Goal: Task Accomplishment & Management: Use online tool/utility

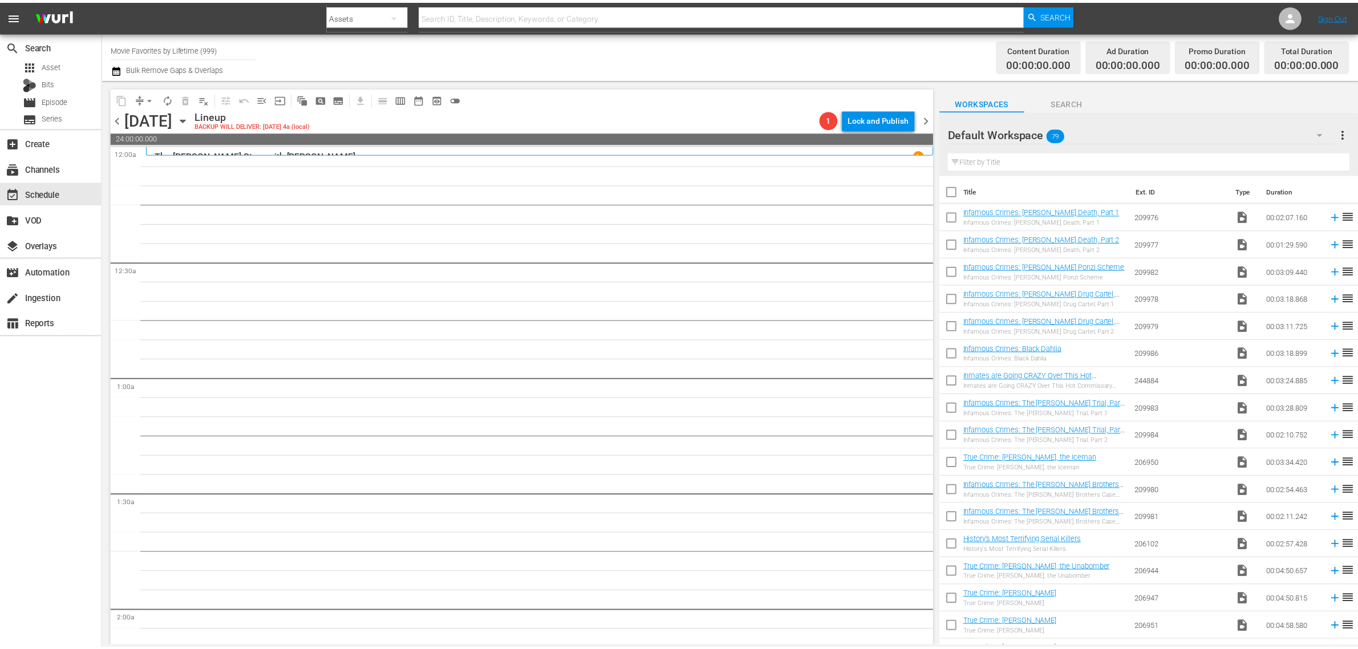
scroll to position [1128, 0]
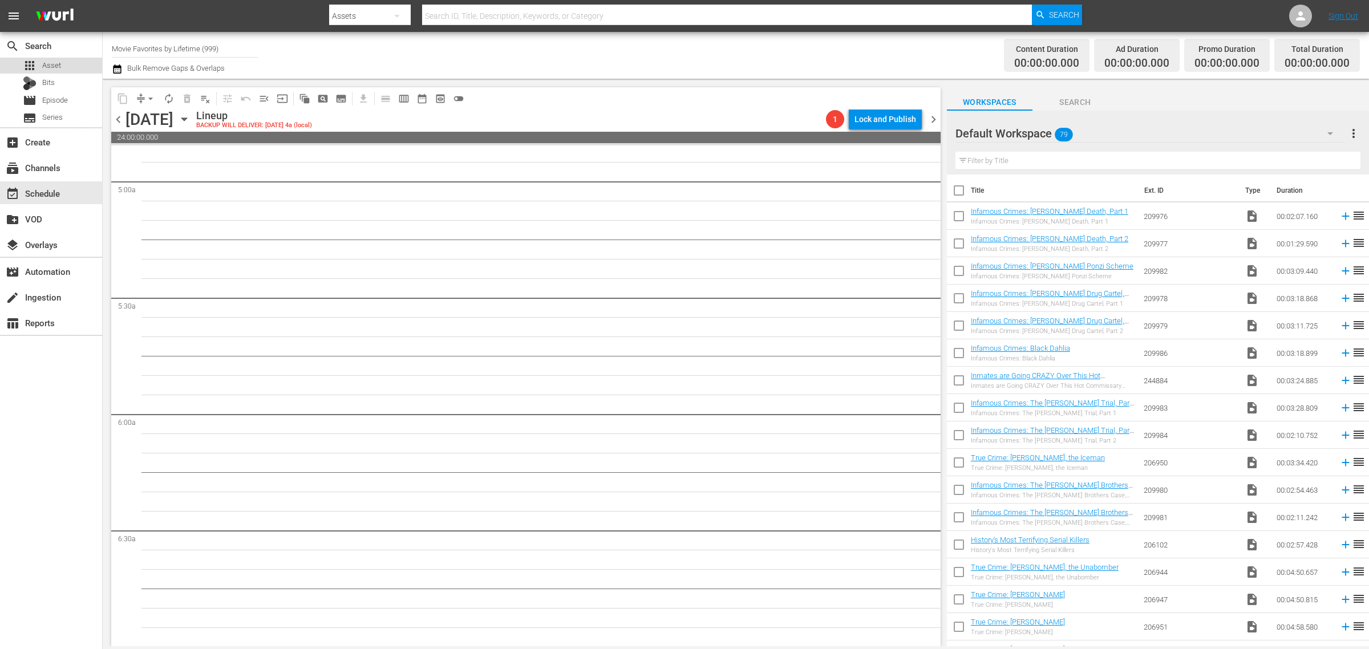
click at [64, 63] on div "apps Asset" at bounding box center [51, 66] width 102 height 16
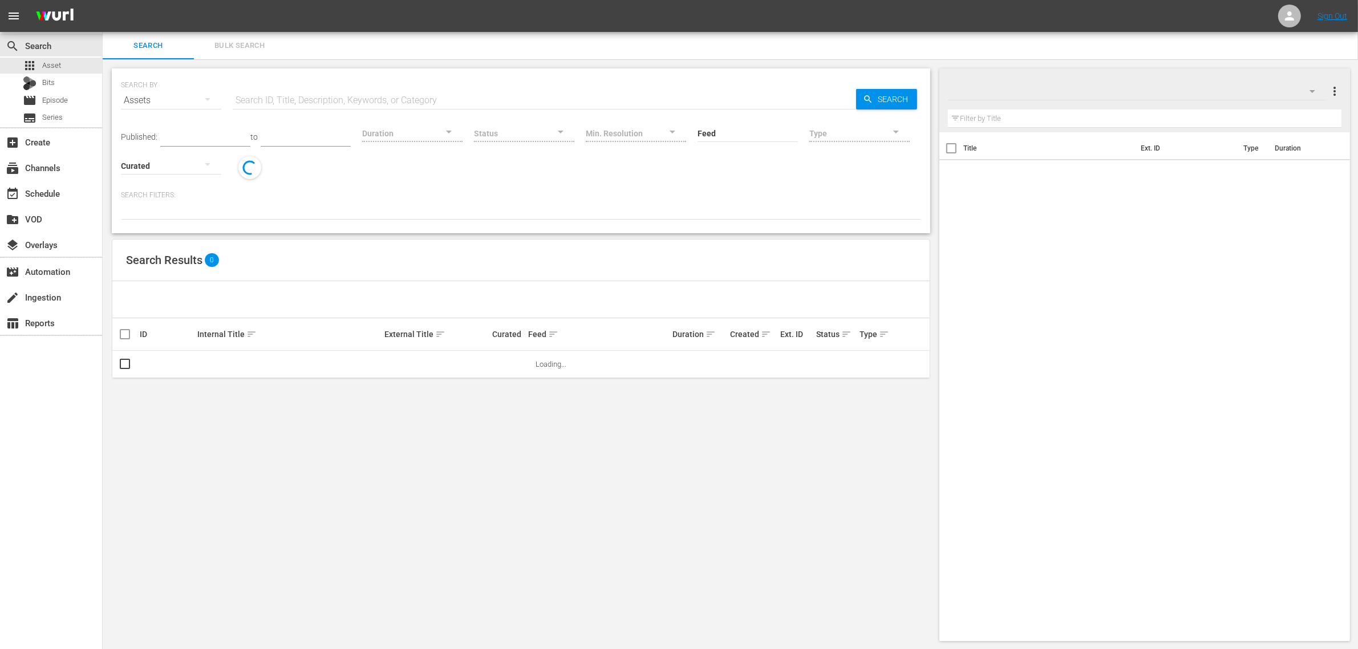
click at [237, 44] on span "Bulk Search" at bounding box center [240, 45] width 78 height 13
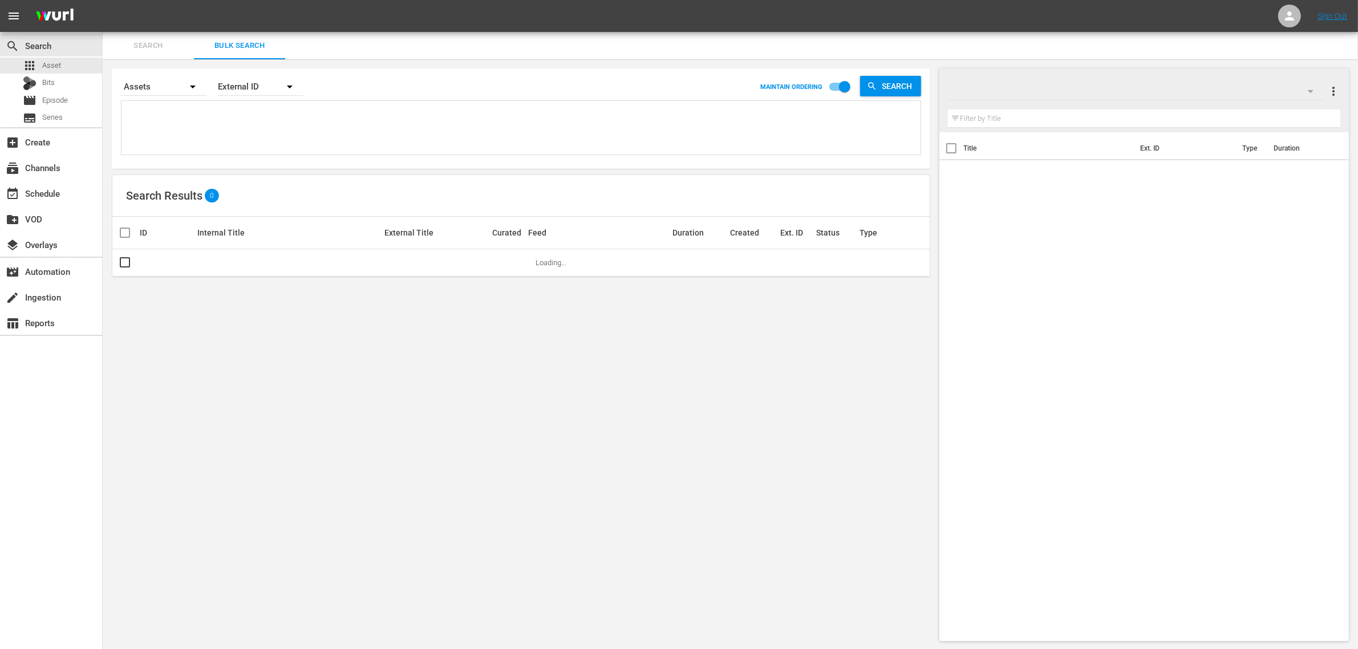
click at [207, 115] on textarea at bounding box center [522, 130] width 796 height 52
paste textarea "251375 251378 251379 251380 251394 274511 274512 274515"
type textarea "251375 251378 251379 251380 251394 274511 274512 274515"
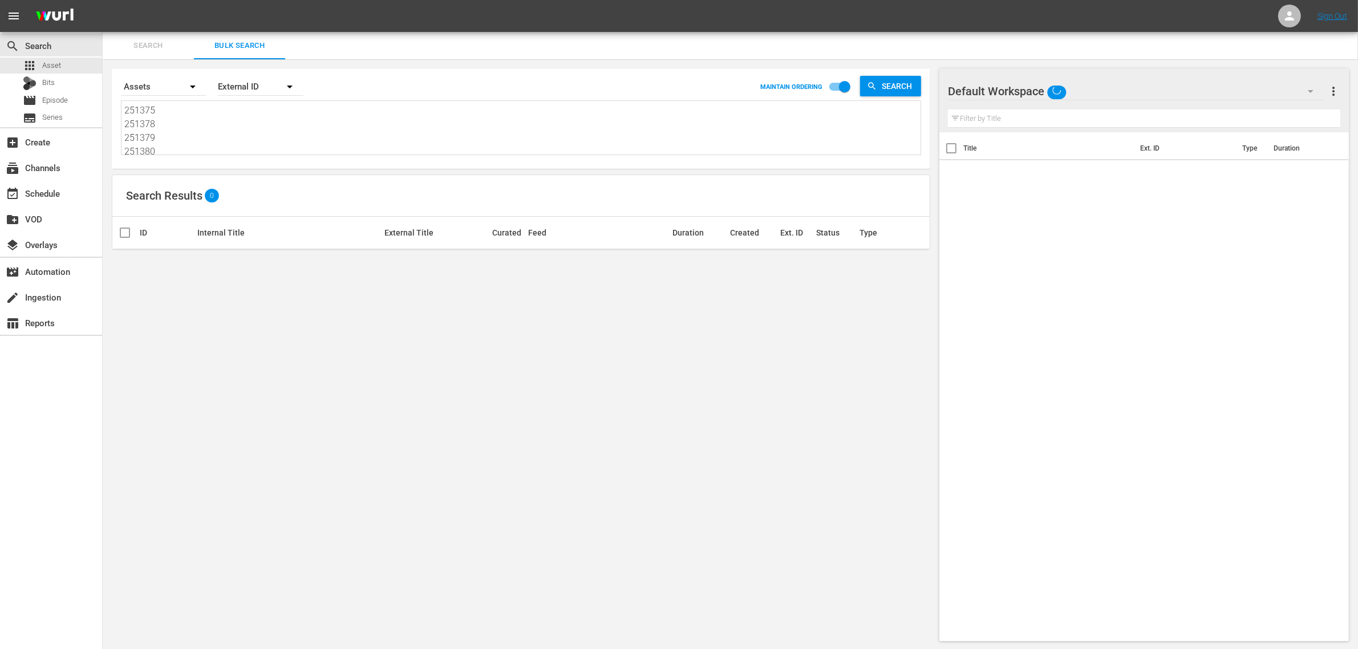
scroll to position [1, 0]
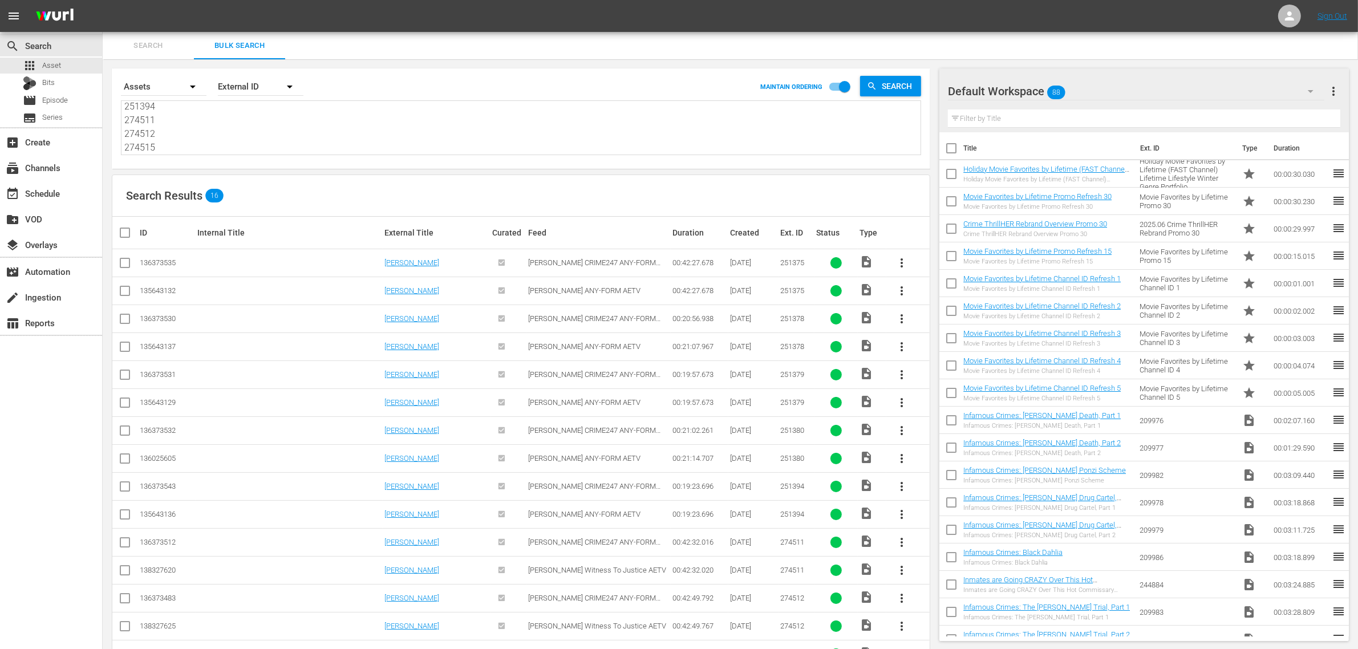
type textarea "251375 251378 251379 251380 251394 274511 274512 274515"
click at [1128, 90] on div "Default Workspace 88" at bounding box center [1136, 91] width 377 height 32
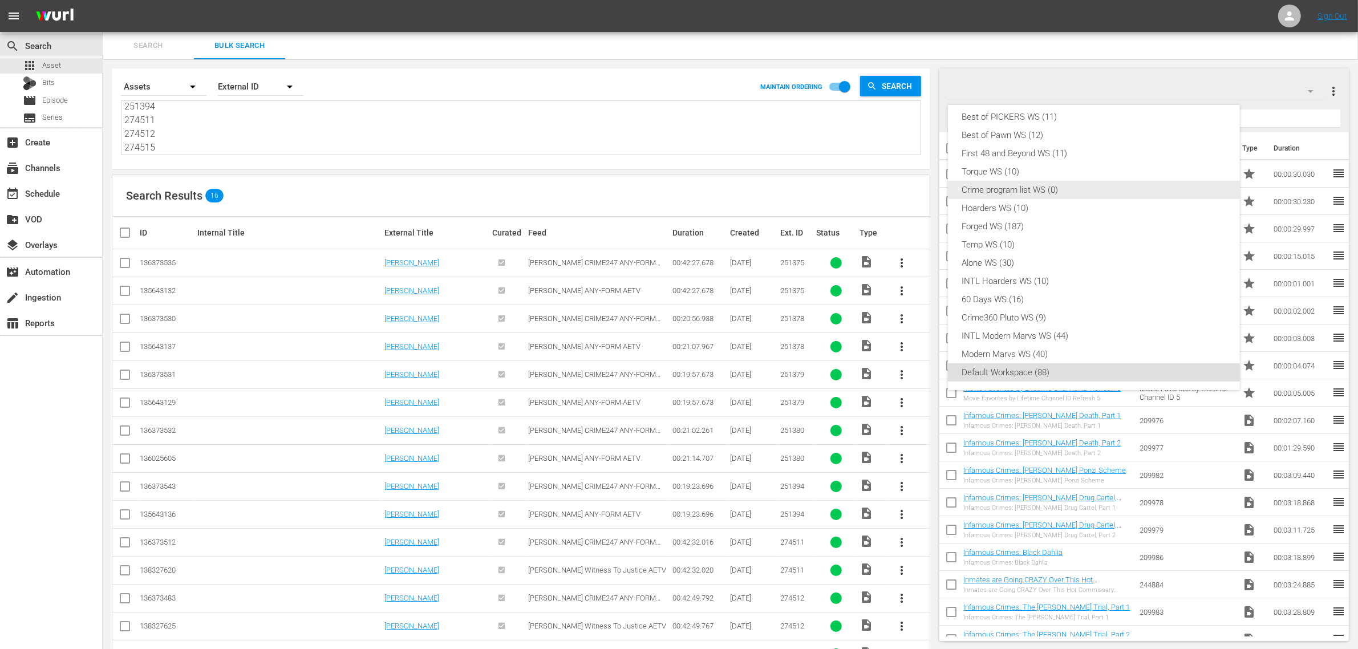
scroll to position [0, 0]
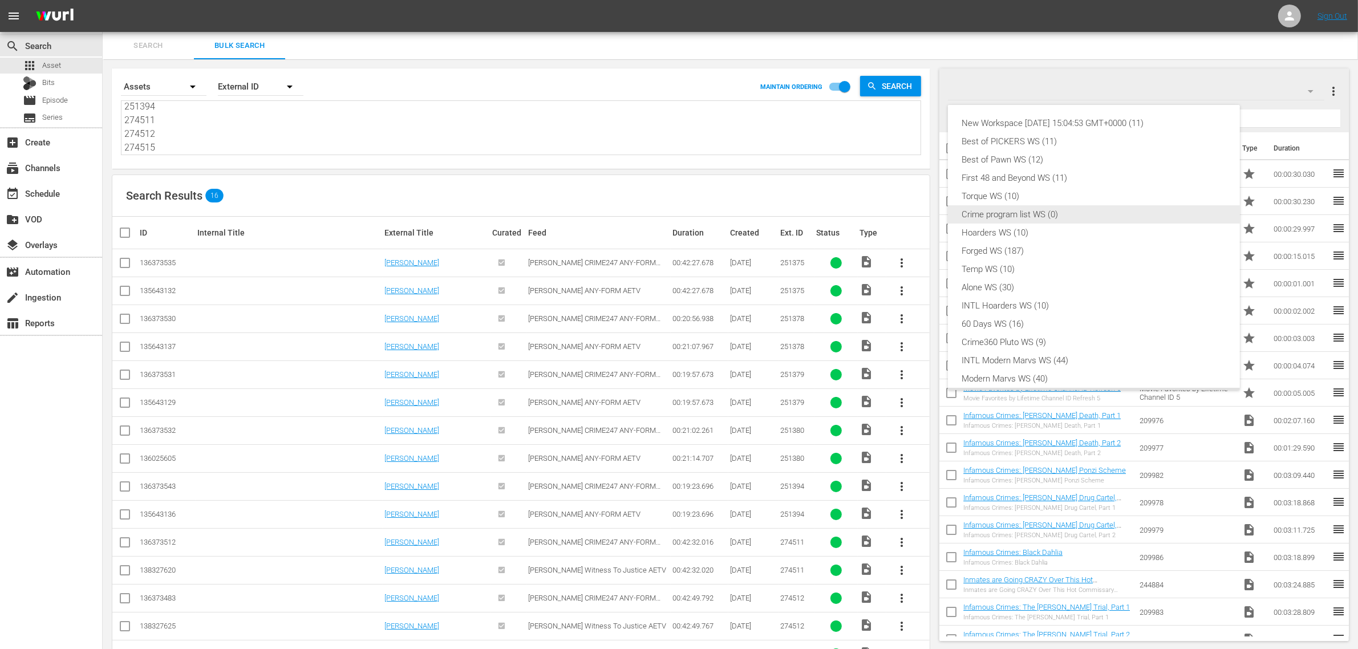
click at [1132, 218] on div "Crime program list WS (0)" at bounding box center [1094, 214] width 265 height 18
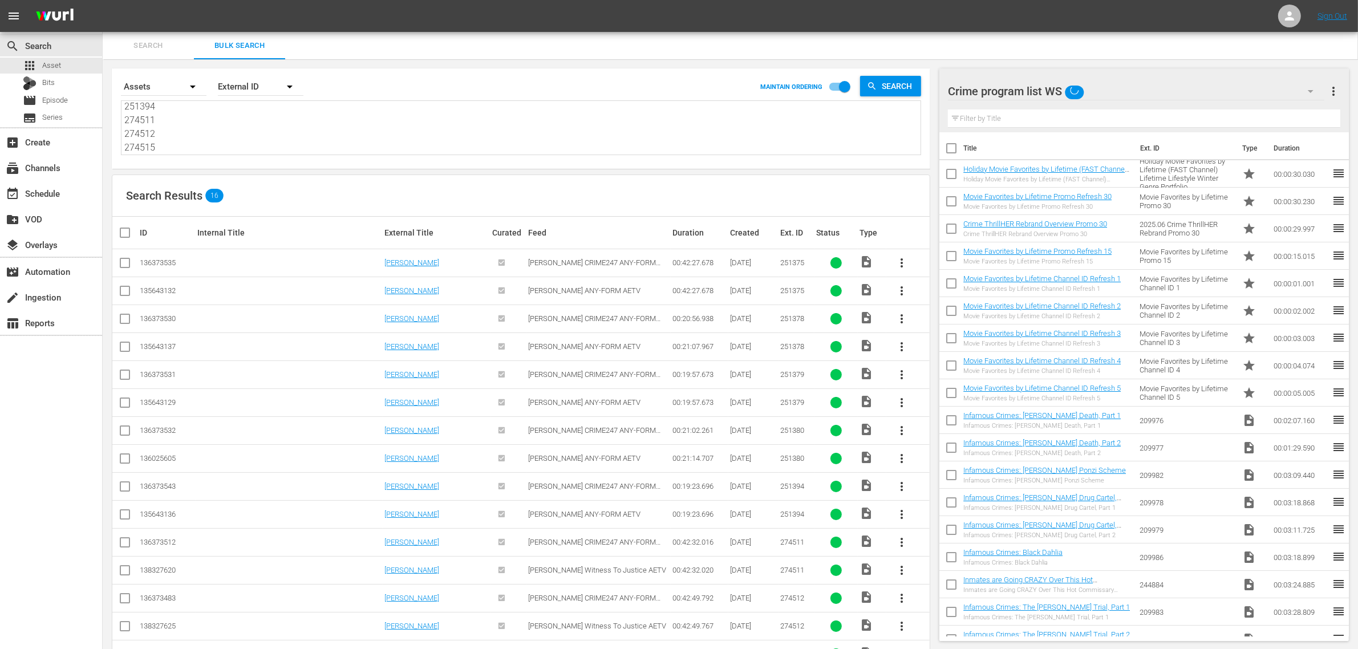
scroll to position [15, 0]
click at [578, 186] on div "Search Results 16" at bounding box center [520, 196] width 817 height 42
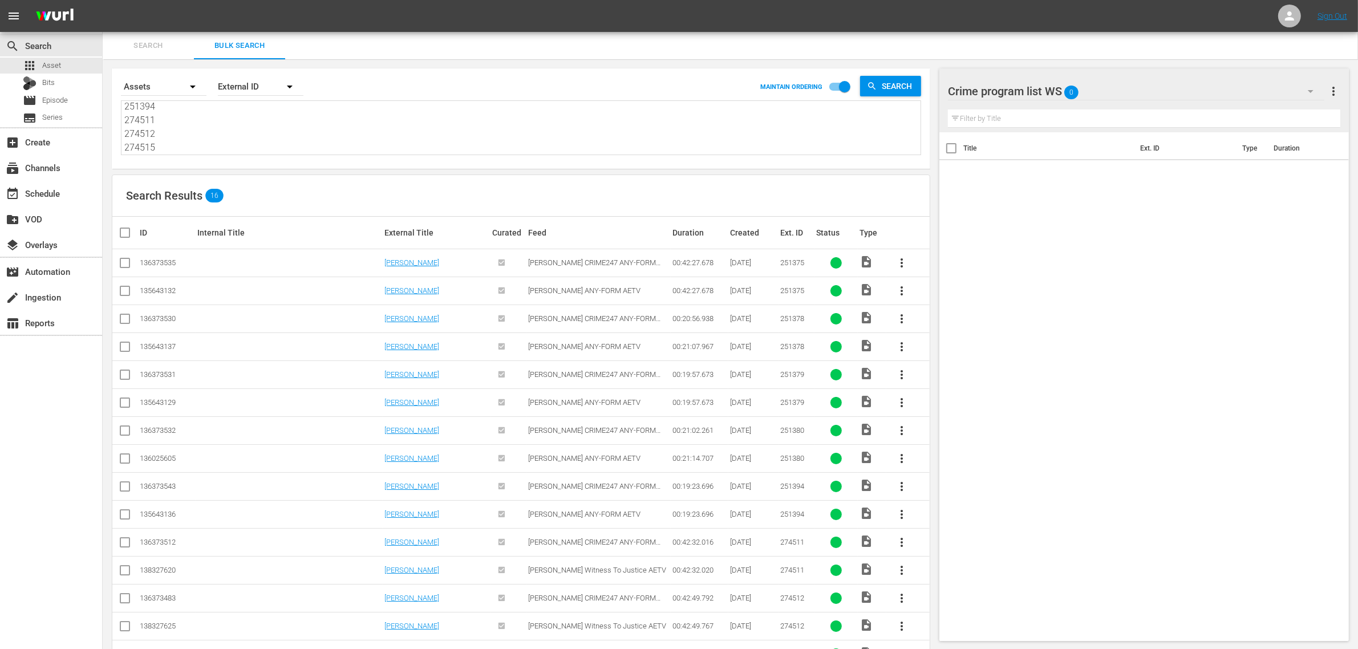
click at [122, 291] on input "checkbox" at bounding box center [125, 293] width 14 height 14
checkbox input "true"
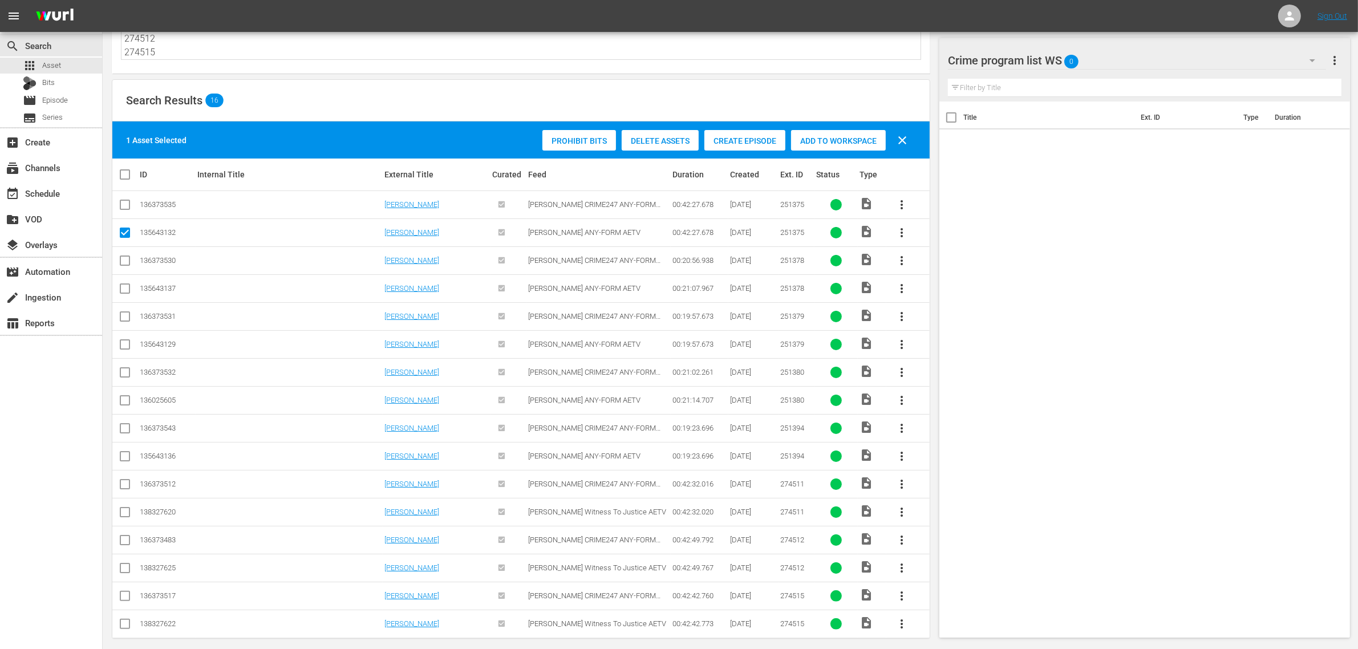
scroll to position [107, 0]
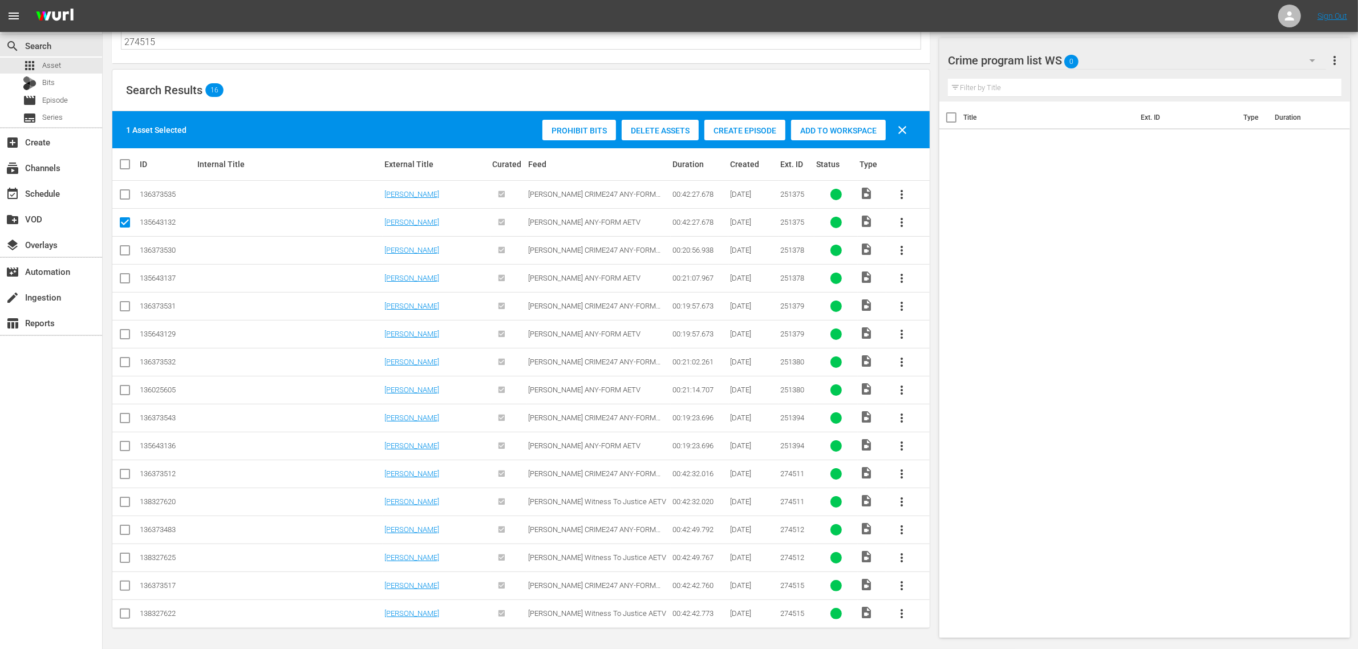
click at [121, 274] on input "checkbox" at bounding box center [125, 281] width 14 height 14
checkbox input "true"
click at [127, 335] on input "checkbox" at bounding box center [125, 337] width 14 height 14
checkbox input "true"
click at [123, 392] on input "checkbox" at bounding box center [125, 393] width 14 height 14
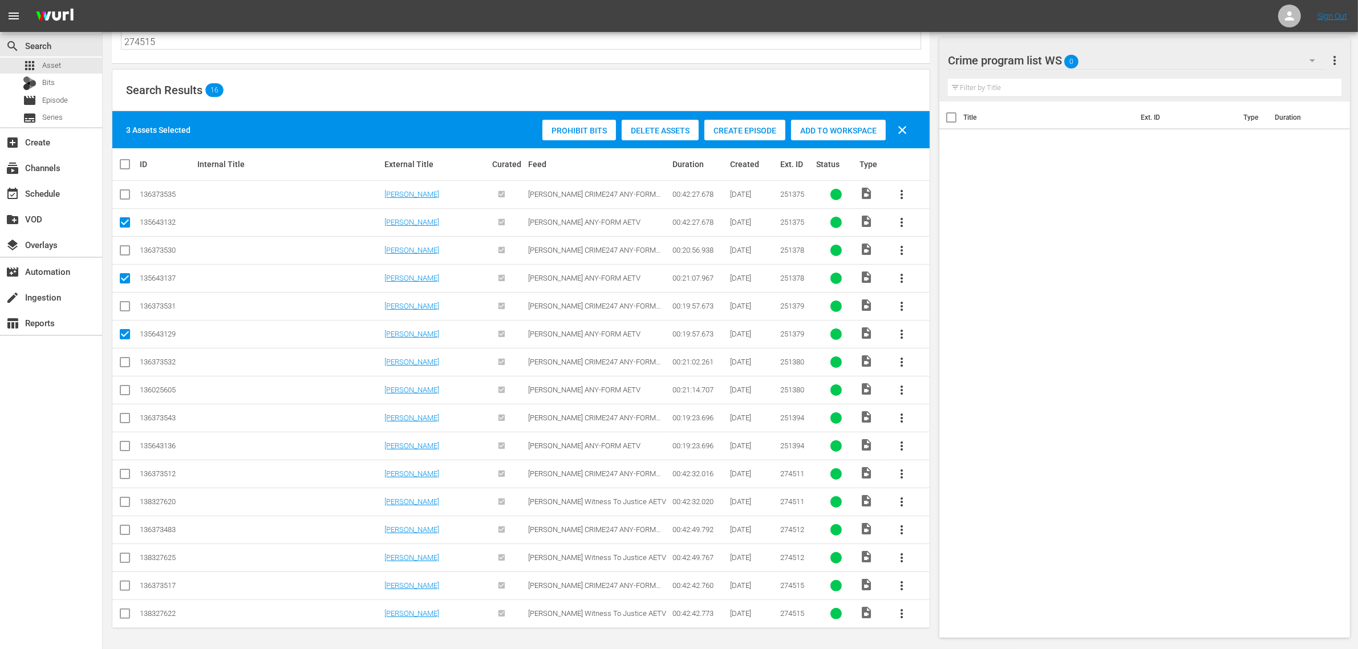
checkbox input "true"
click at [127, 446] on input "checkbox" at bounding box center [125, 449] width 14 height 14
checkbox input "true"
click at [123, 473] on input "checkbox" at bounding box center [125, 476] width 14 height 14
checkbox input "true"
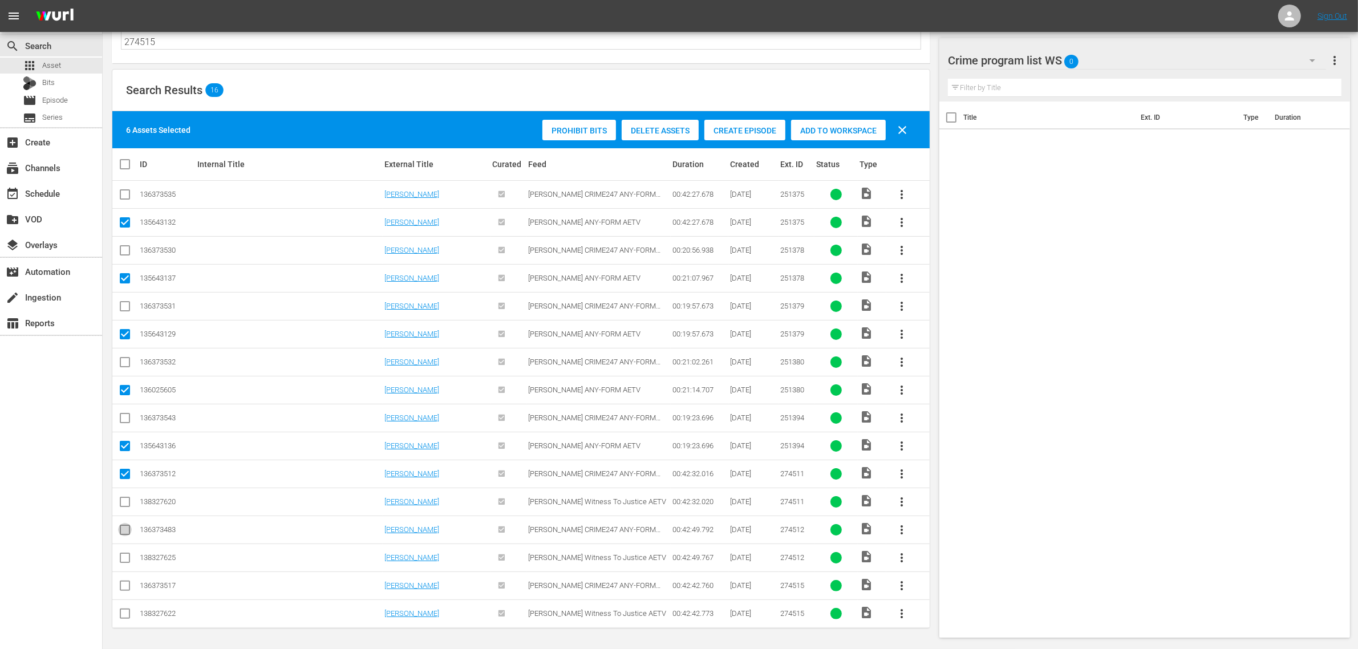
click at [124, 528] on input "checkbox" at bounding box center [125, 532] width 14 height 14
checkbox input "true"
click at [123, 582] on input "checkbox" at bounding box center [125, 588] width 14 height 14
checkbox input "true"
click at [815, 130] on span "Add to Workspace" at bounding box center [838, 130] width 95 height 9
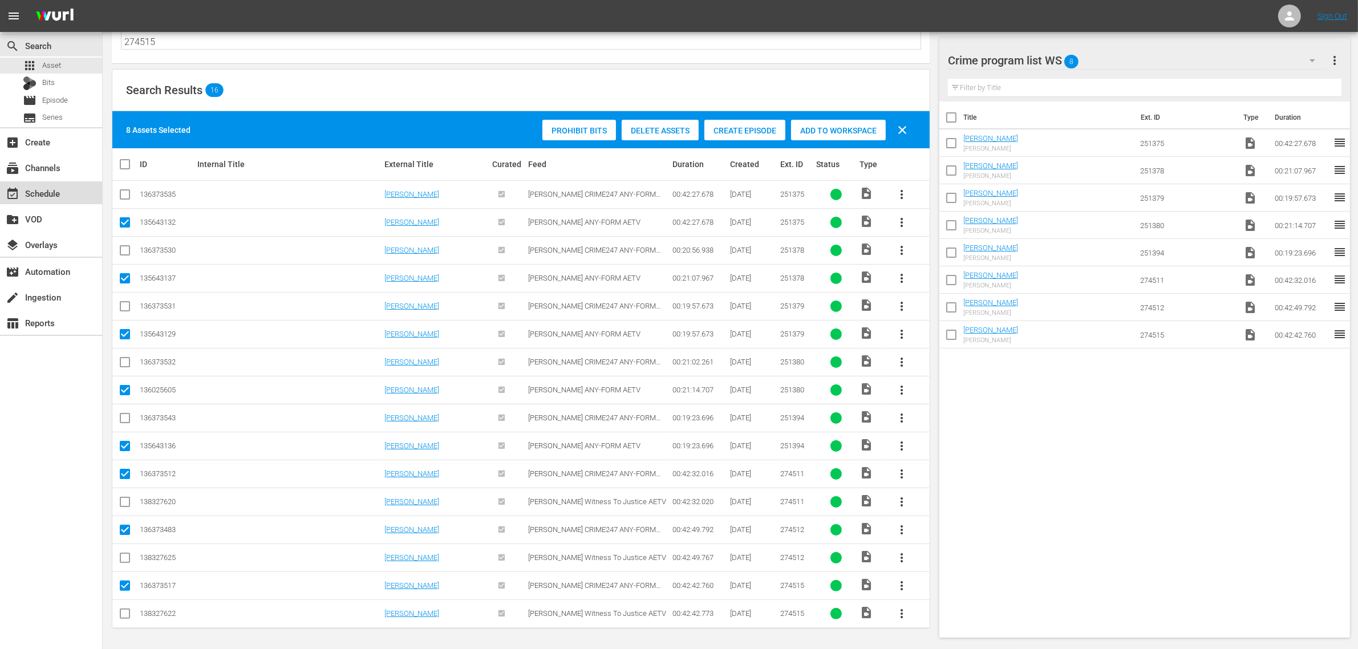
click at [60, 203] on div "event_available Schedule" at bounding box center [51, 192] width 102 height 23
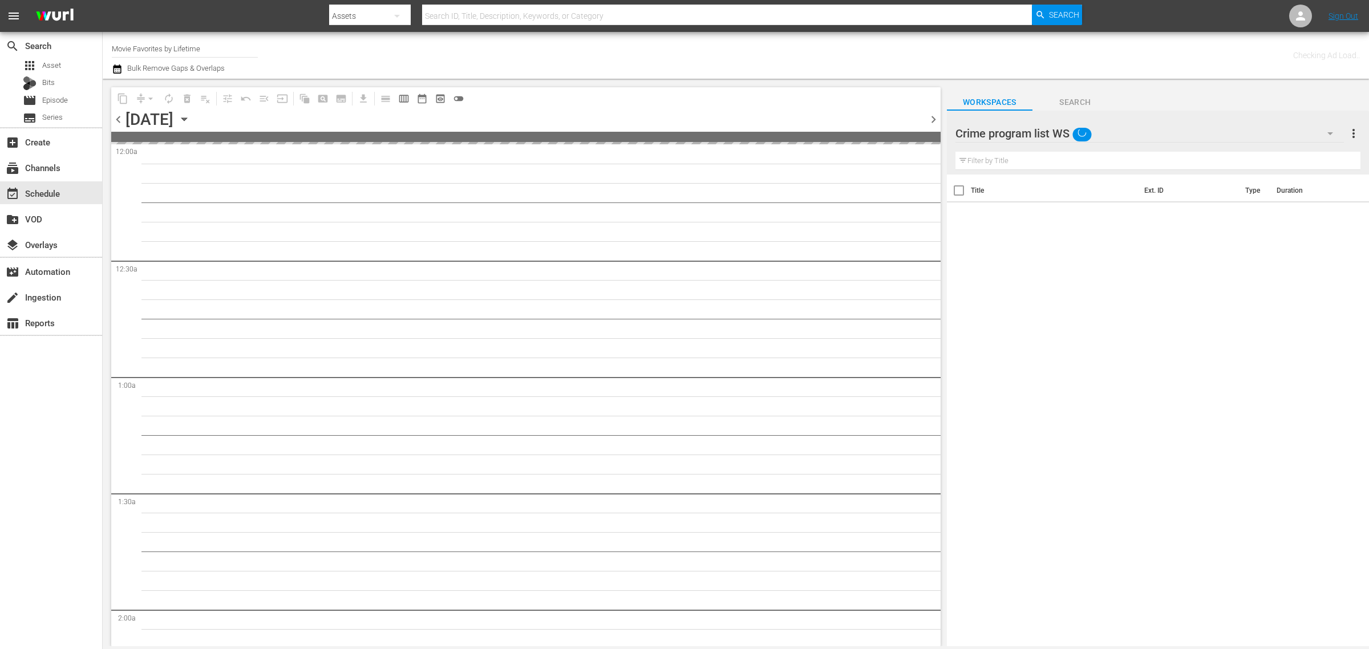
drag, startPoint x: 224, startPoint y: 43, endPoint x: -298, endPoint y: 22, distance: 522.4
click at [0, 22] on html "menu Search By Assets Search ID, Title, Description, Keywords, or Category Sear…" at bounding box center [684, 324] width 1369 height 649
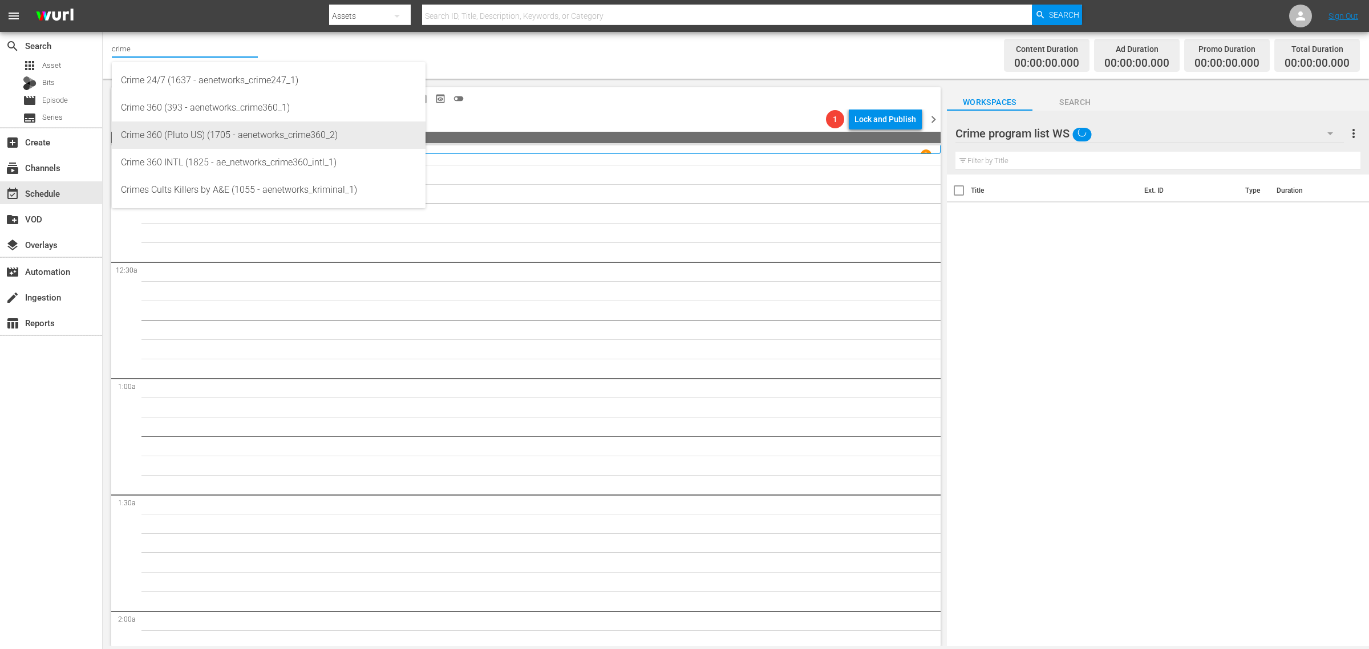
drag, startPoint x: 299, startPoint y: 135, endPoint x: 320, endPoint y: 137, distance: 20.7
click at [298, 135] on div "Crime 360 (Pluto US) (1705 - aenetworks_crime360_2)" at bounding box center [268, 135] width 295 height 27
type input "Crime 360 (Pluto US) (1705 - aenetworks_crime360_2)"
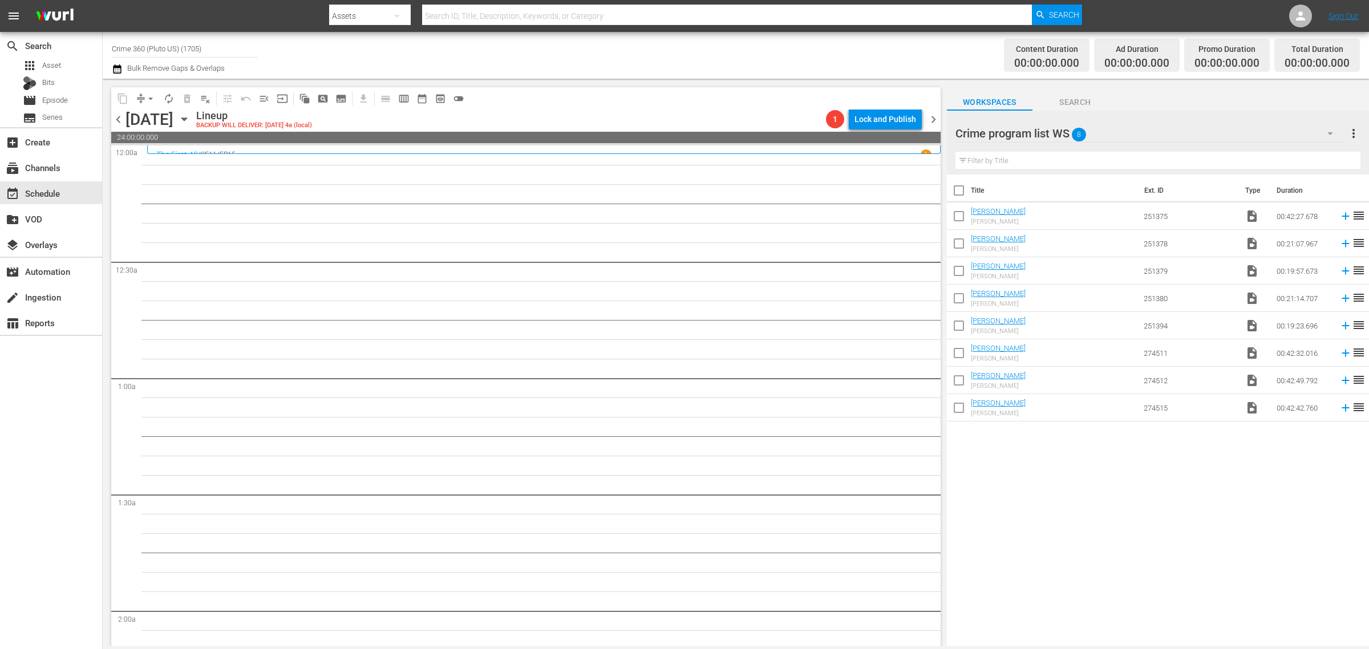
click at [958, 187] on input "checkbox" at bounding box center [959, 193] width 24 height 24
checkbox input "true"
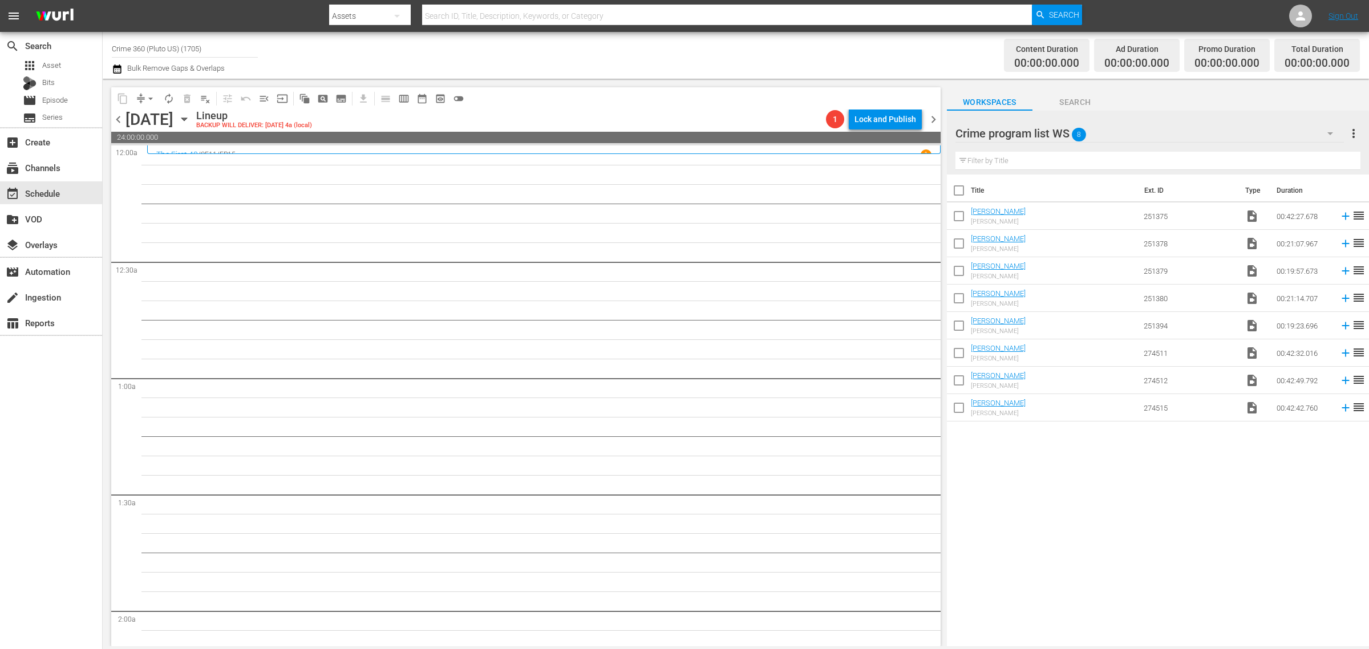
checkbox input "true"
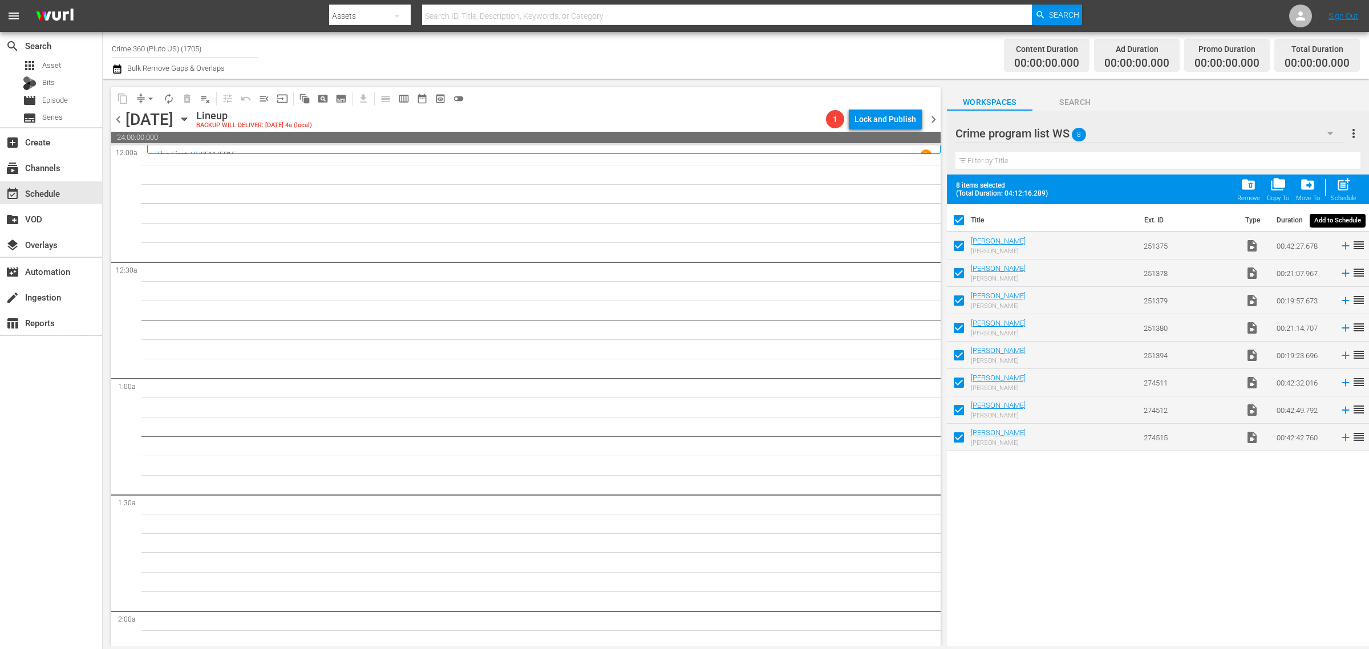
click at [1346, 192] on span "post_add" at bounding box center [1343, 184] width 15 height 15
checkbox input "false"
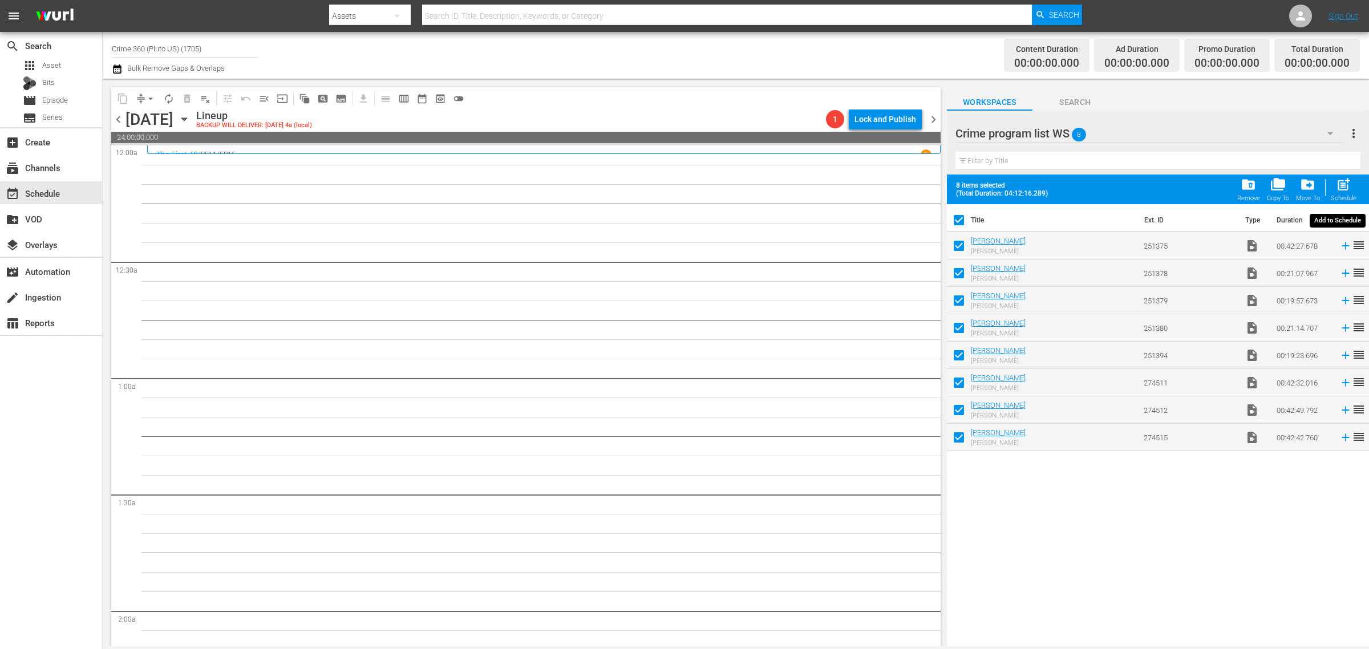
checkbox input "false"
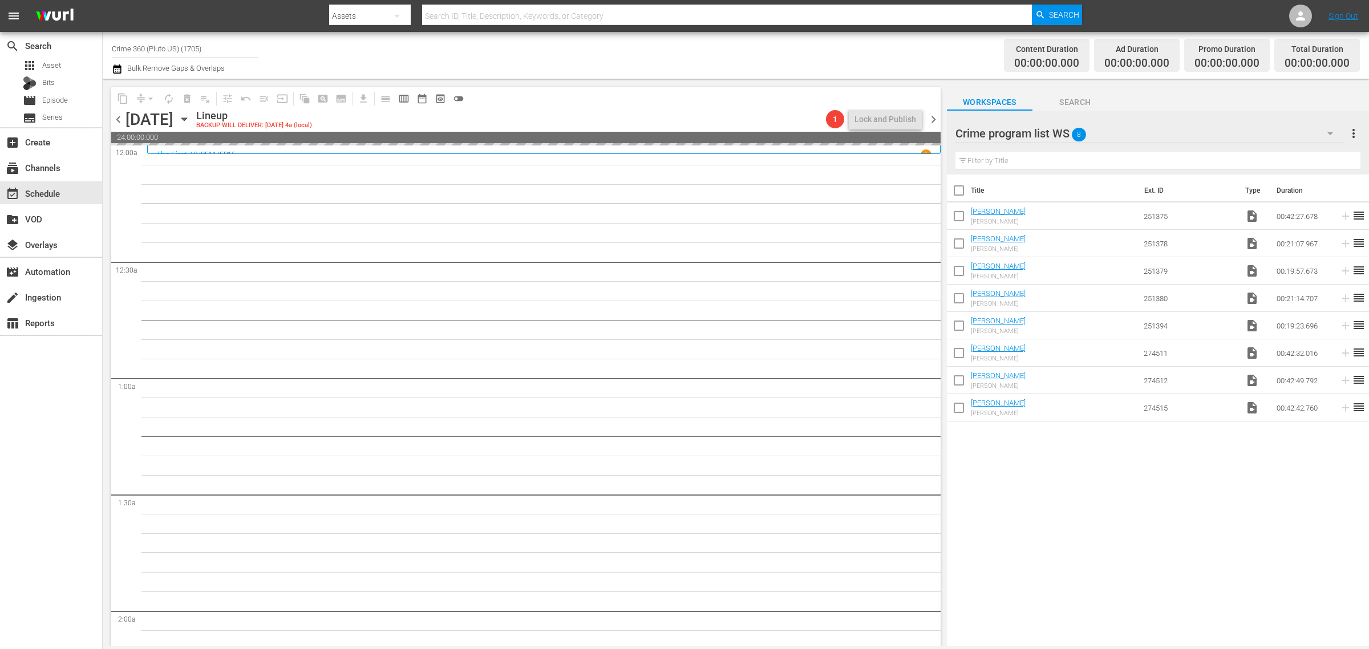
click at [695, 52] on div "Channel Title Crime 360 (Pluto US) (1705) Bulk Remove Gaps & Overlaps" at bounding box center [452, 55] width 681 height 41
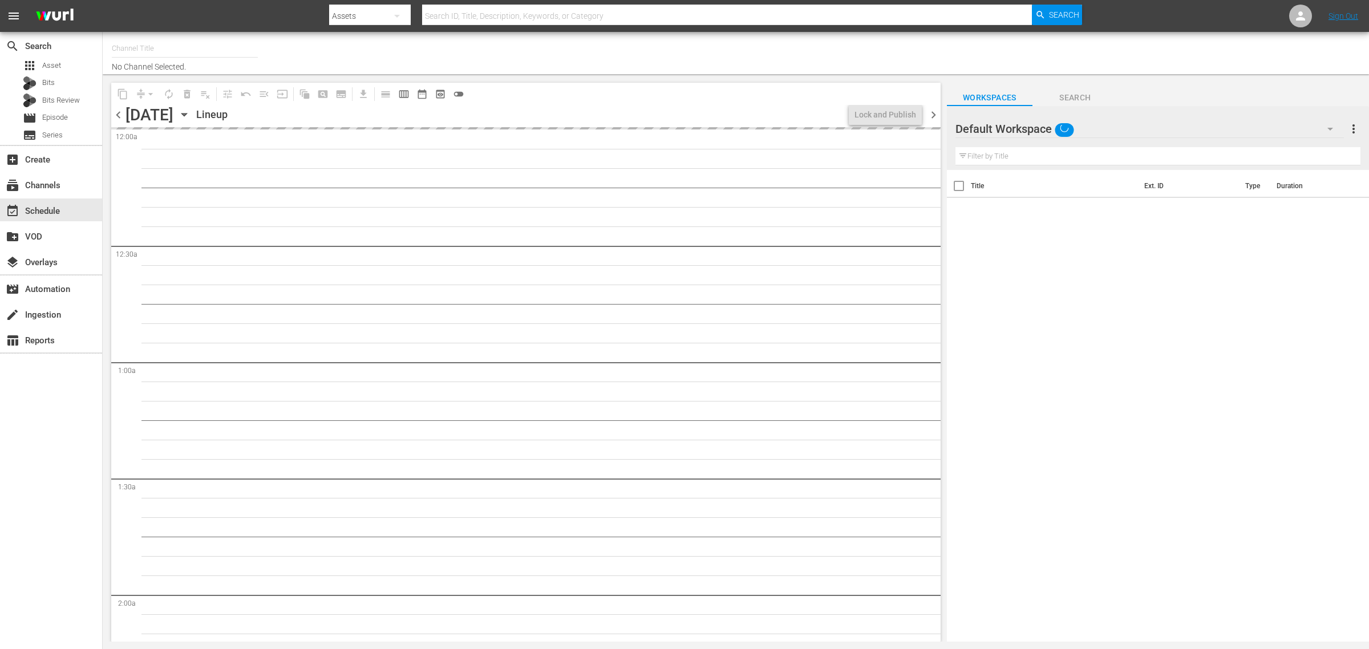
type input "Crime 360 (Pluto US) (1705)"
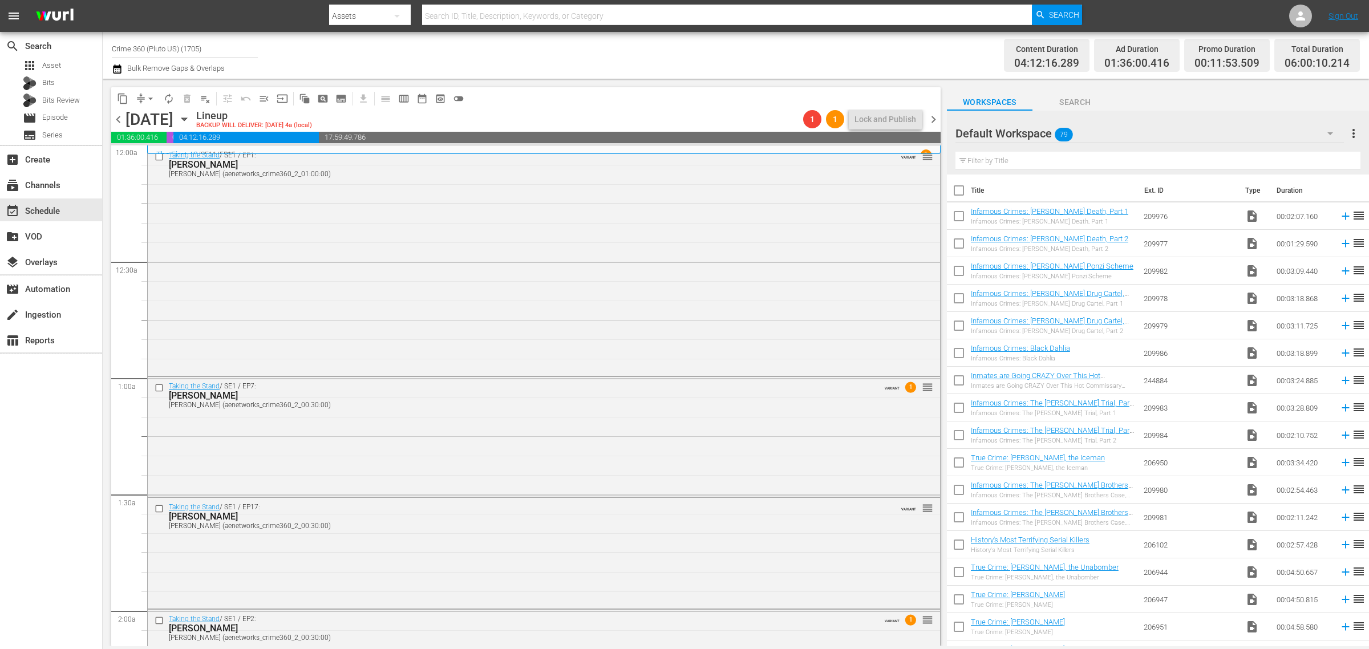
click at [709, 60] on div "Channel Title Crime 360 (Pluto US) (1705) Bulk Remove Gaps & Overlaps" at bounding box center [452, 55] width 681 height 41
click at [933, 117] on span "chevron_right" at bounding box center [933, 119] width 14 height 14
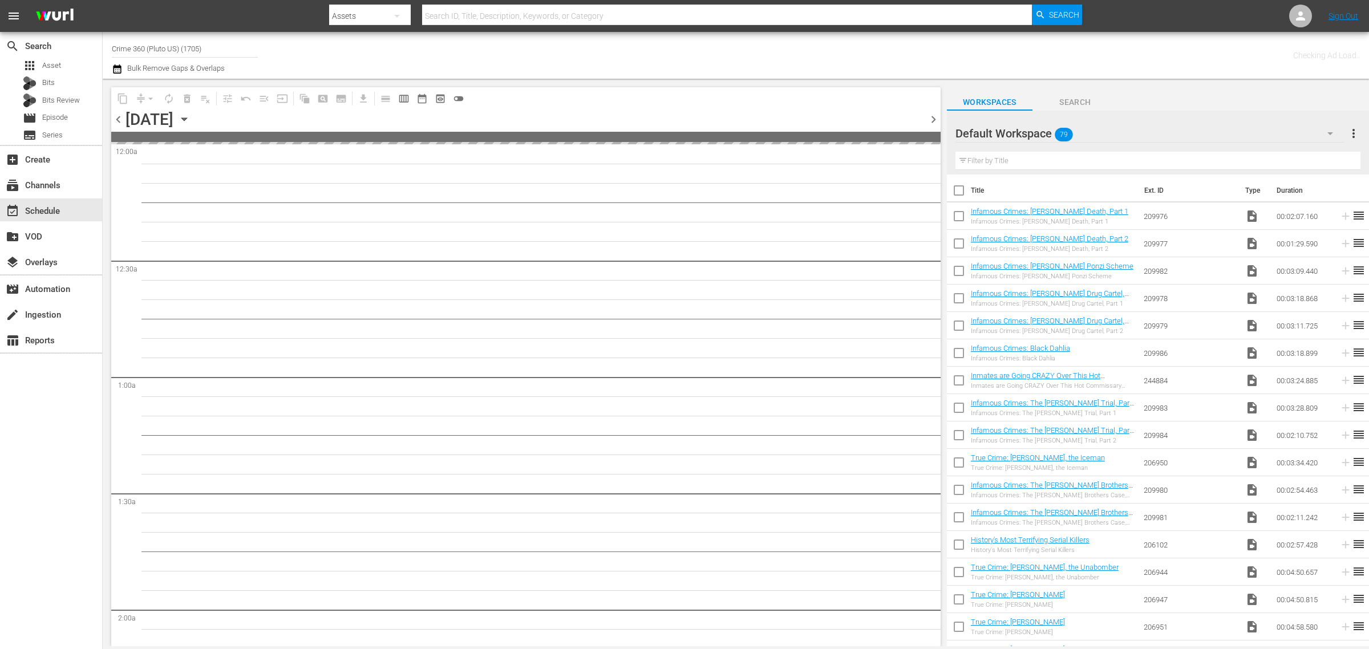
click at [760, 70] on div "Channel Title Crime 360 (Pluto US) (1705) Bulk Remove Gaps & Overlaps" at bounding box center [452, 55] width 681 height 41
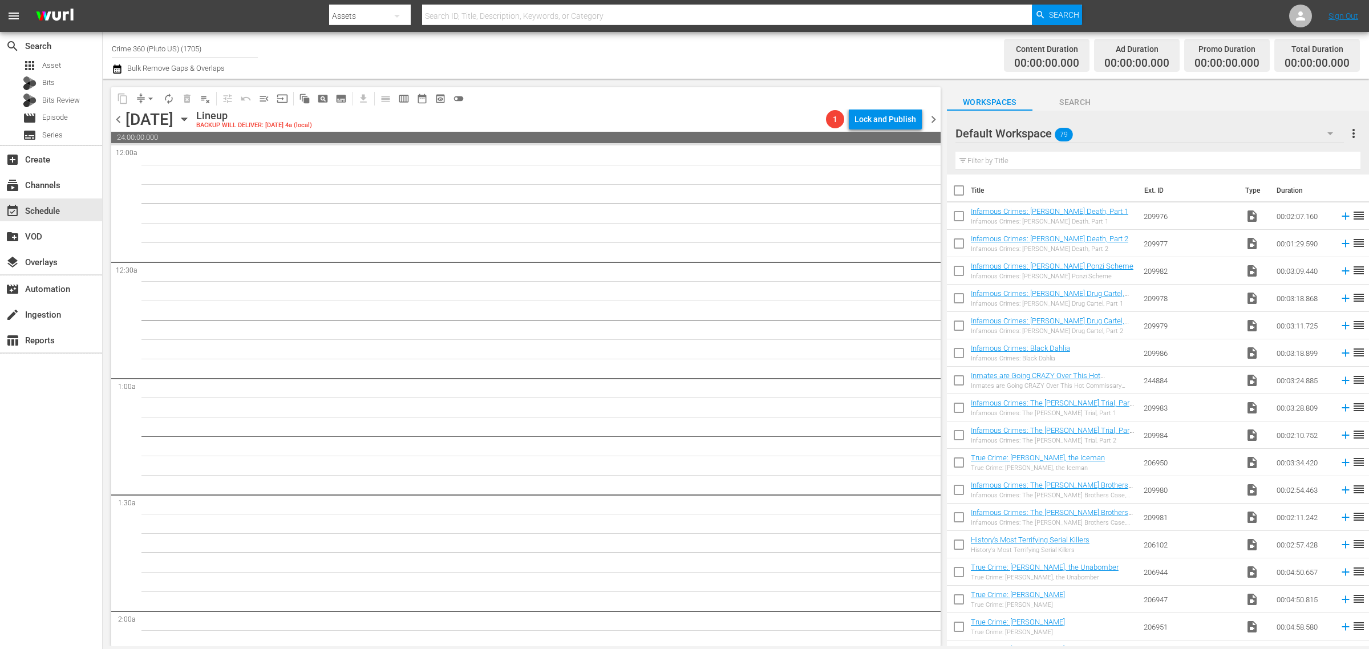
click at [565, 52] on div "Channel Title Crime 360 (Pluto US) (1705) Bulk Remove Gaps & Overlaps" at bounding box center [452, 55] width 681 height 41
click at [62, 63] on div "apps Asset" at bounding box center [51, 66] width 102 height 16
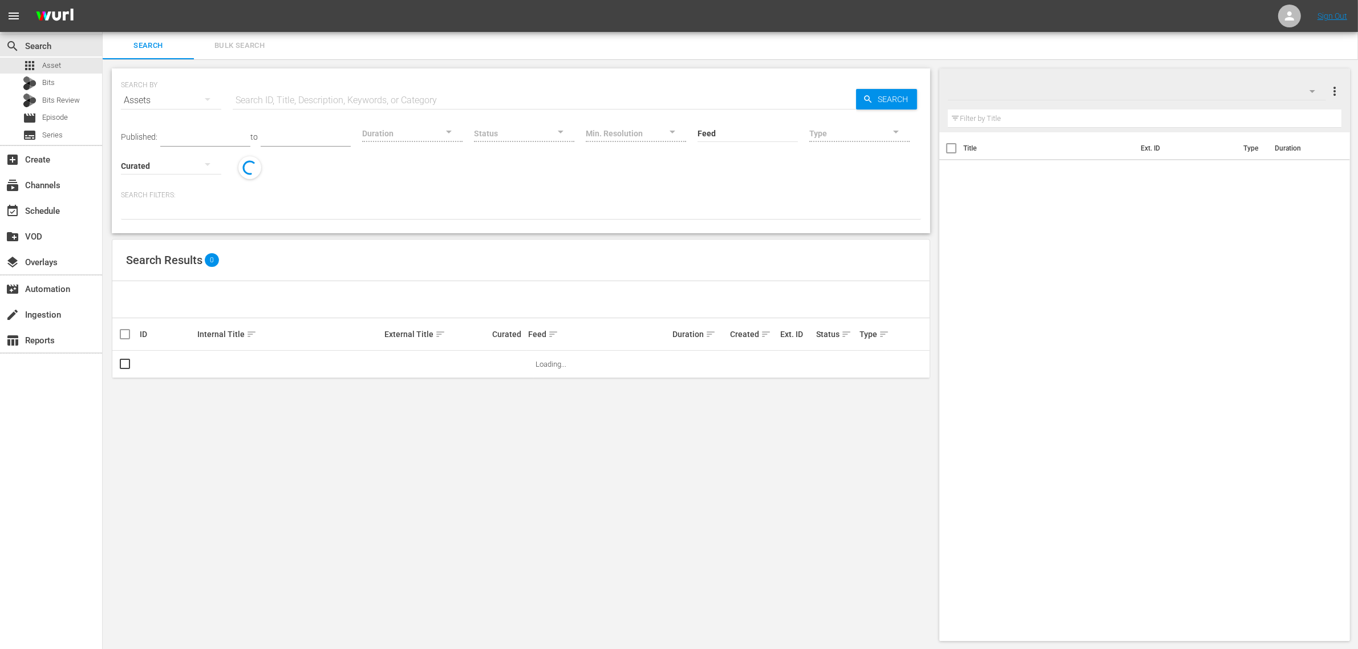
click at [241, 41] on span "Bulk Search" at bounding box center [240, 45] width 78 height 13
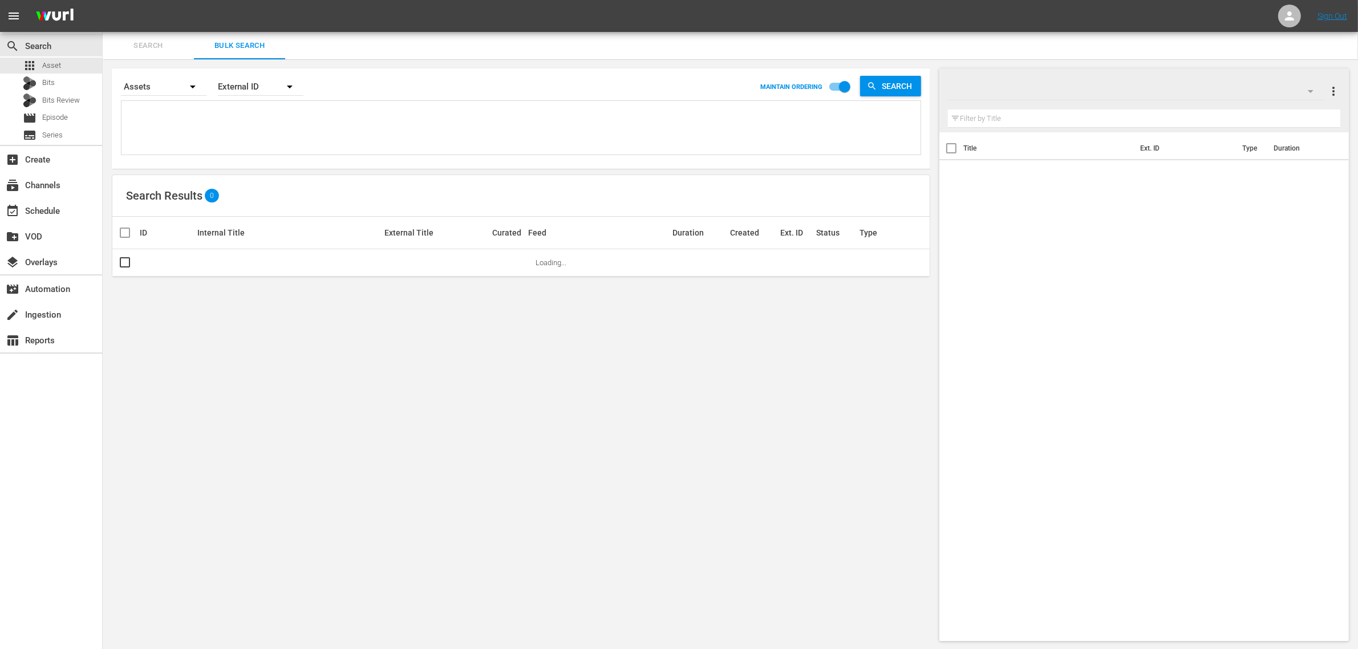
click at [209, 127] on textarea at bounding box center [522, 130] width 796 height 52
paste textarea "194434 194436 166620 194430 194431 166621"
type textarea "194434 194436 166620 194430 194431 166621"
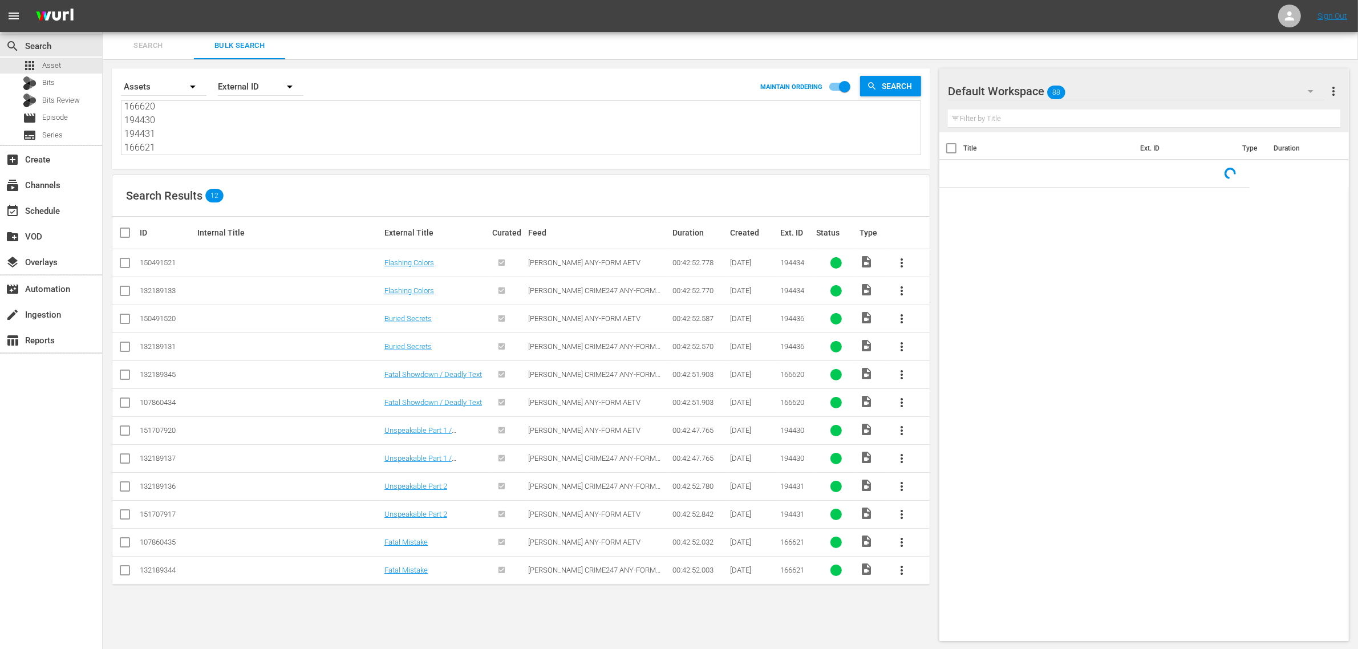
type textarea "194434 194436 166620 194430 194431 166621"
click at [1144, 94] on div "Default Workspace 88" at bounding box center [1136, 91] width 377 height 32
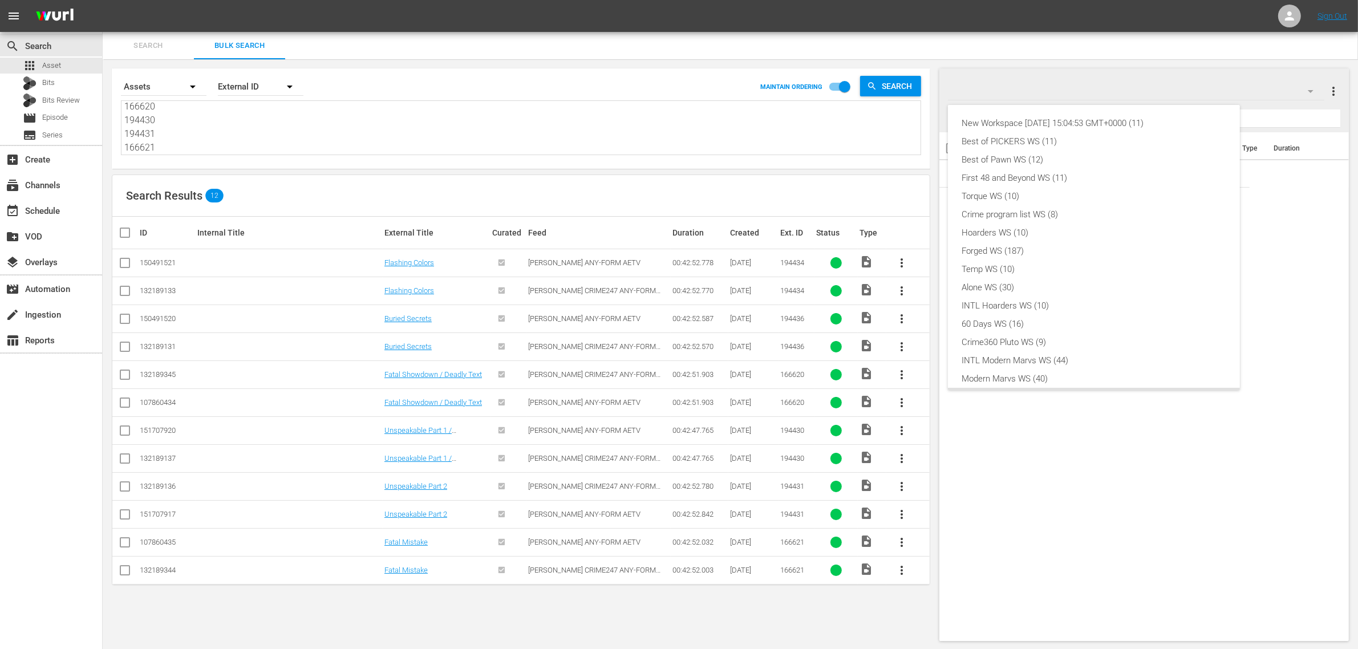
scroll to position [25, 0]
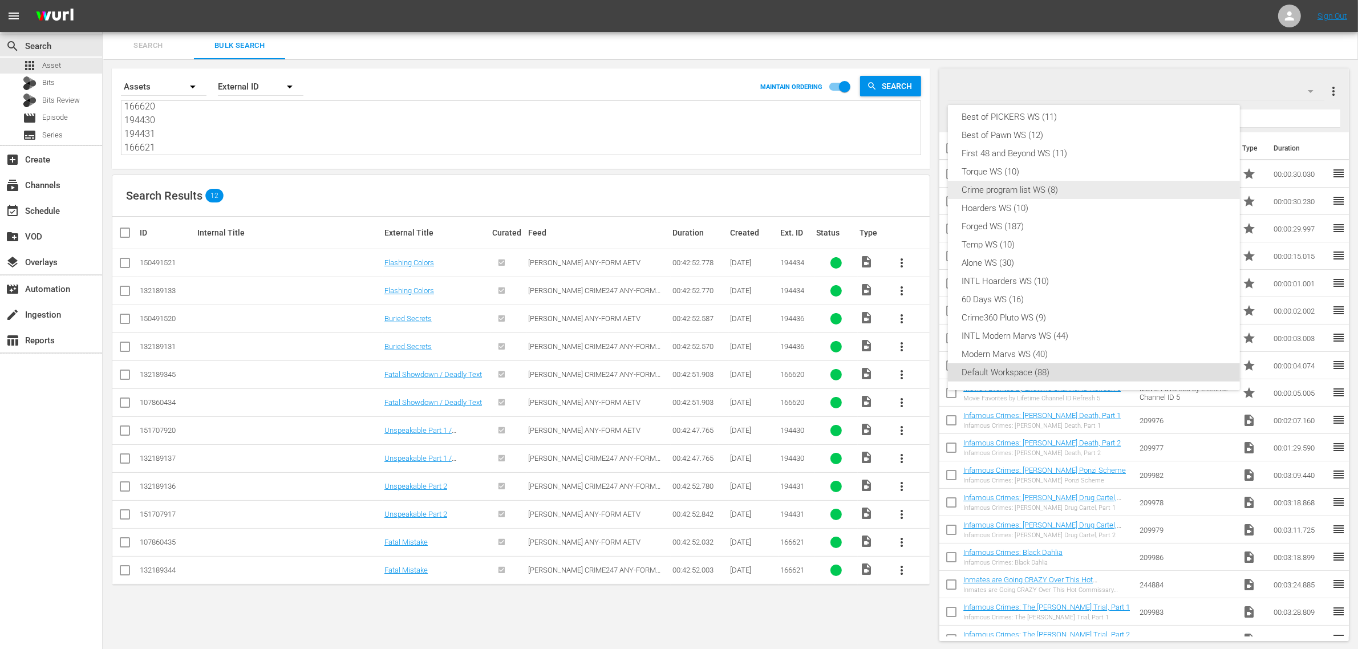
click at [1084, 191] on div "Crime program list WS (8)" at bounding box center [1094, 190] width 265 height 18
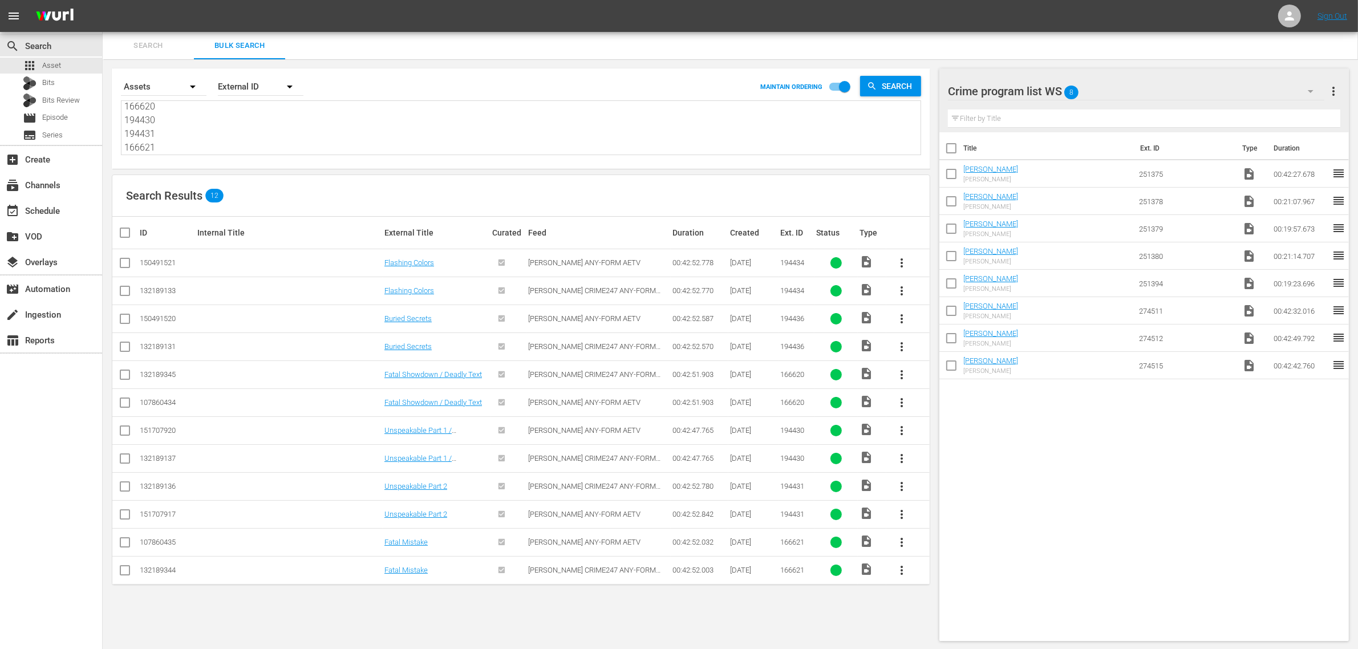
click at [480, 199] on div "Search Results 12" at bounding box center [520, 196] width 817 height 42
click at [953, 149] on input "checkbox" at bounding box center [952, 151] width 24 height 24
checkbox input "true"
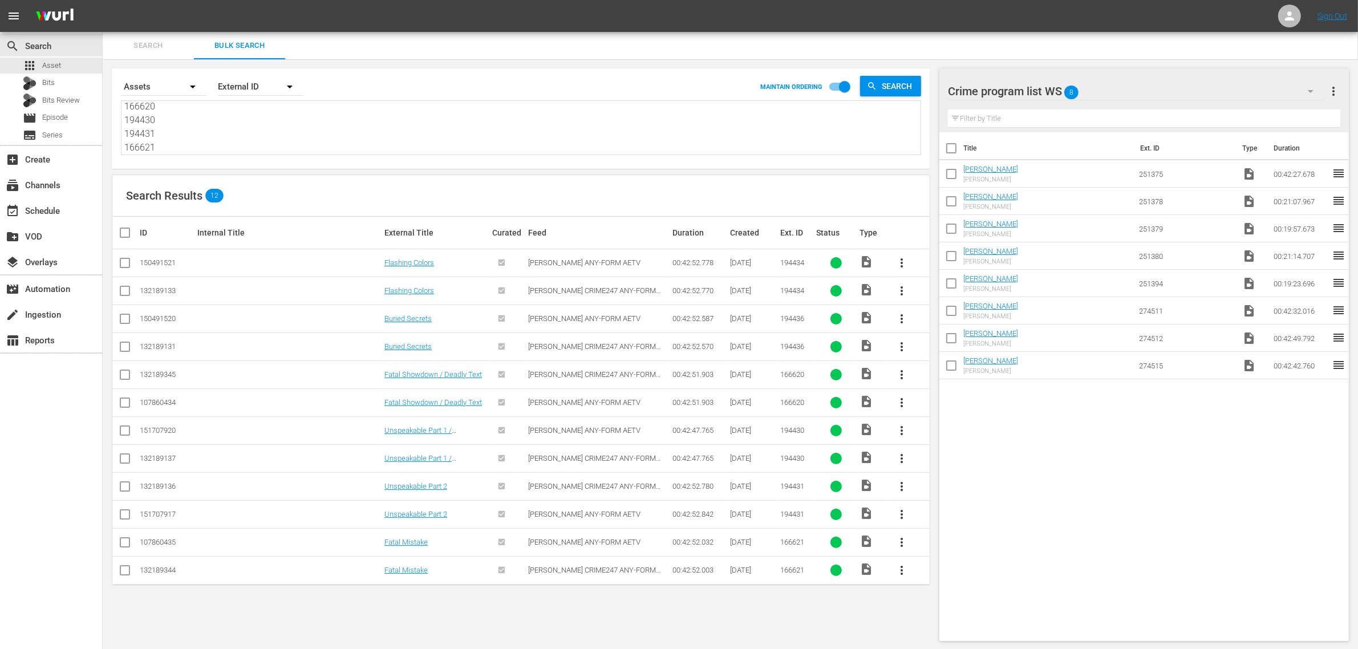
checkbox input "true"
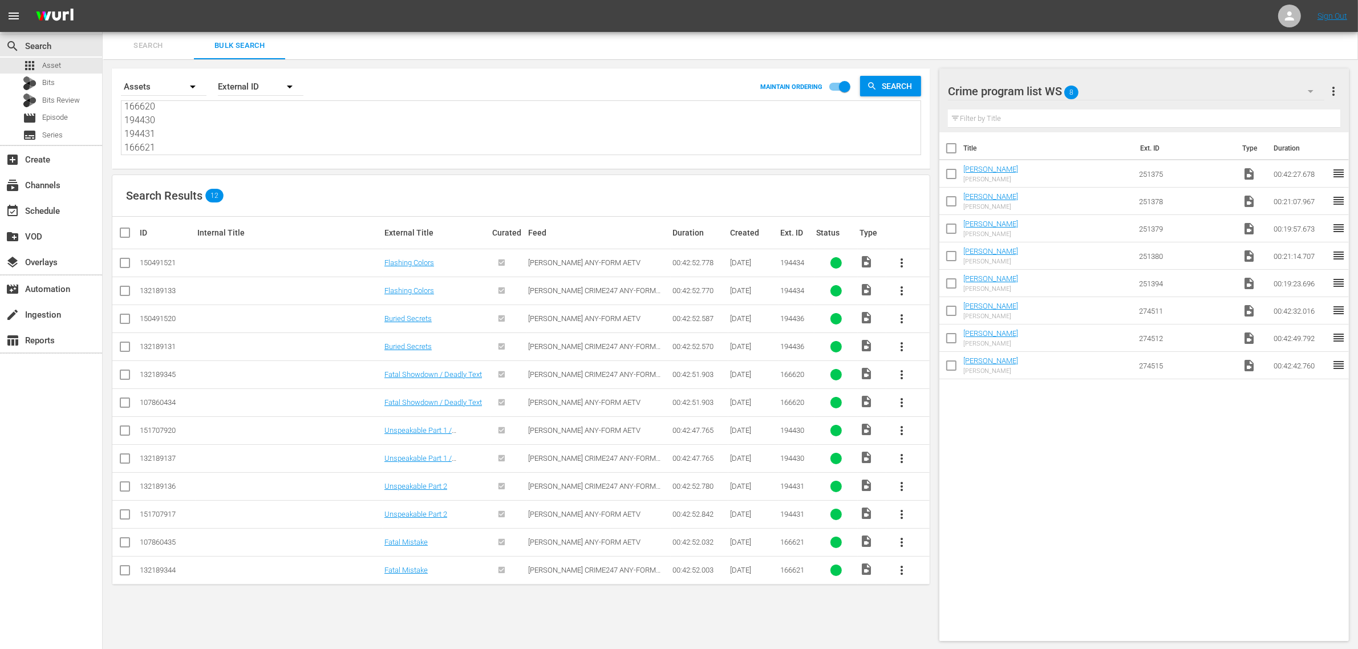
checkbox input "true"
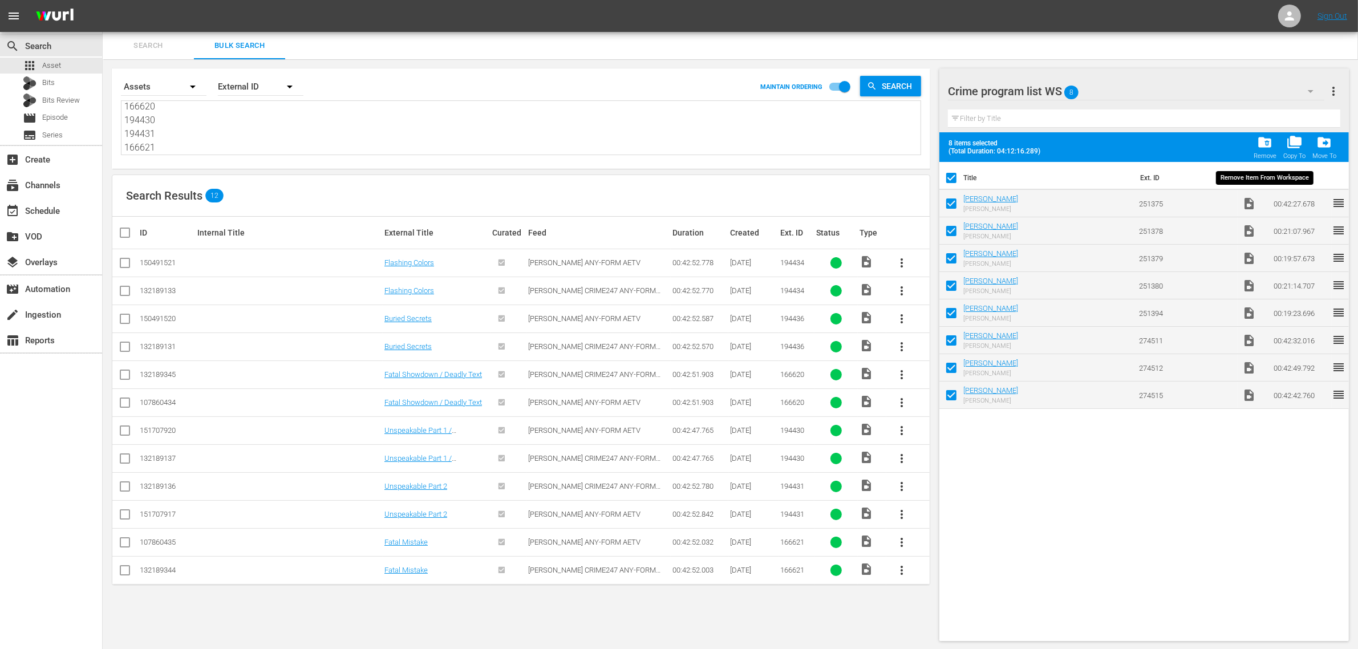
click at [1258, 144] on span "folder_delete" at bounding box center [1264, 142] width 15 height 15
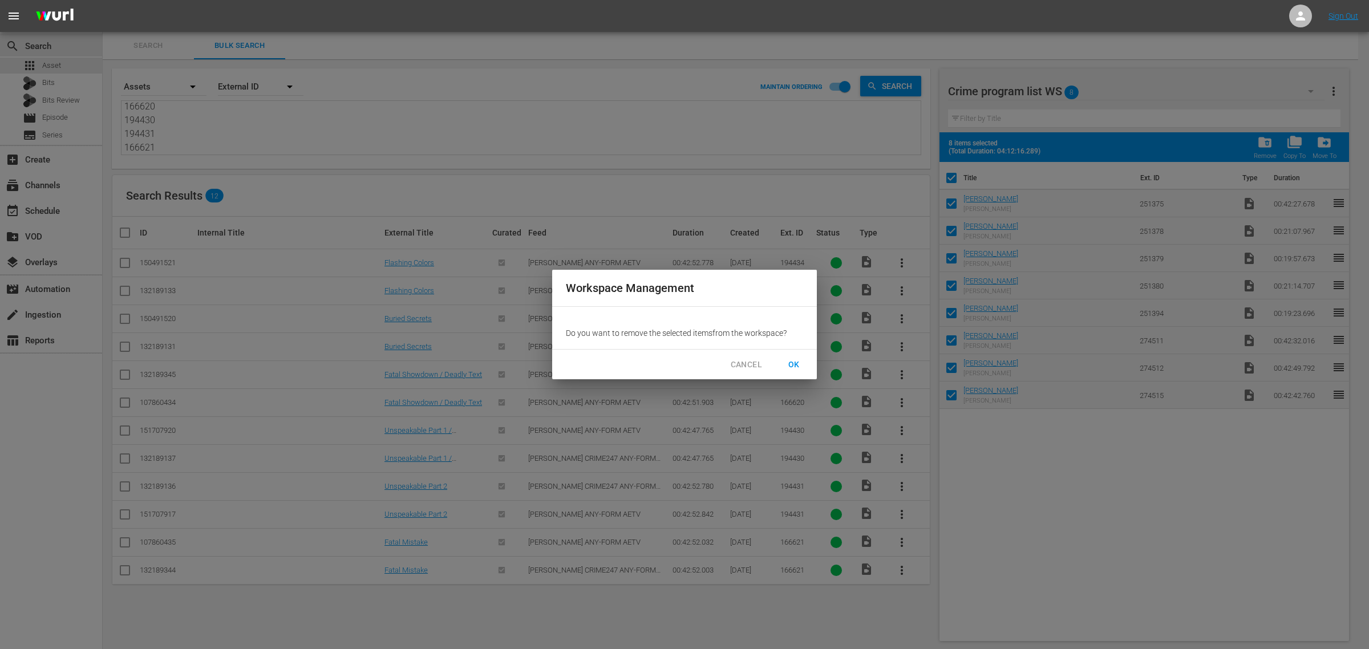
click at [793, 362] on span "OK" at bounding box center [794, 365] width 18 height 14
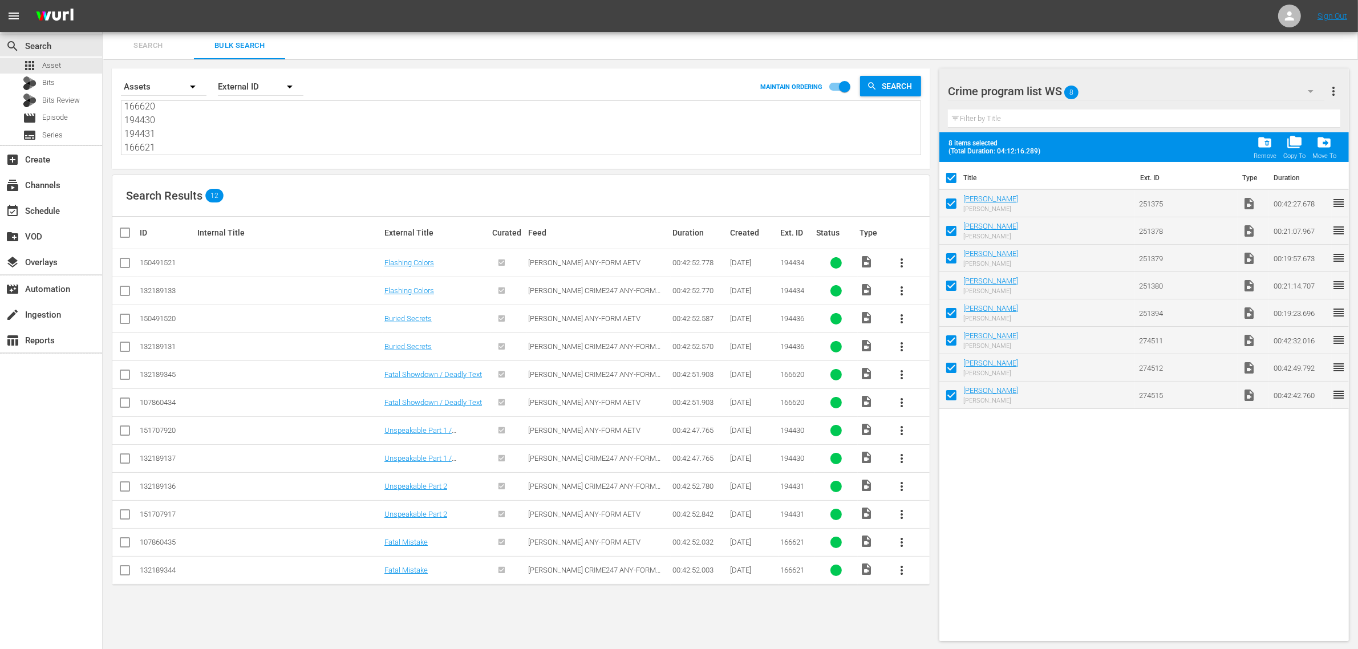
checkbox input "false"
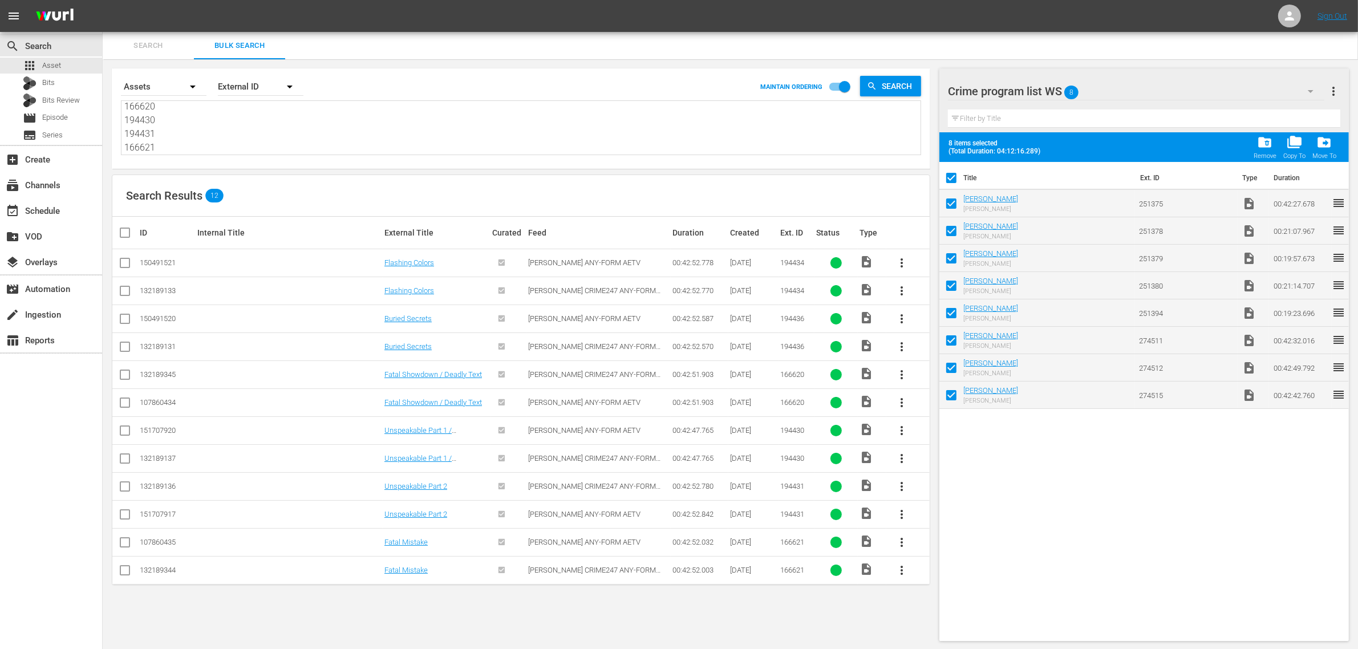
checkbox input "false"
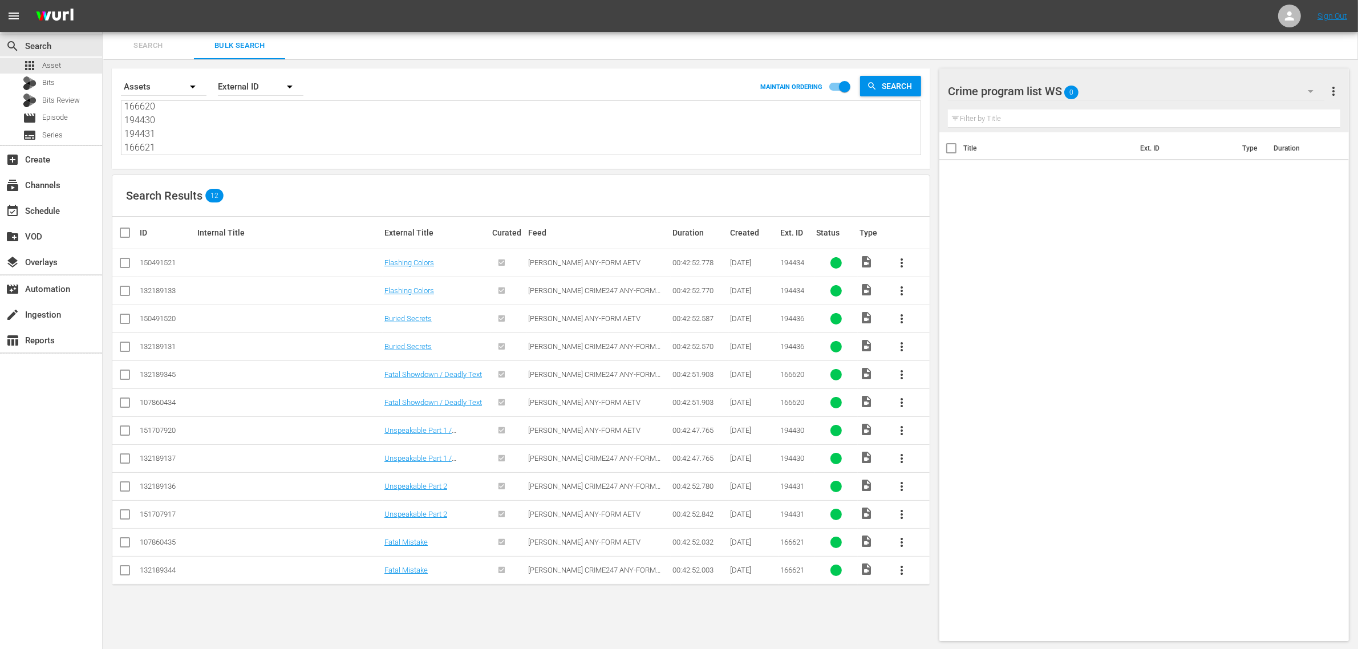
click at [652, 30] on nav "menu Sign Out" at bounding box center [679, 16] width 1358 height 32
click at [121, 266] on input "checkbox" at bounding box center [125, 265] width 14 height 14
checkbox input "true"
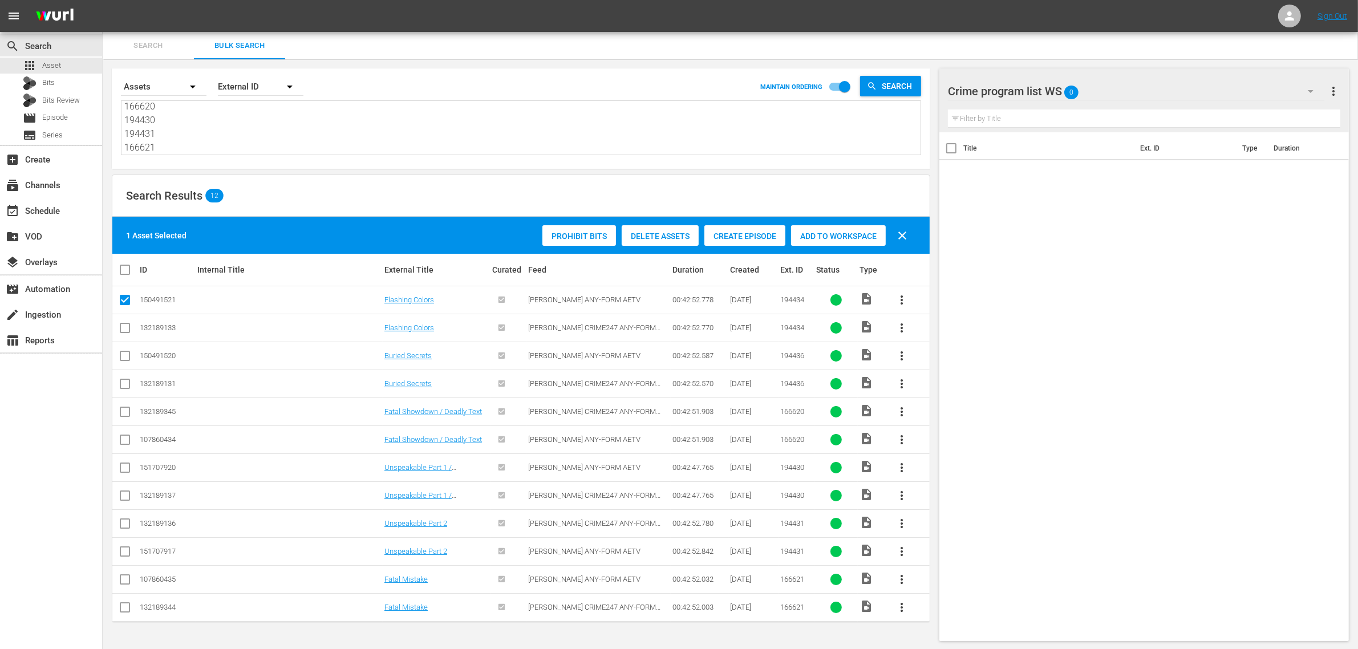
scroll to position [1, 0]
click at [129, 358] on input "checkbox" at bounding box center [125, 358] width 14 height 14
checkbox input "true"
click at [121, 441] on input "checkbox" at bounding box center [125, 442] width 14 height 14
checkbox input "true"
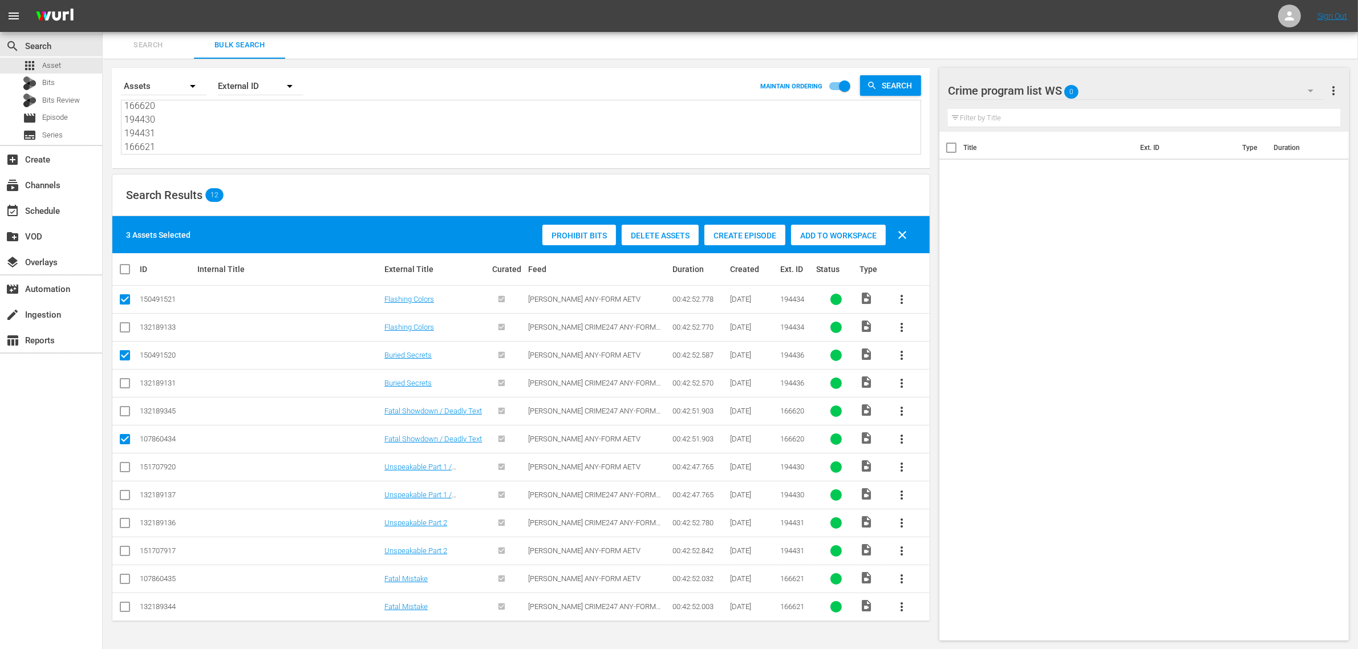
click at [126, 466] on input "checkbox" at bounding box center [125, 470] width 14 height 14
checkbox input "true"
click at [124, 551] on input "checkbox" at bounding box center [125, 554] width 14 height 14
checkbox input "true"
click at [126, 579] on input "checkbox" at bounding box center [125, 581] width 14 height 14
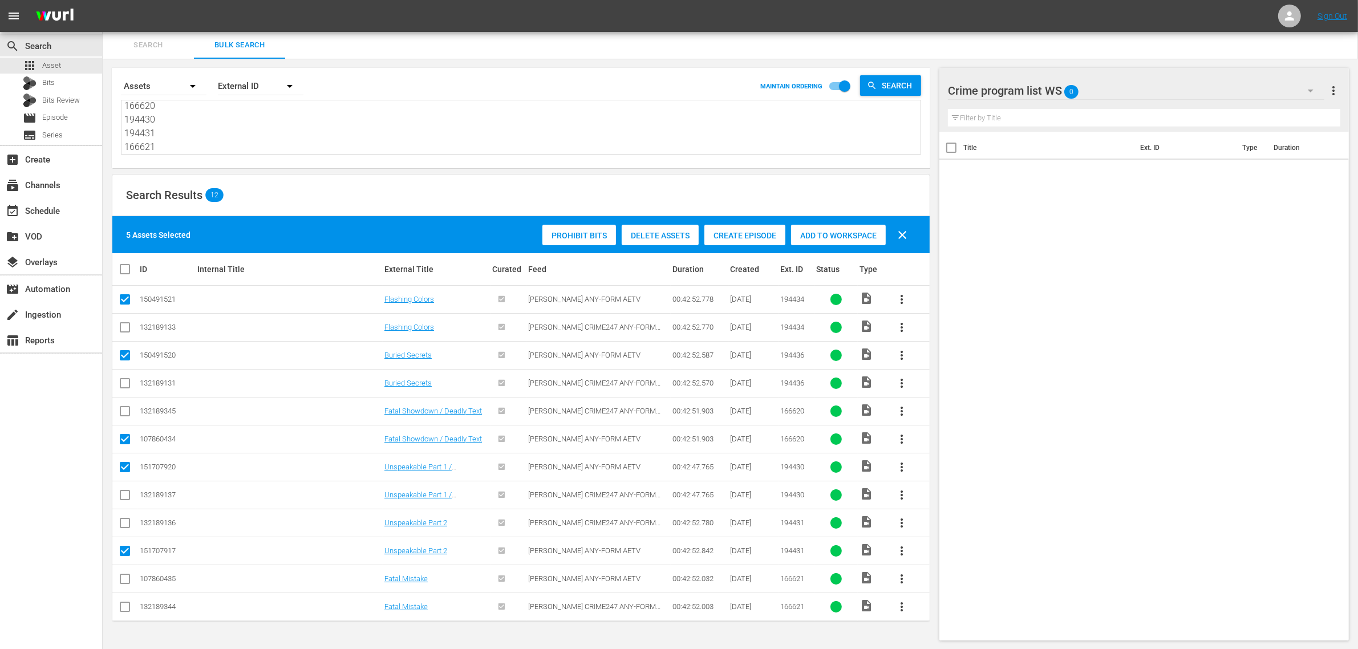
checkbox input "true"
click at [827, 241] on div "Add to Workspace" at bounding box center [838, 236] width 95 height 22
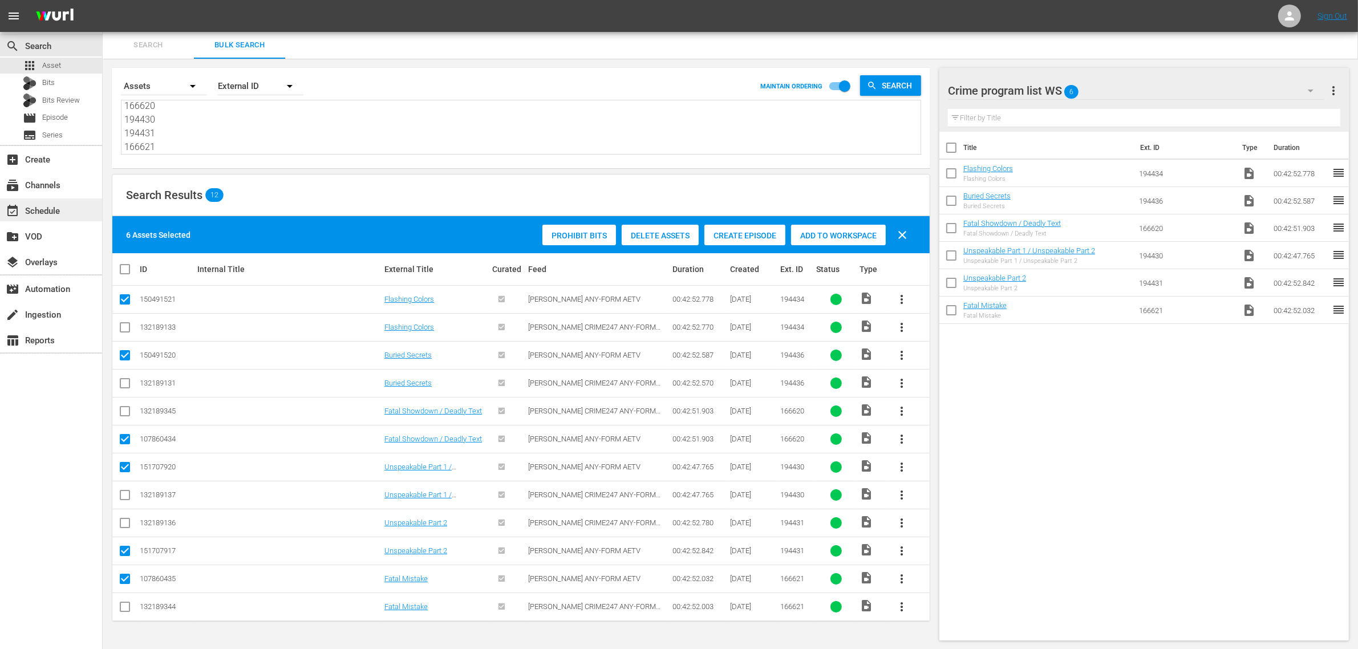
click at [35, 206] on div "event_available Schedule" at bounding box center [32, 209] width 64 height 10
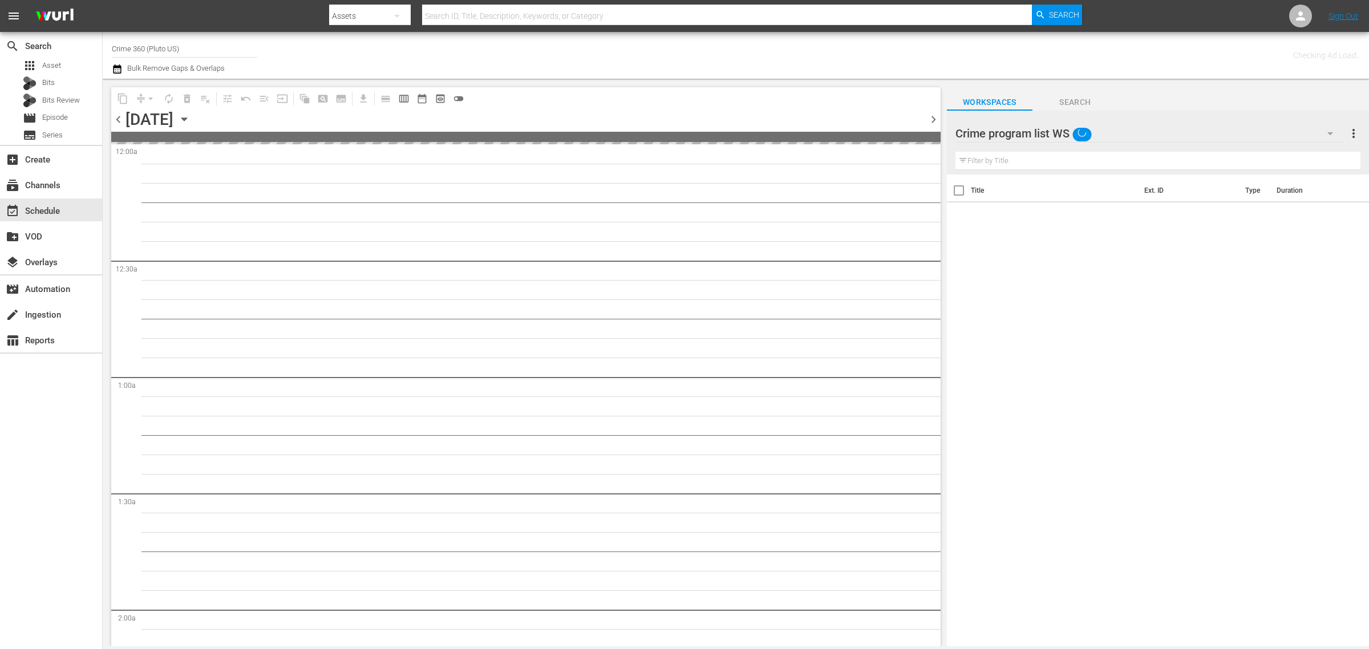
click at [685, 52] on div "Channel Title Crime 360 (Pluto US) Bulk Remove Gaps & Overlaps" at bounding box center [452, 55] width 681 height 41
click at [979, 53] on div "Content Duration 00:00:00.000 Ad Duration 00:00:00.000 Promo Duration 00:00:00.…" at bounding box center [1076, 55] width 568 height 41
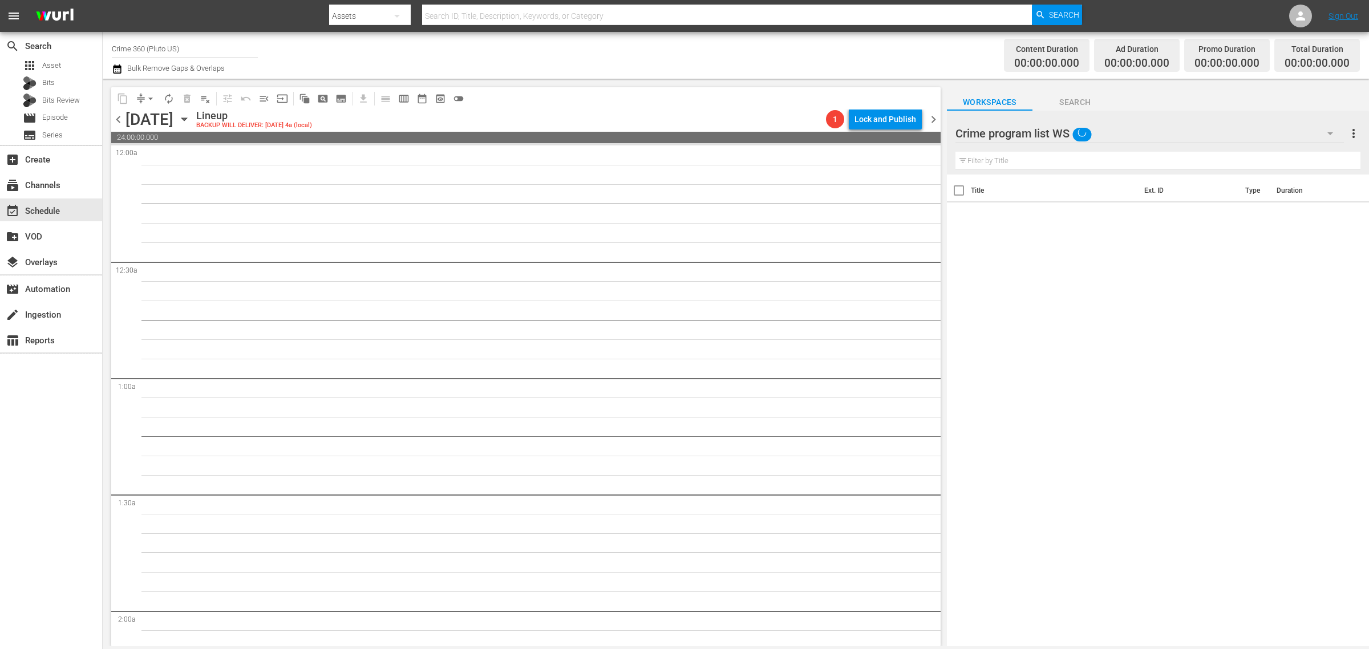
click at [866, 51] on div "Content Duration 00:00:00.000 Ad Duration 00:00:00.000 Promo Duration 00:00:00.…" at bounding box center [1076, 55] width 568 height 41
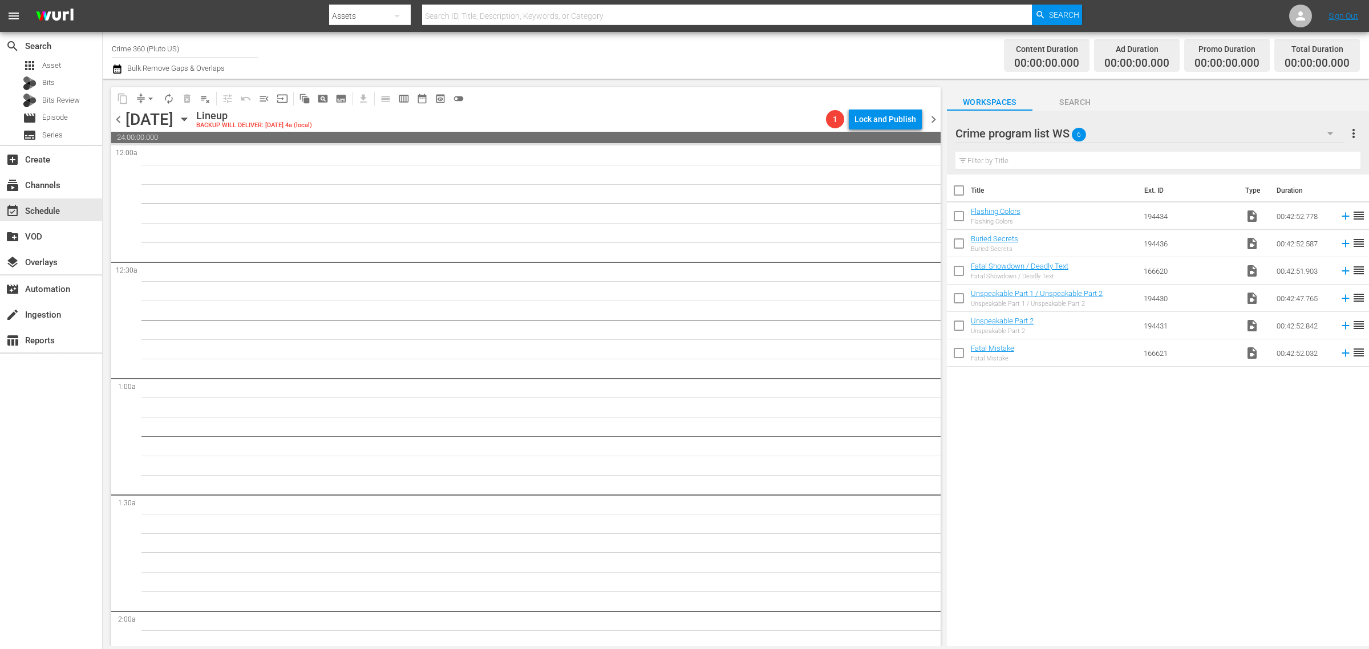
click at [958, 195] on input "checkbox" at bounding box center [959, 193] width 24 height 24
checkbox input "true"
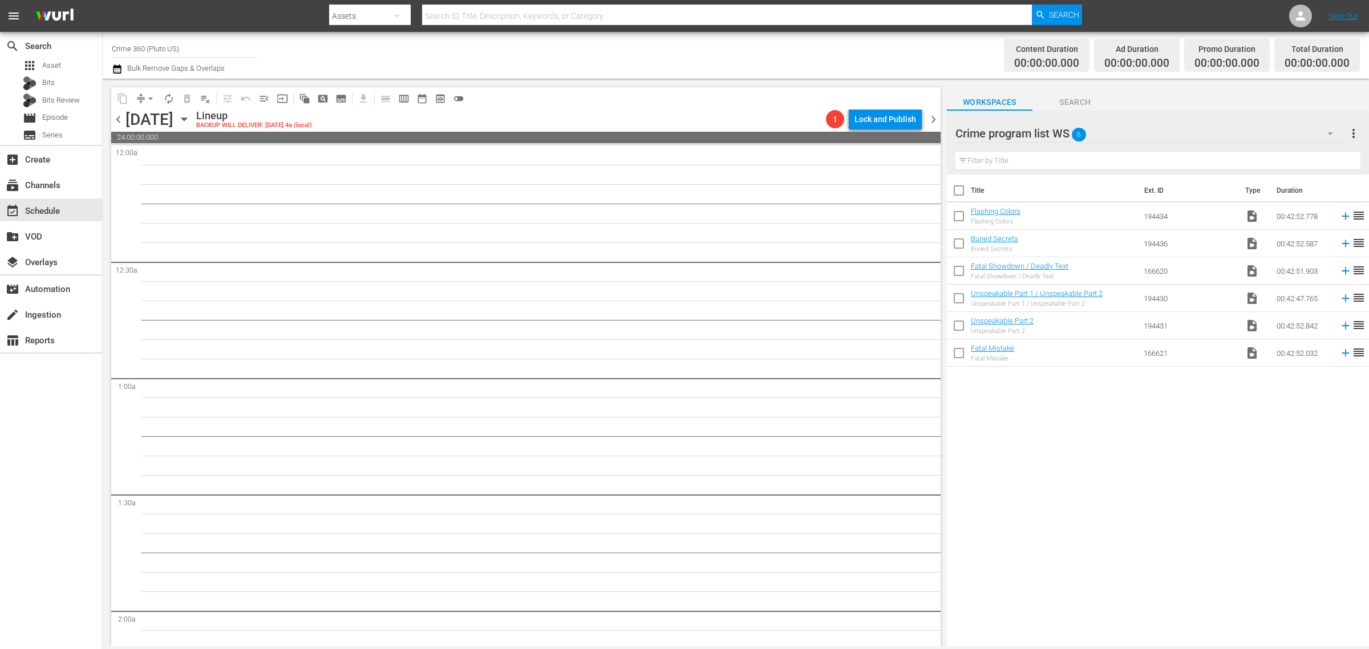
checkbox input "true"
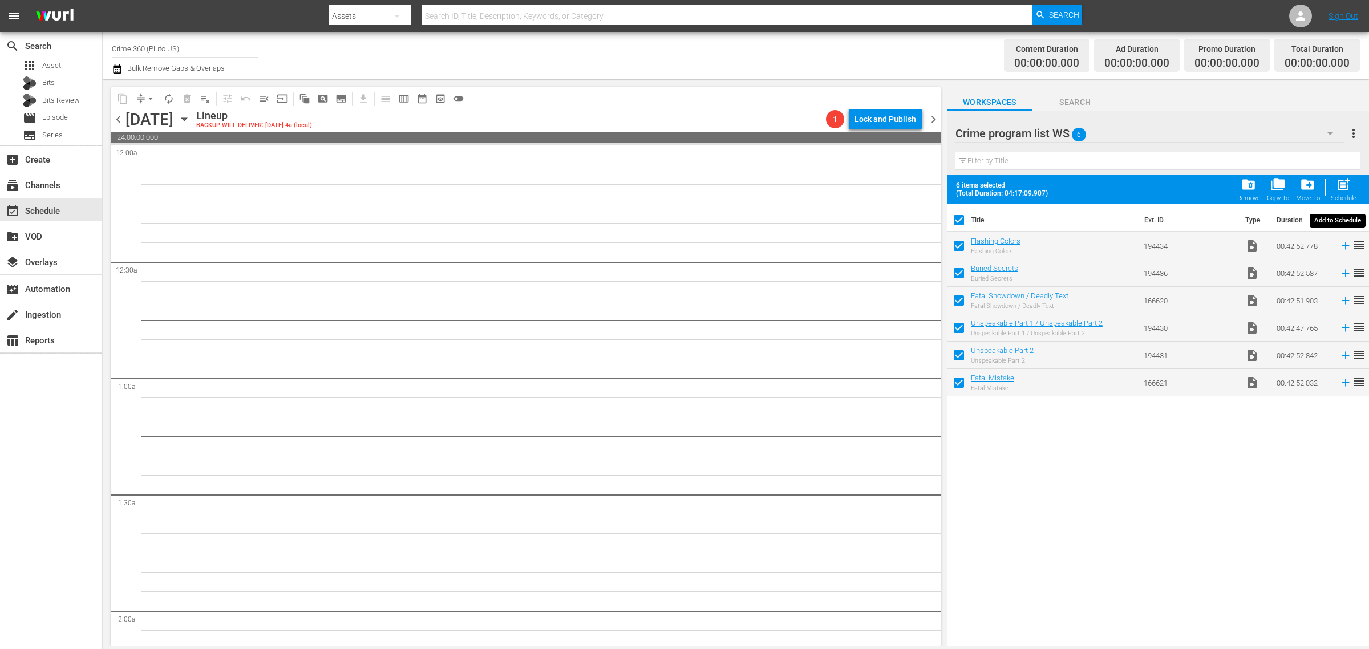
click at [1343, 184] on span "post_add" at bounding box center [1343, 184] width 15 height 15
checkbox input "false"
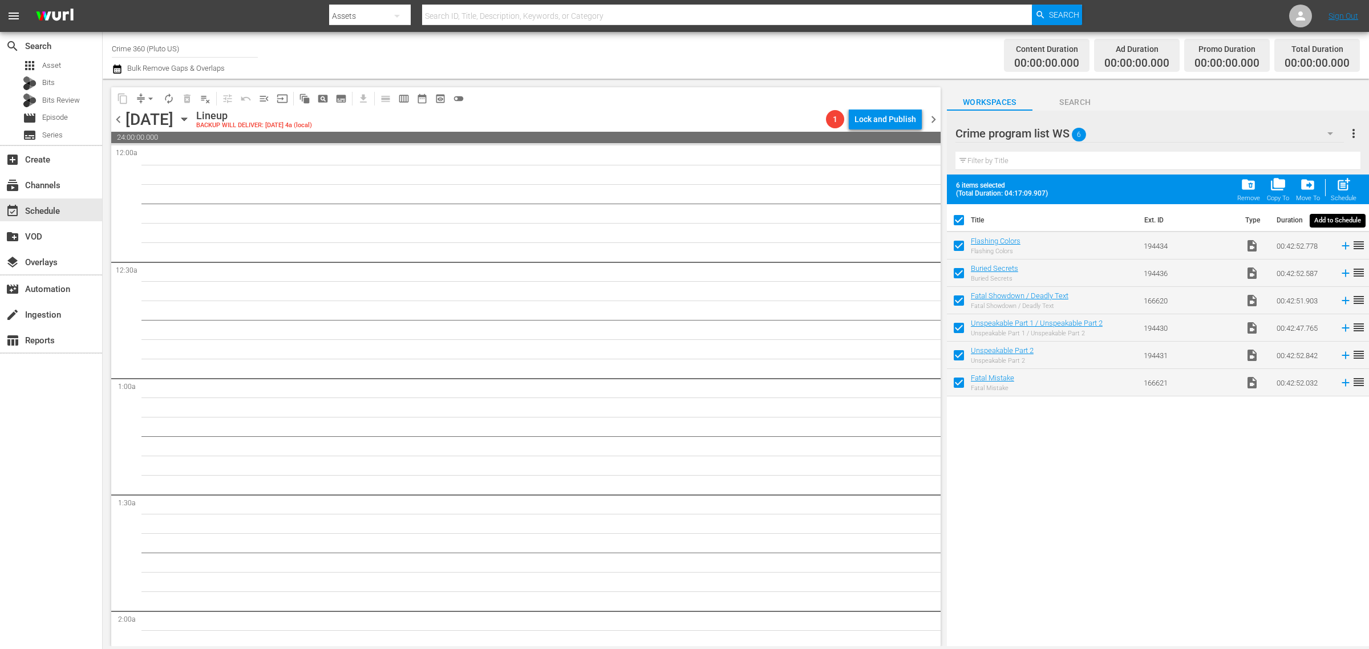
checkbox input "false"
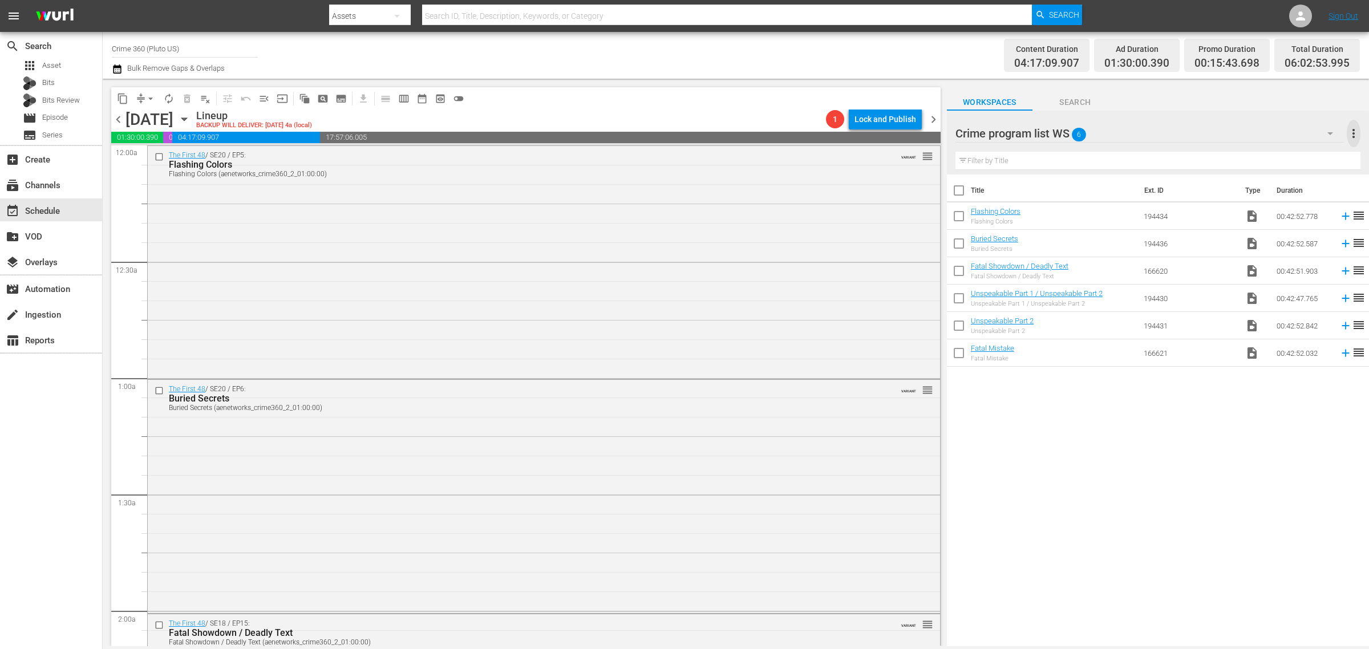
click at [1351, 135] on span "more_vert" at bounding box center [1354, 134] width 14 height 14
click at [1290, 159] on div "Clear All Workspace Items" at bounding box center [1280, 155] width 134 height 21
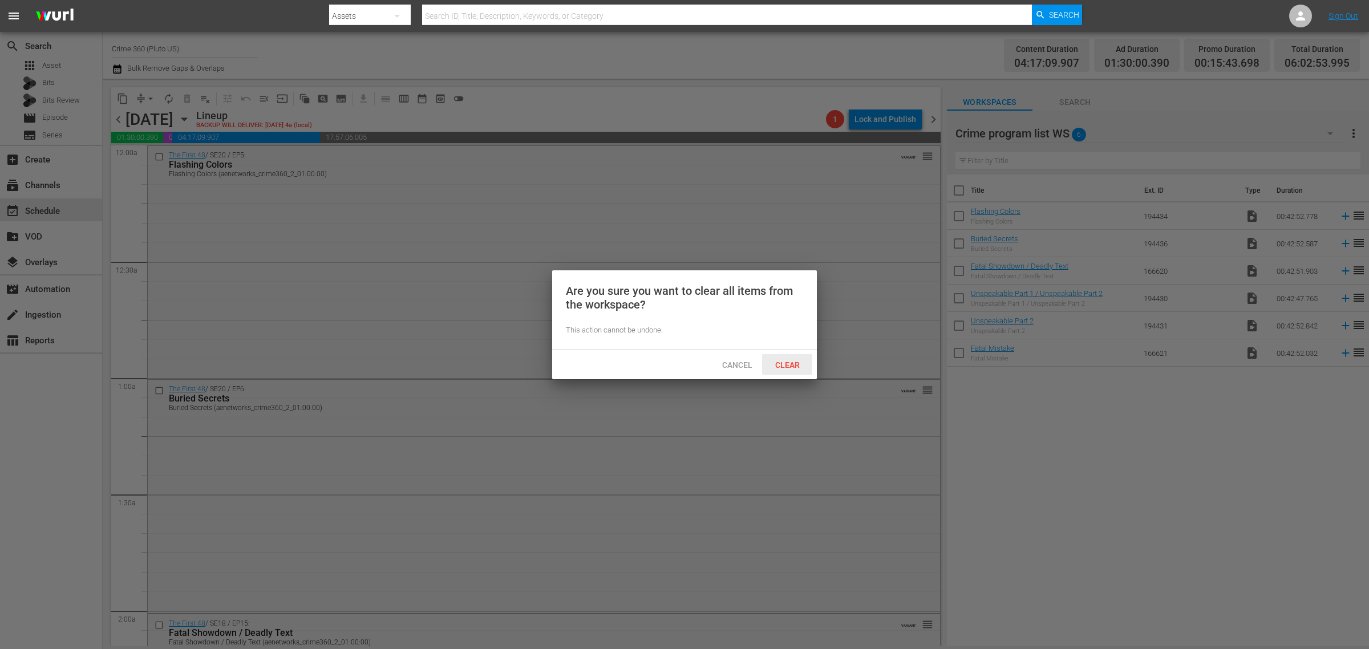
click at [789, 367] on span "Clear" at bounding box center [787, 365] width 43 height 9
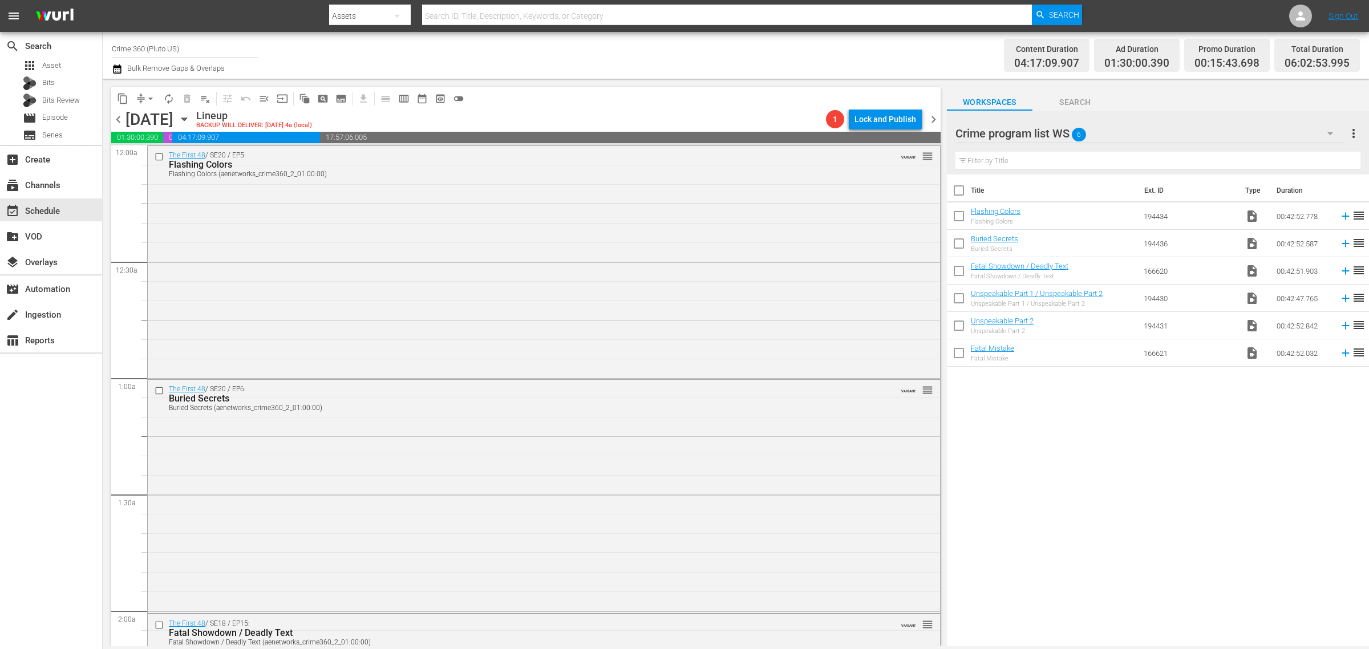
click at [933, 121] on span "chevron_right" at bounding box center [933, 119] width 14 height 14
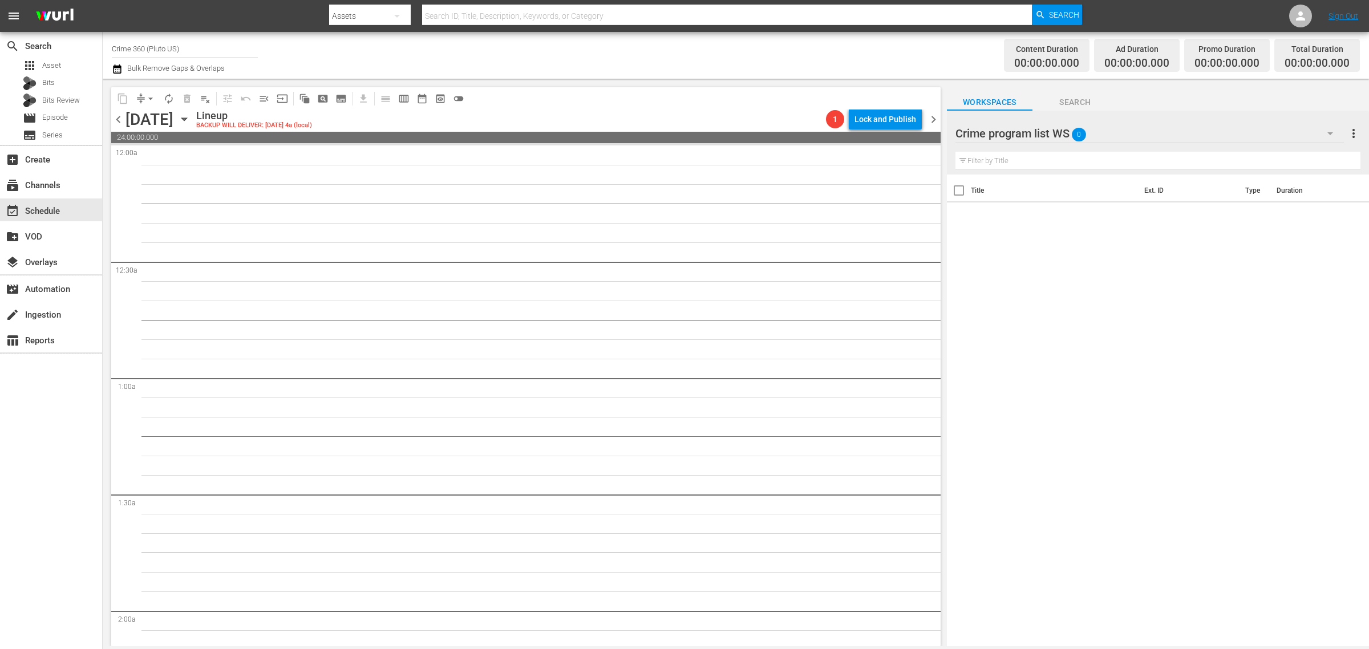
click at [662, 43] on div "Channel Title Crime 360 (Pluto US) Bulk Remove Gaps & Overlaps" at bounding box center [452, 55] width 681 height 41
click at [54, 68] on span "Asset" at bounding box center [51, 65] width 19 height 11
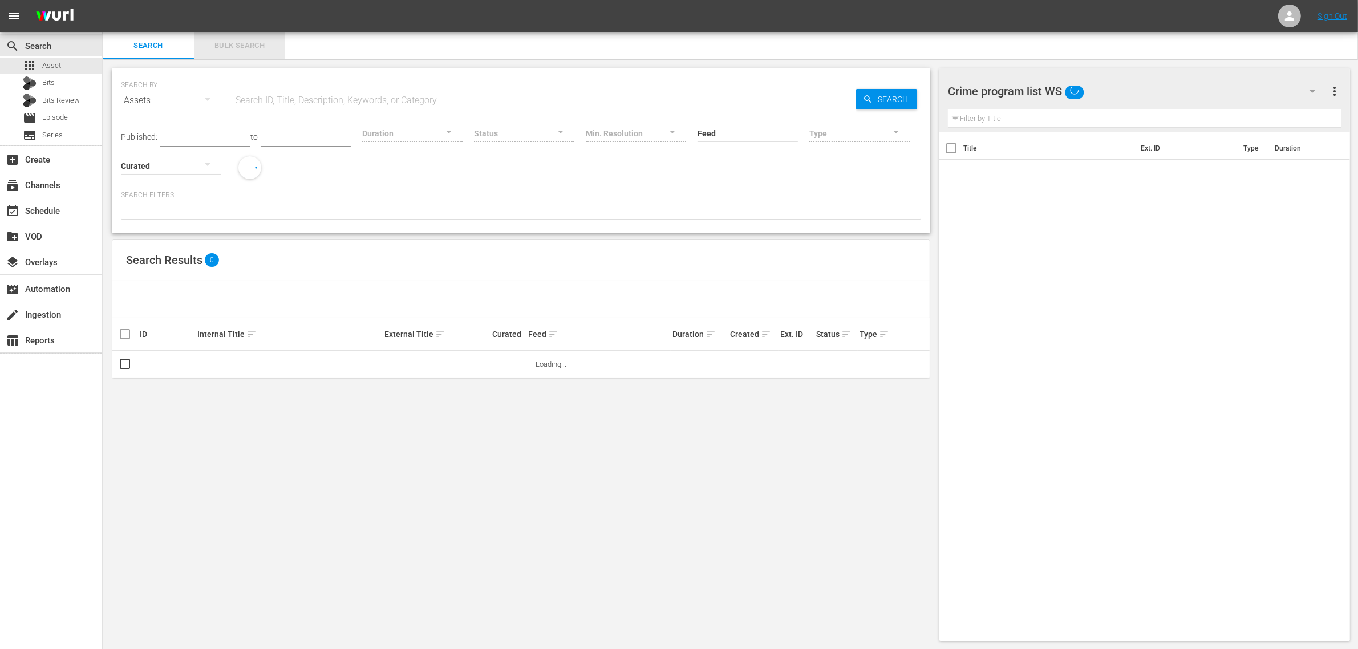
click at [241, 43] on span "Bulk Search" at bounding box center [240, 45] width 78 height 13
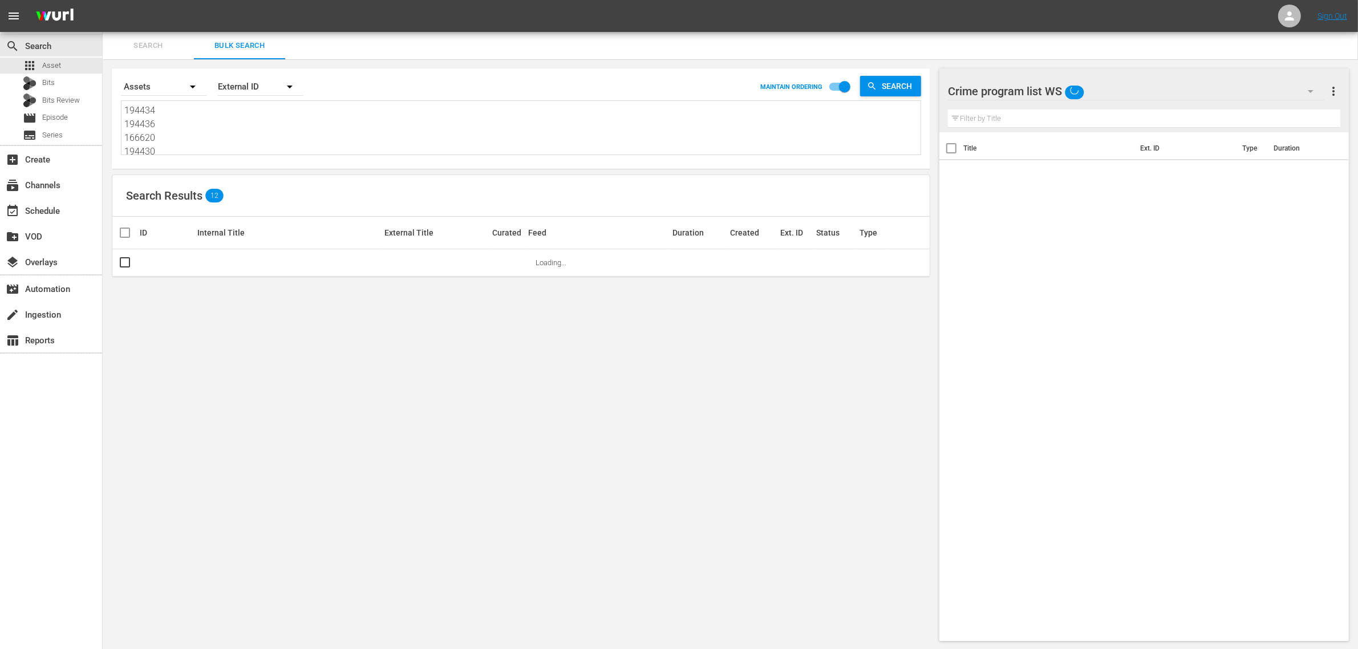
click at [242, 127] on textarea "194434 194436 166620 194430 194431 166621" at bounding box center [522, 130] width 796 height 52
paste textarea "260972 260973 260974 260975 260997 260998"
type textarea "260972 260973 260974 260975 260997 260998"
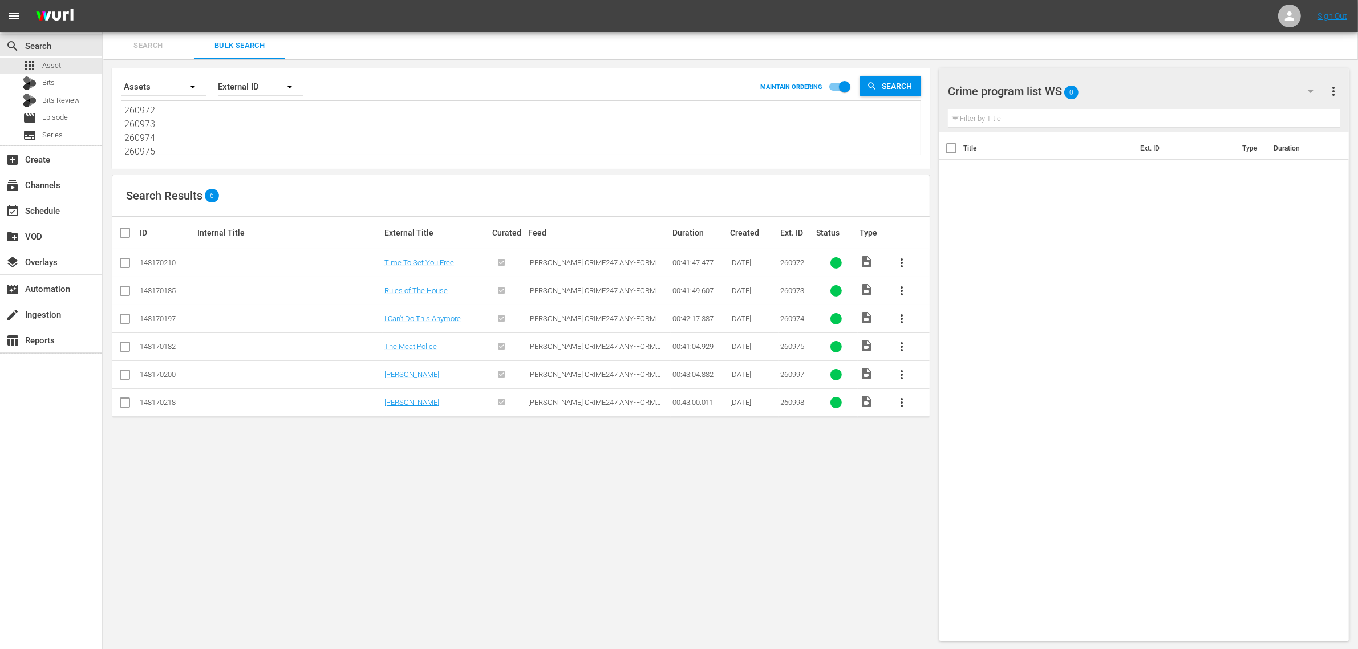
type textarea "260972 260973 260974 260975 260997 260998"
click at [127, 232] on input "checkbox" at bounding box center [129, 233] width 23 height 14
checkbox input "true"
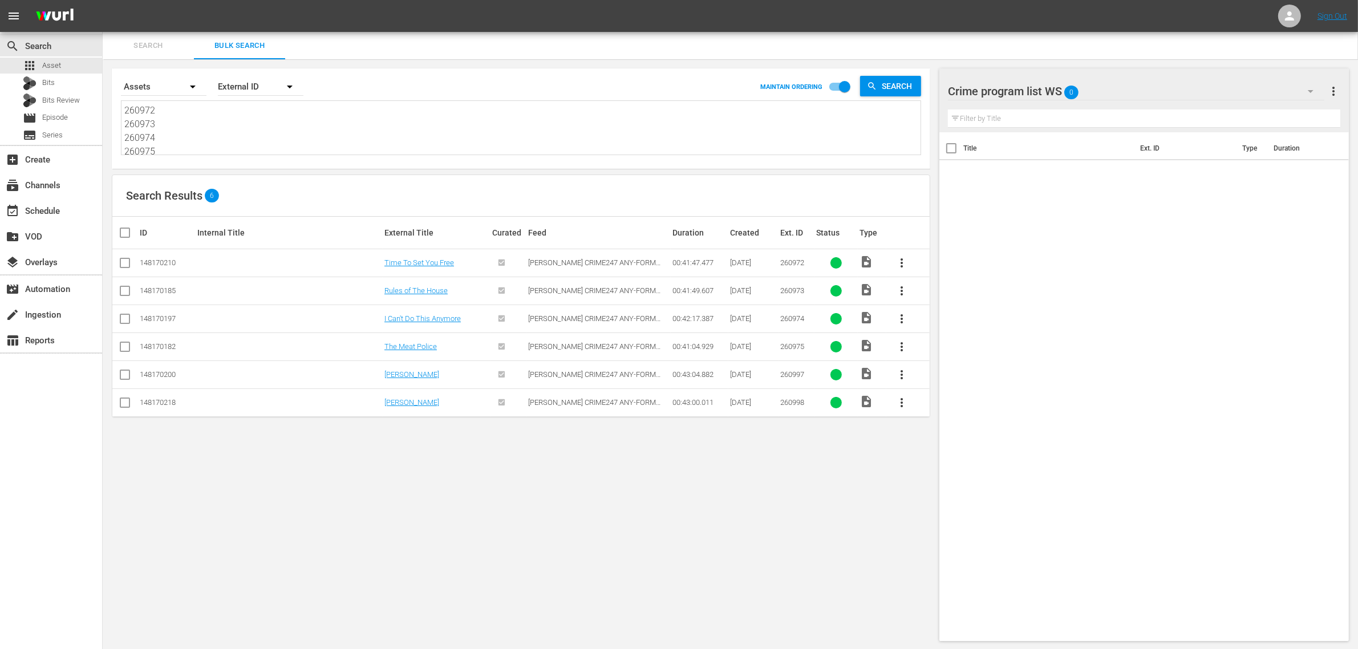
checkbox input "true"
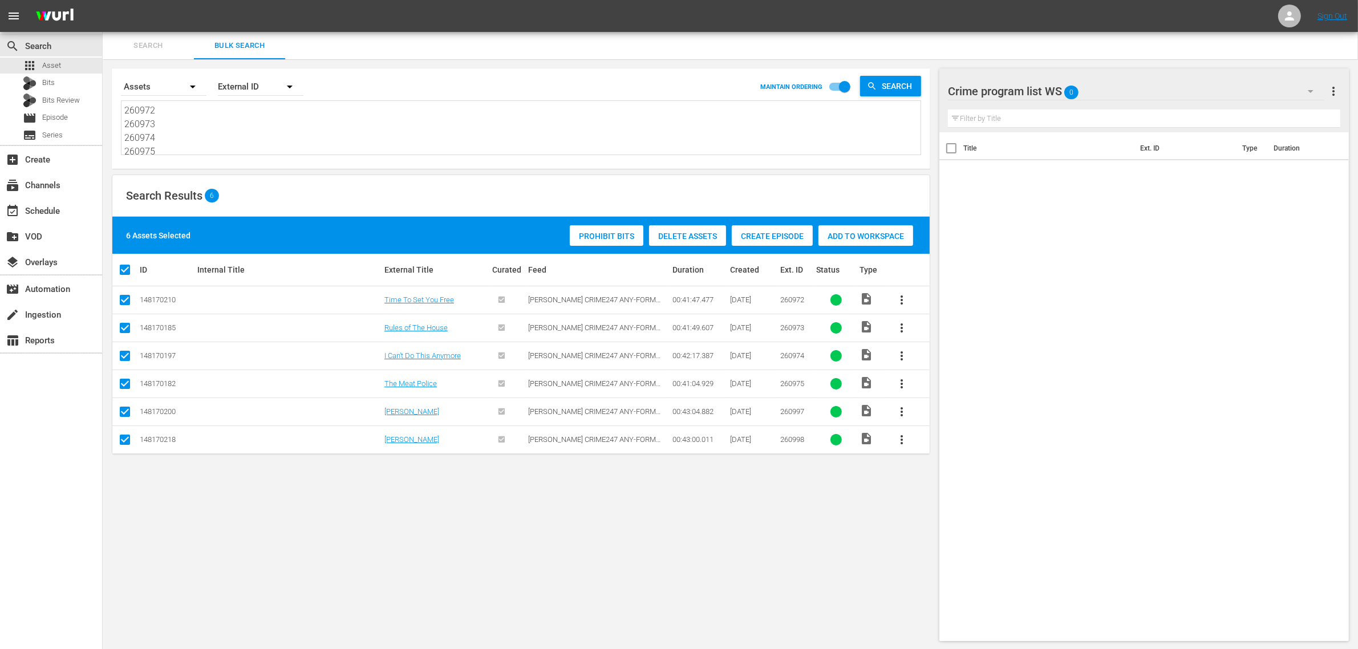
click at [856, 234] on span "Add to Workspace" at bounding box center [866, 236] width 95 height 9
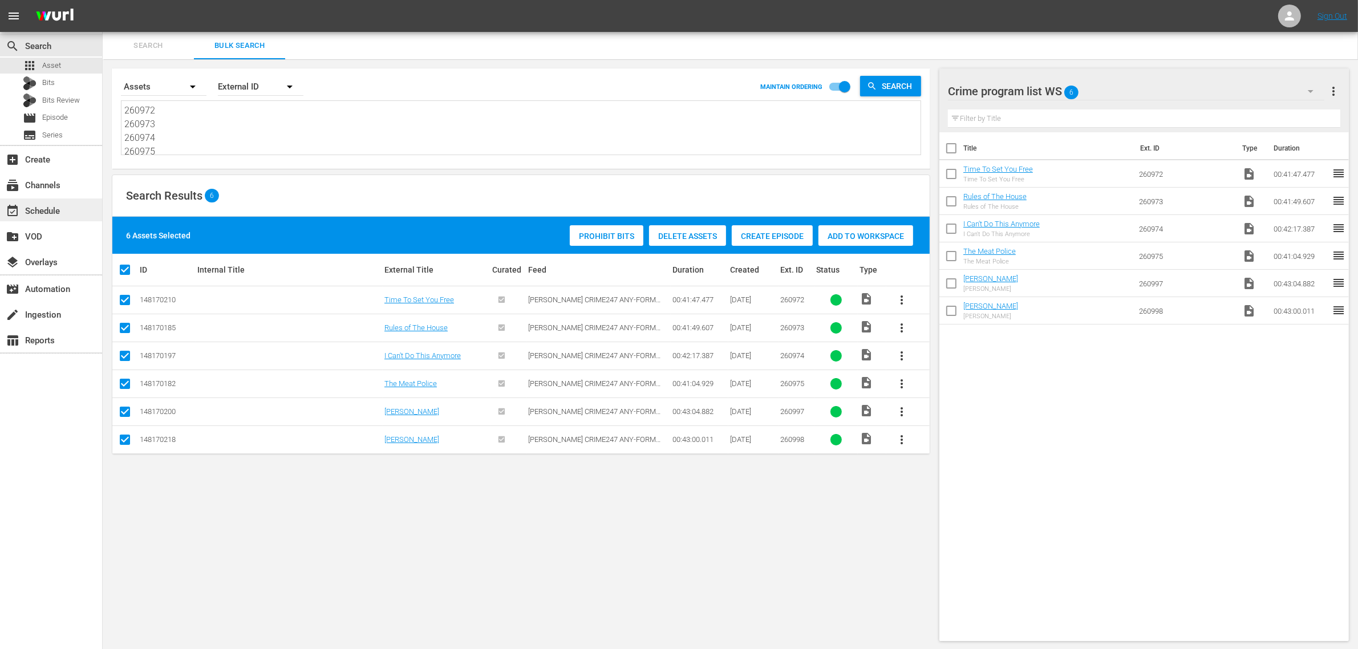
click at [56, 201] on div "event_available Schedule" at bounding box center [51, 210] width 102 height 23
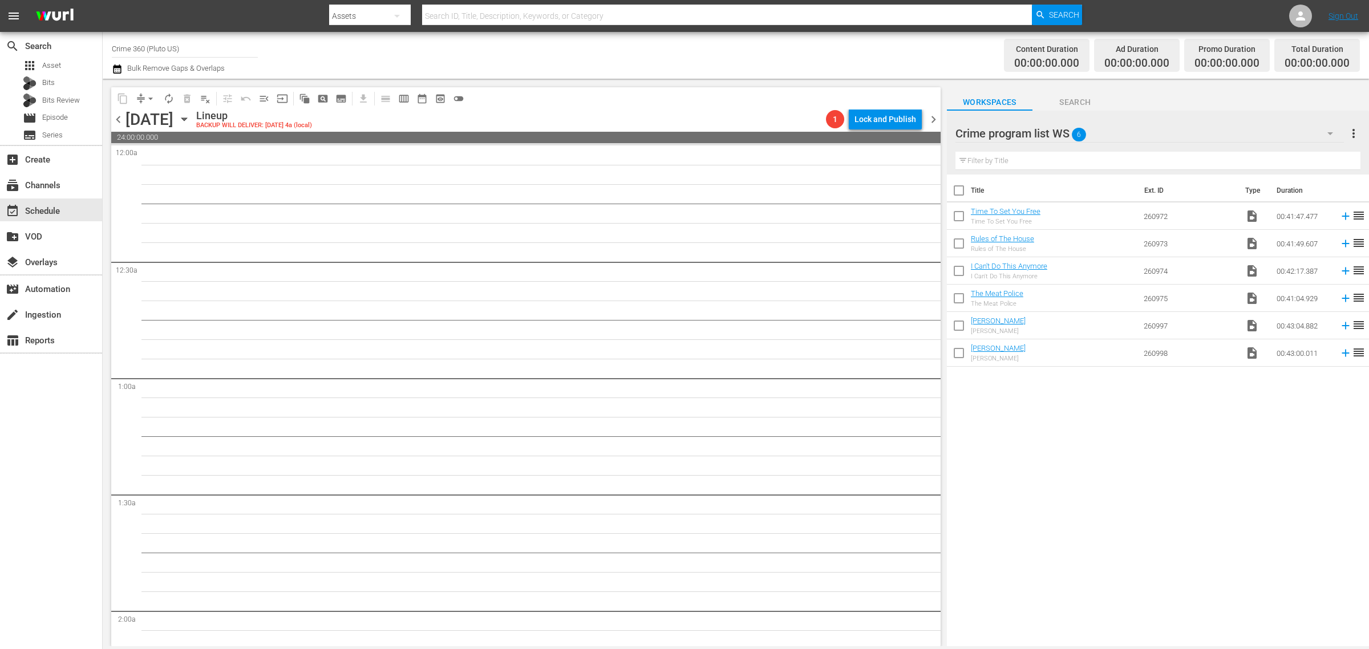
click at [957, 195] on input "checkbox" at bounding box center [959, 193] width 24 height 24
checkbox input "true"
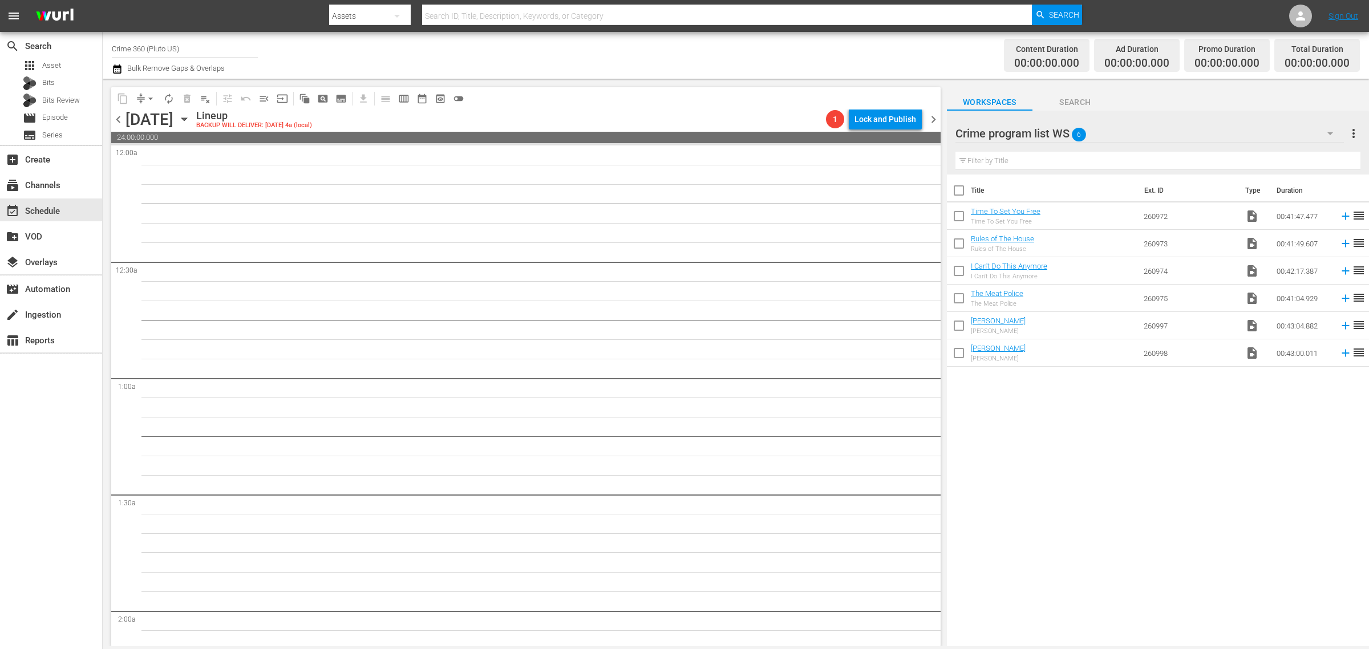
checkbox input "true"
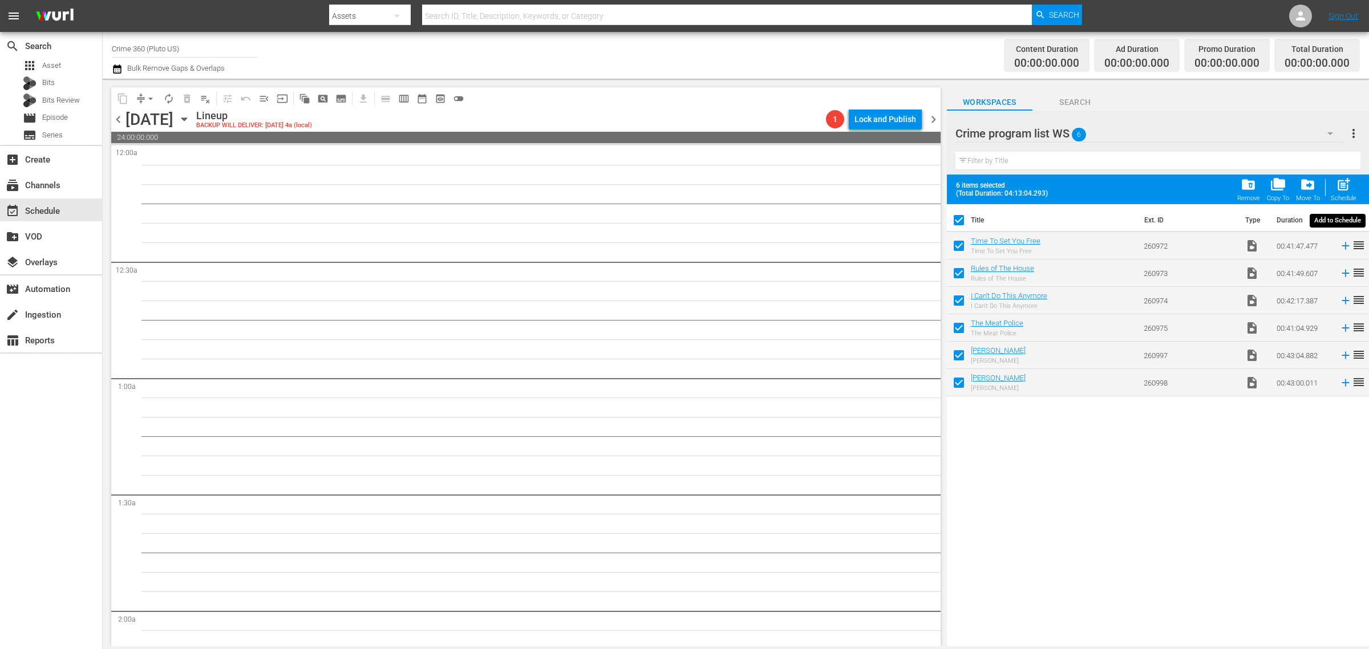
click at [1346, 186] on span "post_add" at bounding box center [1343, 184] width 15 height 15
checkbox input "false"
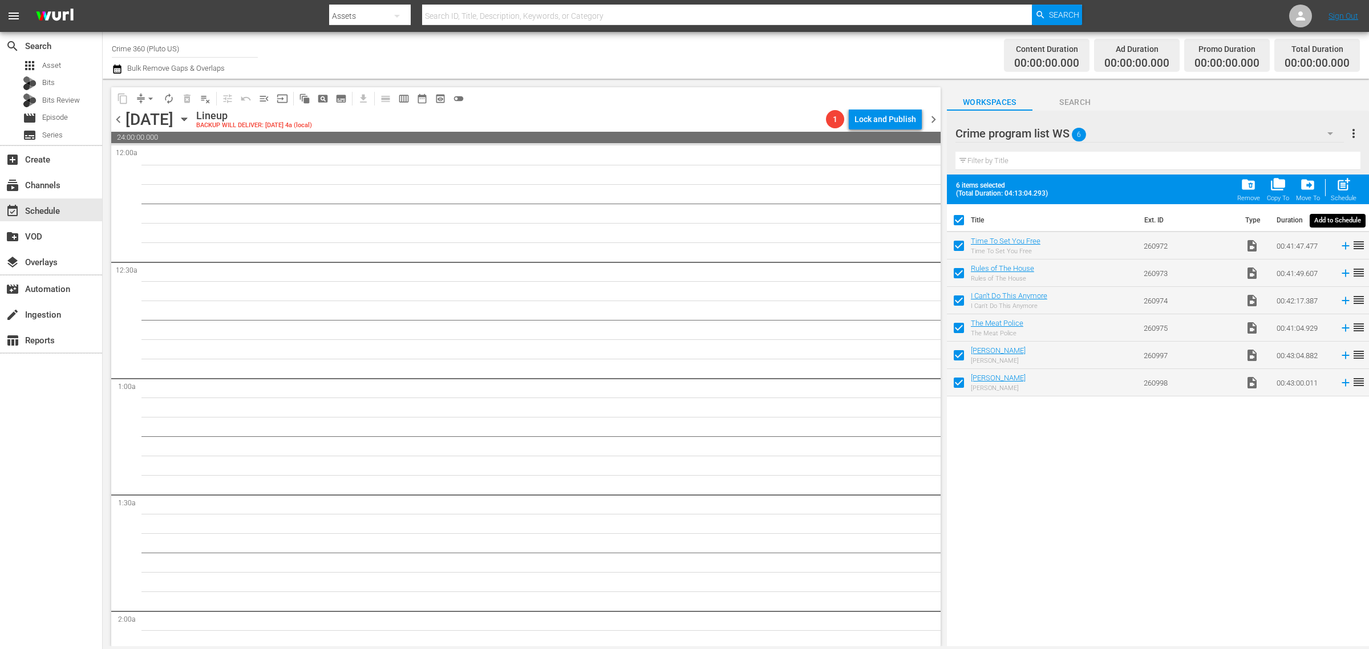
checkbox input "false"
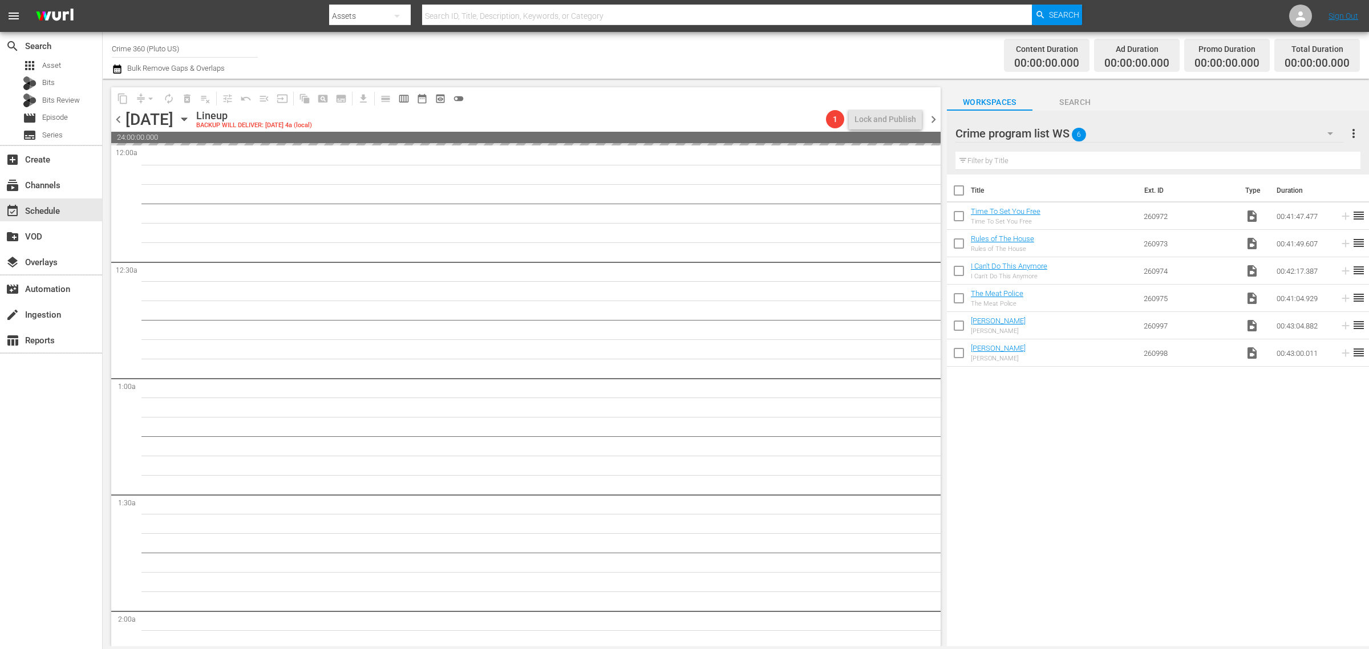
click at [659, 62] on div "Channel Title Crime 360 (Pluto US) Bulk Remove Gaps & Overlaps" at bounding box center [452, 55] width 681 height 41
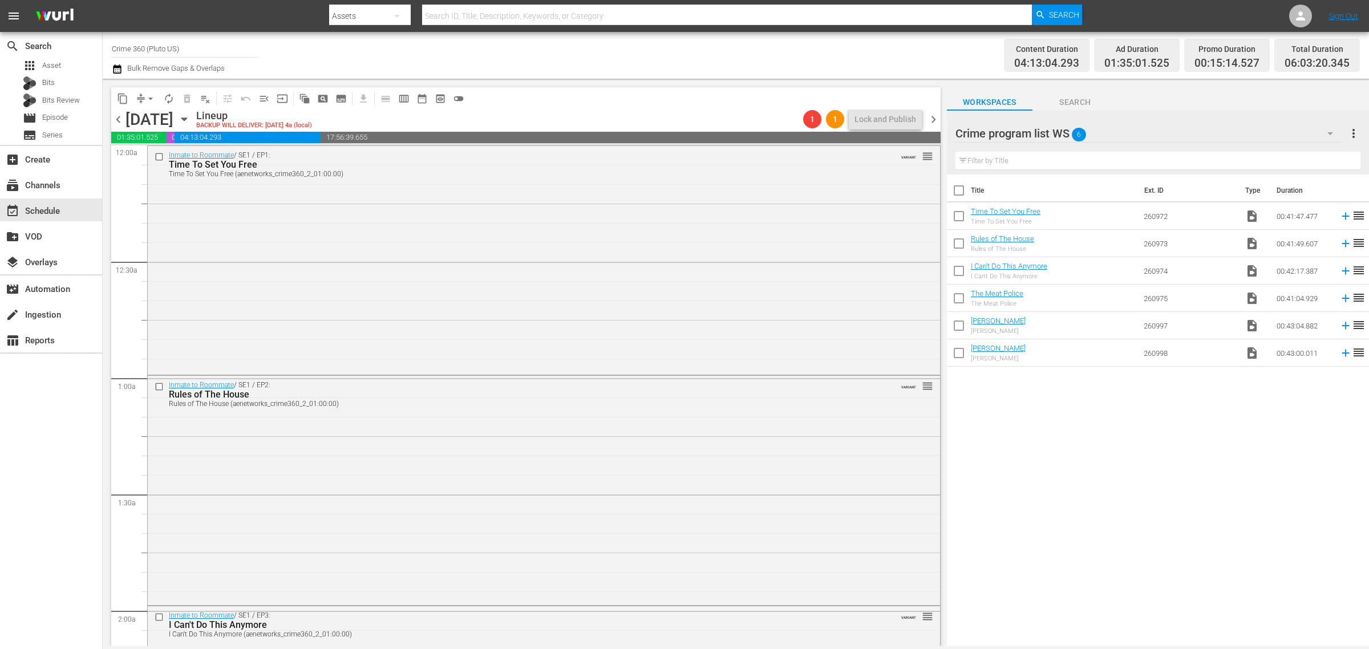
click at [932, 120] on span "chevron_right" at bounding box center [933, 119] width 14 height 14
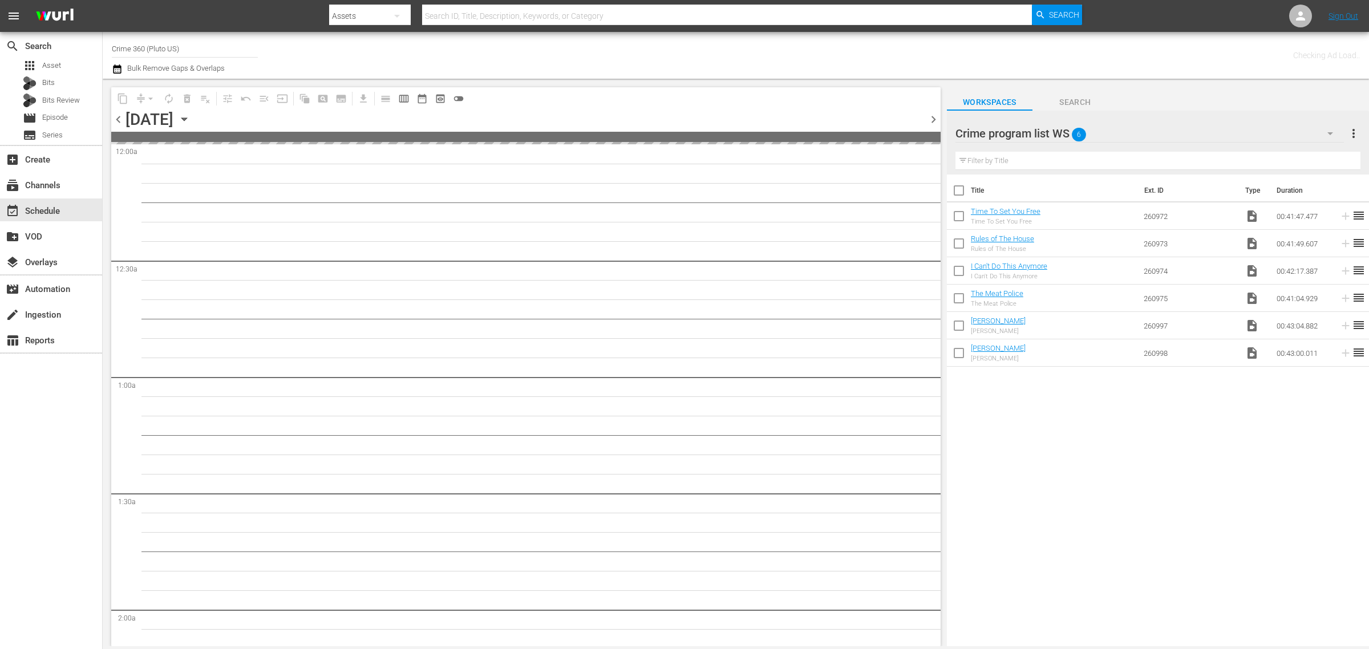
click at [1355, 134] on span "more_vert" at bounding box center [1354, 134] width 14 height 14
click at [1288, 157] on div "Clear All Workspace Items" at bounding box center [1280, 155] width 134 height 21
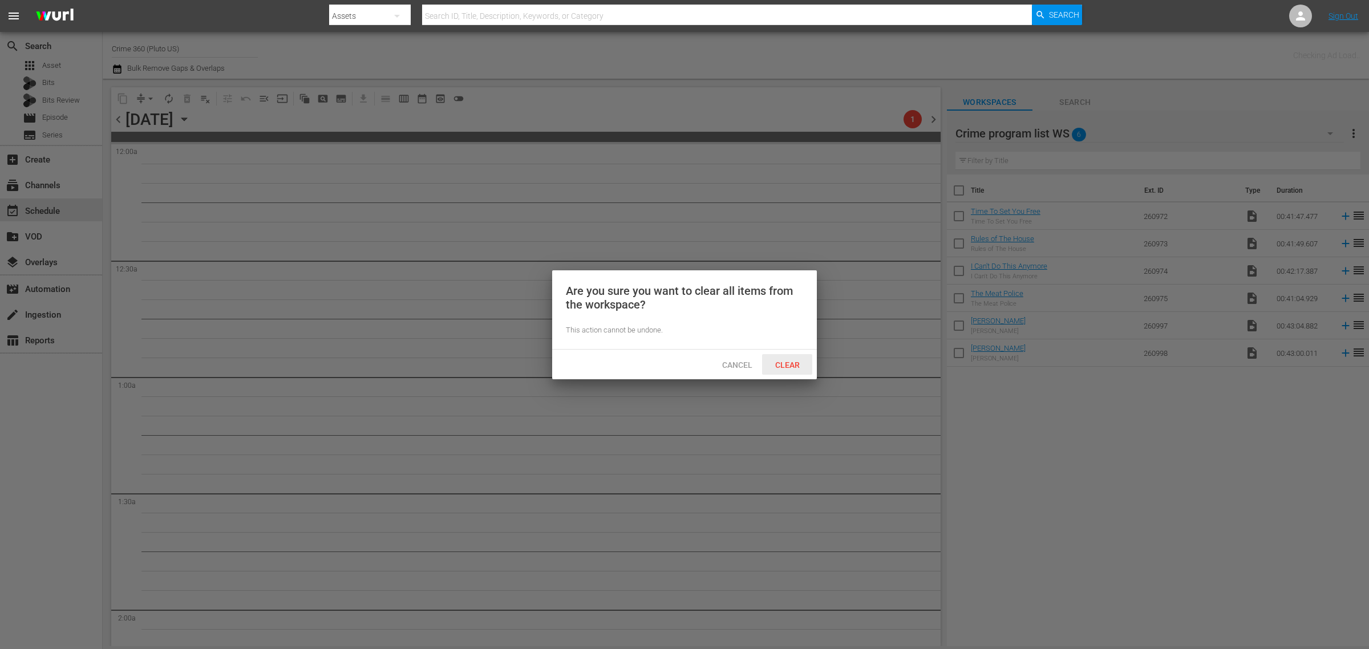
click at [776, 362] on span "Clear" at bounding box center [787, 365] width 43 height 9
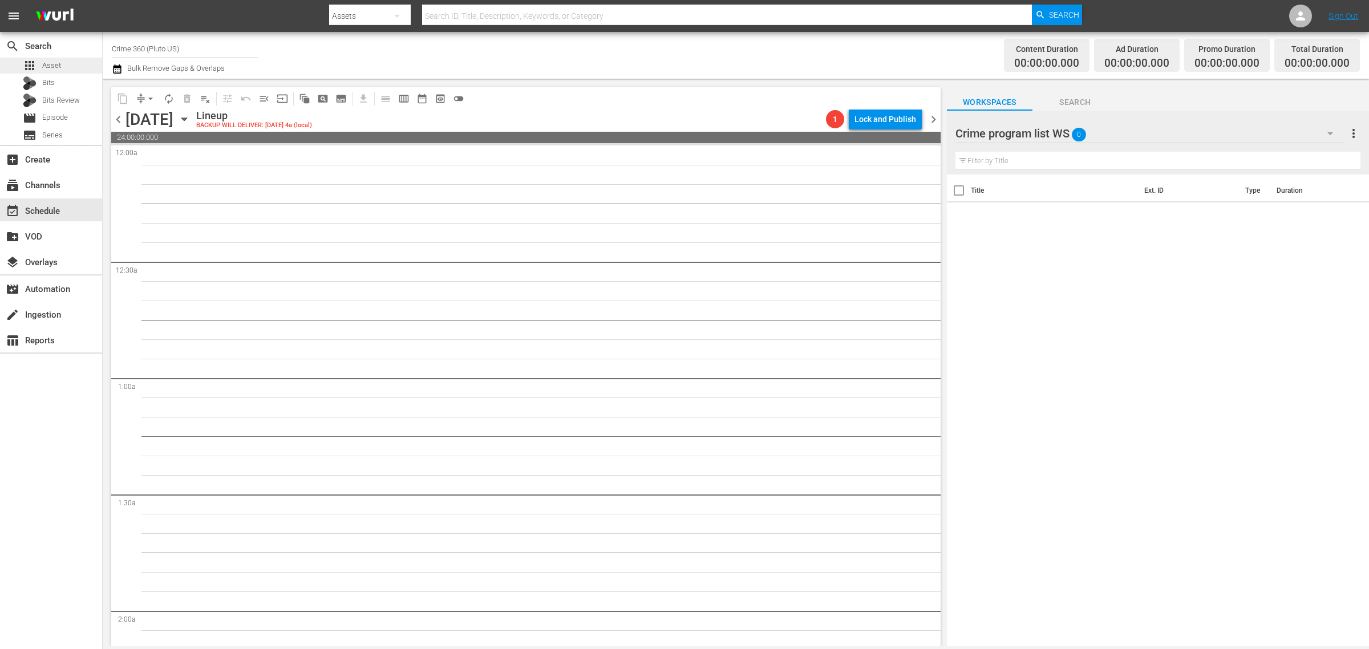
click at [63, 70] on div "apps Asset" at bounding box center [51, 66] width 102 height 16
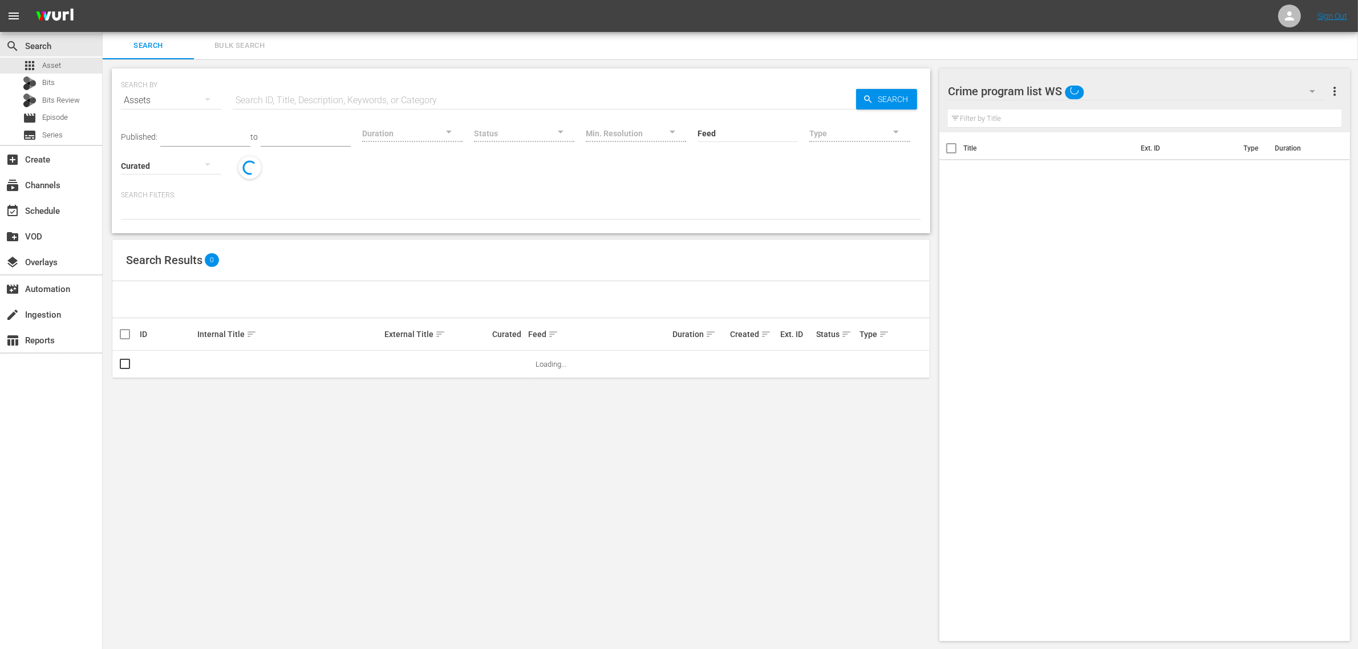
click at [243, 47] on span "Bulk Search" at bounding box center [240, 45] width 78 height 13
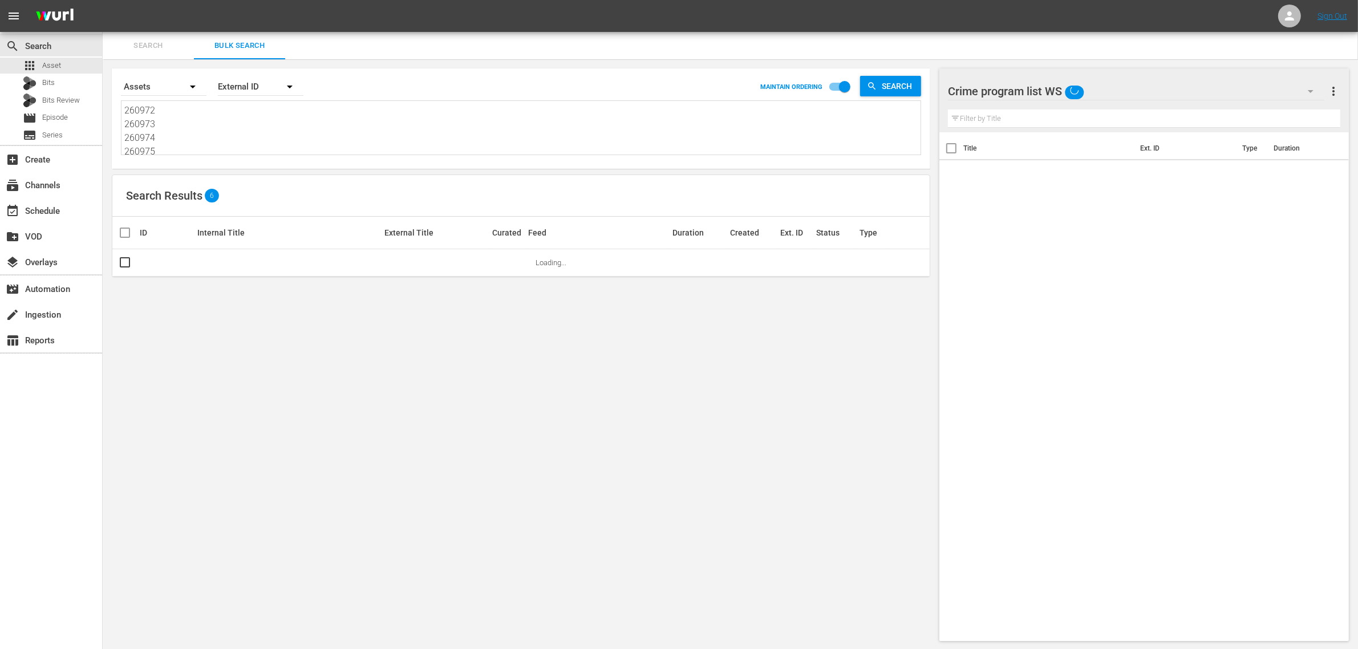
click at [203, 144] on textarea "260972 260973 260974 260975 260997 260998" at bounding box center [522, 130] width 796 height 52
paste textarea "46014 246015 246017 246018 251458 290622 290624 290625 290621"
type textarea "246014 246015 246017 246018 251458 290622 290624 290625 290621"
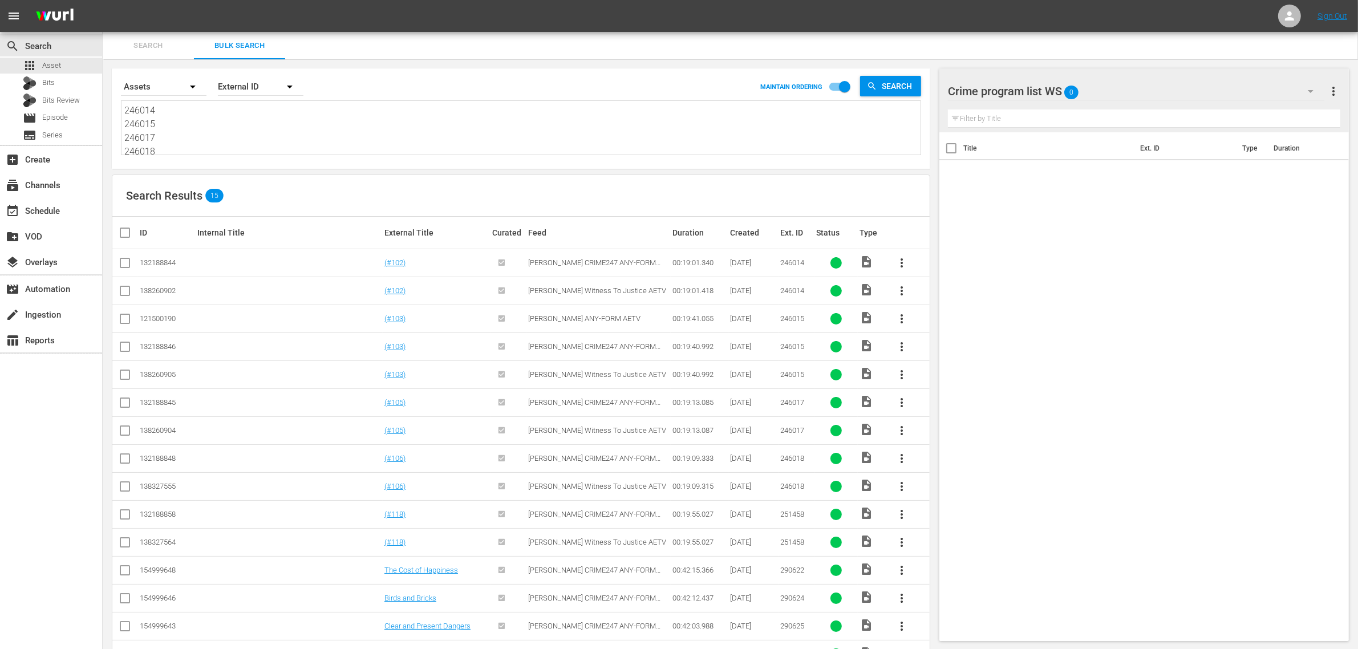
scroll to position [42, 0]
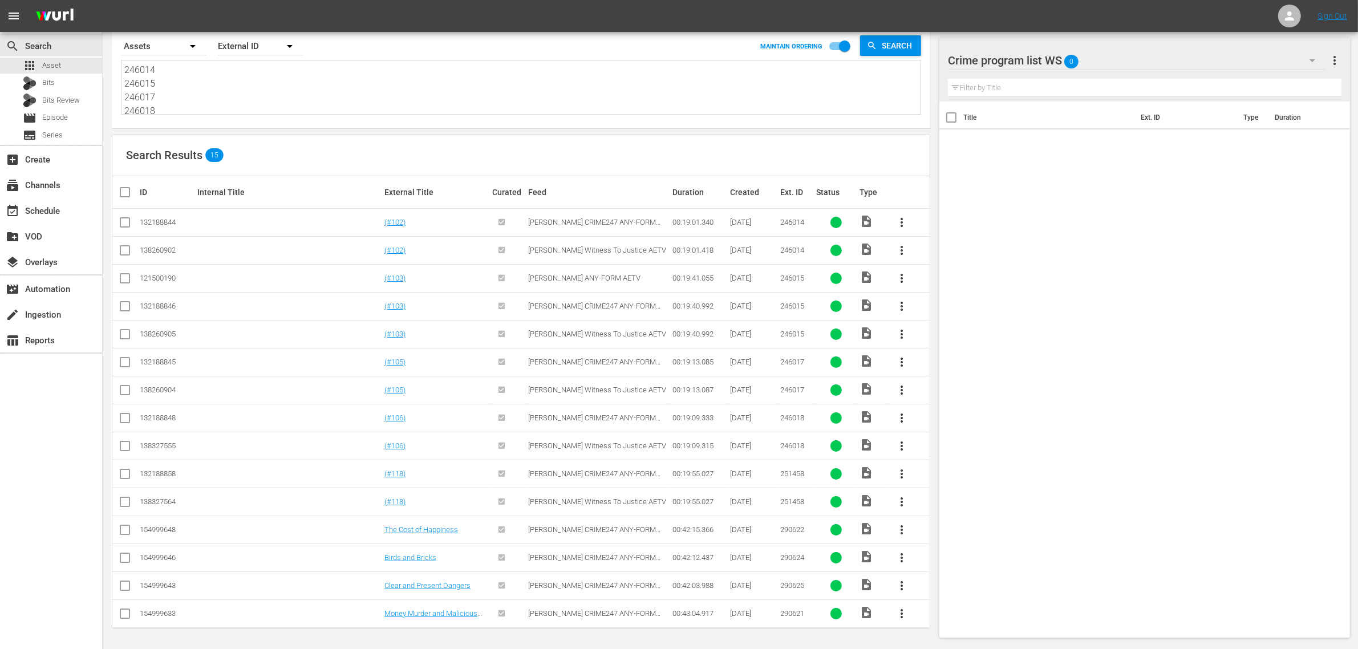
type textarea "246014 246015 246017 246018 251458 290622 290624 290625 290621"
click at [130, 218] on input "checkbox" at bounding box center [125, 225] width 14 height 14
checkbox input "true"
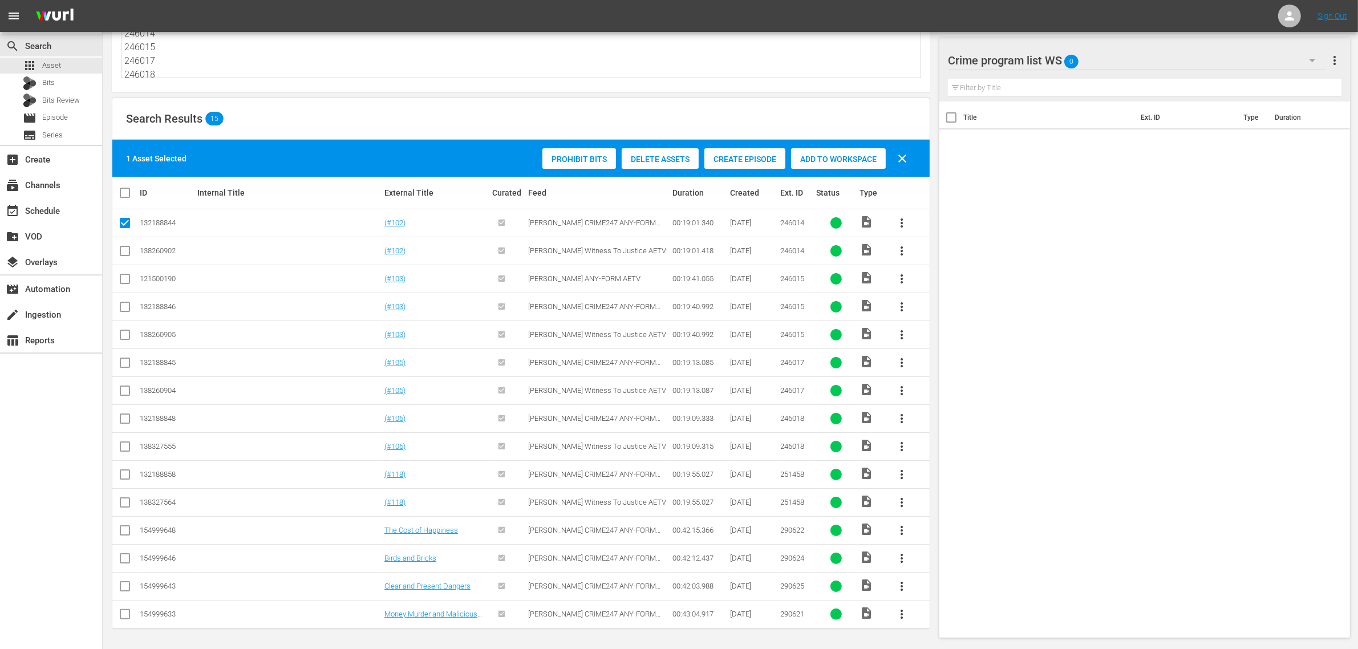
scroll to position [79, 0]
click at [118, 306] on input "checkbox" at bounding box center [125, 309] width 14 height 14
checkbox input "true"
click at [122, 361] on input "checkbox" at bounding box center [125, 365] width 14 height 14
checkbox input "true"
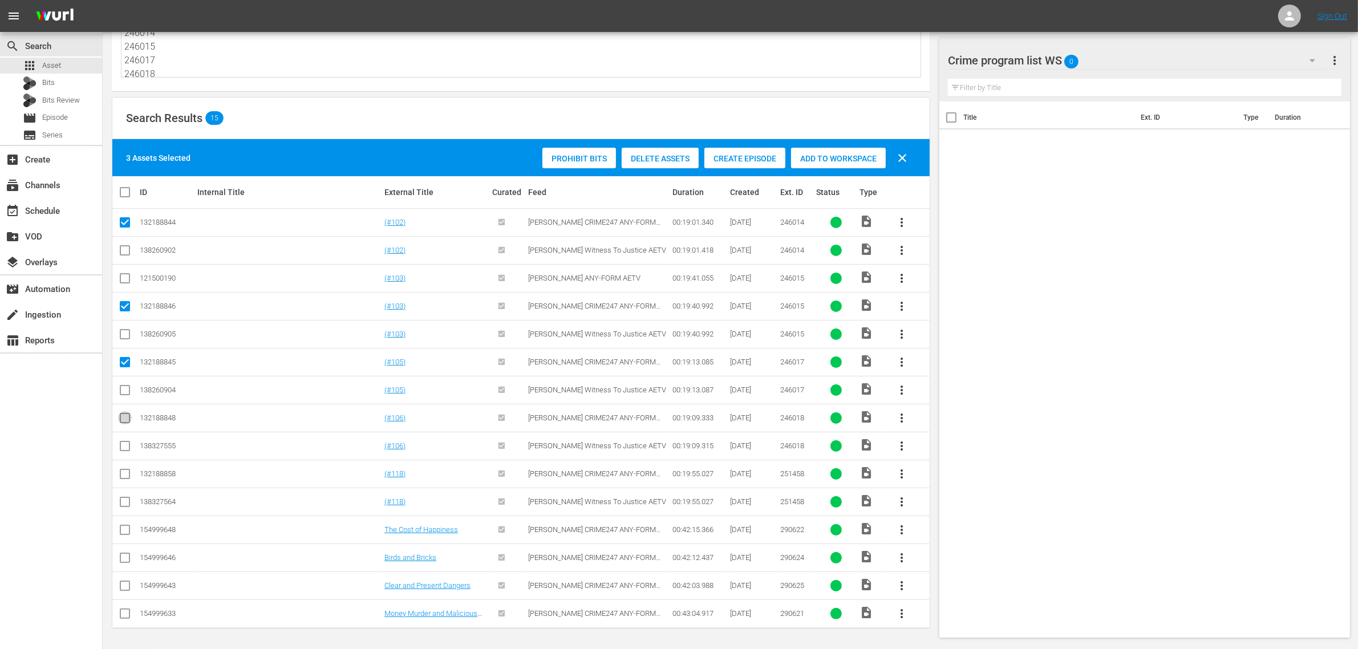
click at [120, 419] on input "checkbox" at bounding box center [125, 421] width 14 height 14
checkbox input "true"
click at [124, 472] on input "checkbox" at bounding box center [125, 476] width 14 height 14
checkbox input "true"
click at [124, 531] on input "checkbox" at bounding box center [125, 532] width 14 height 14
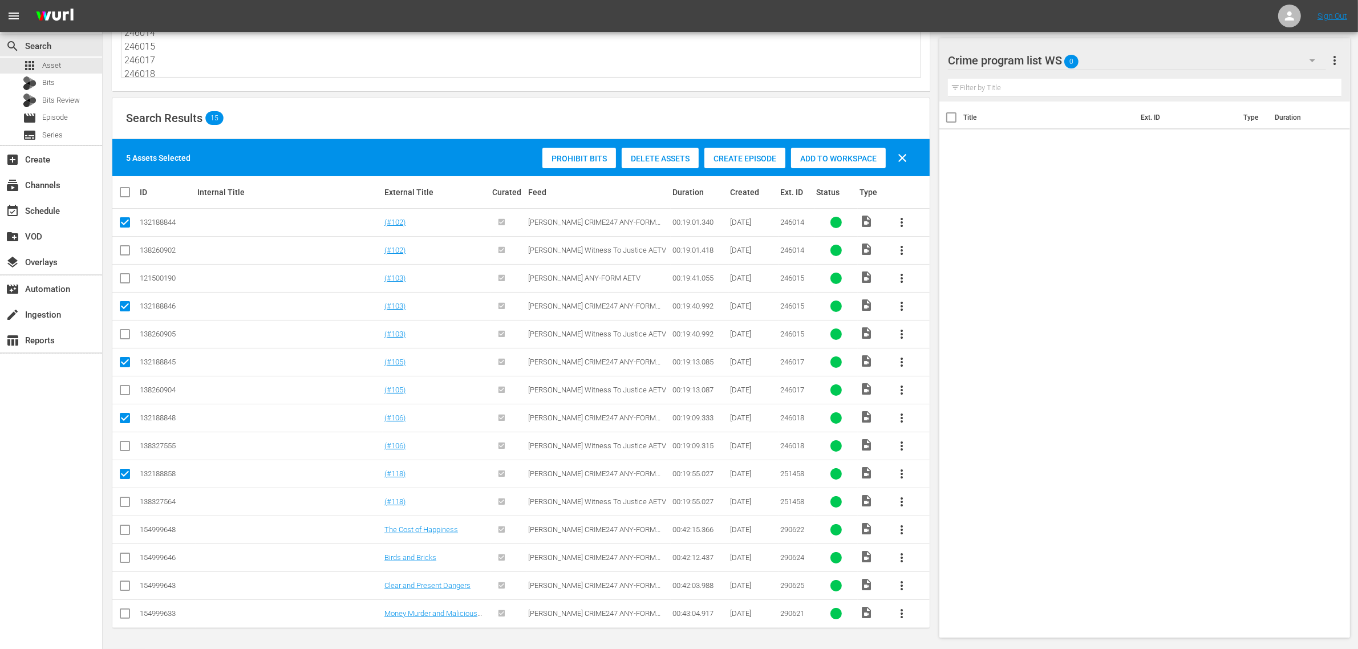
checkbox input "true"
click at [123, 560] on input "checkbox" at bounding box center [125, 560] width 14 height 14
checkbox input "true"
click at [124, 585] on input "checkbox" at bounding box center [125, 588] width 14 height 14
checkbox input "true"
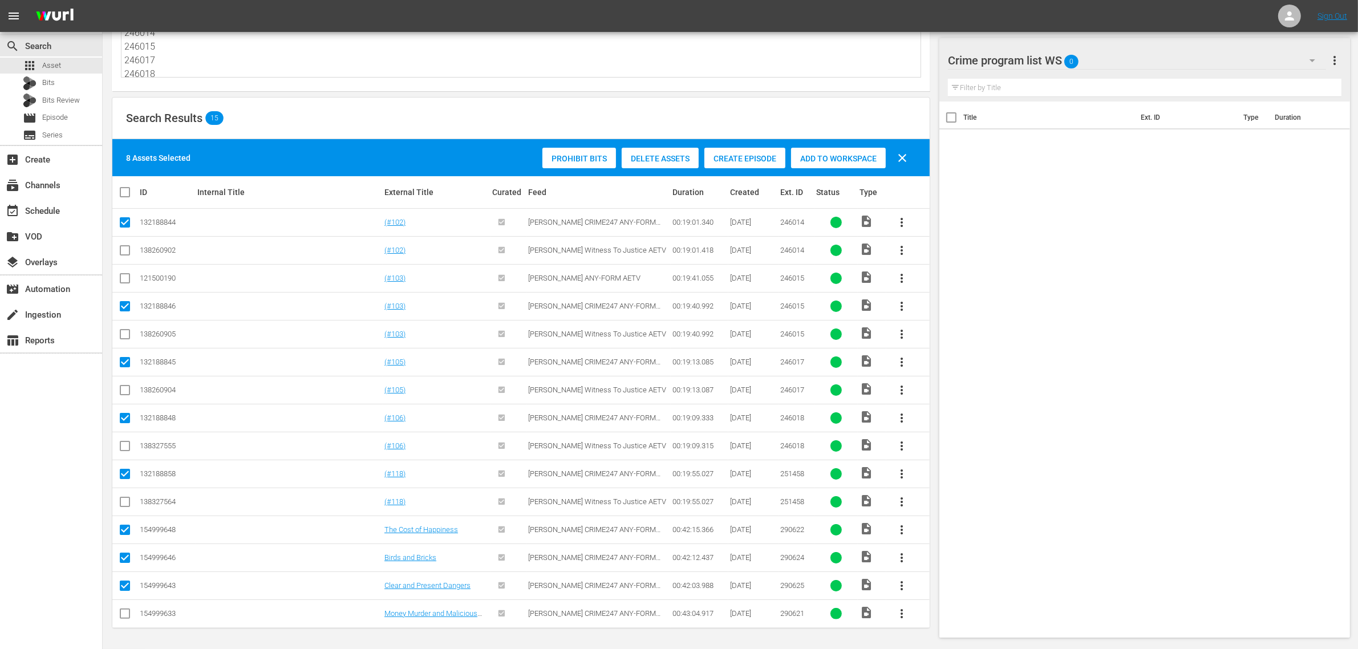
click at [123, 612] on input "checkbox" at bounding box center [125, 616] width 14 height 14
checkbox input "true"
click at [825, 156] on span "Add to Workspace" at bounding box center [838, 158] width 95 height 9
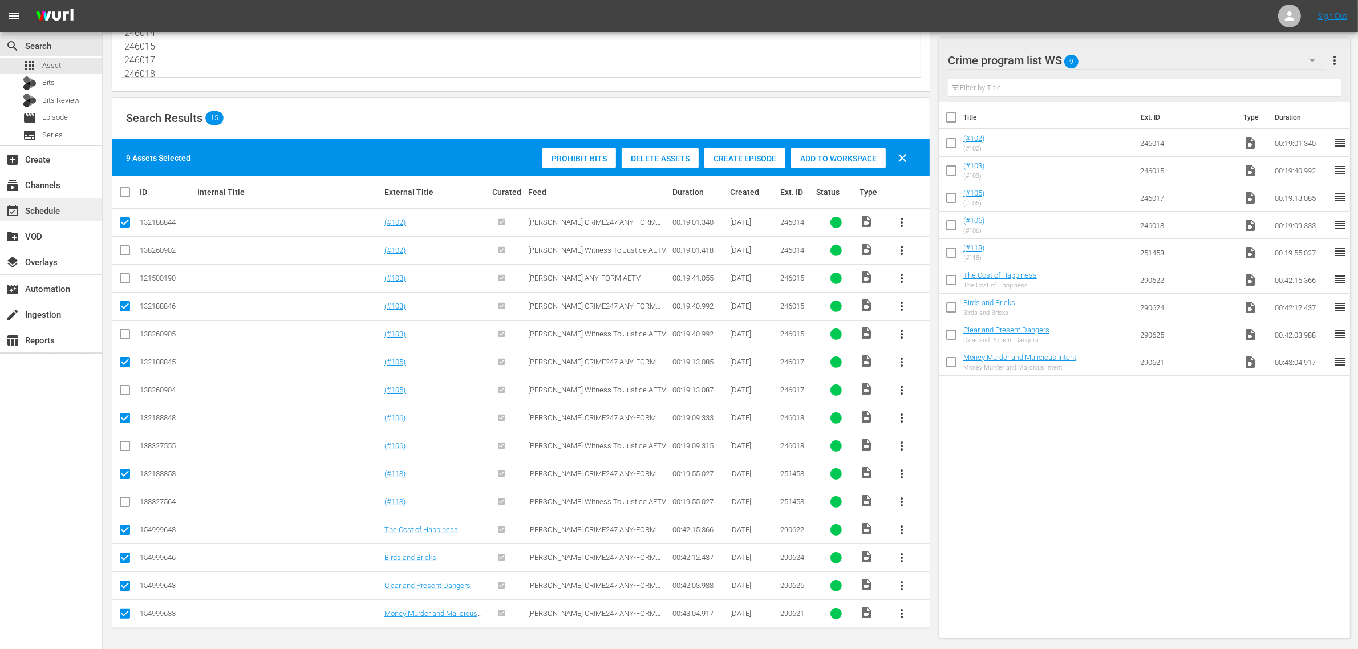
click at [47, 204] on div "event_available Schedule" at bounding box center [32, 209] width 64 height 10
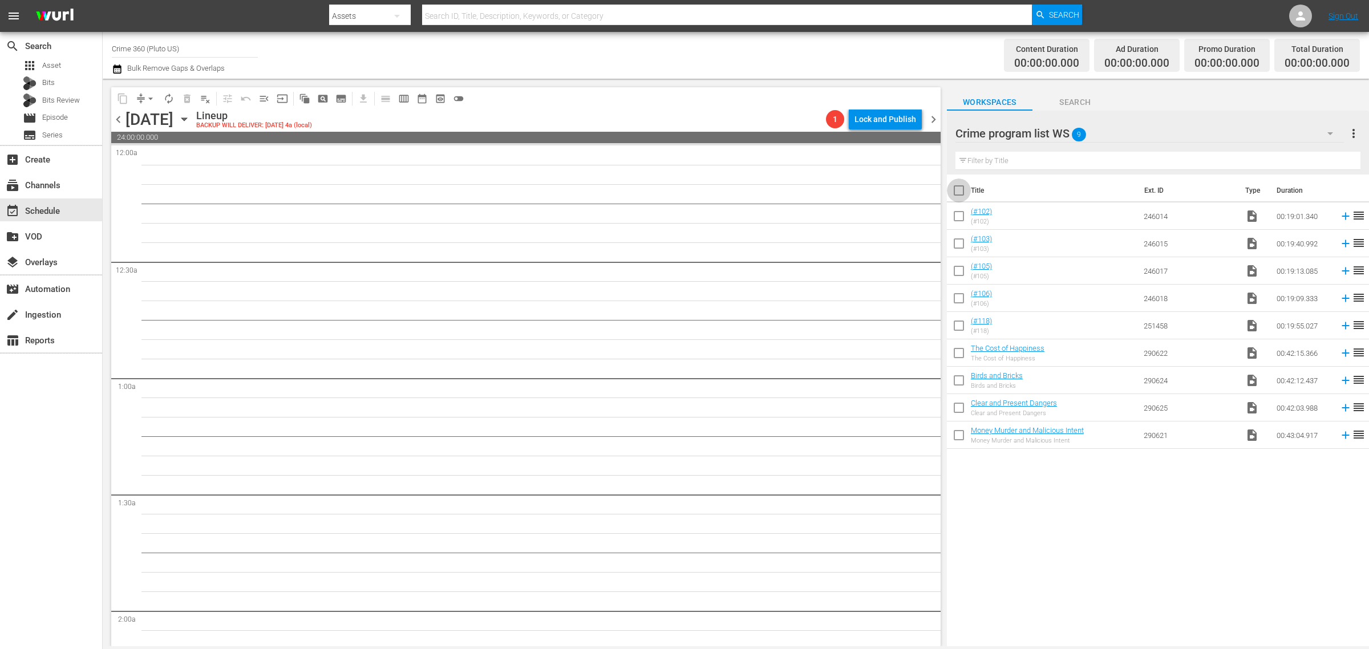
click at [954, 189] on input "checkbox" at bounding box center [959, 193] width 24 height 24
checkbox input "true"
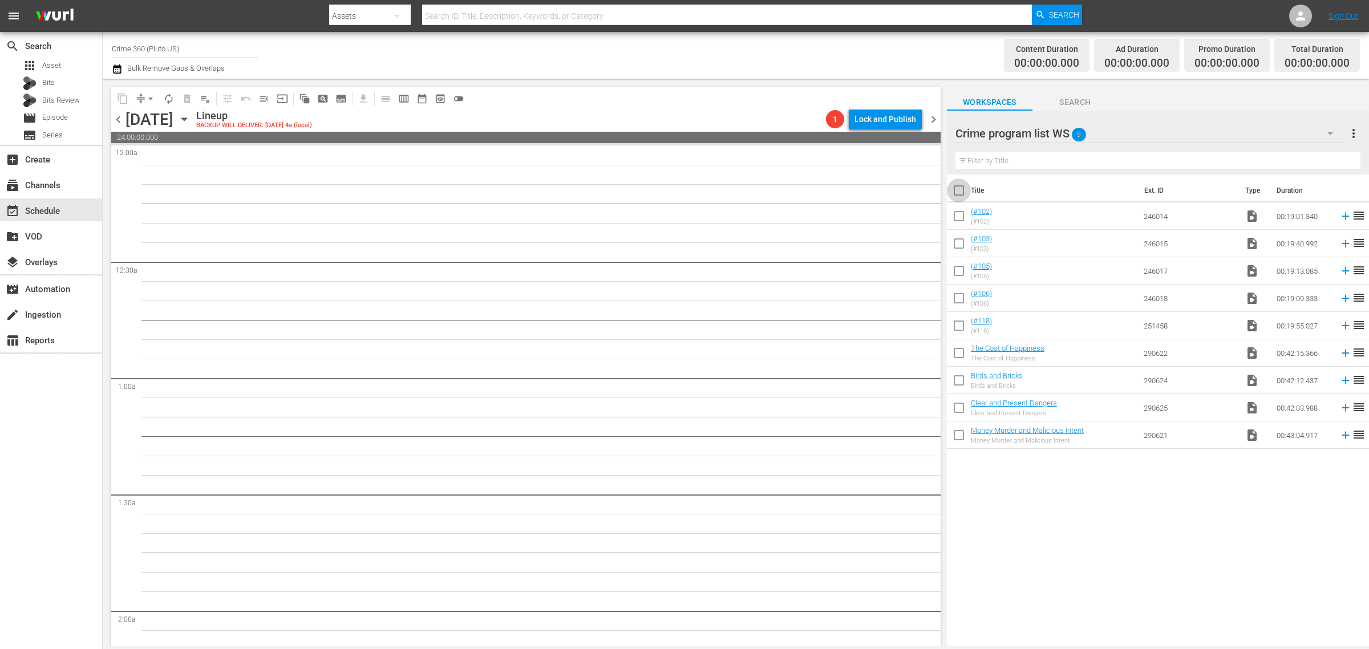
checkbox input "true"
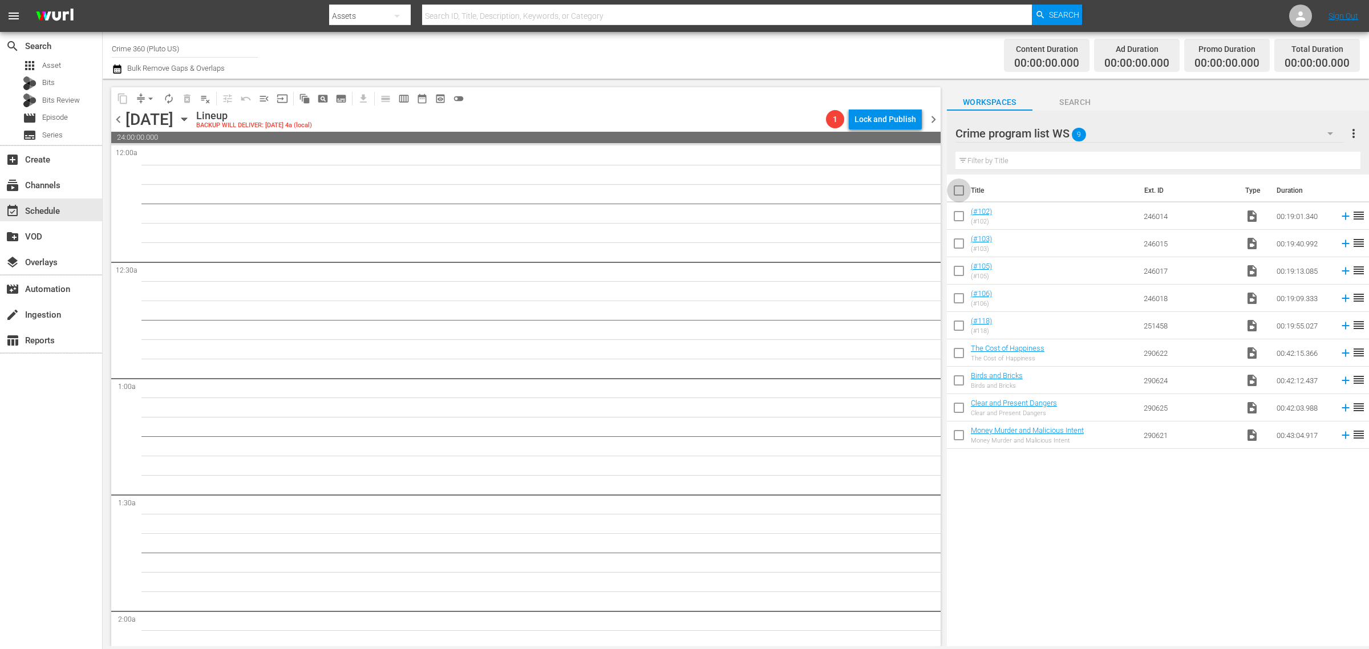
checkbox input "true"
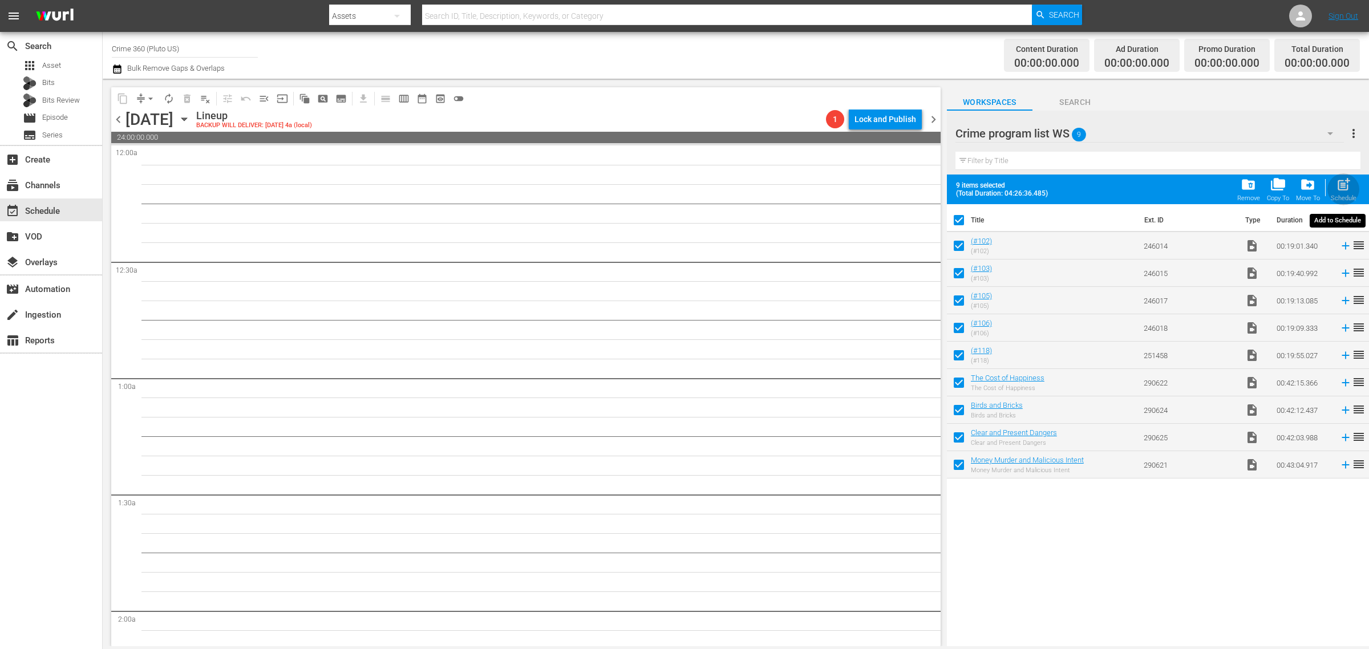
click at [1338, 186] on span "post_add" at bounding box center [1343, 184] width 15 height 15
checkbox input "false"
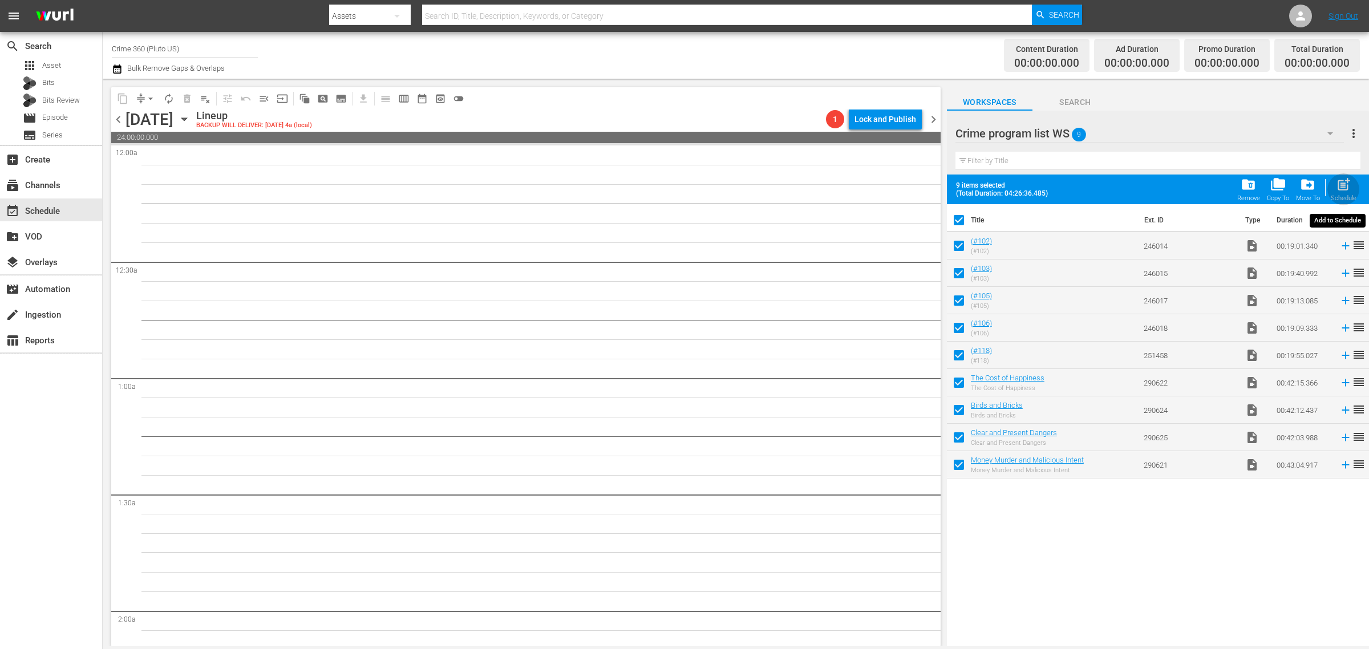
checkbox input "false"
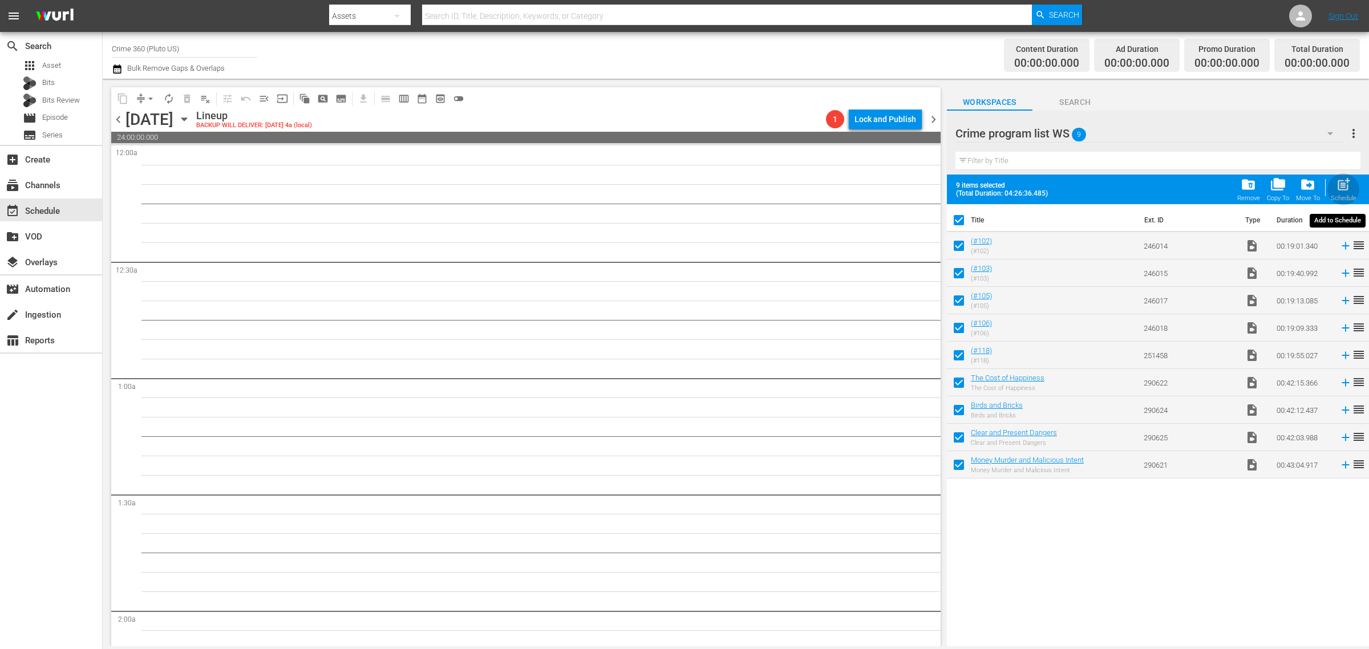
checkbox input "false"
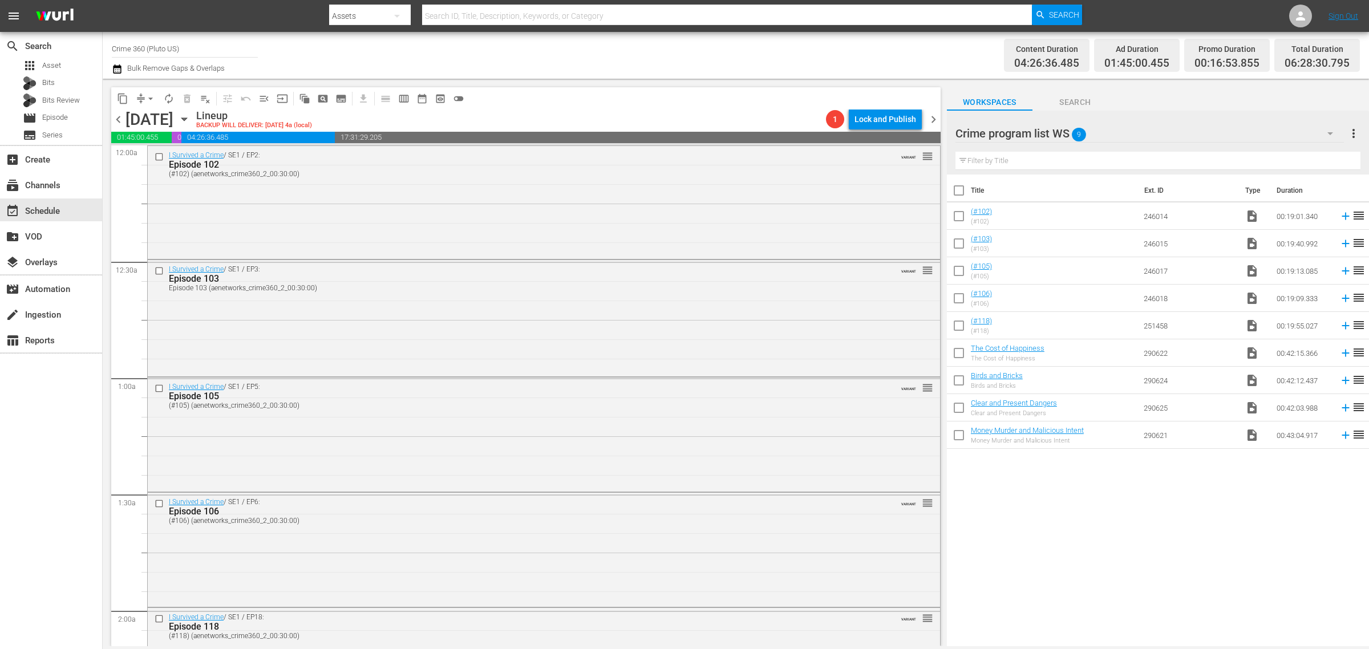
click at [933, 115] on span "chevron_right" at bounding box center [933, 119] width 14 height 14
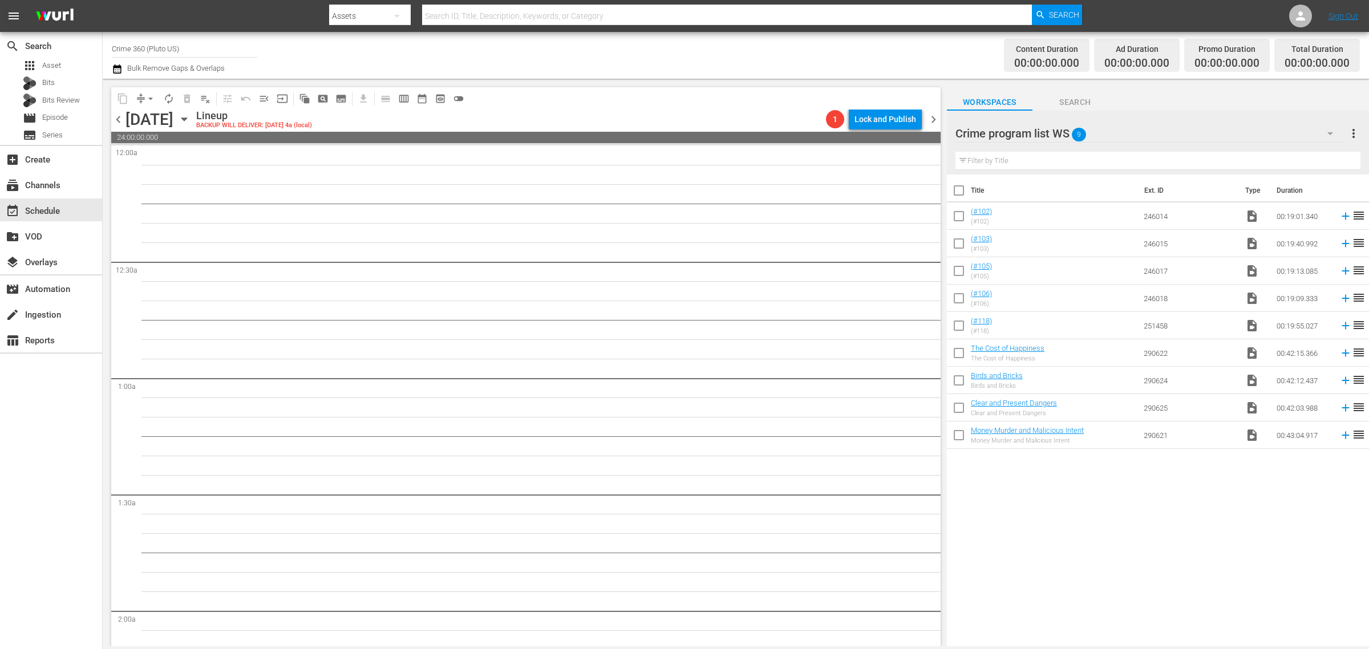
click at [628, 52] on div "Channel Title Crime 360 (Pluto US) Bulk Remove Gaps & Overlaps" at bounding box center [452, 55] width 681 height 41
click at [1355, 134] on span "more_vert" at bounding box center [1354, 134] width 14 height 14
click at [1307, 156] on div "Clear All Workspace Items" at bounding box center [1280, 155] width 134 height 21
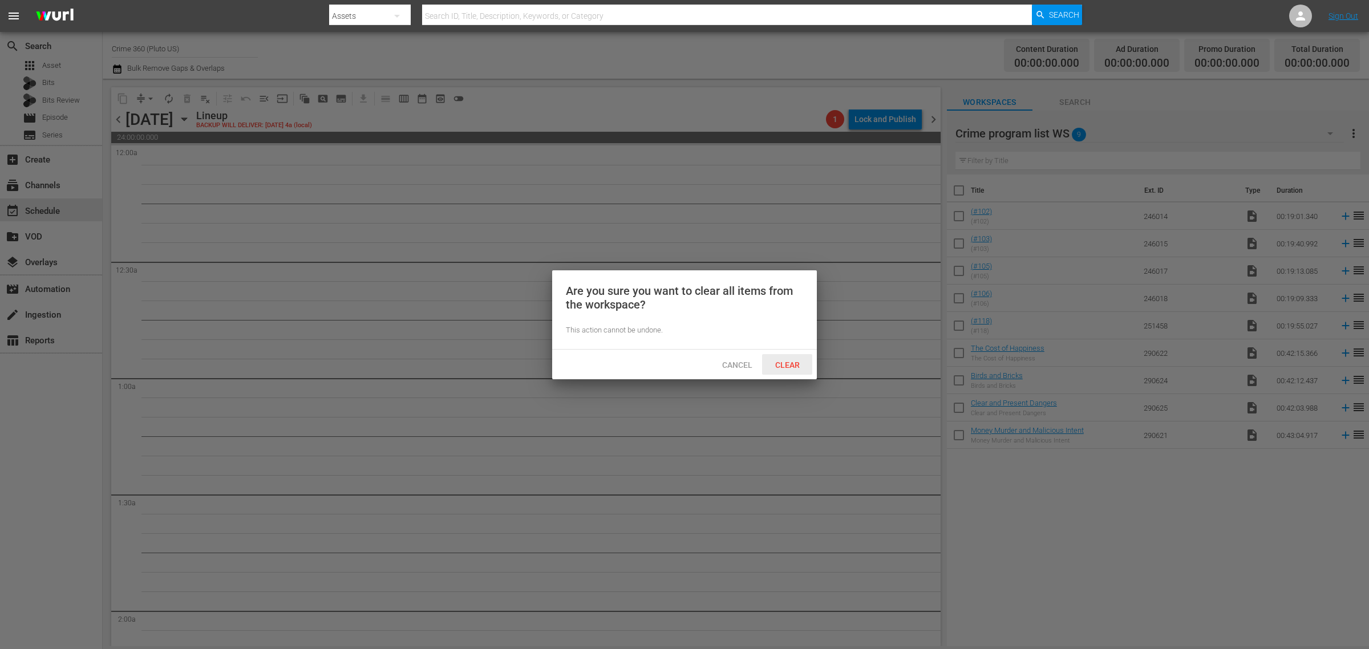
click at [766, 363] on span "Clear" at bounding box center [787, 365] width 43 height 9
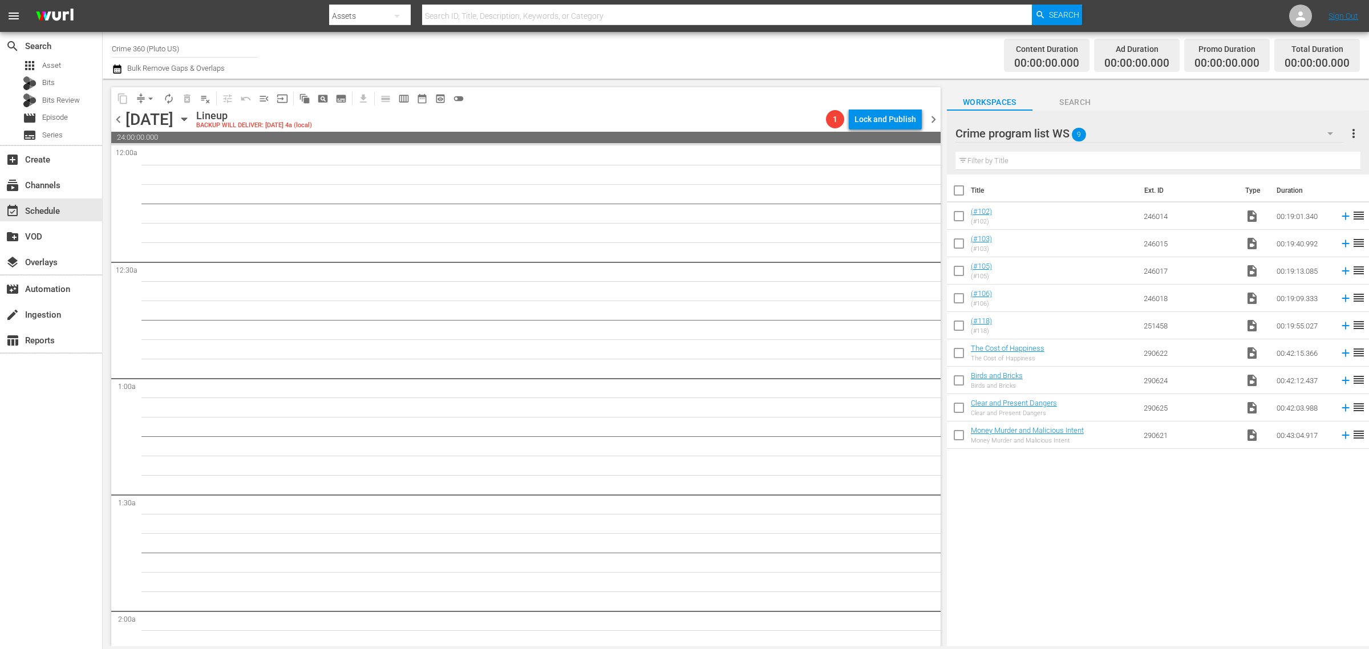
click at [560, 38] on div "Channel Title Crime 360 (Pluto US) Bulk Remove Gaps & Overlaps" at bounding box center [452, 55] width 681 height 41
click at [72, 66] on div "apps Asset" at bounding box center [51, 66] width 102 height 16
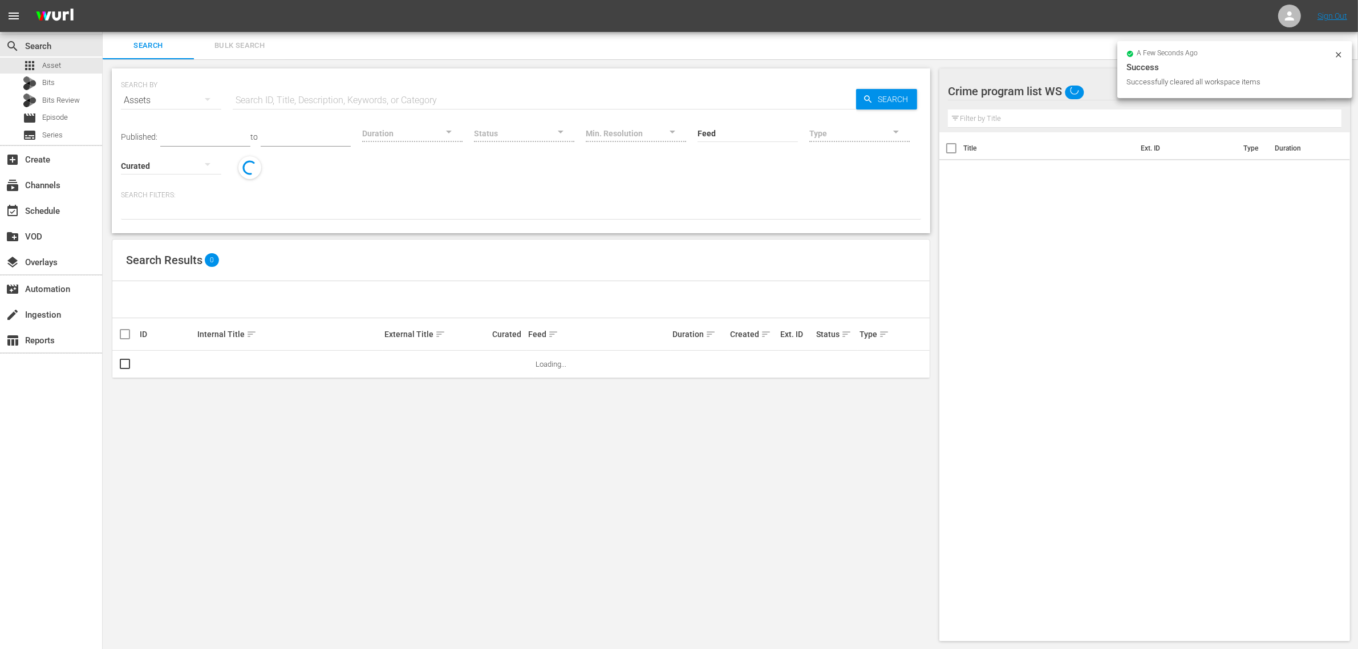
click at [224, 13] on nav "menu Sign Out" at bounding box center [679, 16] width 1358 height 32
click at [243, 35] on button "Bulk Search" at bounding box center [239, 45] width 91 height 27
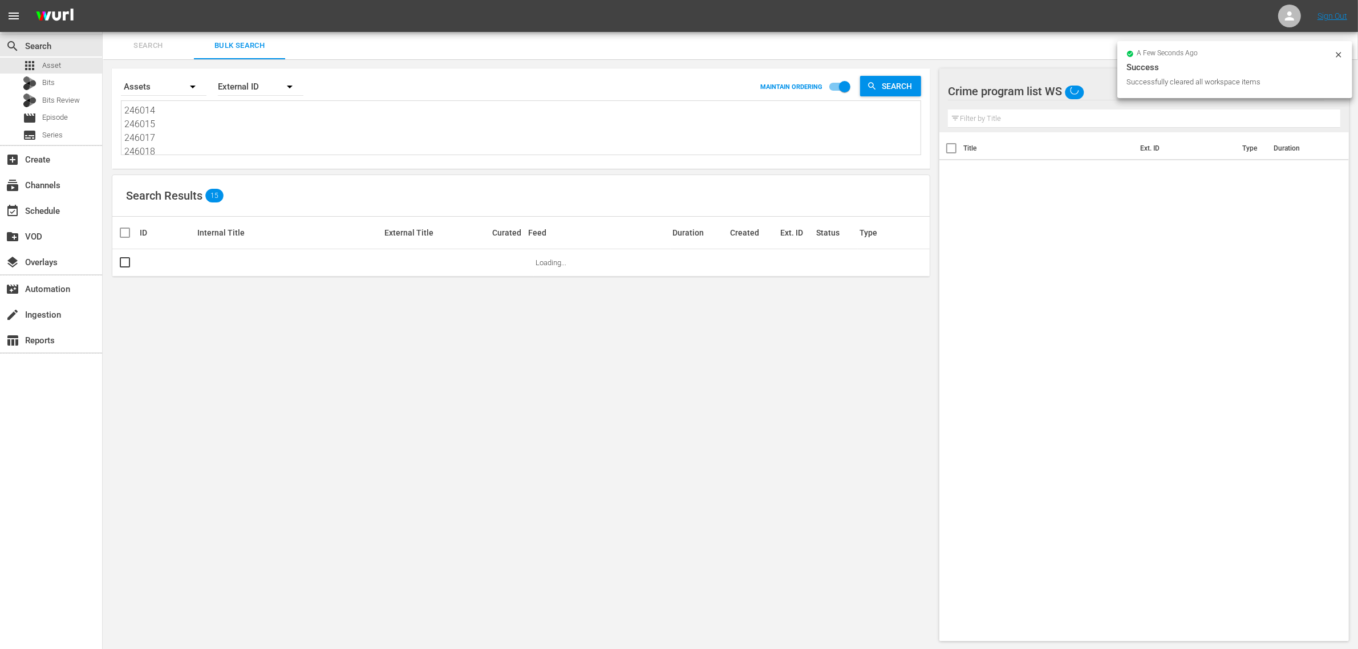
click at [192, 128] on textarea "246014 246015 246017 246018 251458 290622 290624 290625 290621" at bounding box center [522, 130] width 796 height 52
paste textarea "947 249412 268916 257659 257686 256606 246944 257694 257673 268901 268906 24694…"
type textarea "246947 249412 268916 257659 257686 256606 246944 257694 257673 268901 268906 24…"
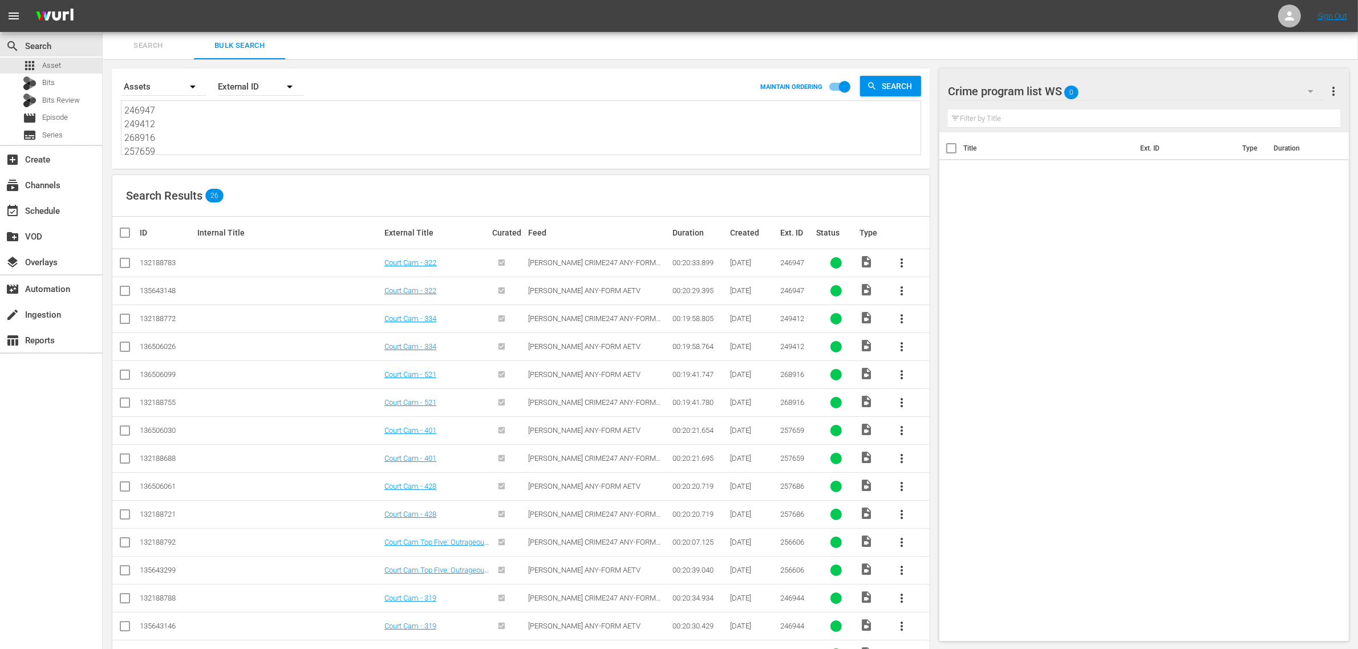
type textarea "246947 249412 268916 257659 257686 256606 246944 257694 257673 268901 268906 24…"
click at [123, 294] on input "checkbox" at bounding box center [125, 293] width 14 height 14
checkbox input "true"
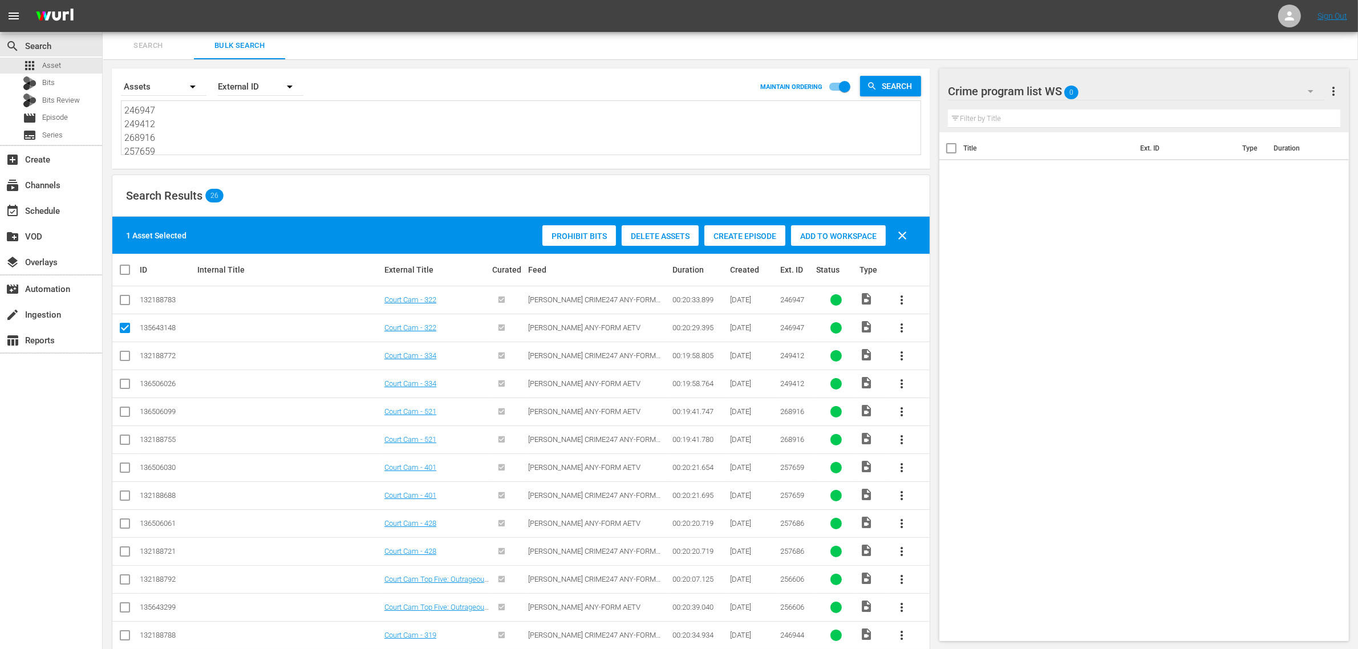
click at [428, 190] on div "Search Results 26" at bounding box center [520, 196] width 817 height 42
click at [124, 381] on input "checkbox" at bounding box center [125, 386] width 14 height 14
checkbox input "true"
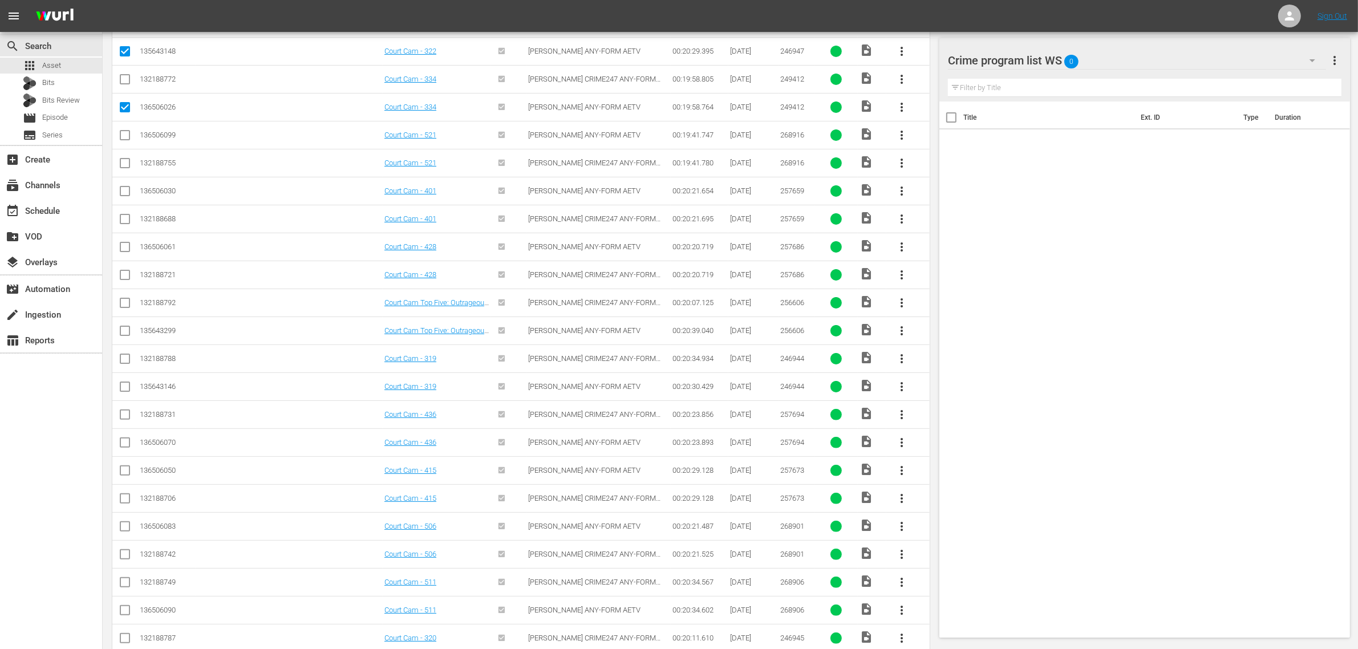
scroll to position [285, 0]
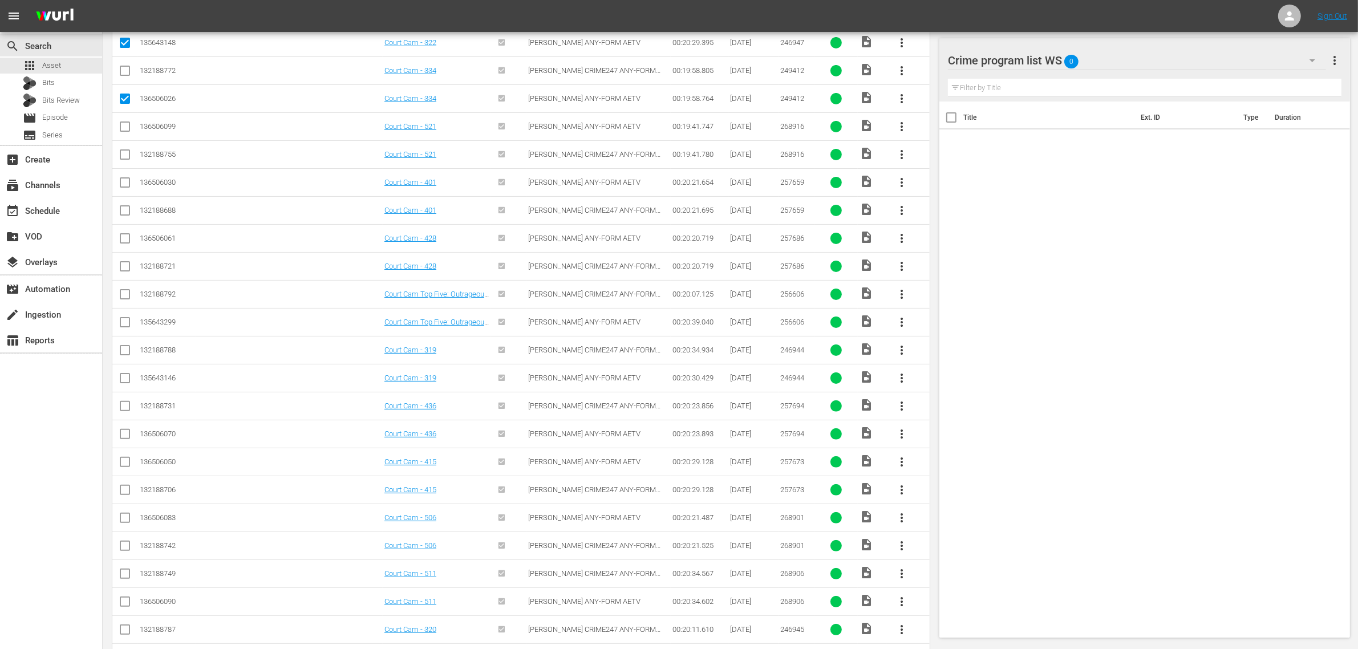
click at [123, 126] on input "checkbox" at bounding box center [125, 129] width 14 height 14
checkbox input "true"
click at [127, 184] on input "checkbox" at bounding box center [125, 185] width 14 height 14
checkbox input "true"
click at [129, 241] on input "checkbox" at bounding box center [125, 241] width 14 height 14
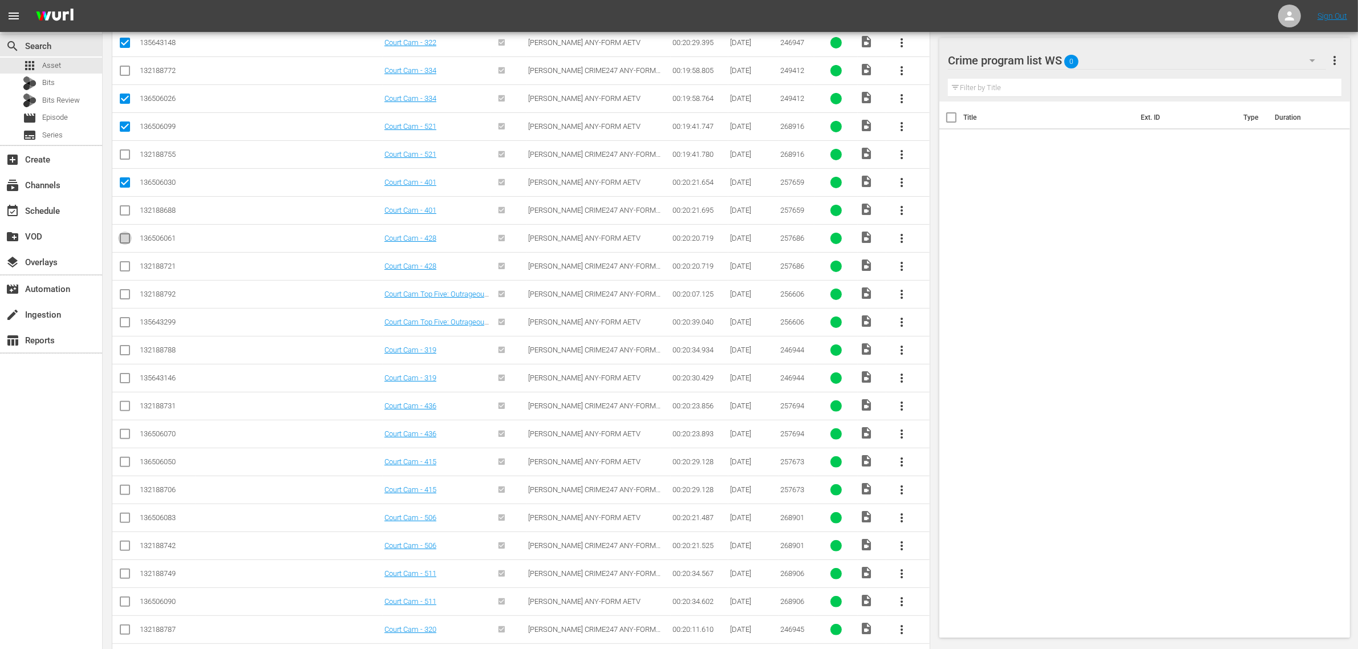
checkbox input "true"
click at [127, 323] on input "checkbox" at bounding box center [125, 325] width 14 height 14
checkbox input "true"
click at [121, 382] on input "checkbox" at bounding box center [125, 381] width 14 height 14
checkbox input "true"
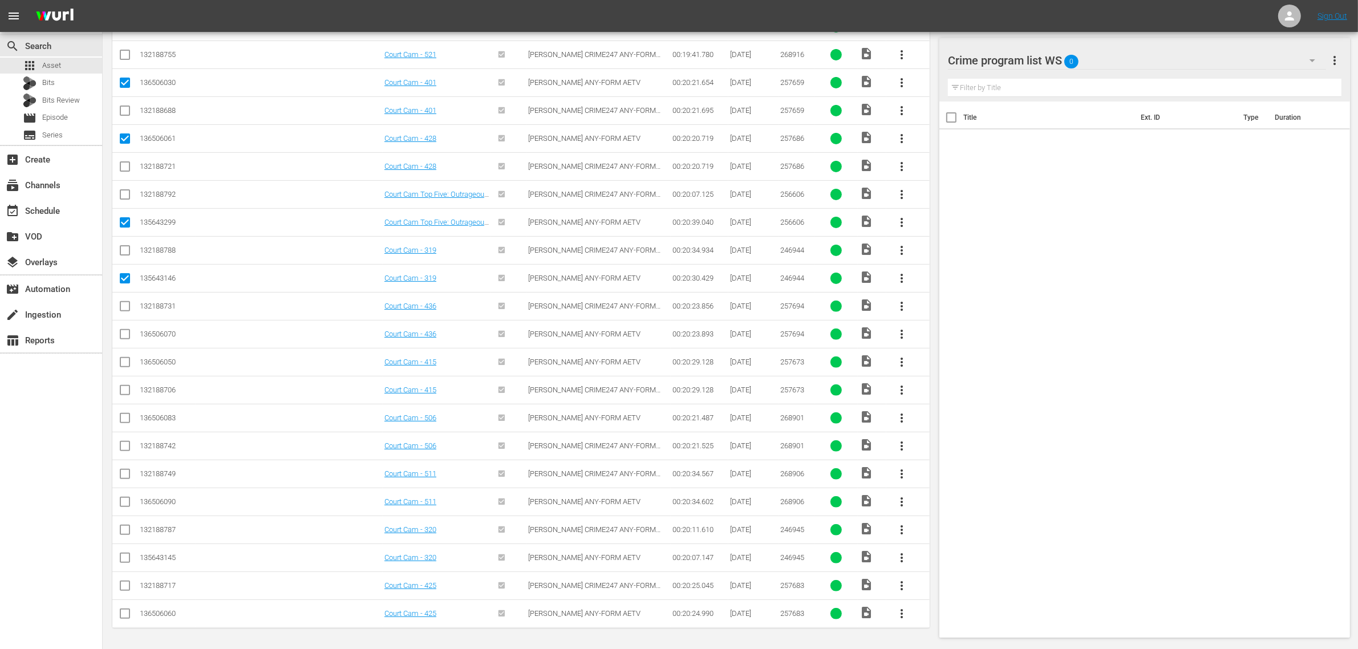
scroll to position [388, 0]
click at [127, 332] on input "checkbox" at bounding box center [125, 337] width 14 height 14
checkbox input "true"
click at [126, 363] on input "checkbox" at bounding box center [125, 365] width 14 height 14
checkbox input "true"
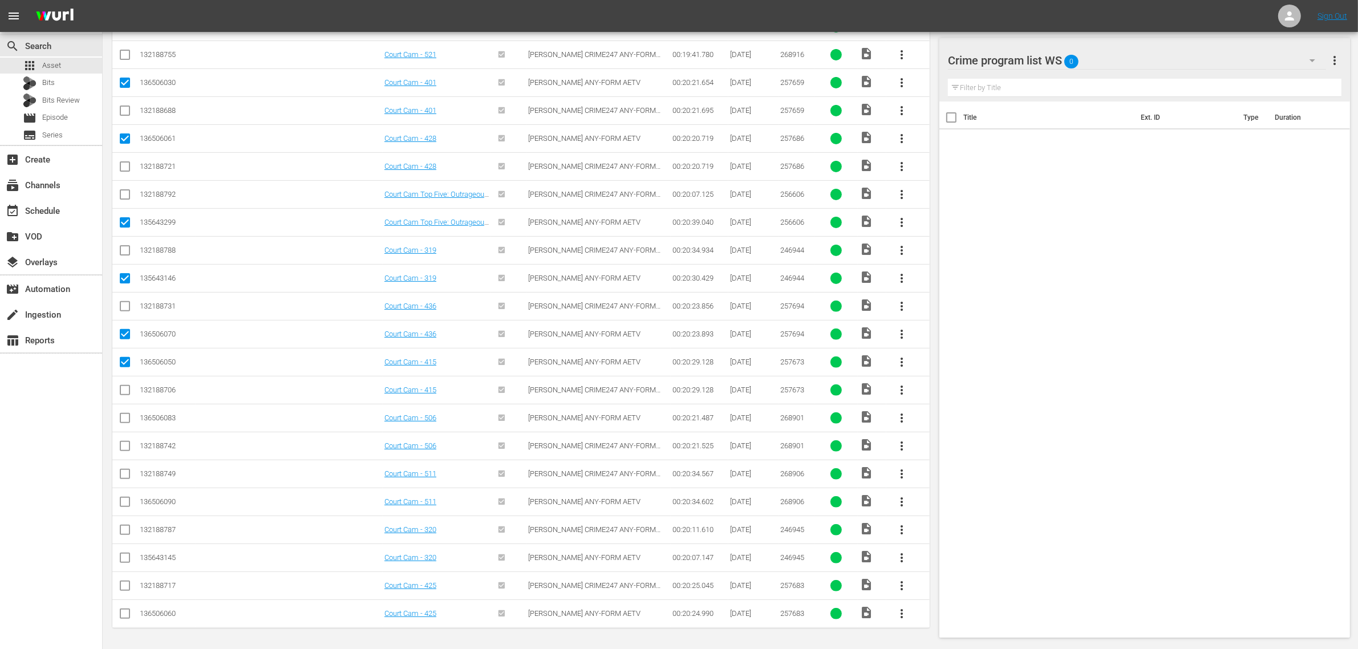
click at [128, 415] on input "checkbox" at bounding box center [125, 421] width 14 height 14
checkbox input "true"
click at [119, 503] on input "checkbox" at bounding box center [125, 504] width 14 height 14
checkbox input "true"
drag, startPoint x: 126, startPoint y: 558, endPoint x: 220, endPoint y: 556, distance: 93.6
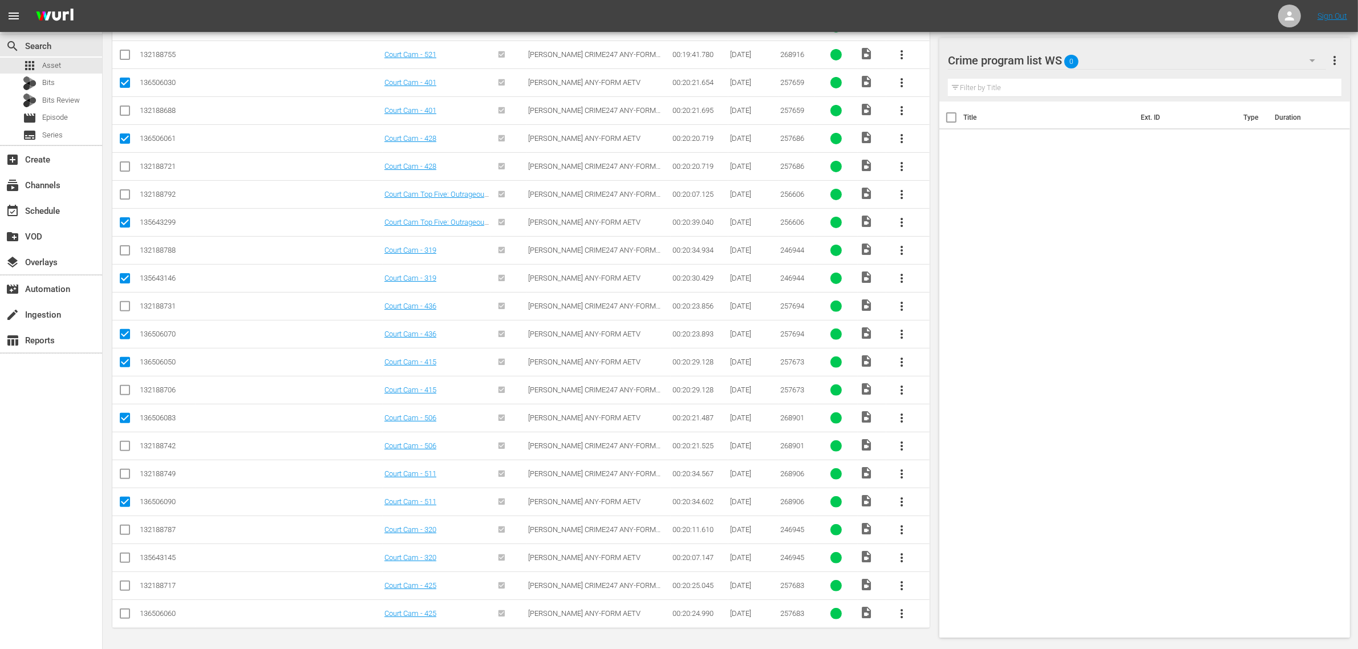
click at [126, 557] on input "checkbox" at bounding box center [125, 560] width 14 height 14
checkbox input "true"
drag, startPoint x: 127, startPoint y: 614, endPoint x: 181, endPoint y: 586, distance: 61.5
click at [127, 614] on input "checkbox" at bounding box center [125, 616] width 14 height 14
checkbox input "true"
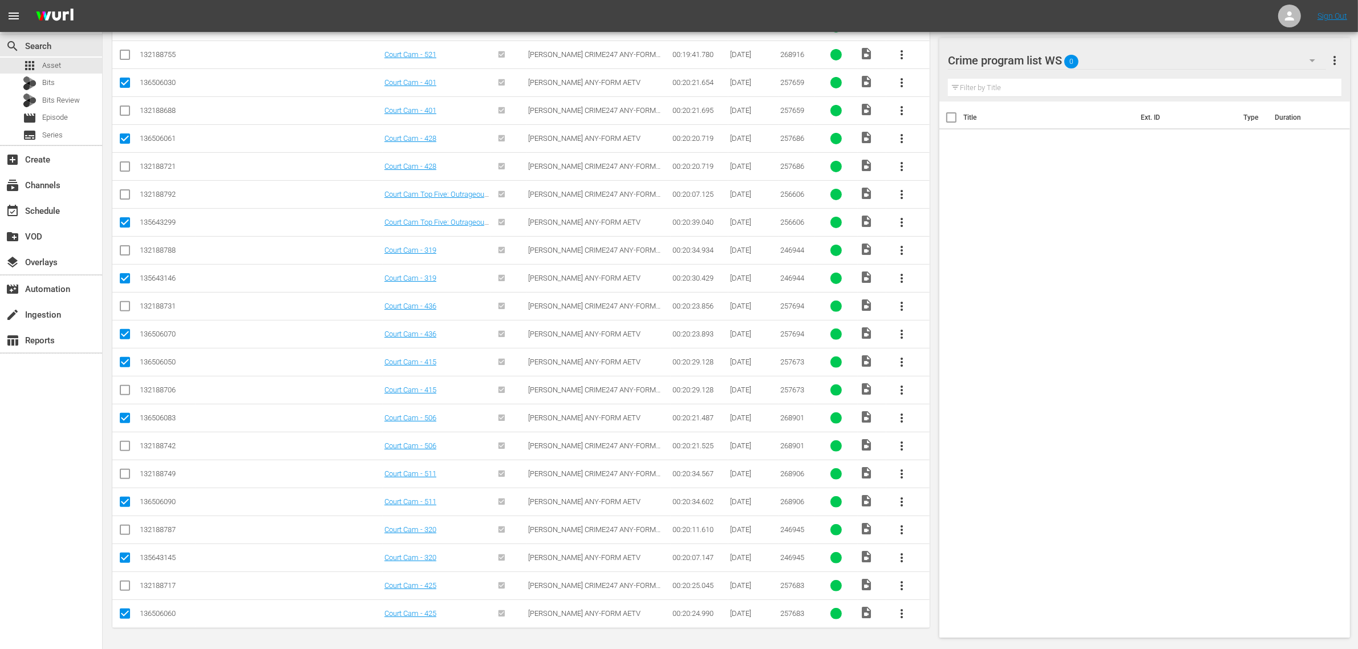
scroll to position [0, 0]
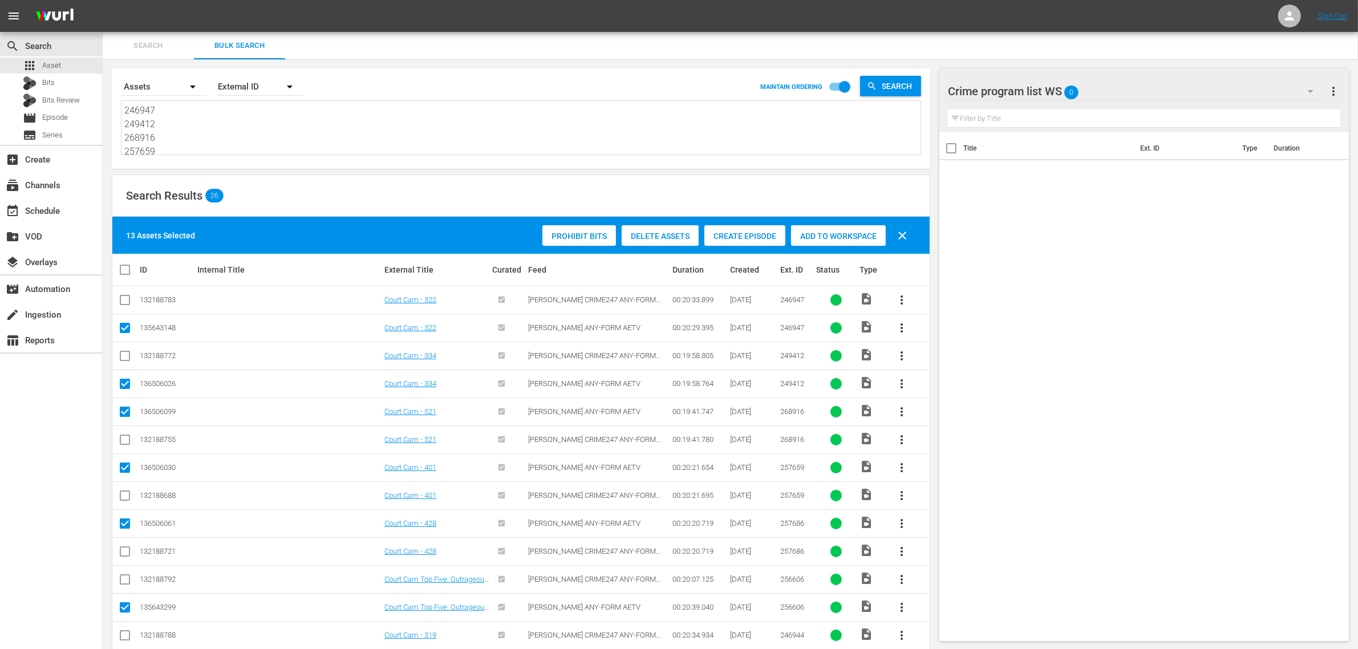
click at [849, 232] on span "Add to Workspace" at bounding box center [838, 236] width 95 height 9
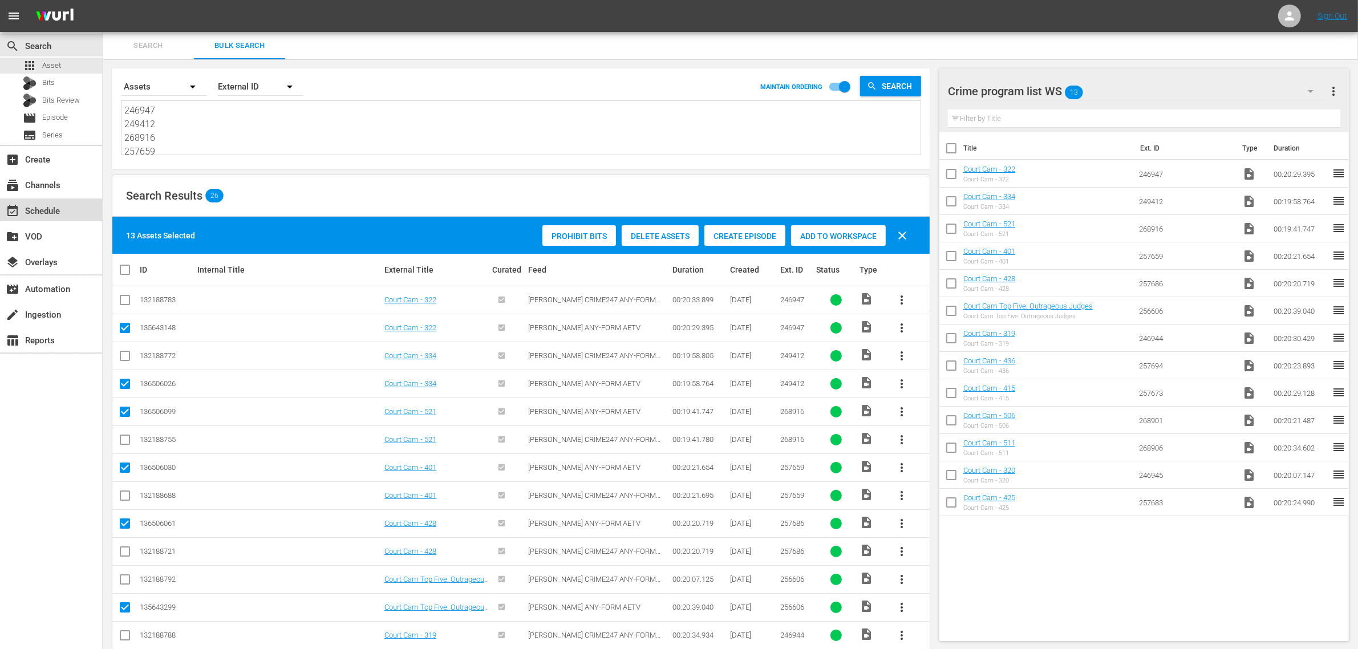
click at [46, 210] on div "event_available Schedule" at bounding box center [32, 209] width 64 height 10
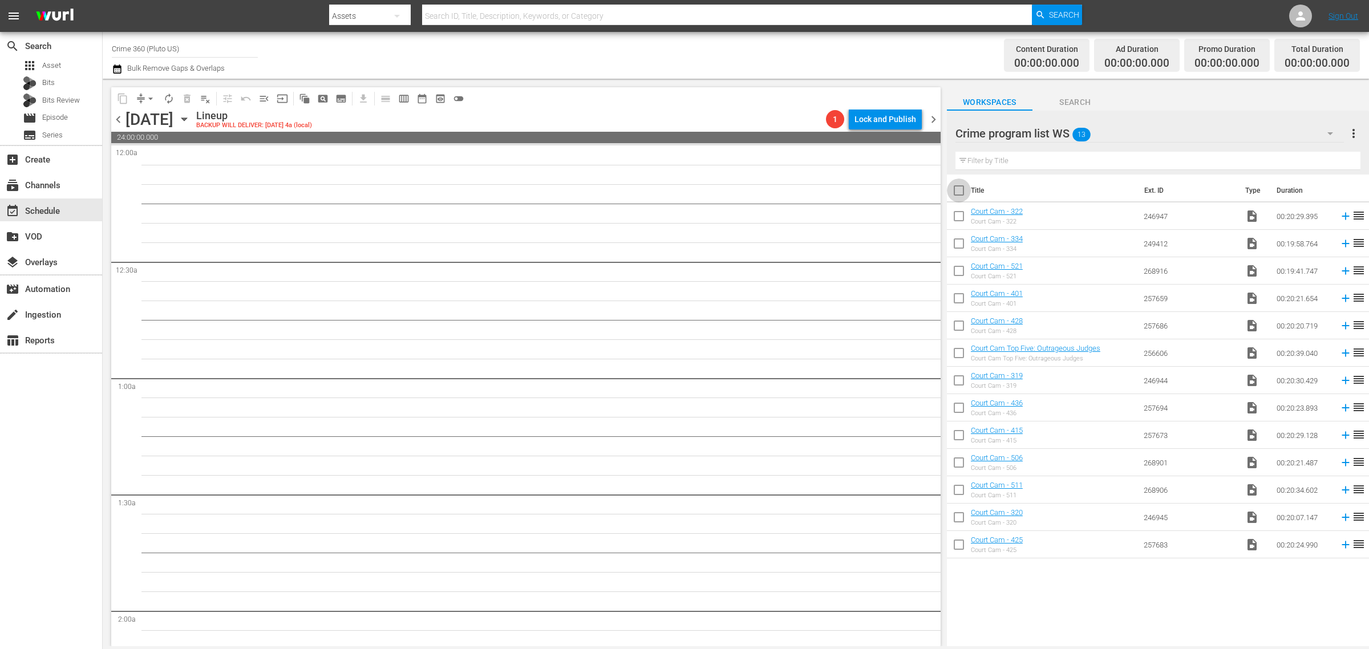
click at [954, 195] on input "checkbox" at bounding box center [959, 193] width 24 height 24
checkbox input "true"
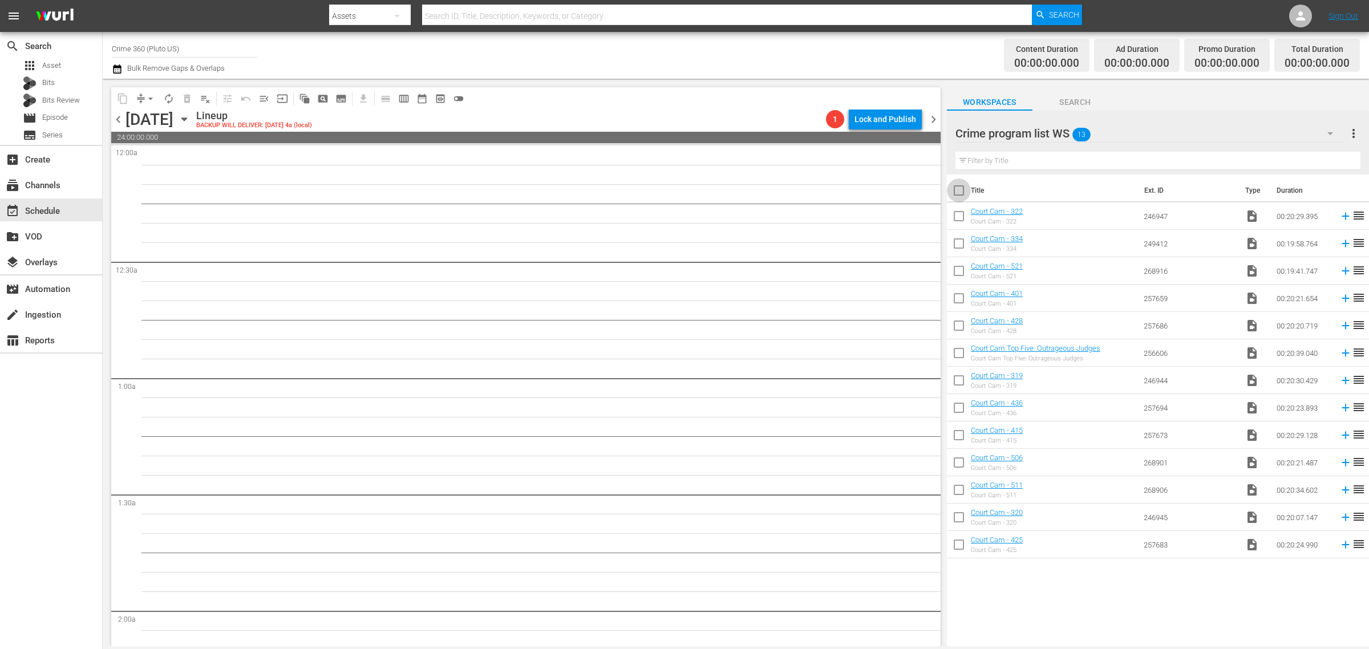
checkbox input "true"
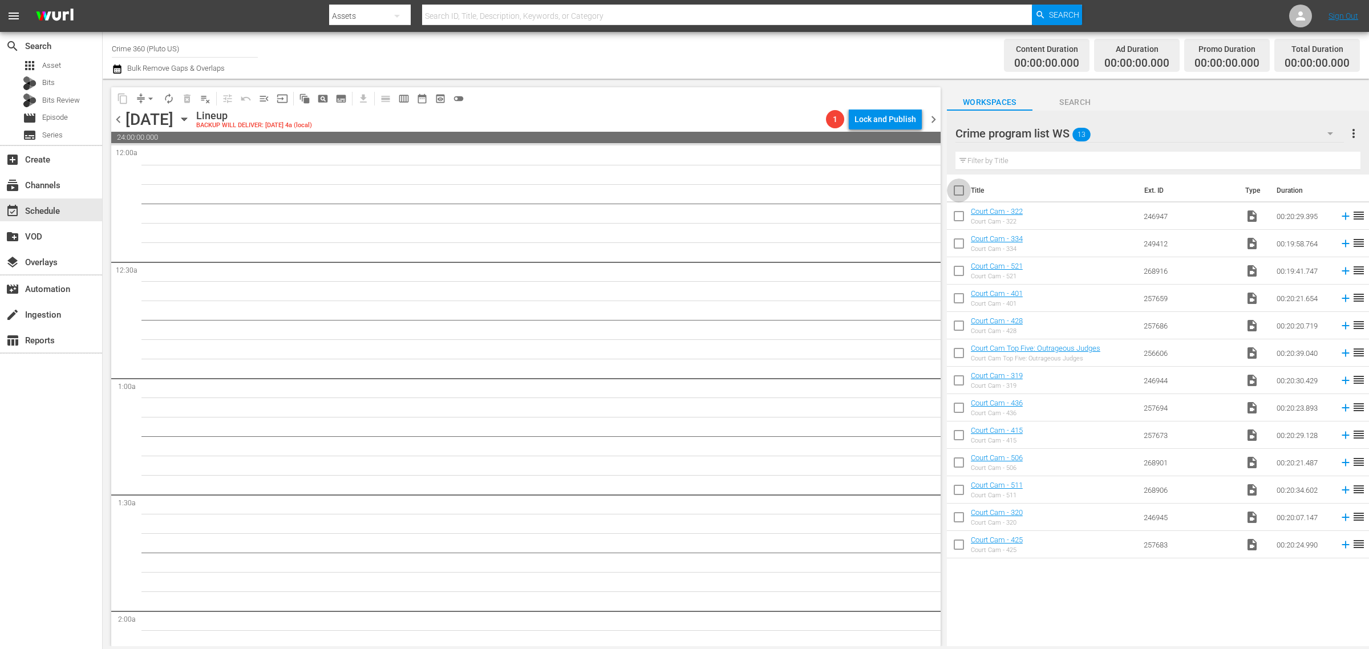
checkbox input "true"
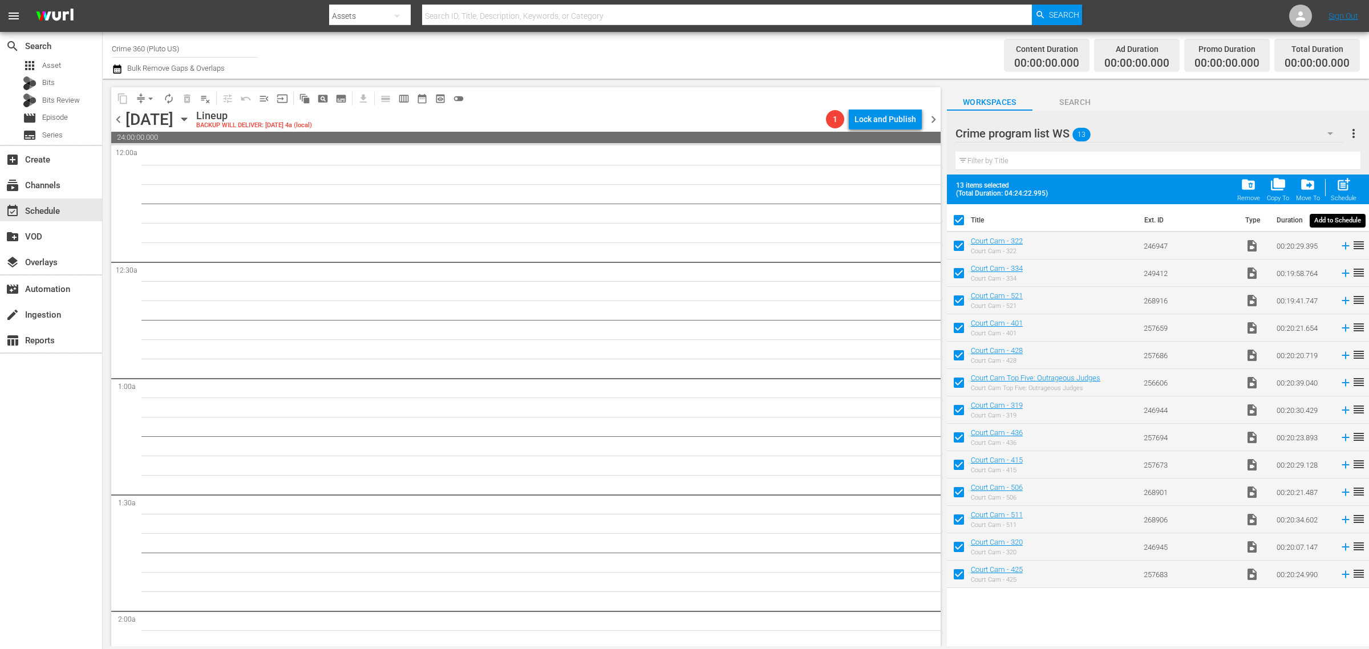
click at [1344, 188] on span "post_add" at bounding box center [1343, 184] width 15 height 15
checkbox input "false"
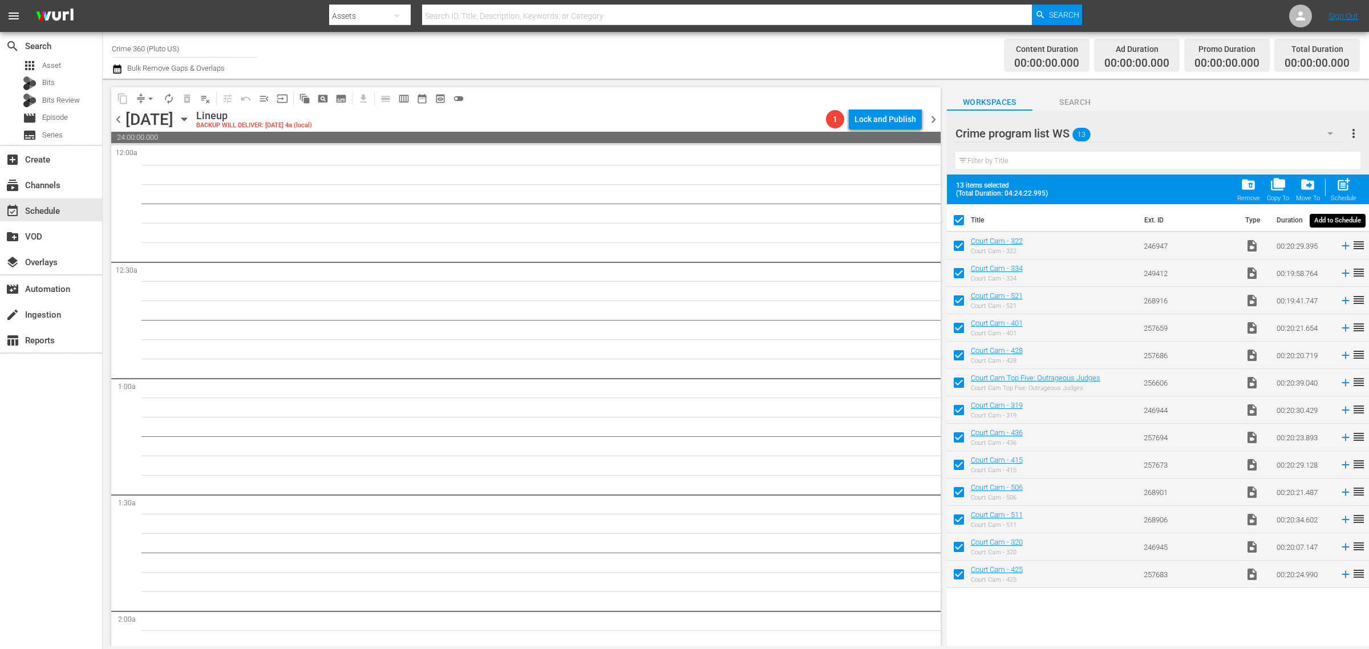
checkbox input "false"
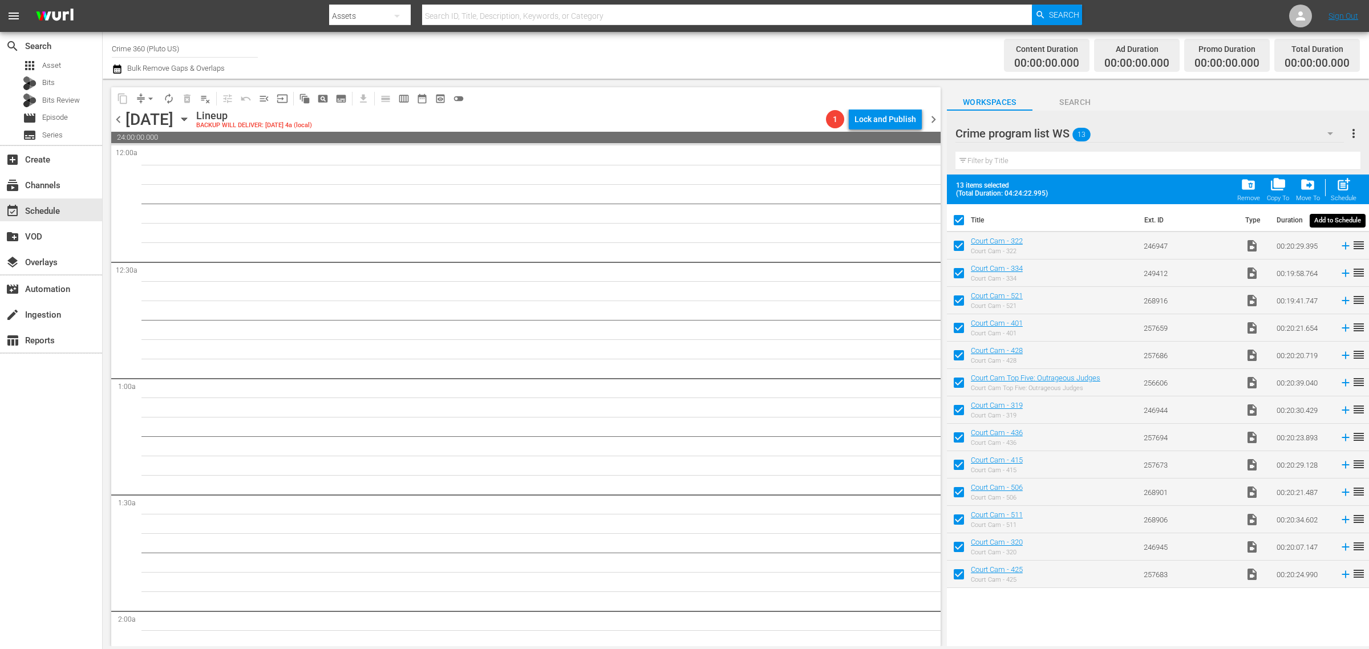
checkbox input "false"
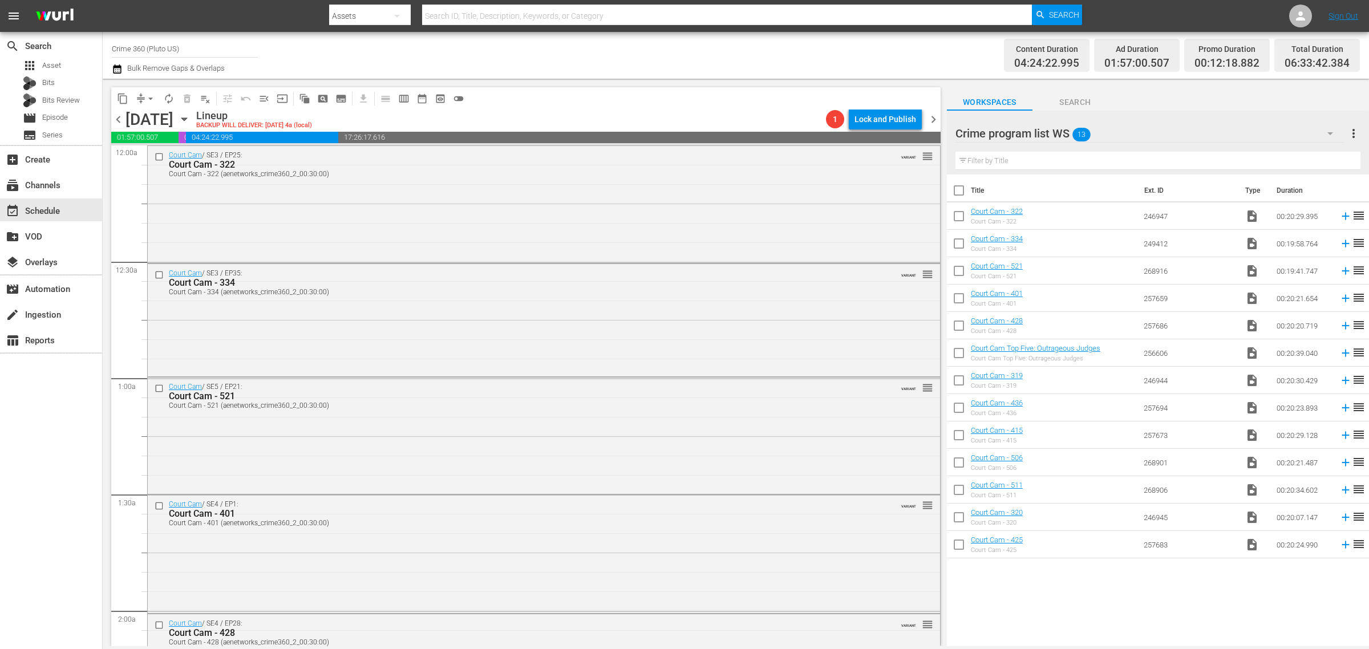
click at [1355, 131] on span "more_vert" at bounding box center [1354, 134] width 14 height 14
click at [1310, 154] on div "Clear All Workspace Items" at bounding box center [1280, 155] width 134 height 21
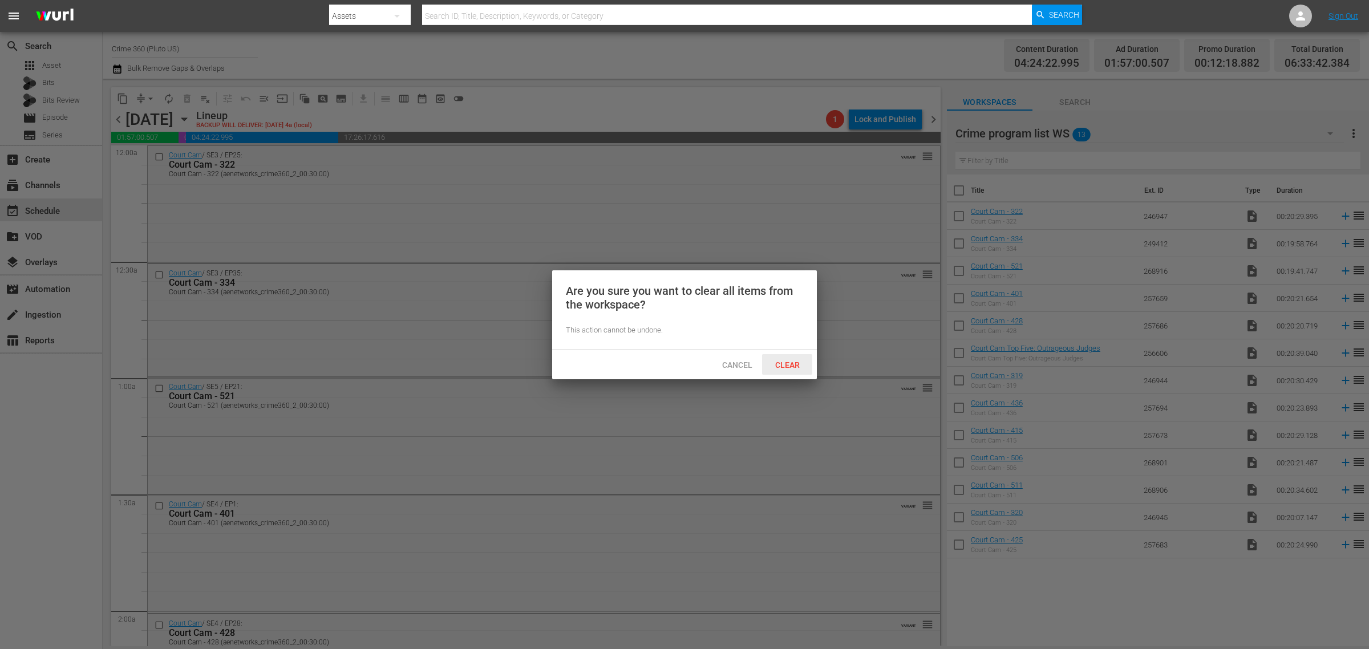
click at [779, 363] on span "Clear" at bounding box center [787, 365] width 43 height 9
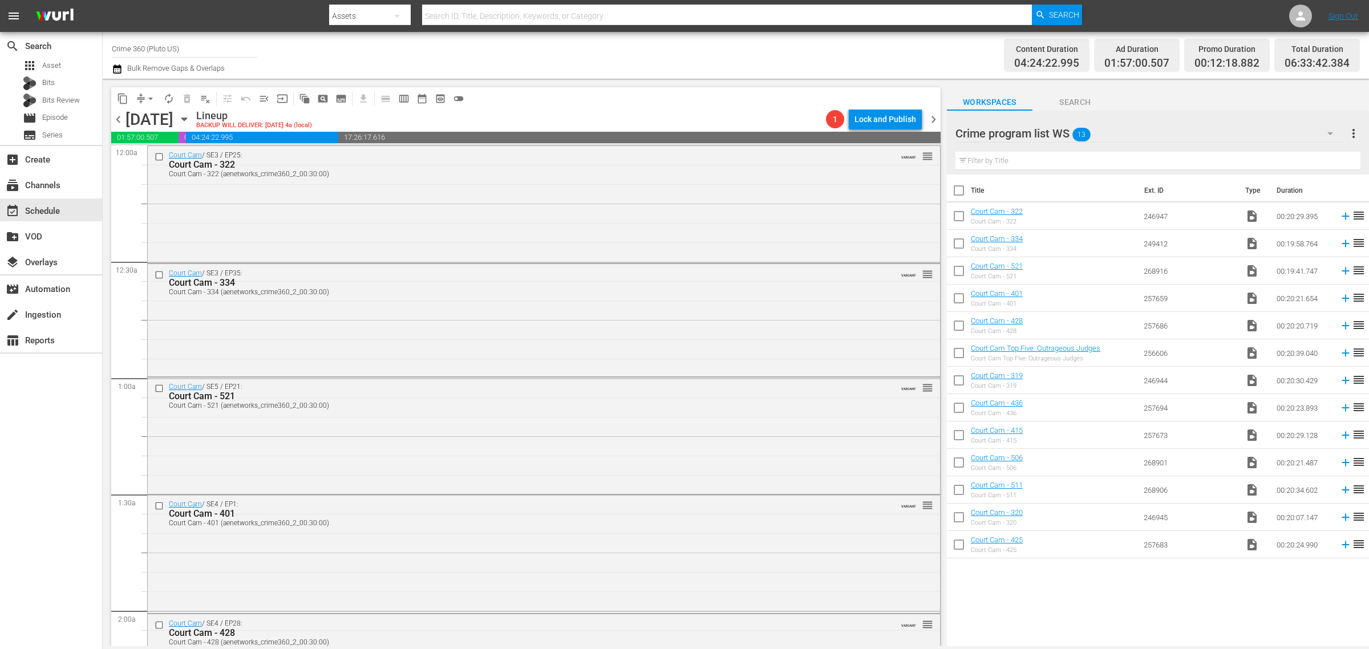
click at [638, 63] on div "Channel Title Crime 360 (Pluto US) Bulk Remove Gaps & Overlaps" at bounding box center [452, 55] width 681 height 41
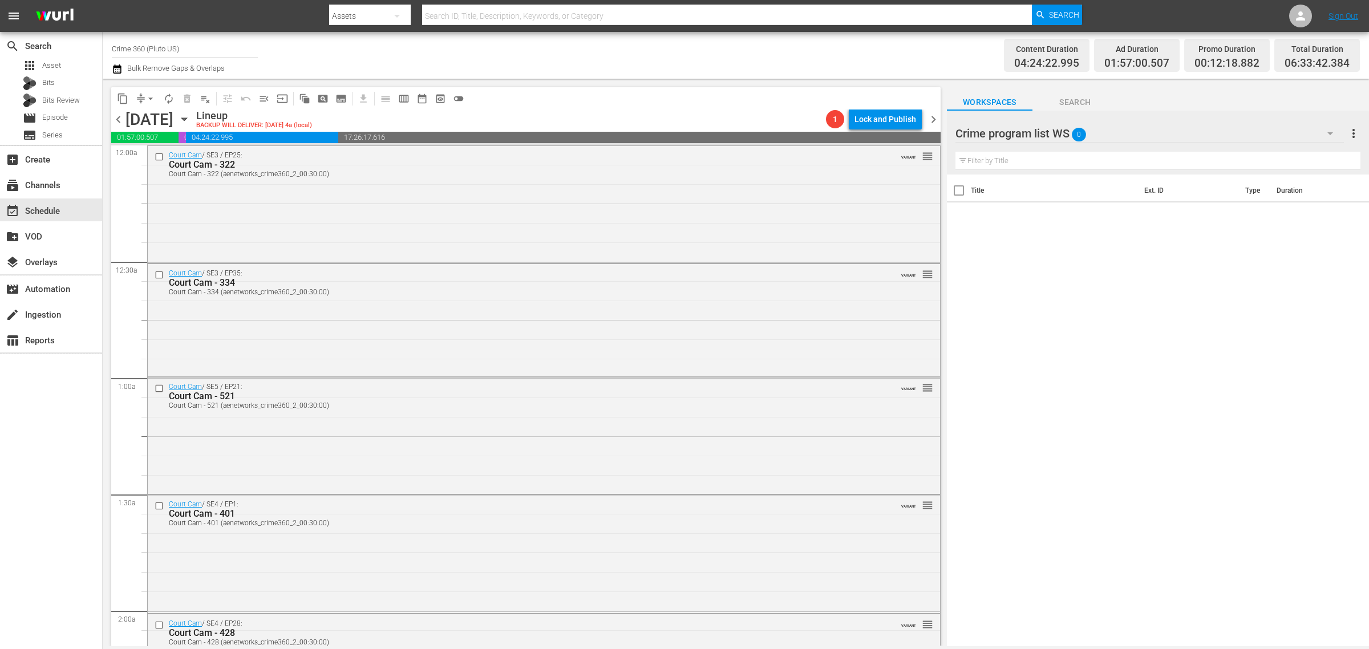
click at [932, 114] on span "chevron_right" at bounding box center [933, 119] width 14 height 14
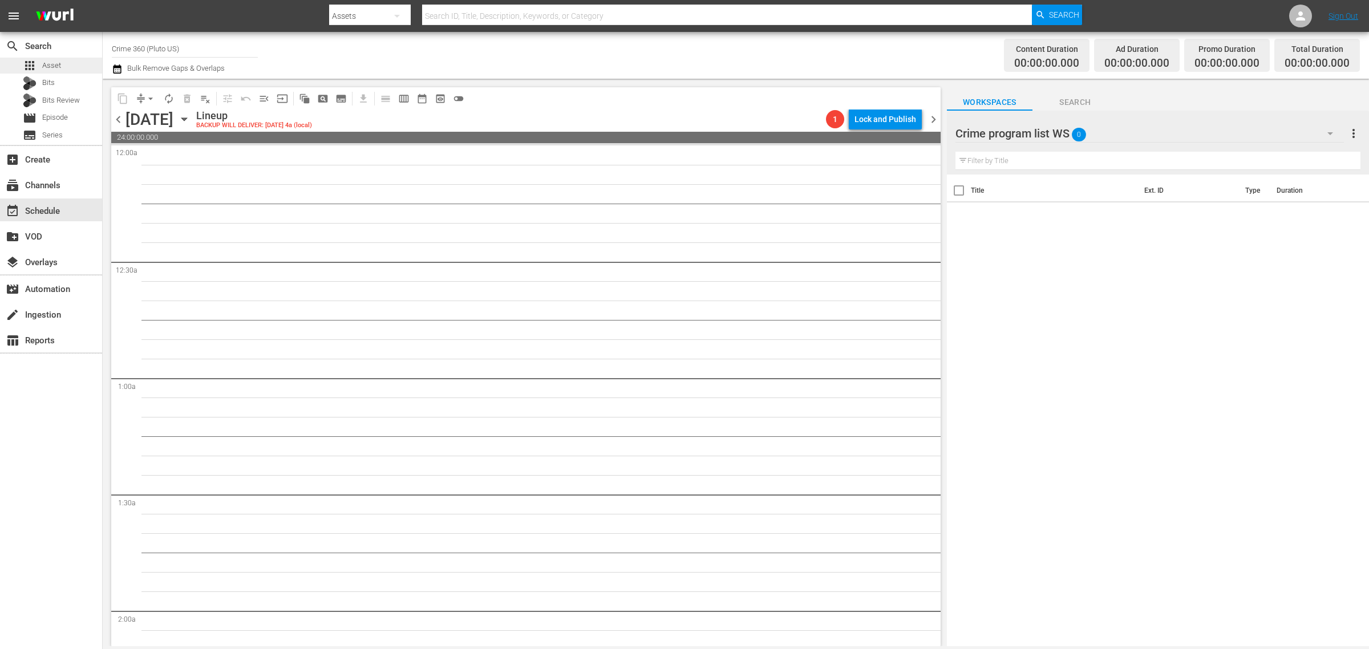
click at [58, 60] on span "Asset" at bounding box center [51, 65] width 19 height 11
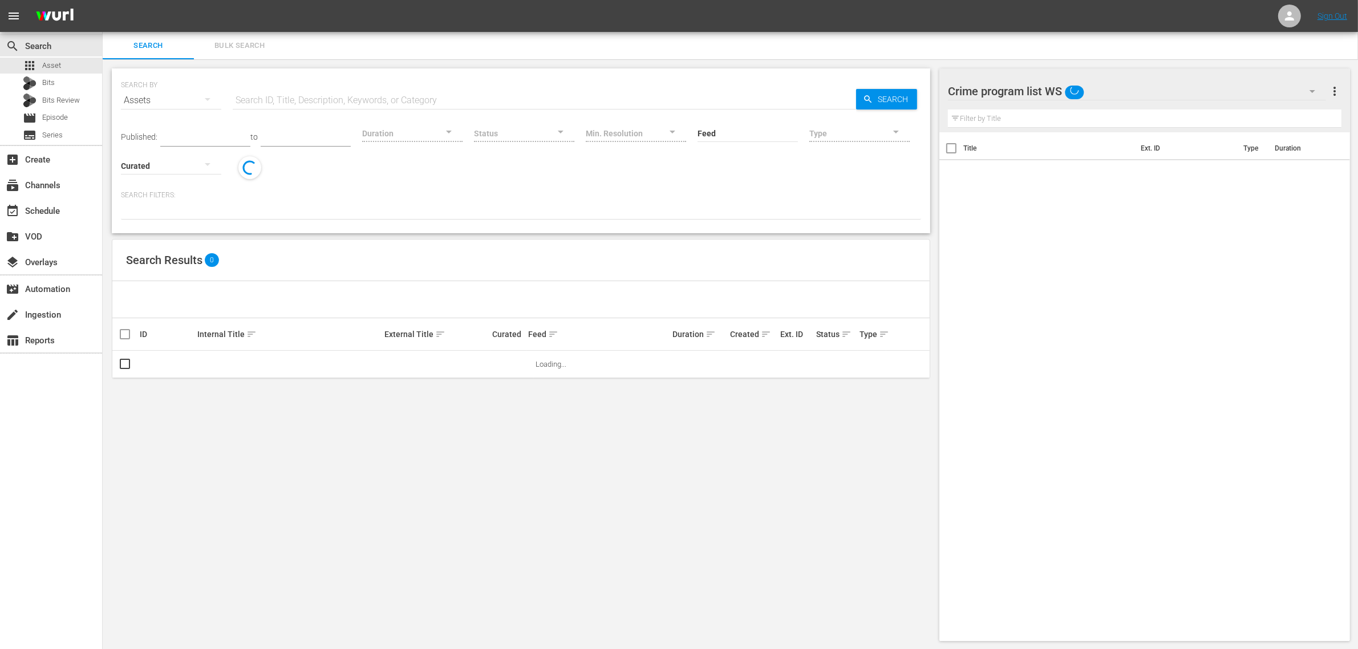
click at [231, 44] on span "Bulk Search" at bounding box center [240, 45] width 78 height 13
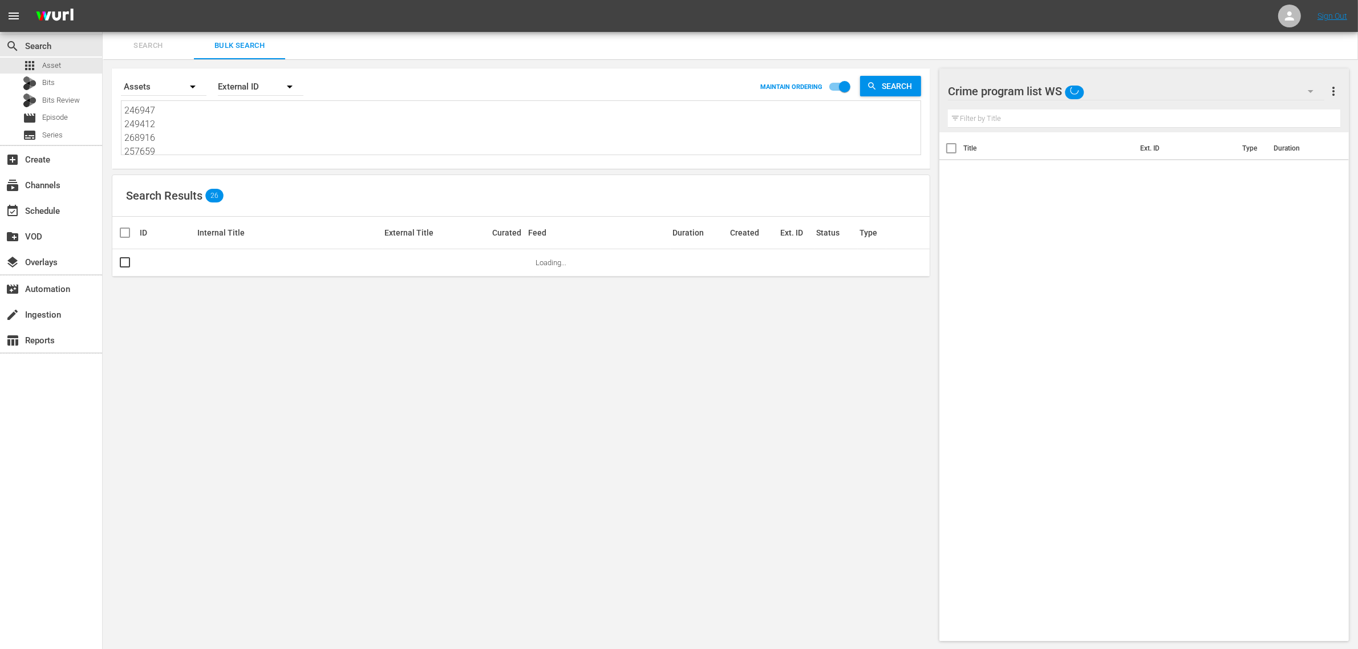
click at [207, 132] on textarea "246947 249412 268916 257659 257686 256606 246944 257694 257673 268901 268906 24…" at bounding box center [522, 130] width 796 height 52
paste textarea "00829 200830 201065"
type textarea "200829 200830 201065"
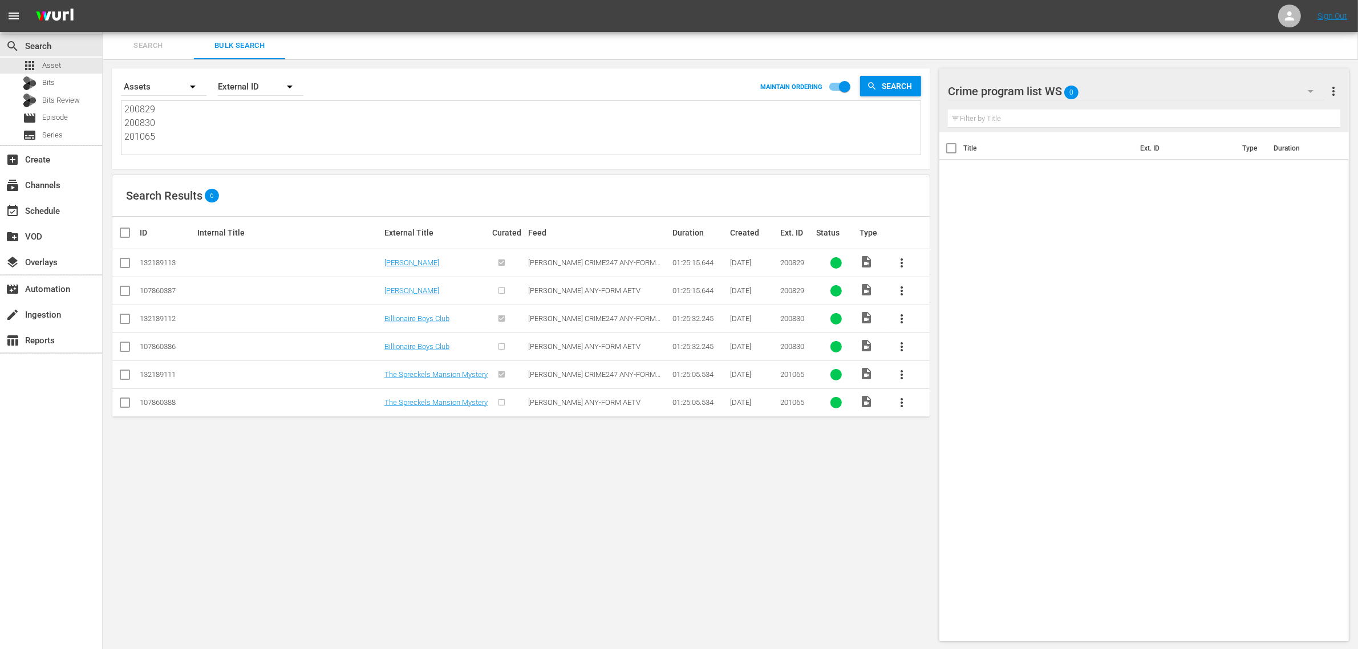
type textarea "200829 200830 201065"
click at [127, 288] on input "checkbox" at bounding box center [125, 293] width 14 height 14
checkbox input "true"
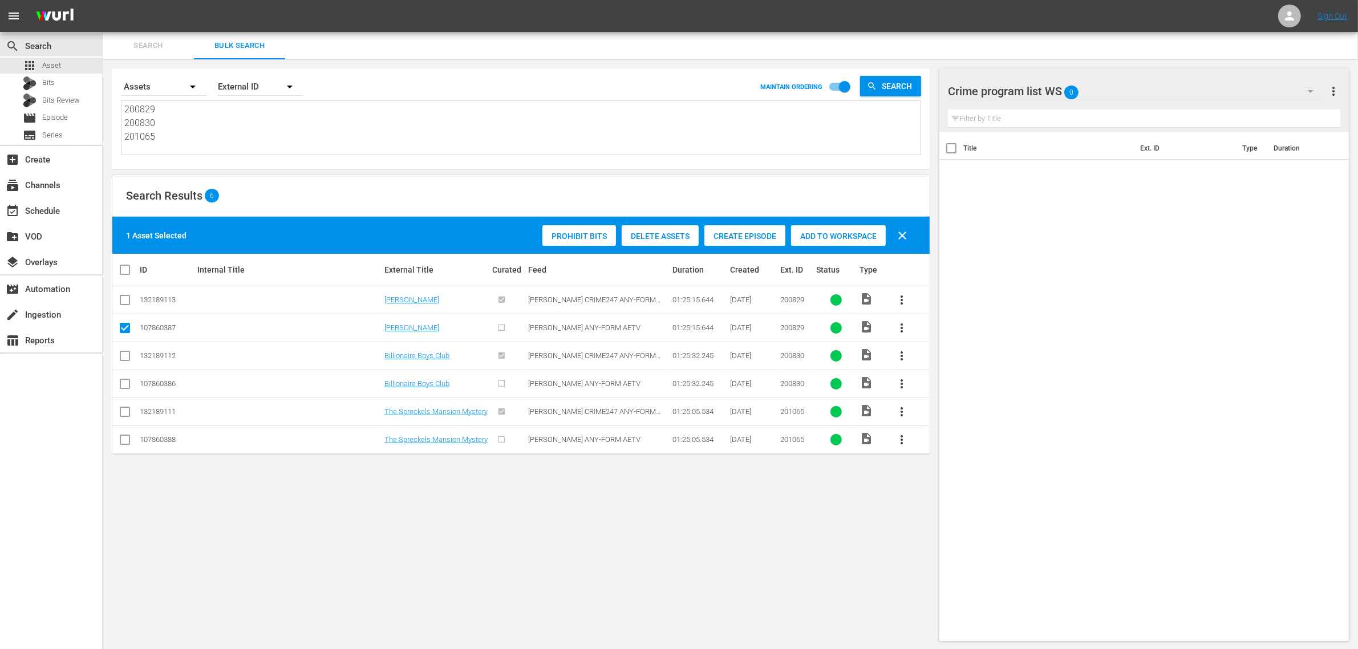
click at [116, 389] on td at bounding box center [125, 384] width 26 height 28
click at [126, 385] on input "checkbox" at bounding box center [125, 386] width 14 height 14
checkbox input "true"
click at [127, 443] on input "checkbox" at bounding box center [125, 442] width 14 height 14
checkbox input "true"
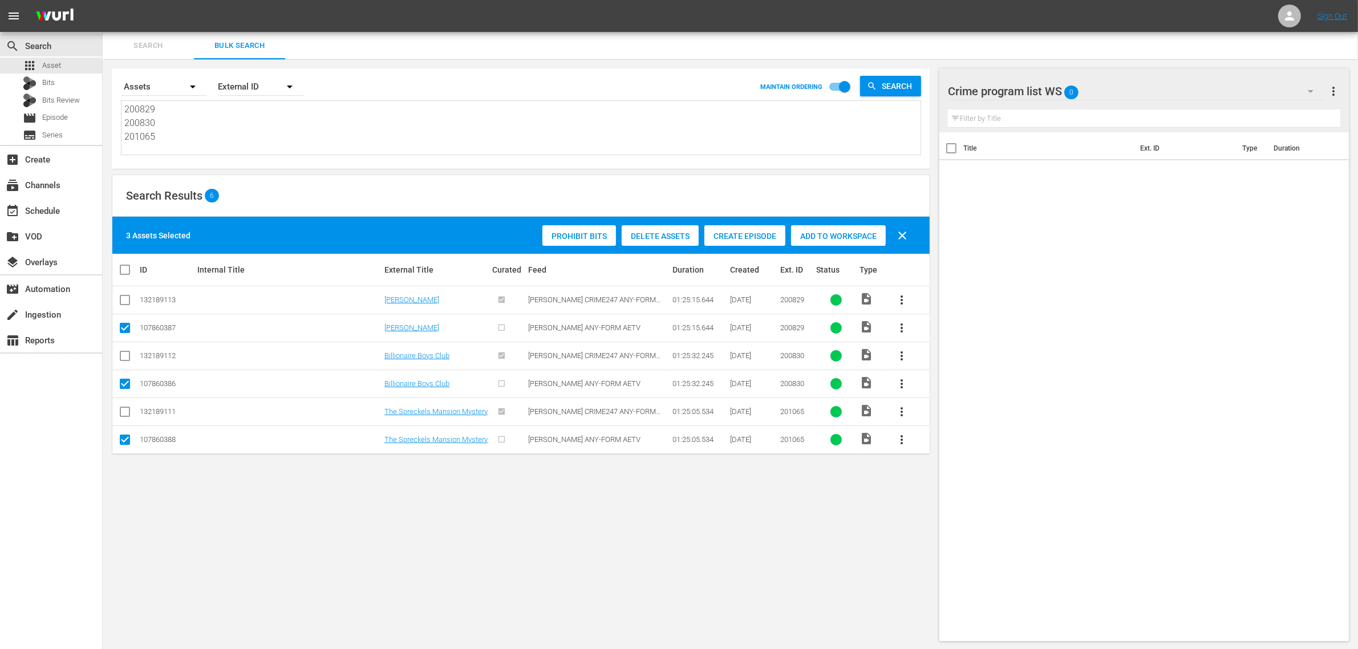
click at [362, 203] on div "Search Results 6" at bounding box center [520, 196] width 817 height 42
click at [817, 234] on span "Add to Workspace" at bounding box center [838, 236] width 95 height 9
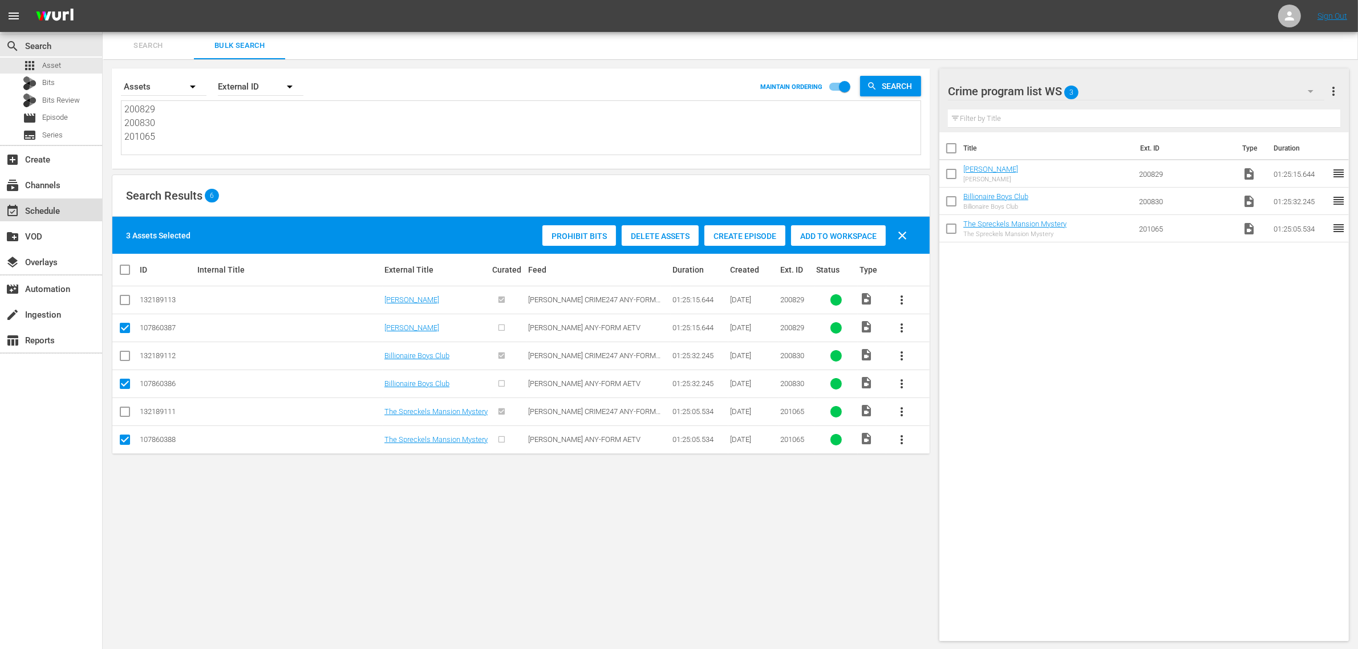
click at [67, 211] on div "event_available Schedule" at bounding box center [51, 210] width 102 height 23
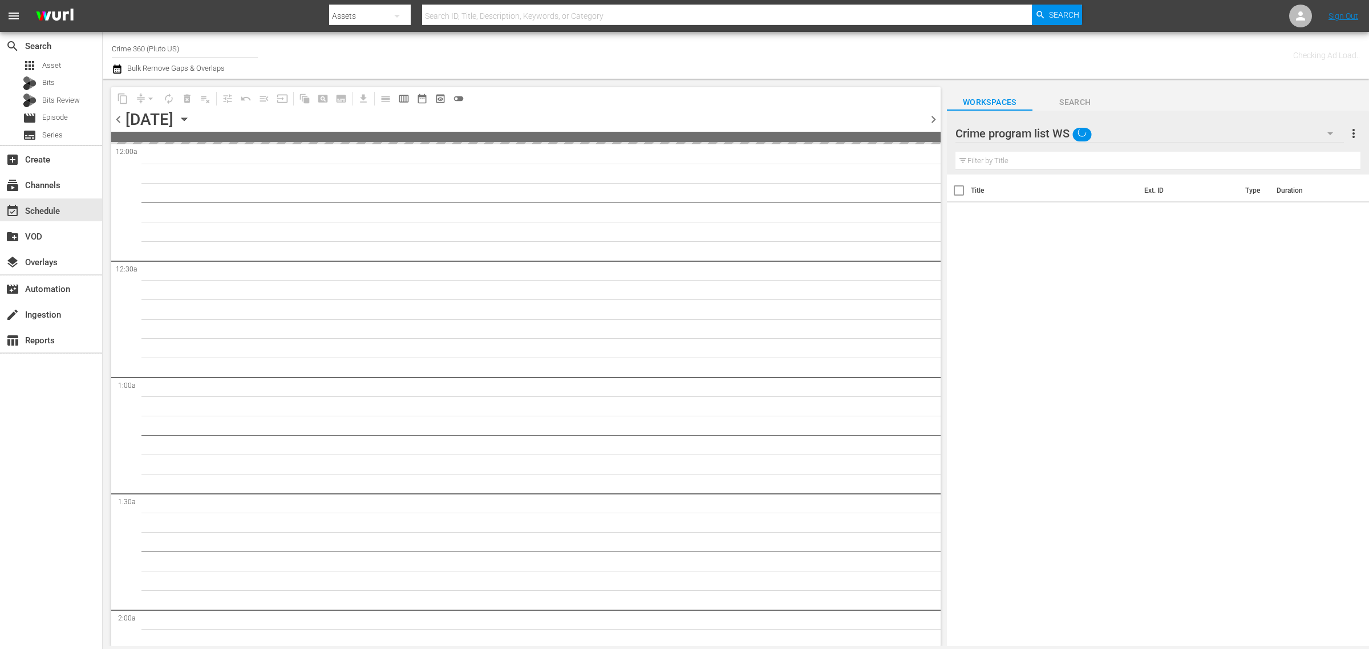
click at [593, 66] on div "Channel Title Crime 360 (Pluto US) Bulk Remove Gaps & Overlaps" at bounding box center [452, 55] width 681 height 41
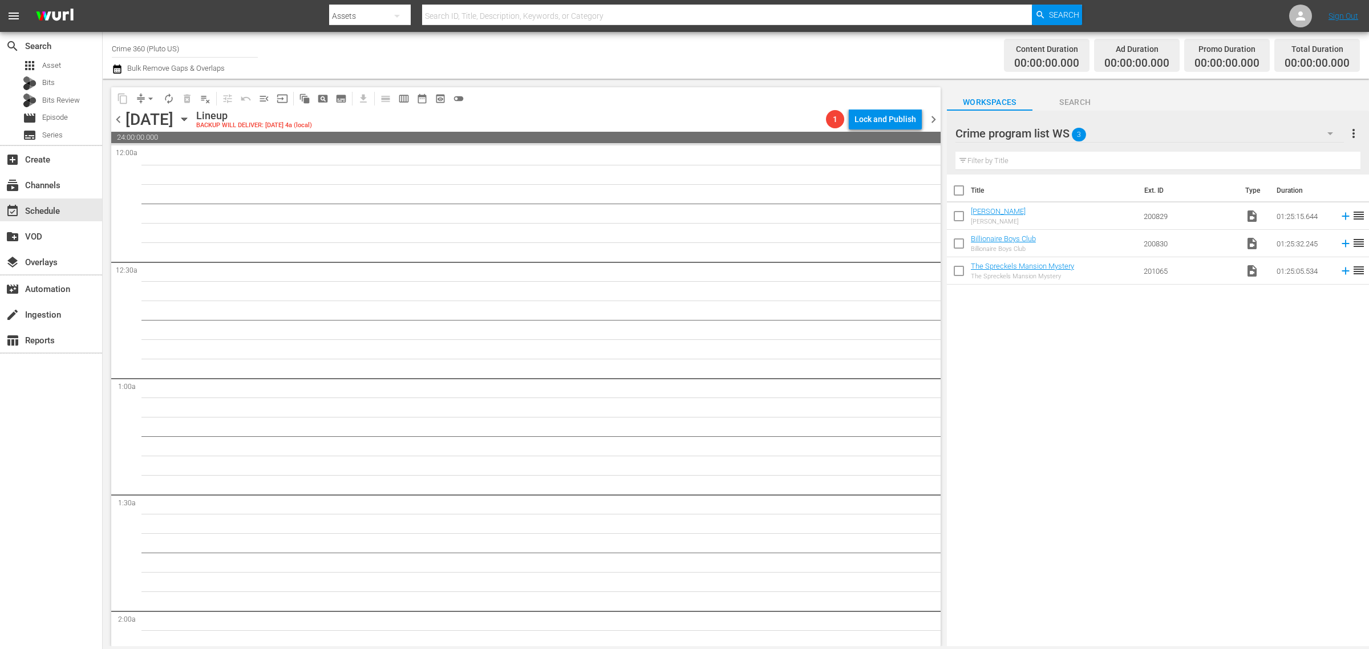
click at [959, 192] on input "checkbox" at bounding box center [959, 193] width 24 height 24
checkbox input "true"
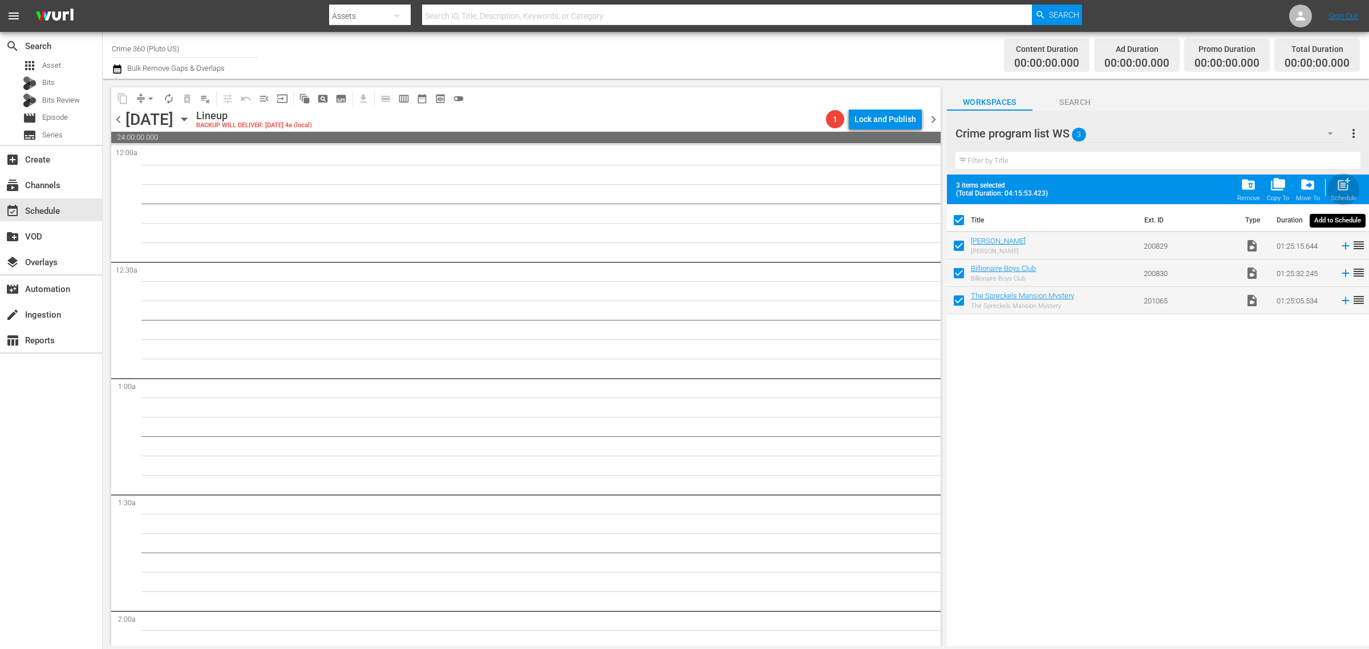
click at [1345, 186] on span "post_add" at bounding box center [1343, 184] width 15 height 15
checkbox input "false"
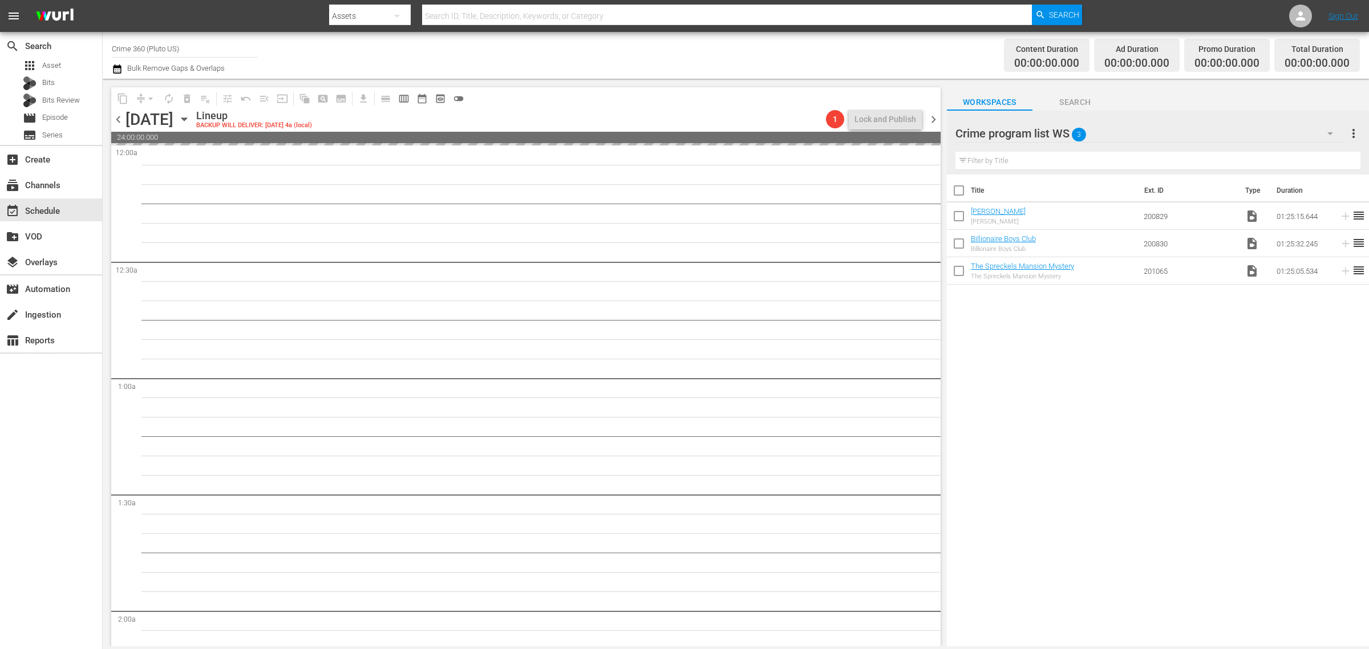
click at [712, 44] on div "Channel Title Crime 360 (Pluto US) Bulk Remove Gaps & Overlaps" at bounding box center [452, 55] width 681 height 41
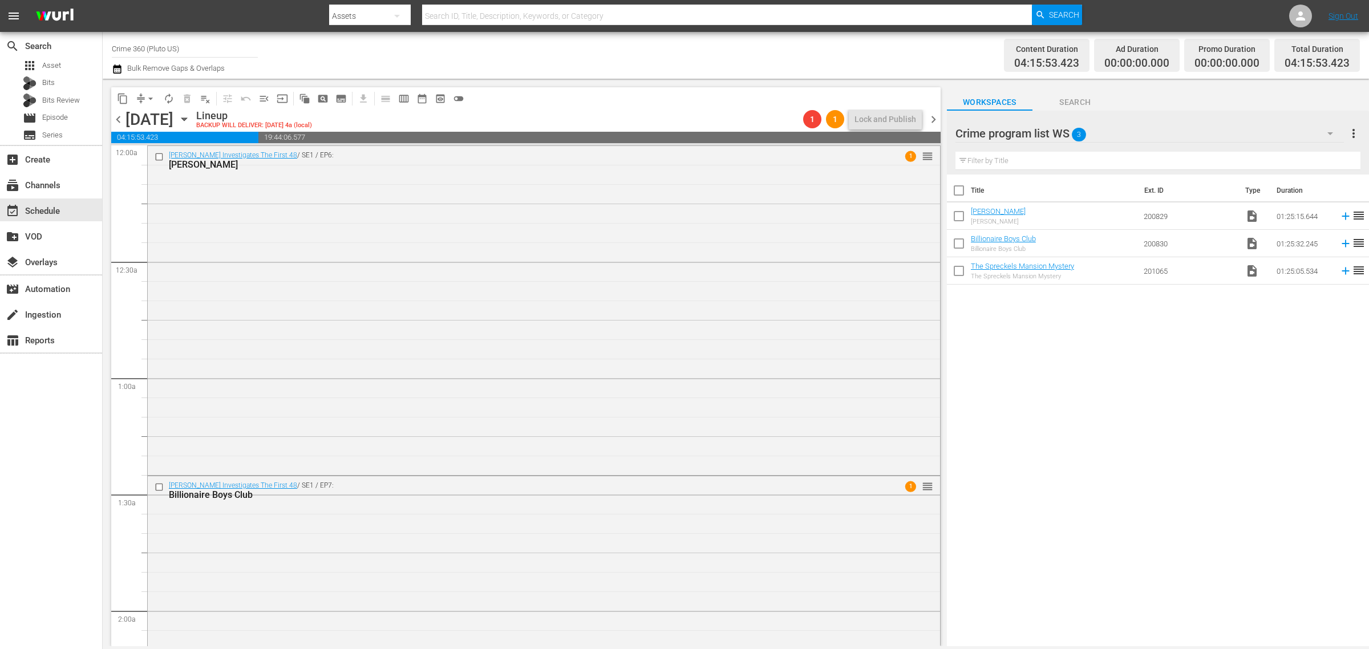
click at [766, 63] on div "Channel Title Crime 360 (Pluto US) Bulk Remove Gaps & Overlaps" at bounding box center [452, 55] width 681 height 41
click at [1352, 130] on span "more_vert" at bounding box center [1354, 134] width 14 height 14
click at [1264, 155] on div "Clear All Workspace Items" at bounding box center [1280, 155] width 134 height 21
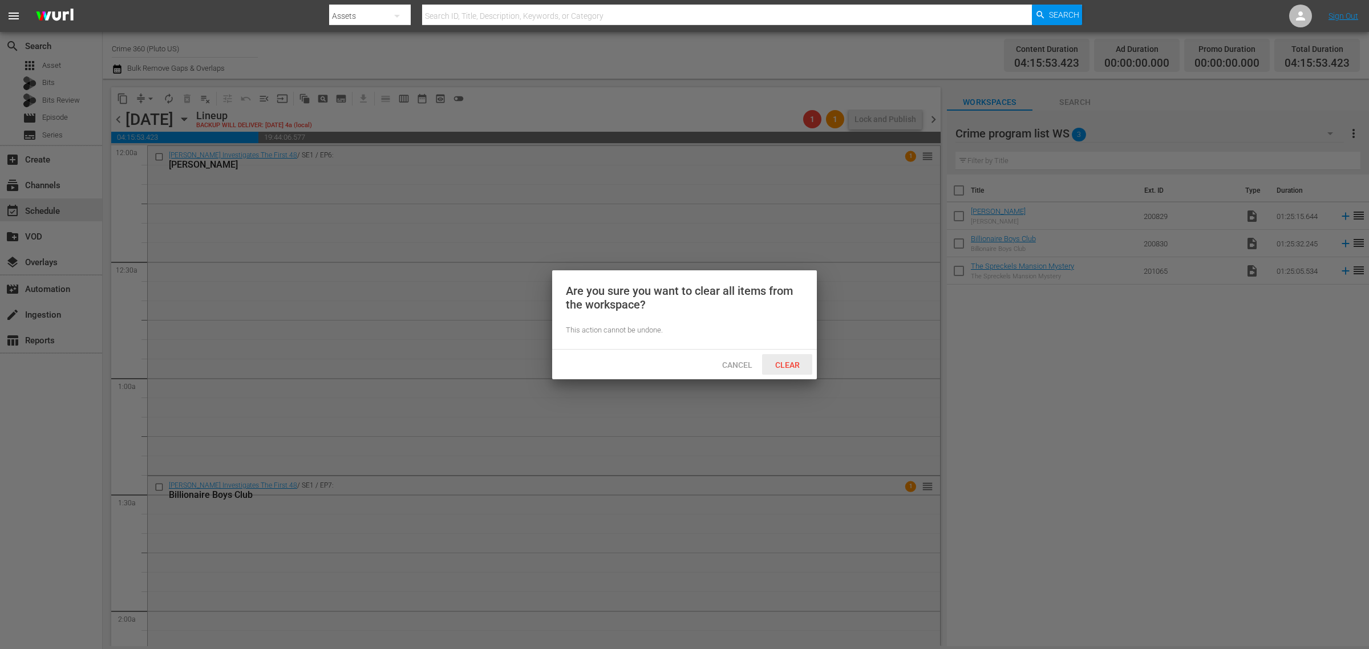
click at [796, 363] on span "Clear" at bounding box center [787, 365] width 43 height 9
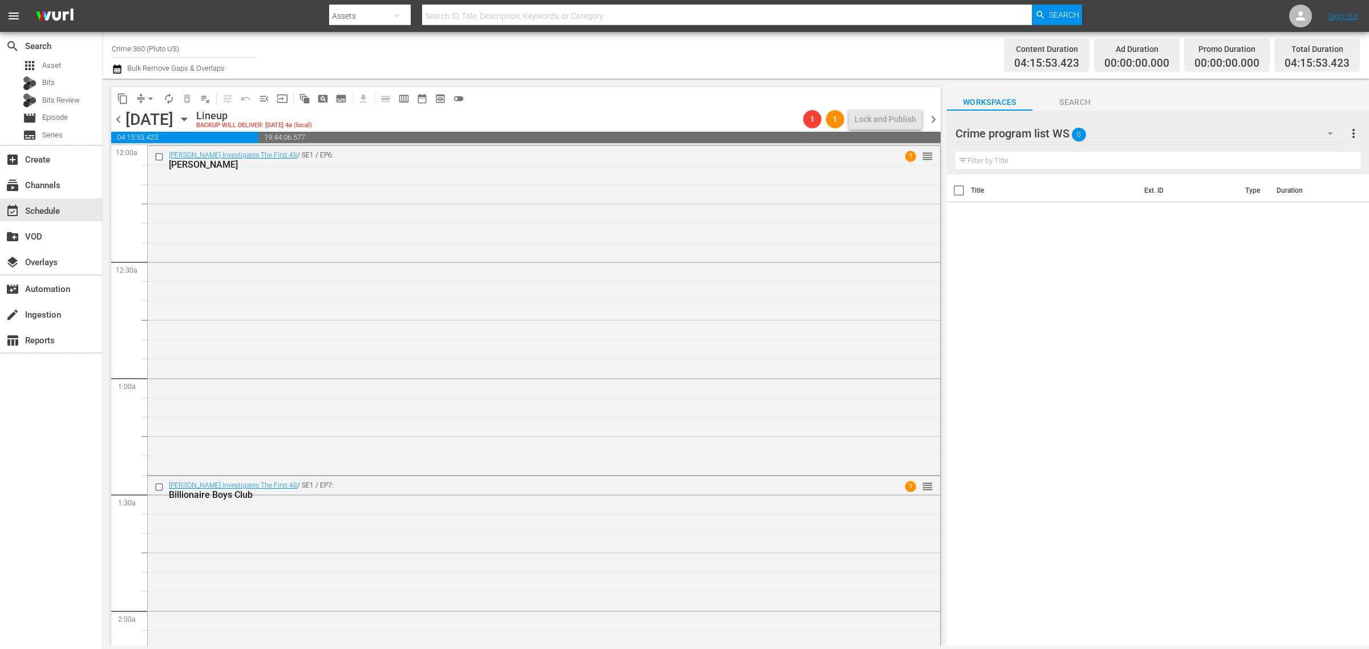
click at [933, 117] on span "chevron_right" at bounding box center [933, 119] width 14 height 14
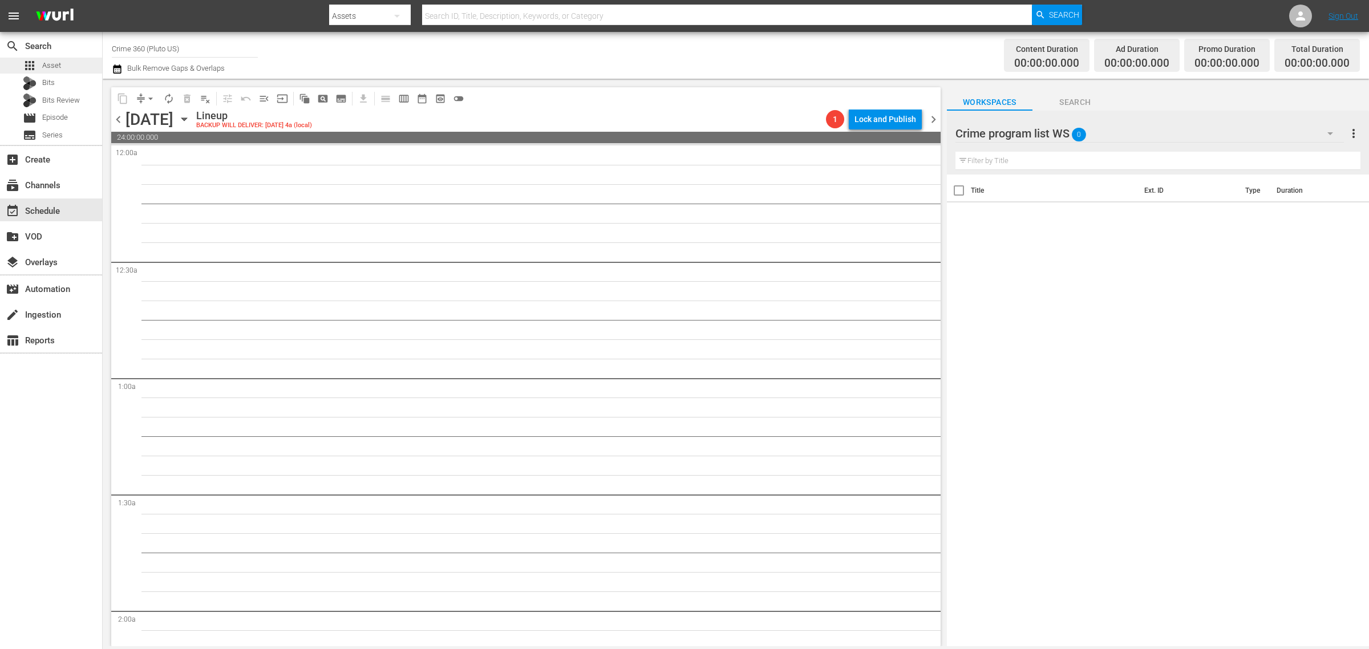
click at [66, 72] on div "apps Asset" at bounding box center [51, 66] width 102 height 16
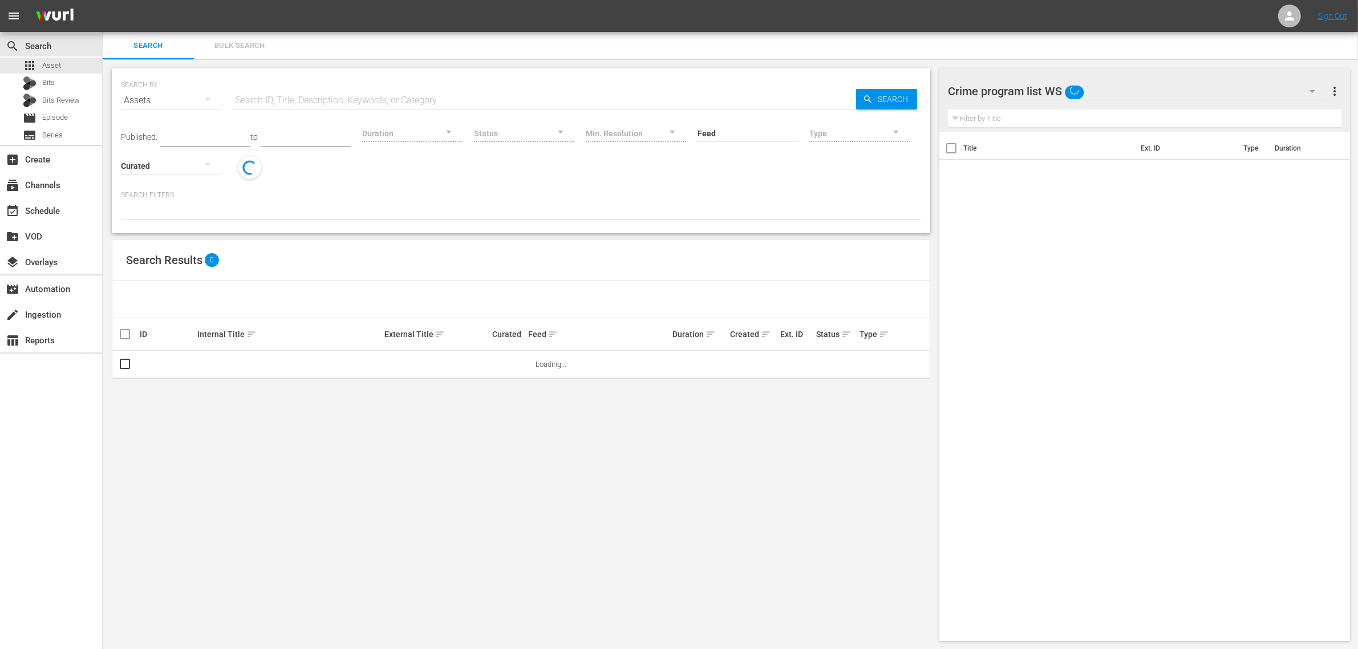
click at [241, 43] on span "Bulk Search" at bounding box center [240, 45] width 78 height 13
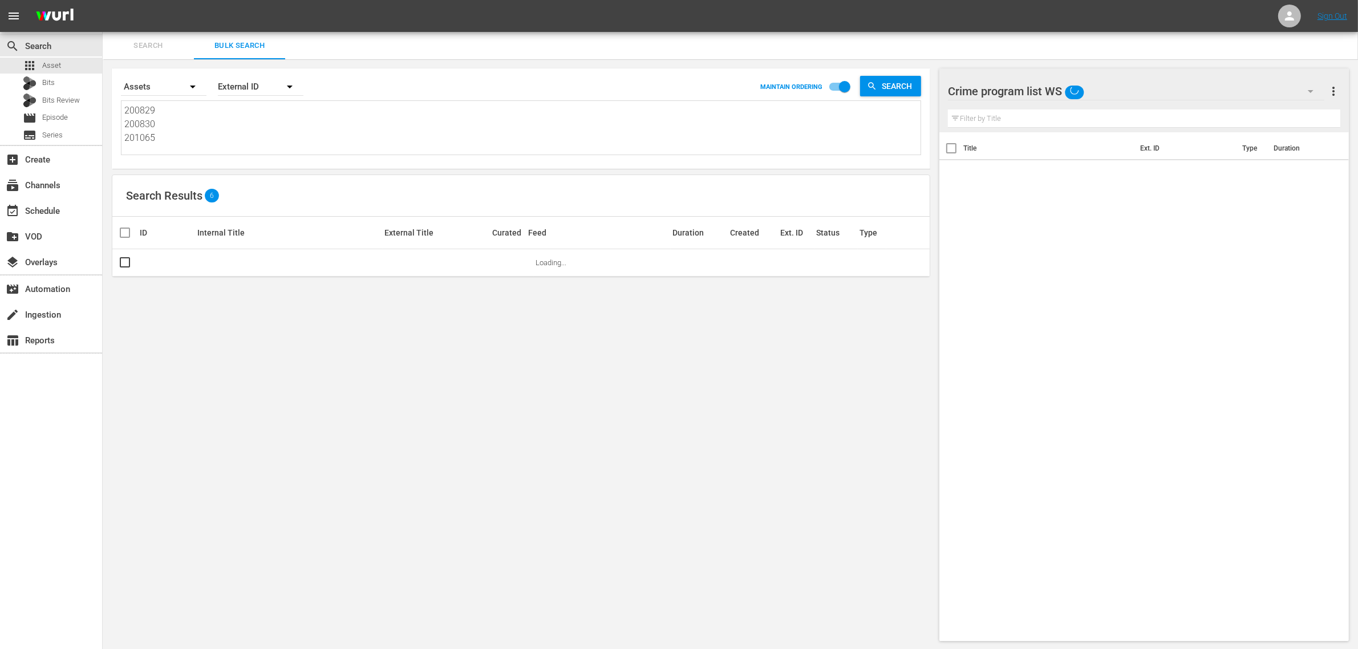
click at [206, 143] on textarea "200829 200830 201065" at bounding box center [522, 130] width 796 height 52
paste textarea "194435 194440 194441 166608 155437 167009"
type textarea "194435 194440 194441 166608 155437 167009"
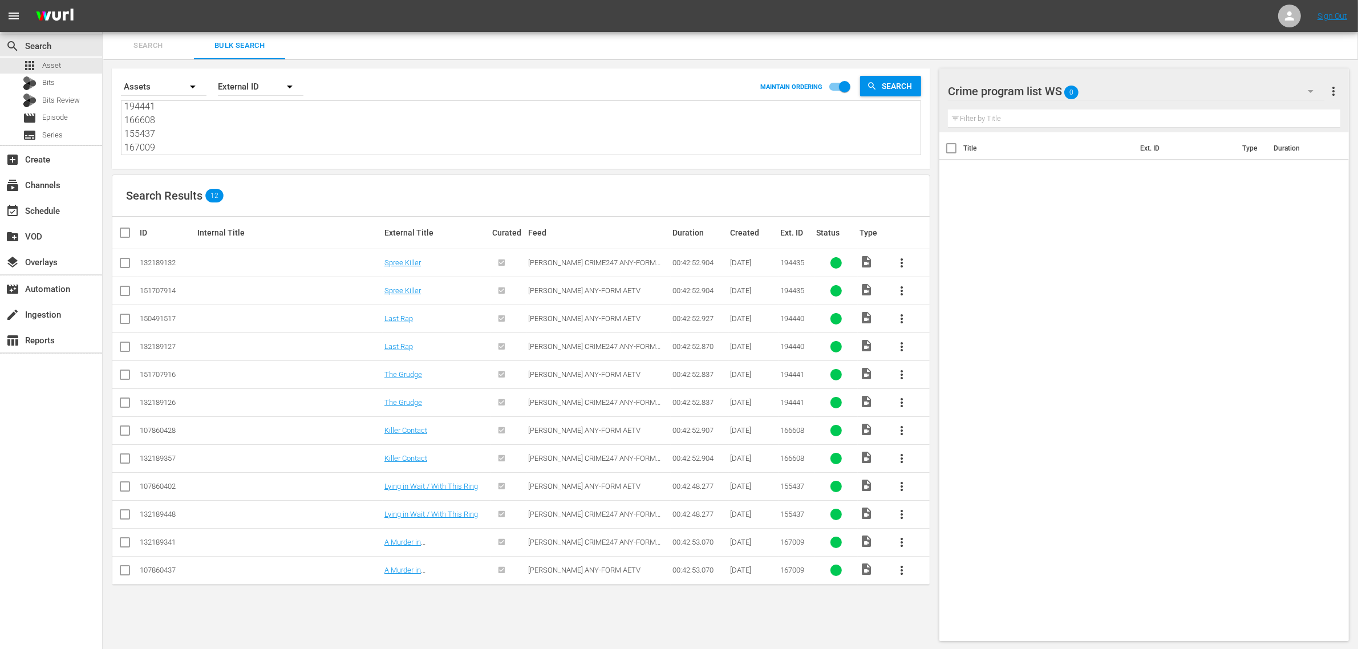
click at [269, 131] on textarea "194435 194440 194441 166608 155437 167009" at bounding box center [522, 129] width 796 height 52
drag, startPoint x: 249, startPoint y: 145, endPoint x: 104, endPoint y: 30, distance: 185.9
click at [104, 30] on div "menu Sign Out search Search apps Asset Bits Bits Review movie Episode subtitles…" at bounding box center [679, 325] width 1358 height 650
click at [126, 293] on input "checkbox" at bounding box center [125, 293] width 14 height 14
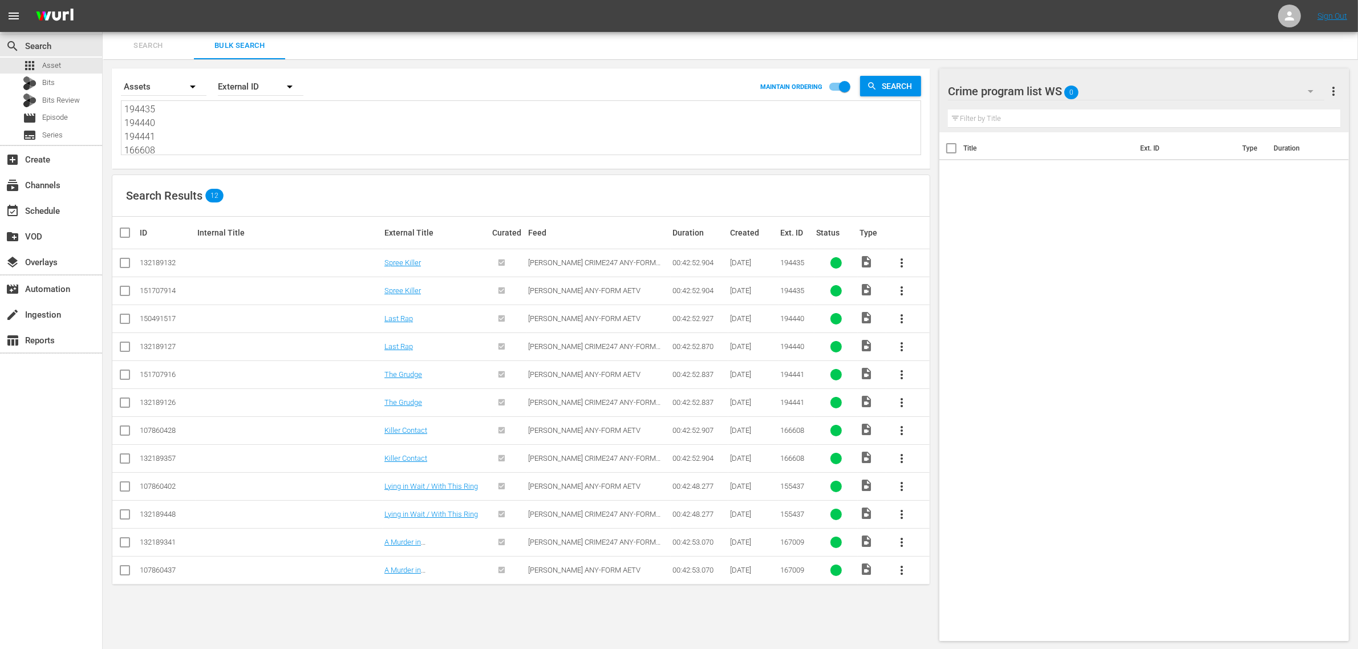
checkbox input "true"
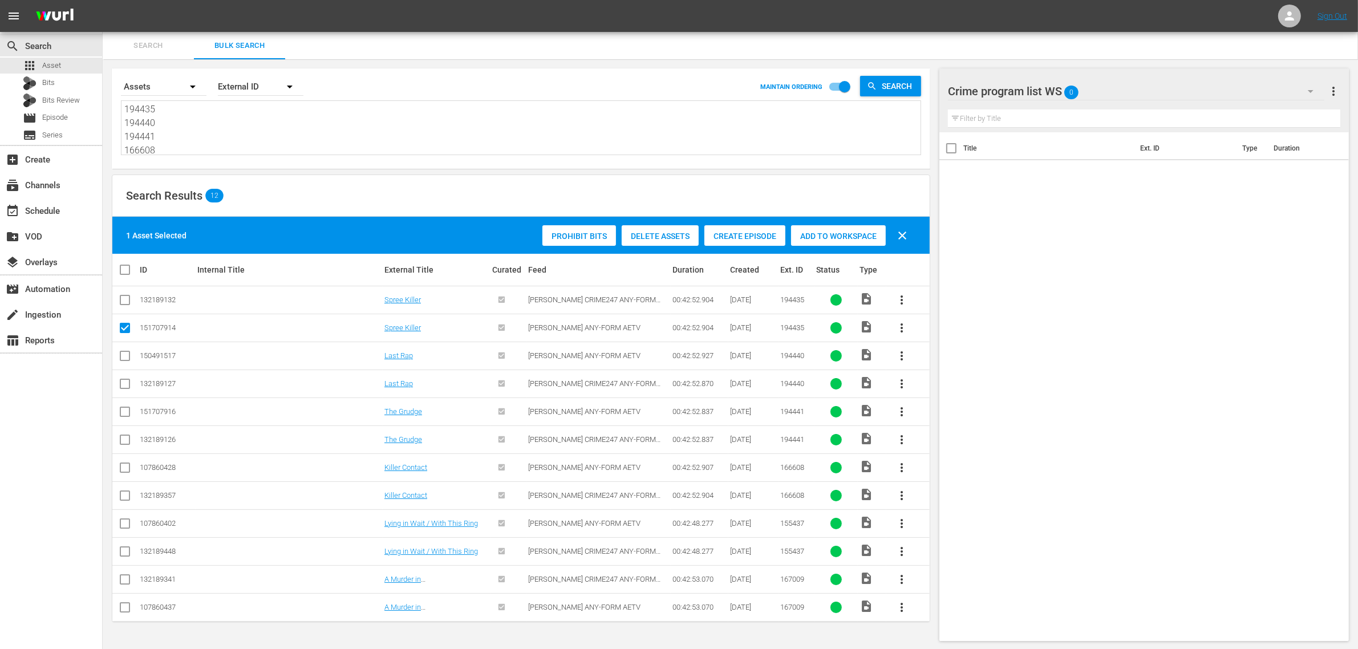
scroll to position [1, 0]
click at [124, 353] on input "checkbox" at bounding box center [125, 358] width 14 height 14
checkbox input "true"
click at [123, 409] on input "checkbox" at bounding box center [125, 414] width 14 height 14
checkbox input "true"
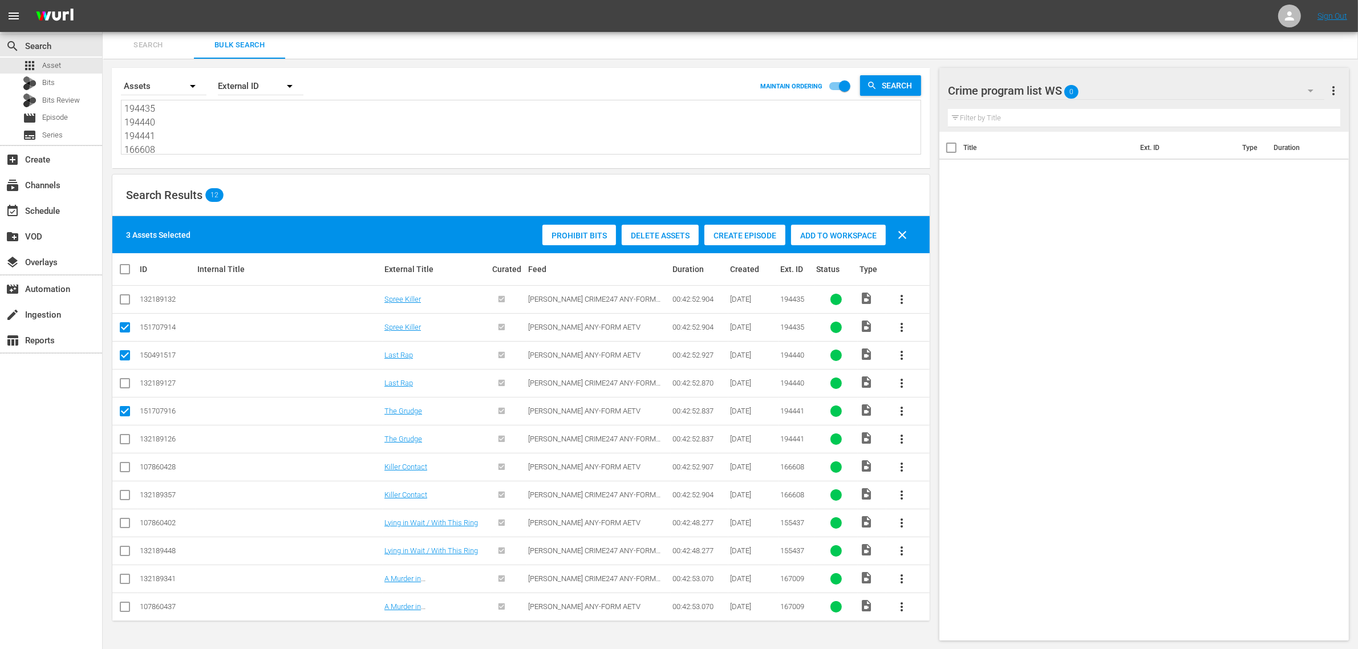
click at [127, 467] on input "checkbox" at bounding box center [125, 470] width 14 height 14
checkbox input "true"
click at [127, 525] on input "checkbox" at bounding box center [125, 526] width 14 height 14
checkbox input "true"
click at [126, 611] on input "checkbox" at bounding box center [125, 609] width 14 height 14
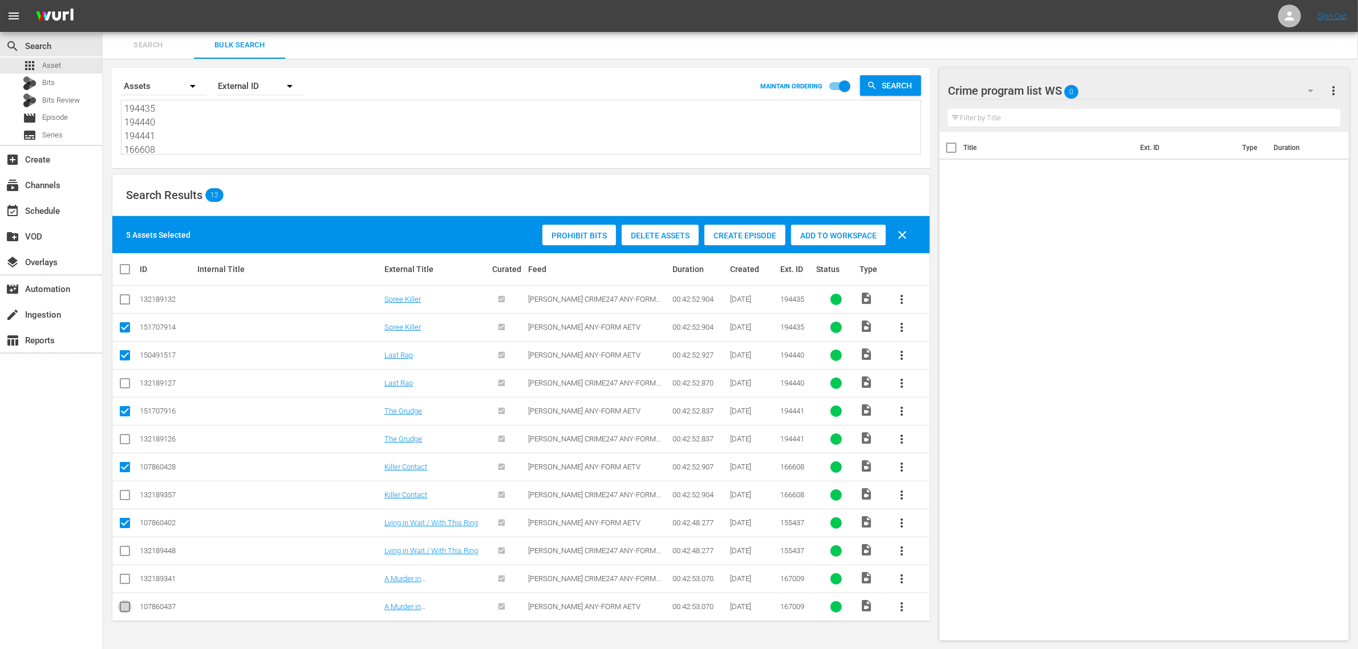
checkbox input "true"
click at [829, 232] on span "Add to Workspace" at bounding box center [838, 235] width 95 height 9
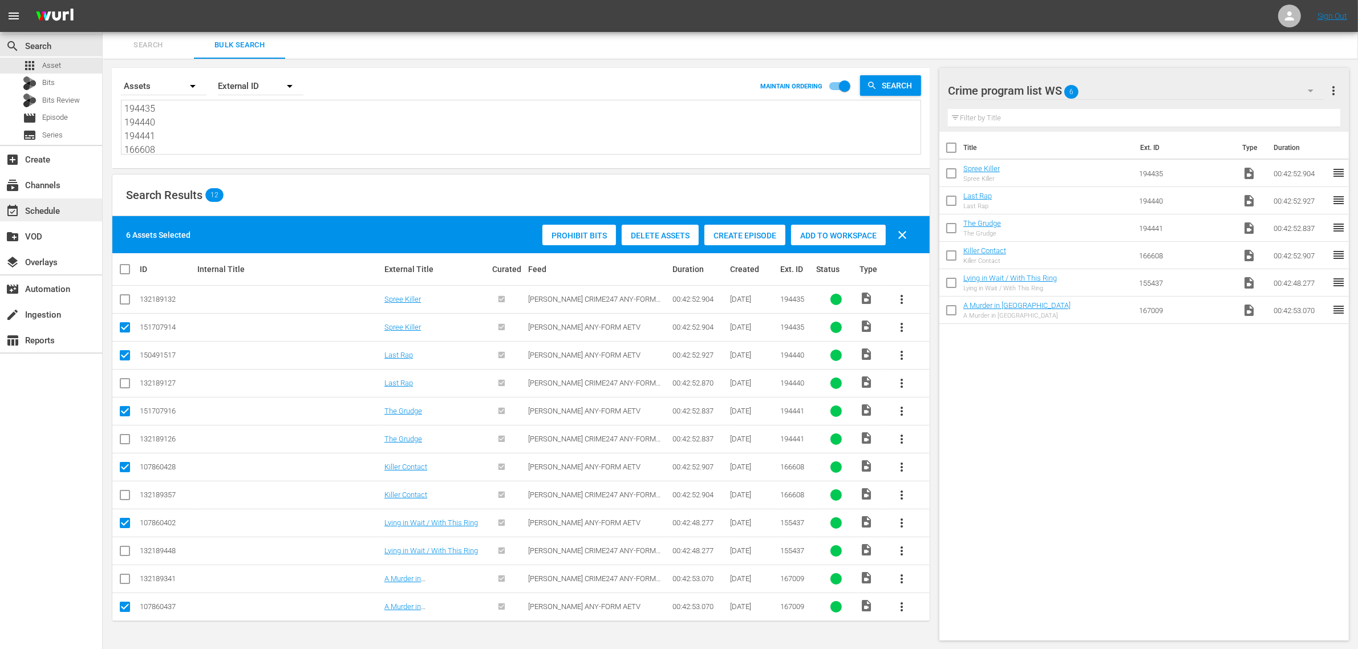
click at [47, 214] on div "event_available Schedule" at bounding box center [32, 209] width 64 height 10
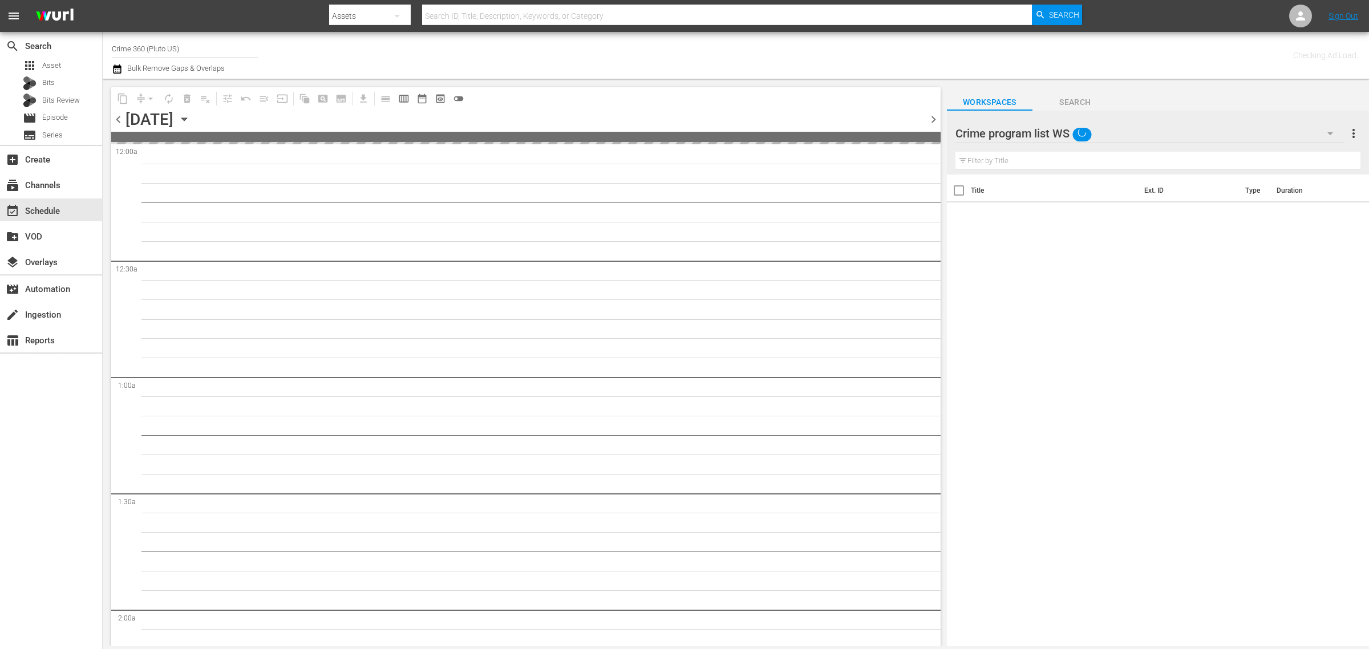
click at [537, 46] on div "Channel Title Crime 360 (Pluto US) Bulk Remove Gaps & Overlaps" at bounding box center [452, 55] width 681 height 41
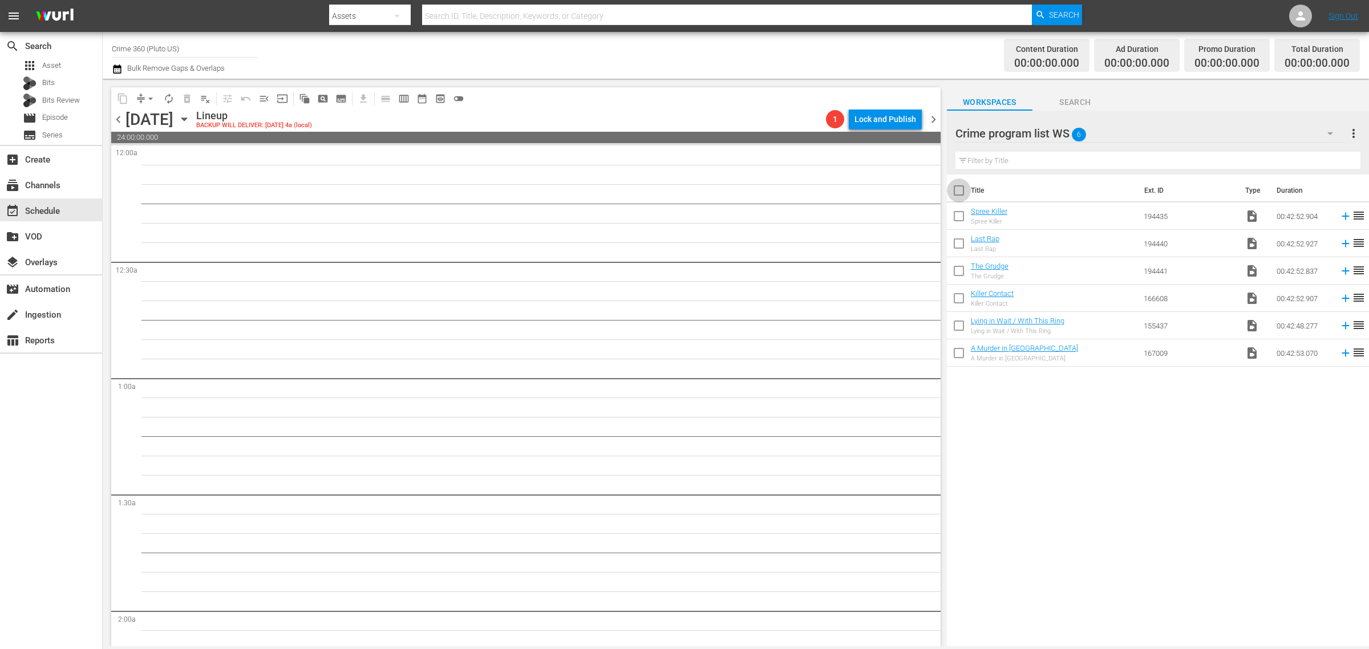
click at [959, 192] on input "checkbox" at bounding box center [959, 193] width 24 height 24
checkbox input "true"
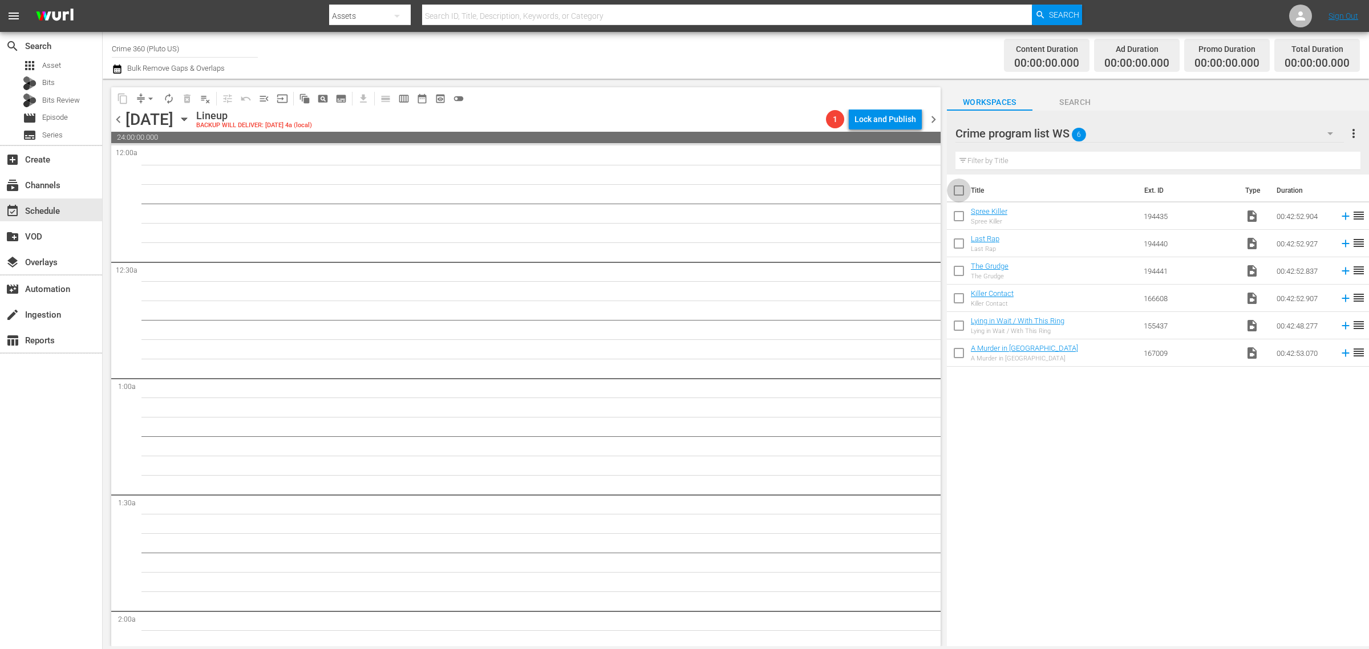
checkbox input "true"
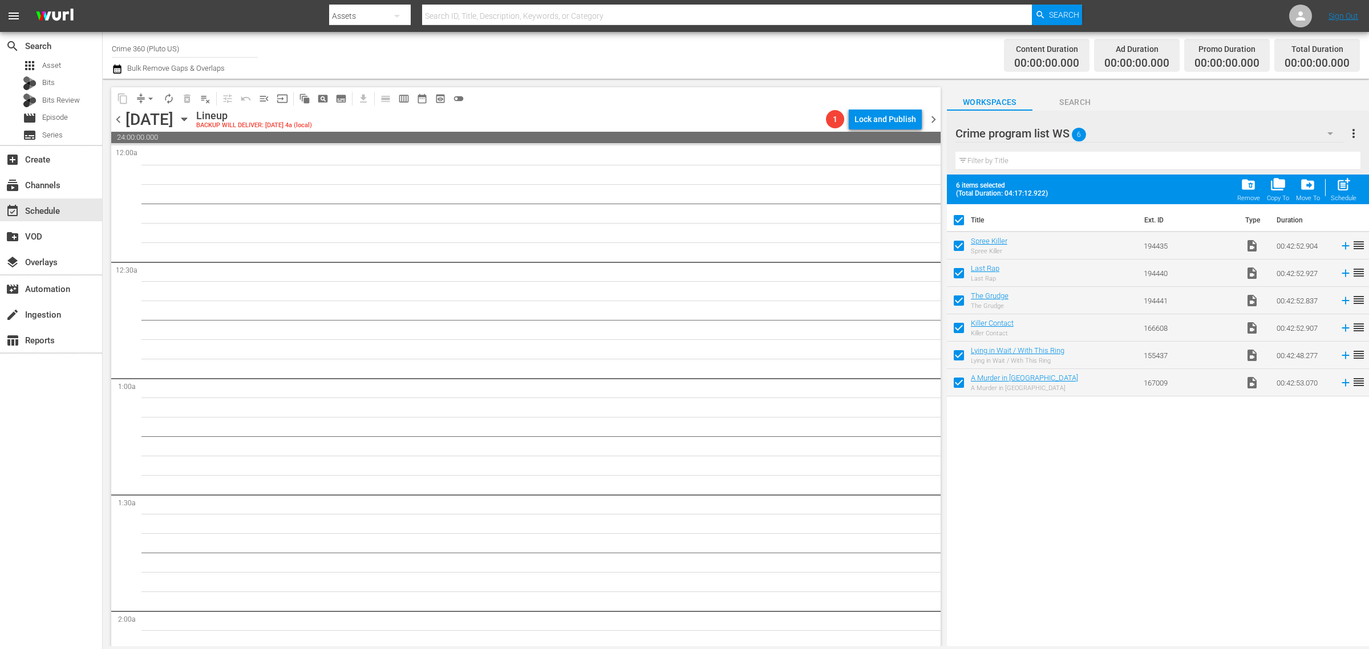
drag, startPoint x: 1344, startPoint y: 188, endPoint x: 1338, endPoint y: 183, distance: 7.7
click at [1343, 188] on span "post_add" at bounding box center [1343, 184] width 15 height 15
checkbox input "false"
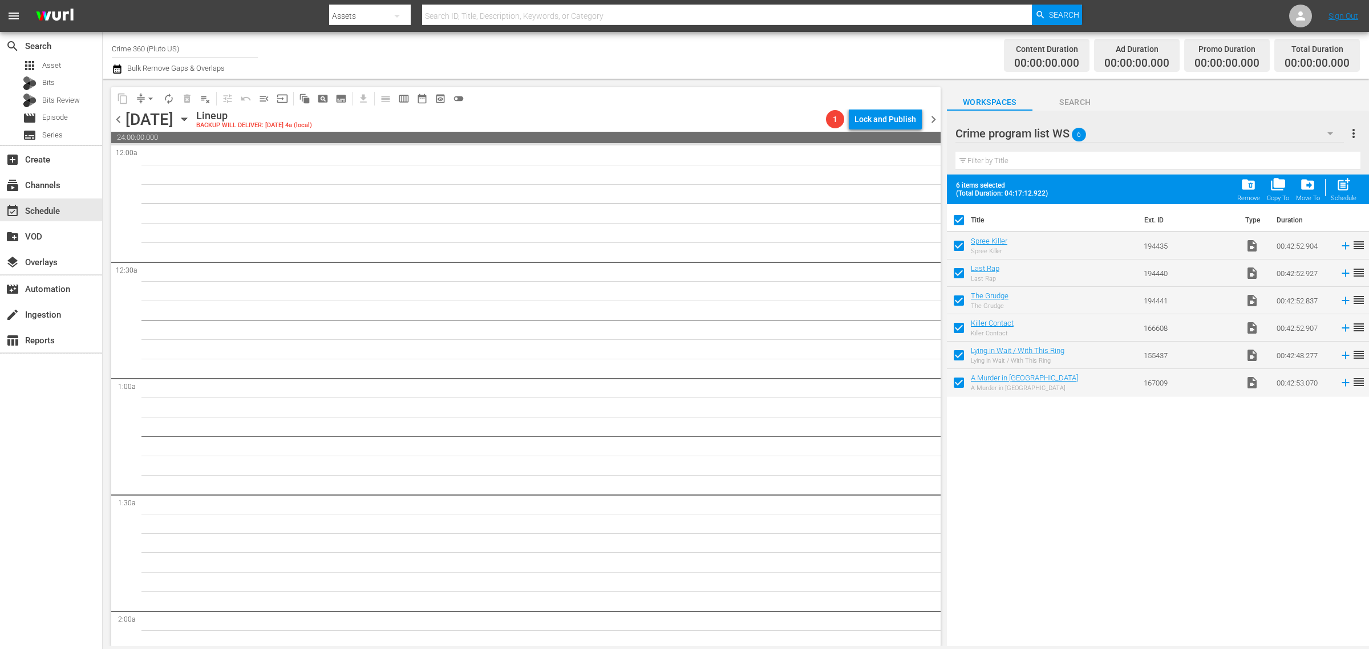
checkbox input "false"
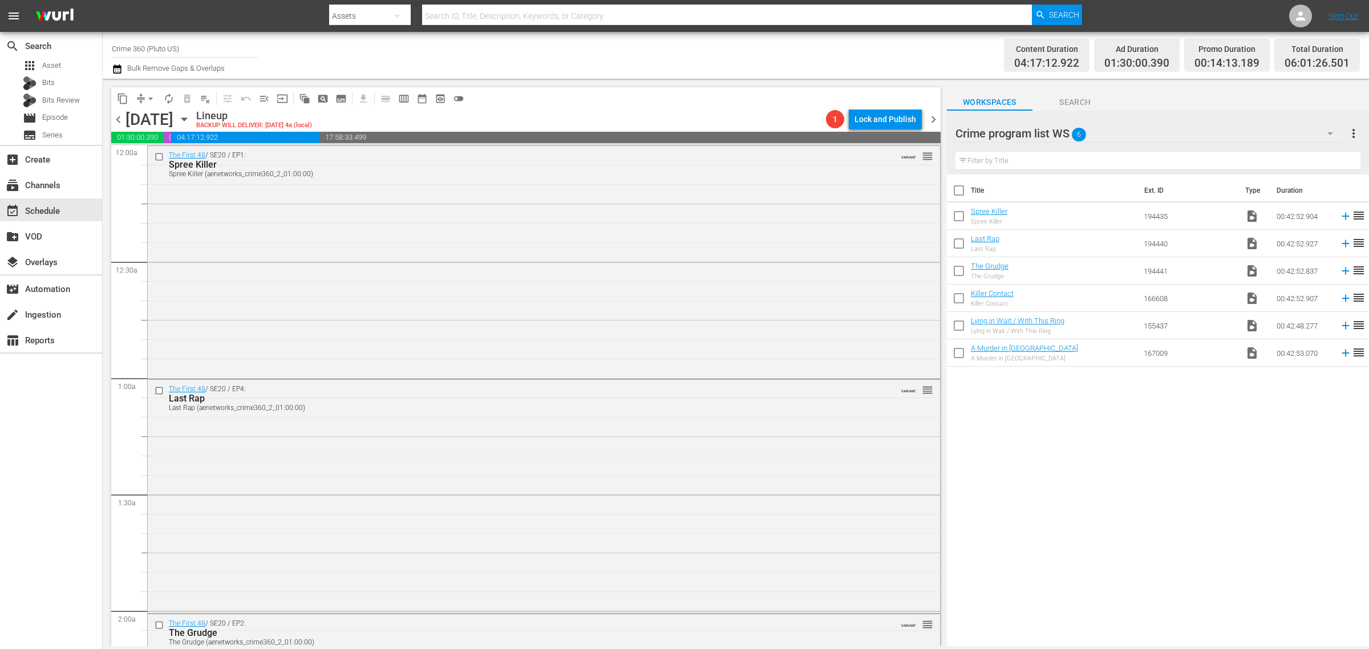
click at [758, 49] on div "Channel Title Crime 360 (Pluto US) Bulk Remove Gaps & Overlaps" at bounding box center [452, 55] width 681 height 41
click at [687, 55] on div "Channel Title Crime 360 (Pluto US) Bulk Remove Gaps & Overlaps" at bounding box center [452, 55] width 681 height 41
click at [1352, 130] on span "more_vert" at bounding box center [1354, 134] width 14 height 14
click at [1285, 156] on div "Clear All Workspace Items" at bounding box center [1280, 155] width 134 height 21
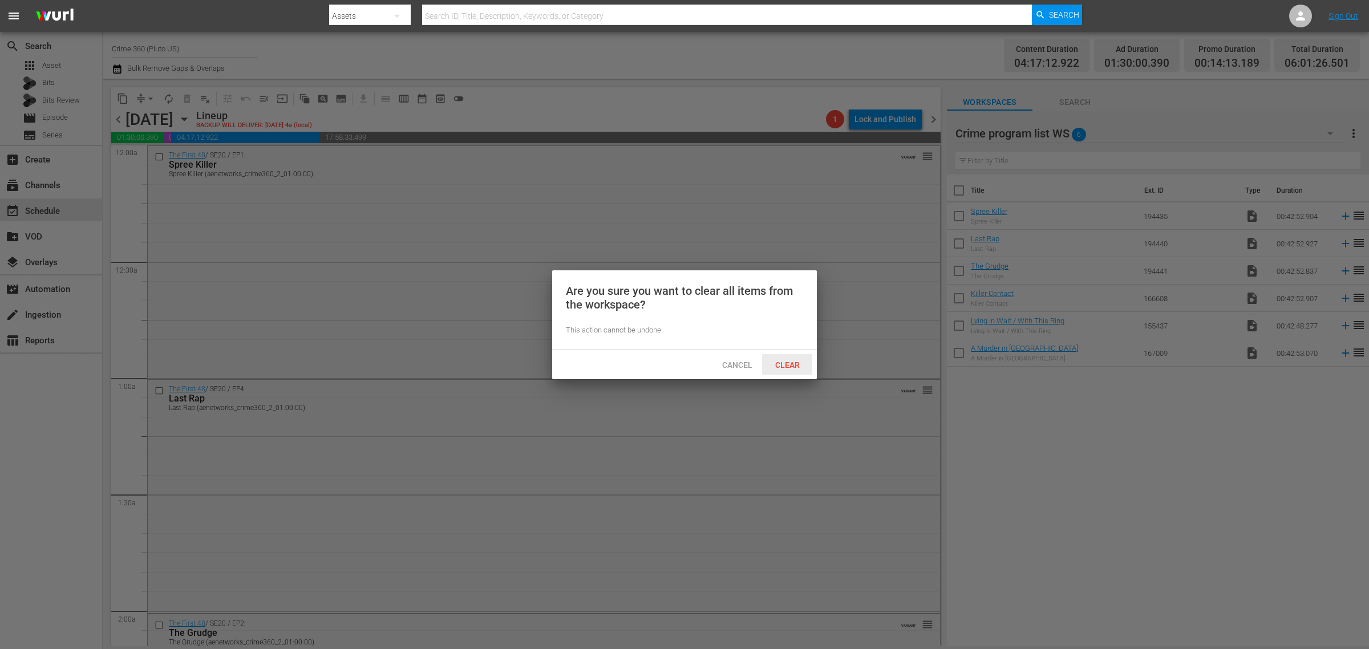
click at [782, 362] on span "Clear" at bounding box center [787, 365] width 43 height 9
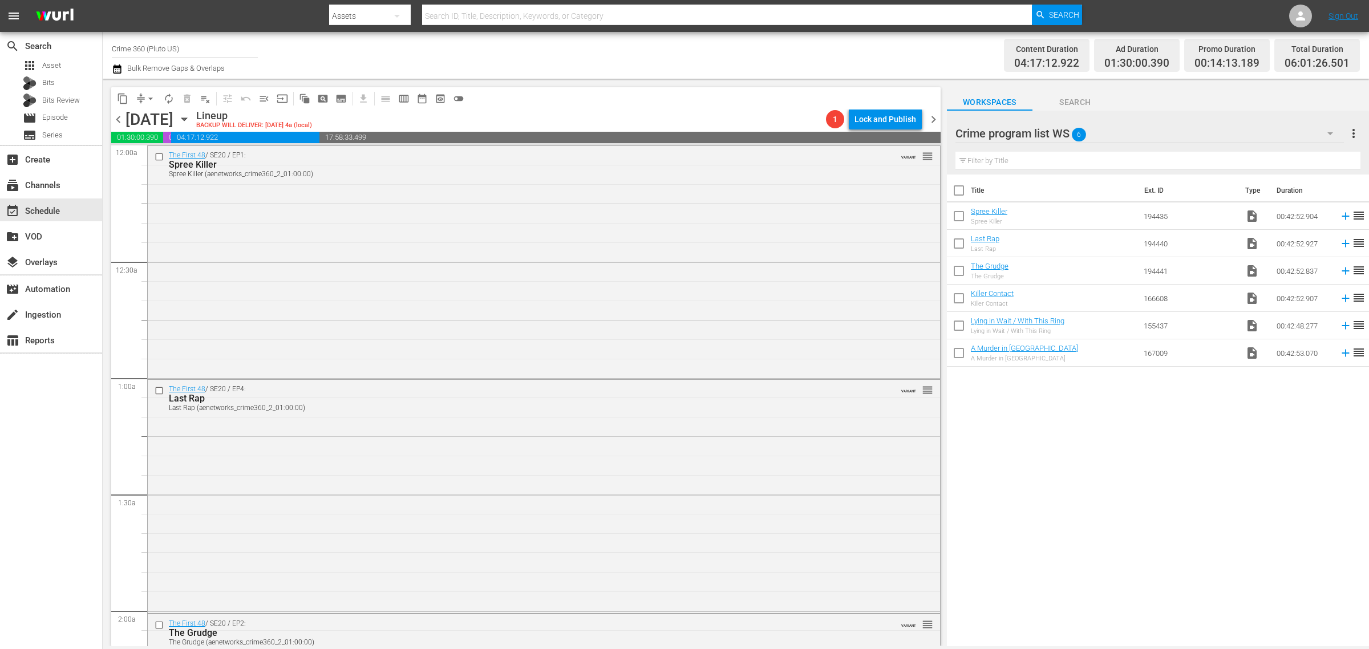
click at [680, 66] on div "Channel Title Crime 360 (Pluto US) Bulk Remove Gaps & Overlaps" at bounding box center [452, 55] width 681 height 41
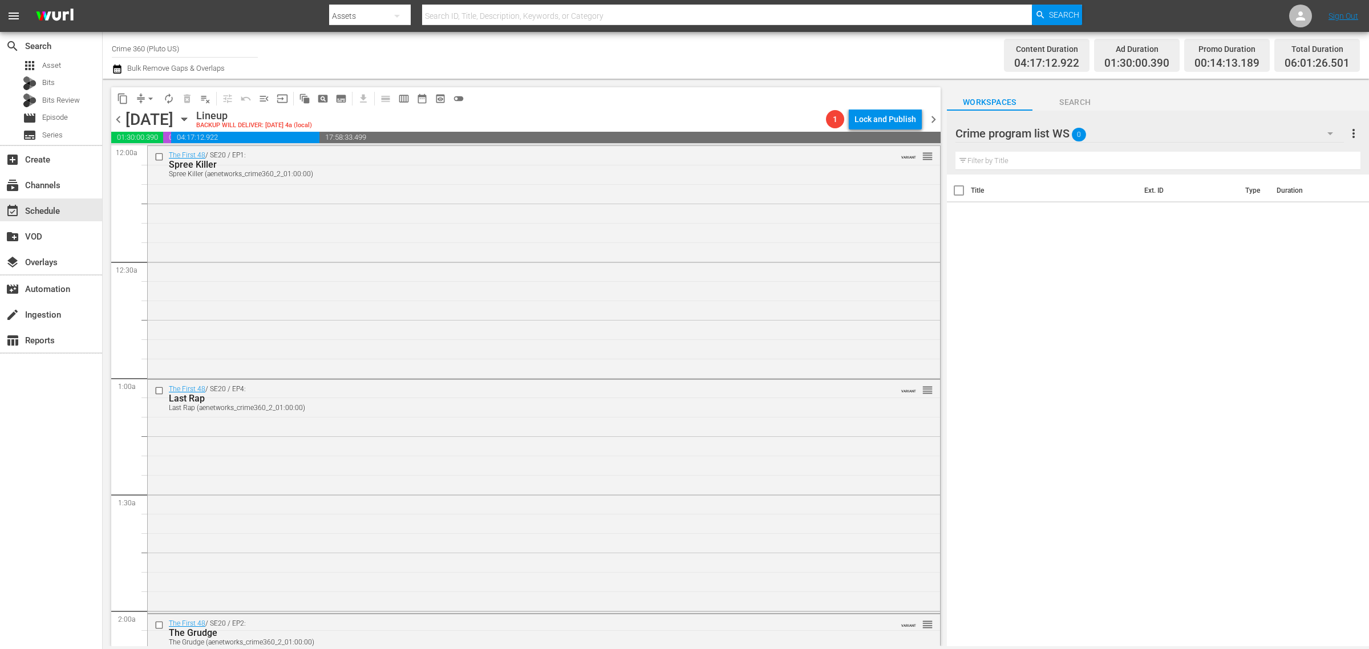
click at [656, 49] on div "Channel Title Crime 360 (Pluto US) Bulk Remove Gaps & Overlaps" at bounding box center [452, 55] width 681 height 41
drag, startPoint x: 535, startPoint y: 70, endPoint x: 357, endPoint y: 91, distance: 178.7
click at [534, 68] on div "Channel Title Crime 360 (Pluto US) Bulk Remove Gaps & Overlaps" at bounding box center [452, 55] width 681 height 41
click at [295, 107] on span "auto_awesome_motion_outlined" at bounding box center [303, 98] width 22 height 22
click at [191, 118] on icon "button" at bounding box center [184, 119] width 13 height 13
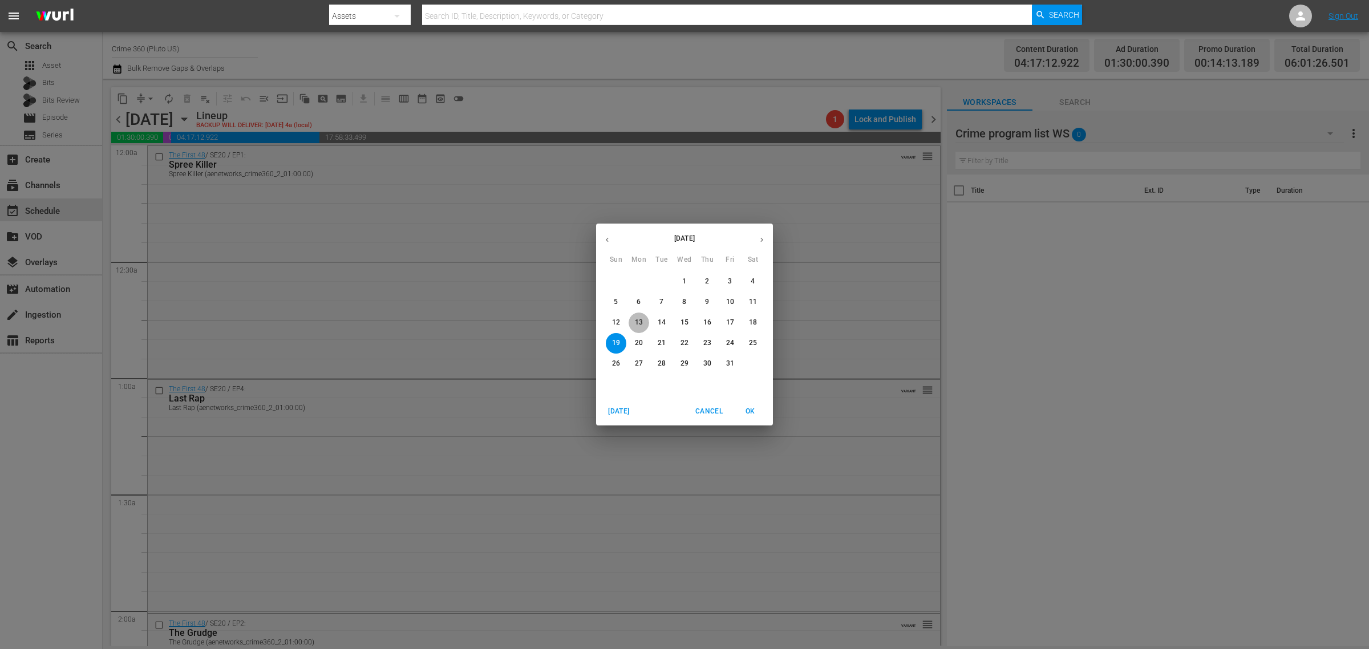
click at [639, 318] on p "13" at bounding box center [639, 323] width 8 height 10
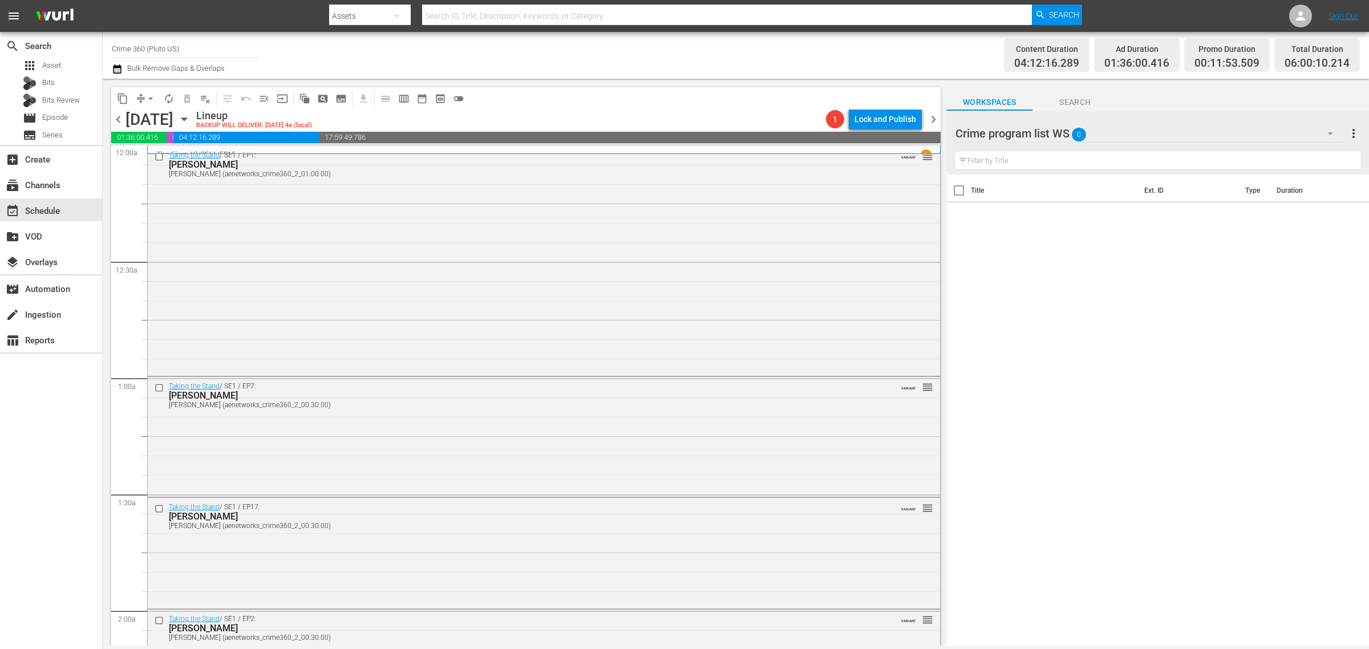
click at [726, 50] on div "Channel Title Crime 360 (Pluto US) Bulk Remove Gaps & Overlaps" at bounding box center [452, 55] width 681 height 41
click at [282, 260] on div "Taking the Stand / SE1 / EP1: Jodi Arias Jodi Arias (aenetworks_crime360_2_01:0…" at bounding box center [544, 260] width 792 height 228
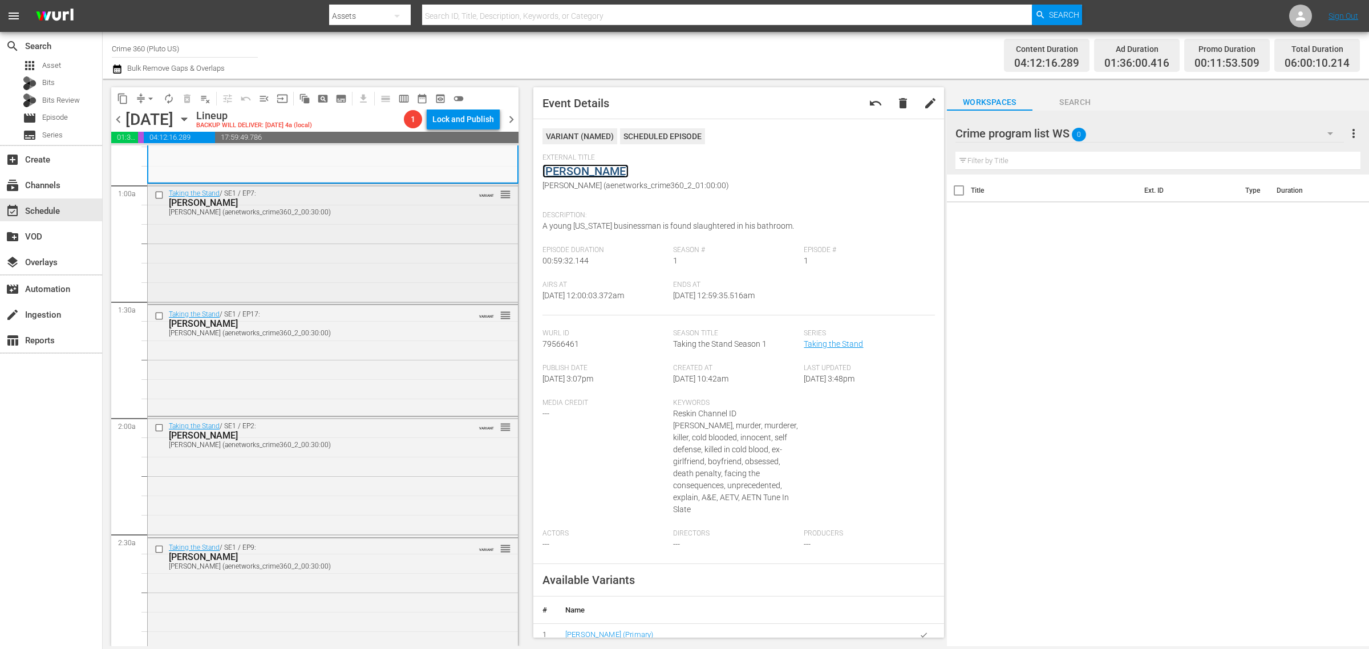
scroll to position [214, 0]
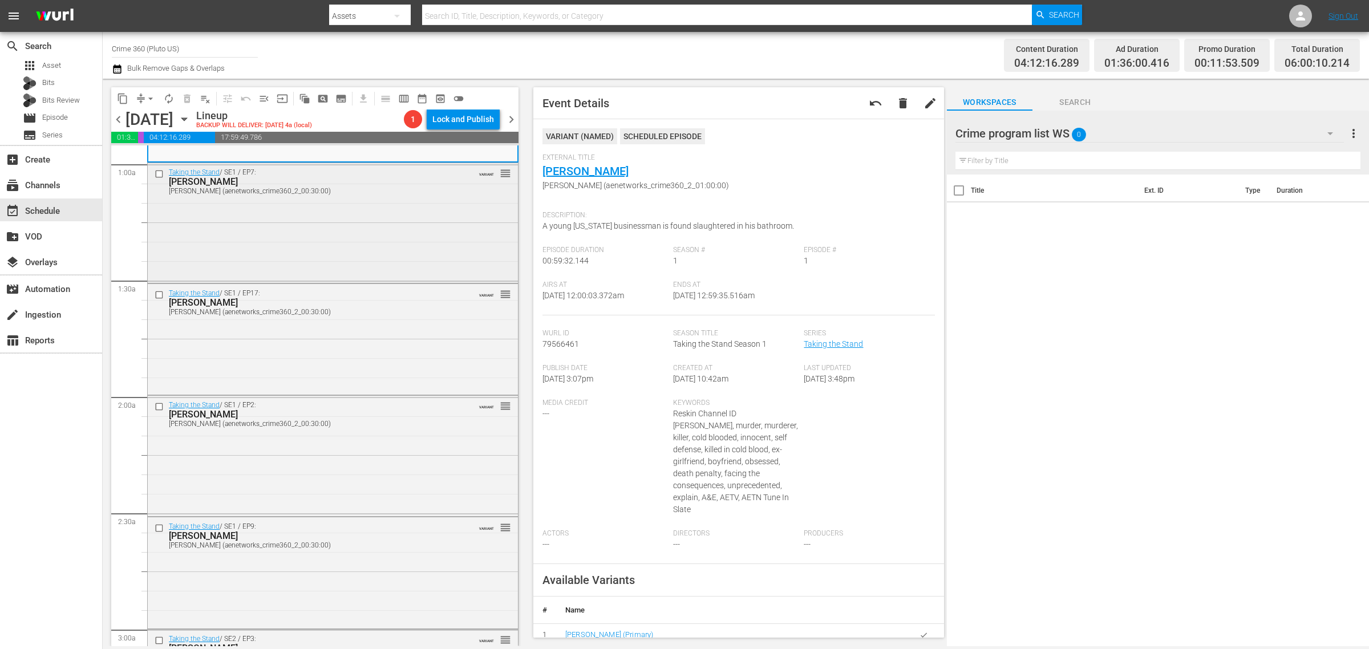
click at [304, 215] on div "Taking the Stand / SE1 / EP7: SEAN FOLEY SEAN FOLEY (aenetworks_crime360_2_00:3…" at bounding box center [333, 222] width 370 height 118
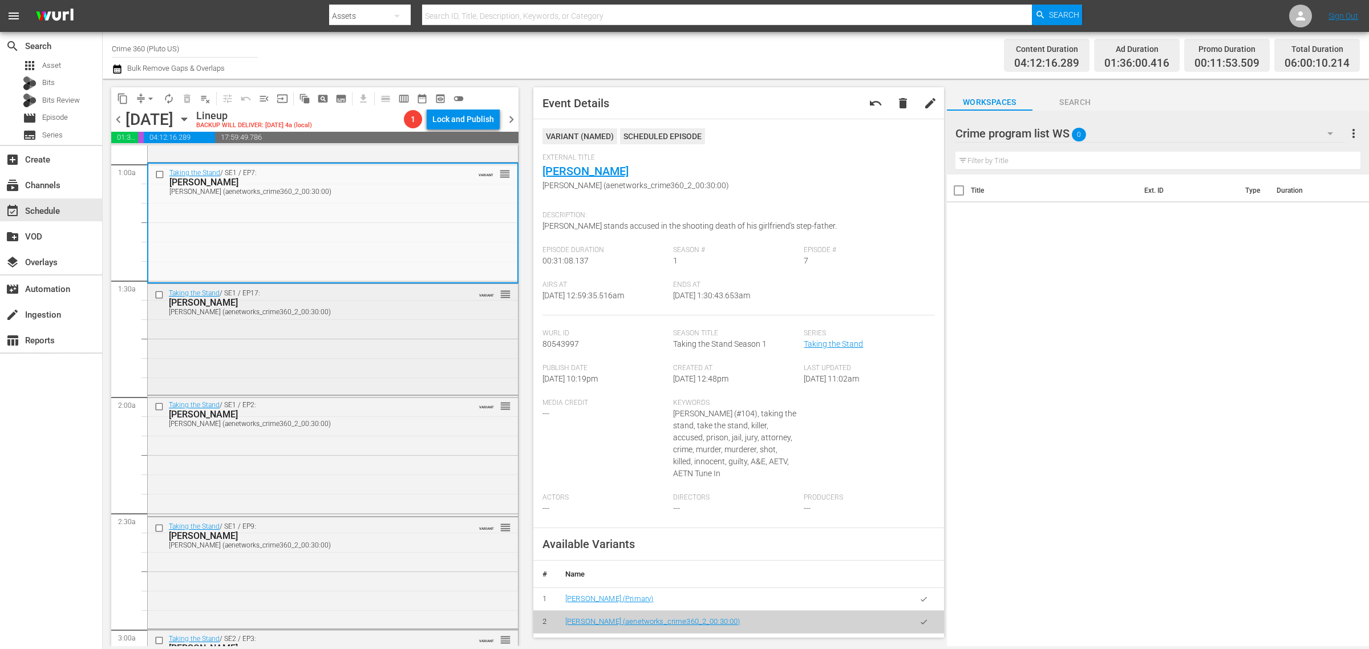
click at [293, 361] on div "Taking the Stand / SE1 / EP17: Jessica Groves Jessica Groves (aenetworks_crime3…" at bounding box center [333, 338] width 370 height 109
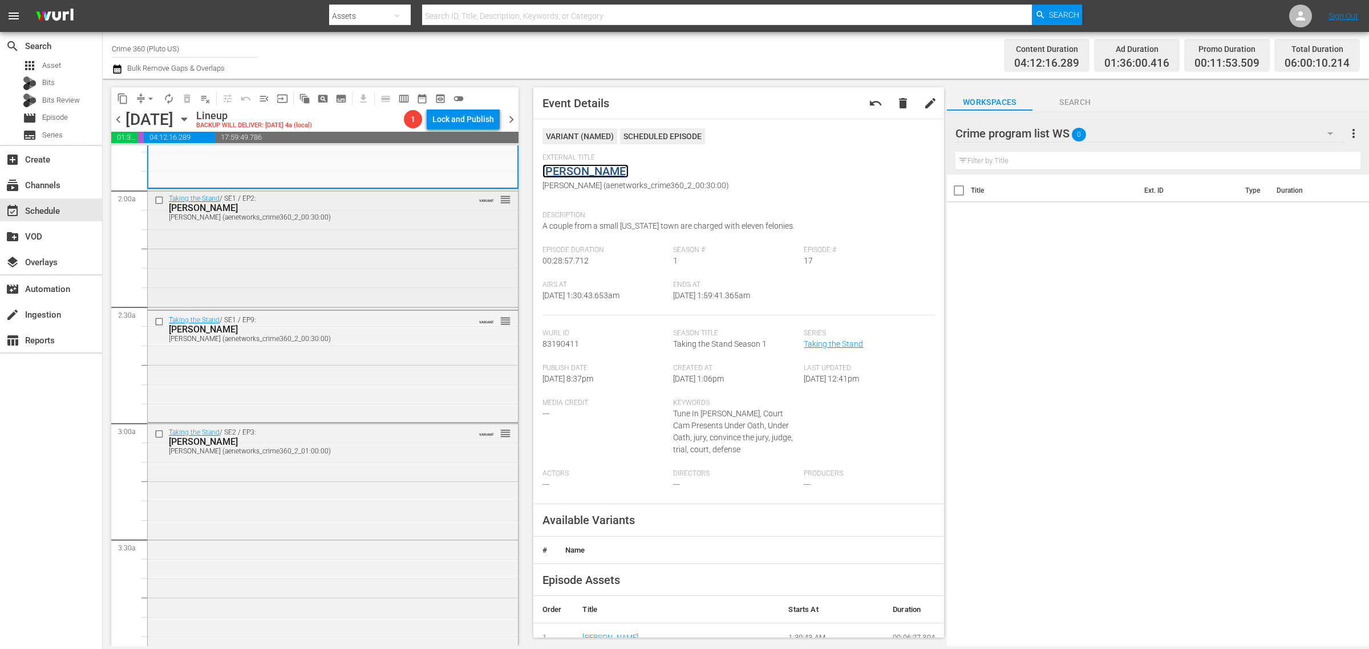
scroll to position [428, 0]
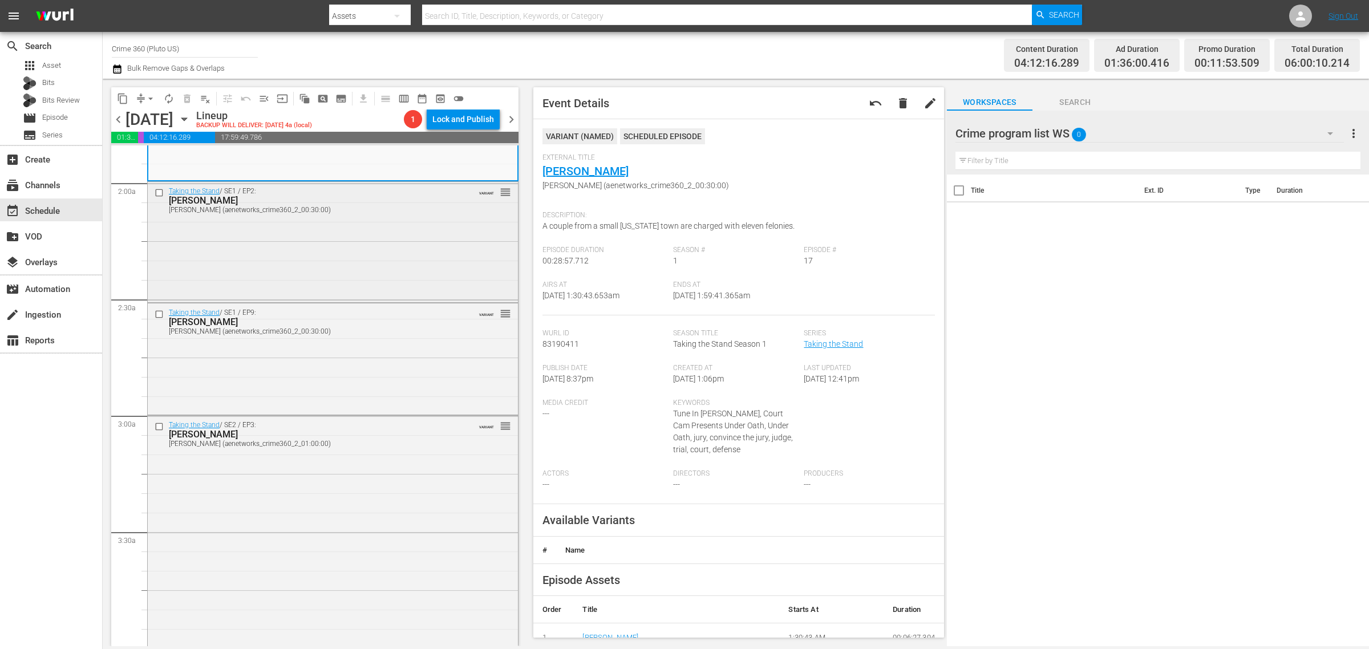
click at [321, 272] on div "Taking the Stand / SE1 / EP2: Amber Guyger Amber Guyger (aenetworks_crime360_2_…" at bounding box center [333, 241] width 370 height 118
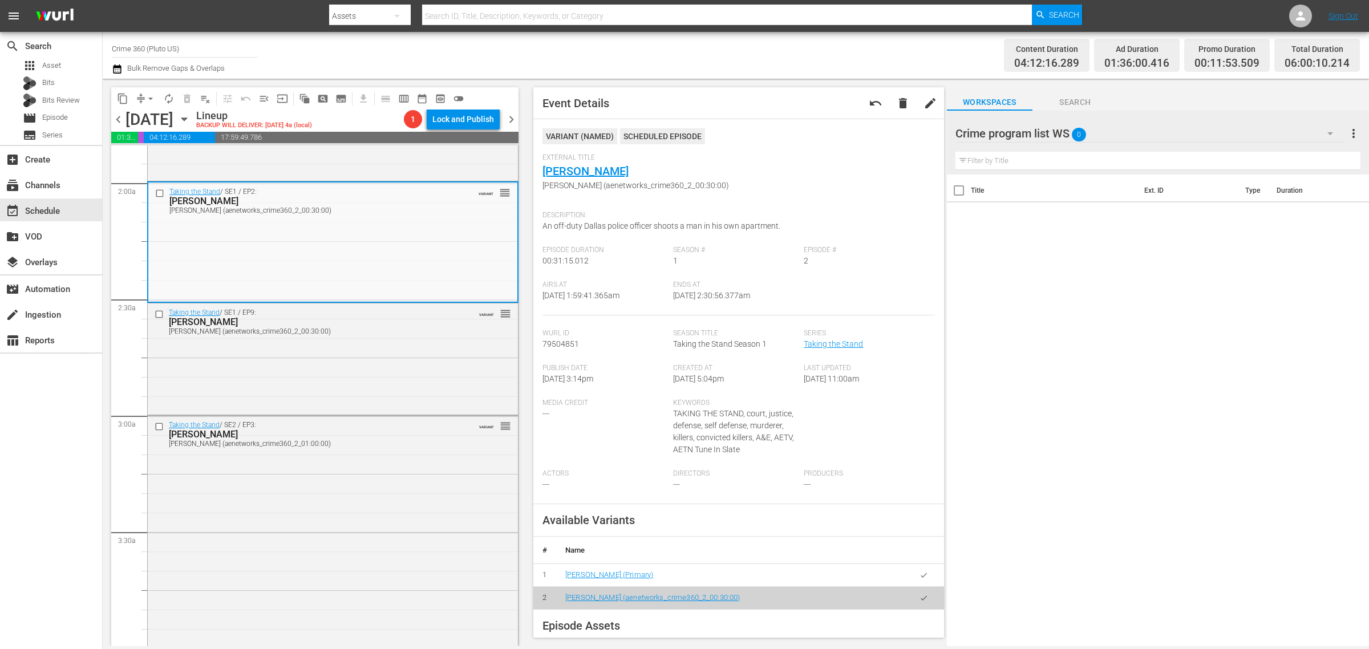
click at [756, 56] on div "Channel Title Crime 360 (Pluto US) Bulk Remove Gaps & Overlaps" at bounding box center [452, 55] width 681 height 41
click at [651, 60] on div "Channel Title Crime 360 (Pluto US) Bulk Remove Gaps & Overlaps" at bounding box center [452, 55] width 681 height 41
click at [367, 343] on div "Taking the Stand / SE1 / EP9: LUKE VANHEMERT LUKE VANHEMERT (aenetworks_crime36…" at bounding box center [333, 357] width 370 height 109
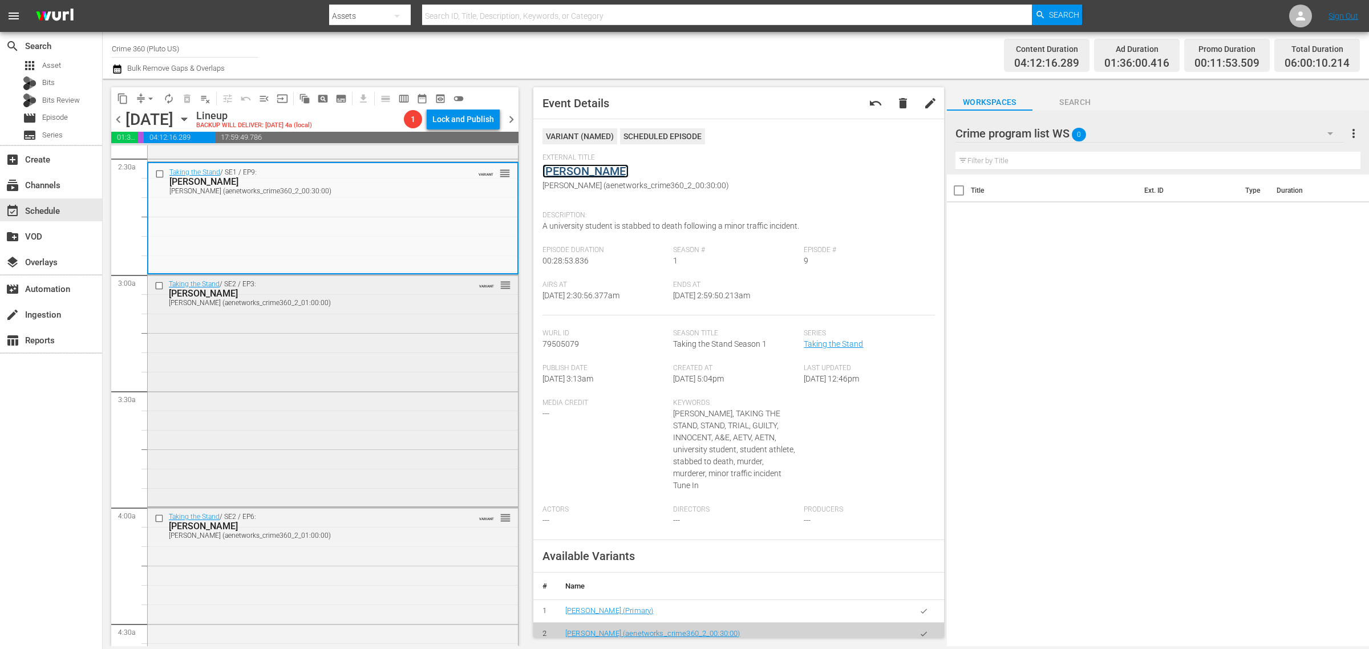
scroll to position [570, 0]
click at [277, 330] on div "Taking the Stand / SE2 / EP3: Nancy Brophy Nancy Brophy (aenetworks_crime360_2_…" at bounding box center [333, 388] width 370 height 230
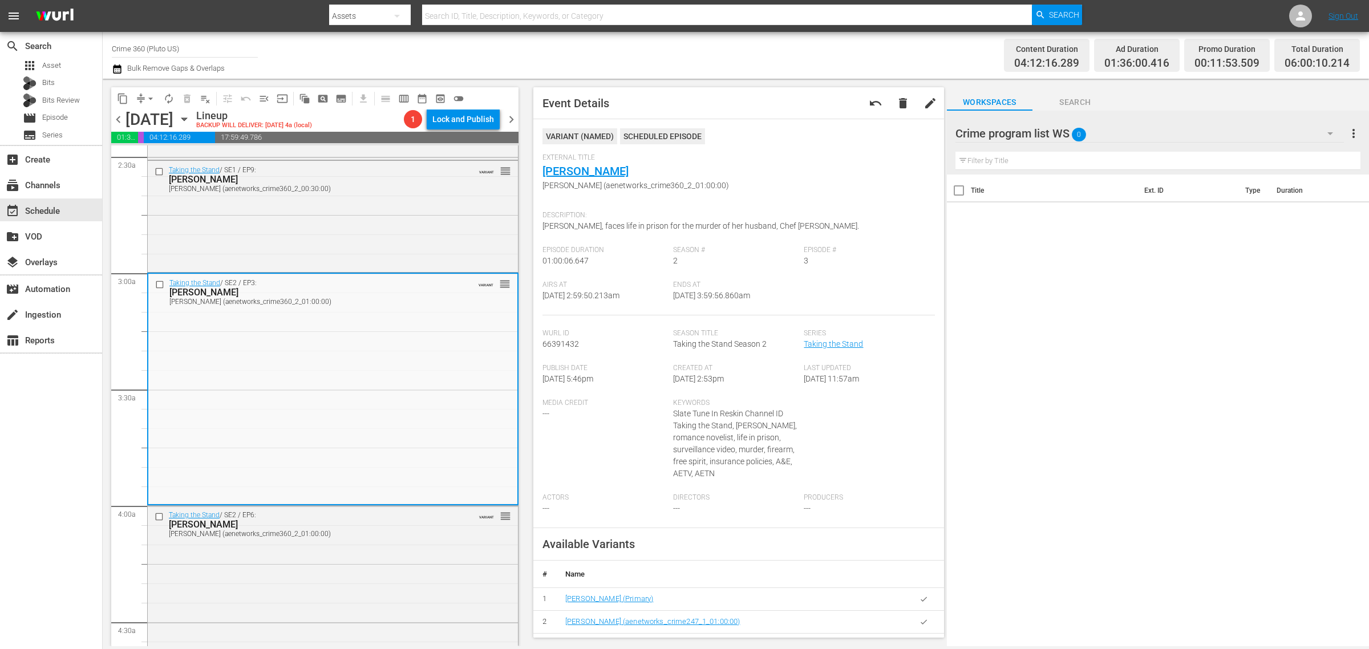
scroll to position [1, 0]
click at [736, 66] on div "Channel Title Crime 360 (Pluto US) Bulk Remove Gaps & Overlaps" at bounding box center [452, 55] width 681 height 41
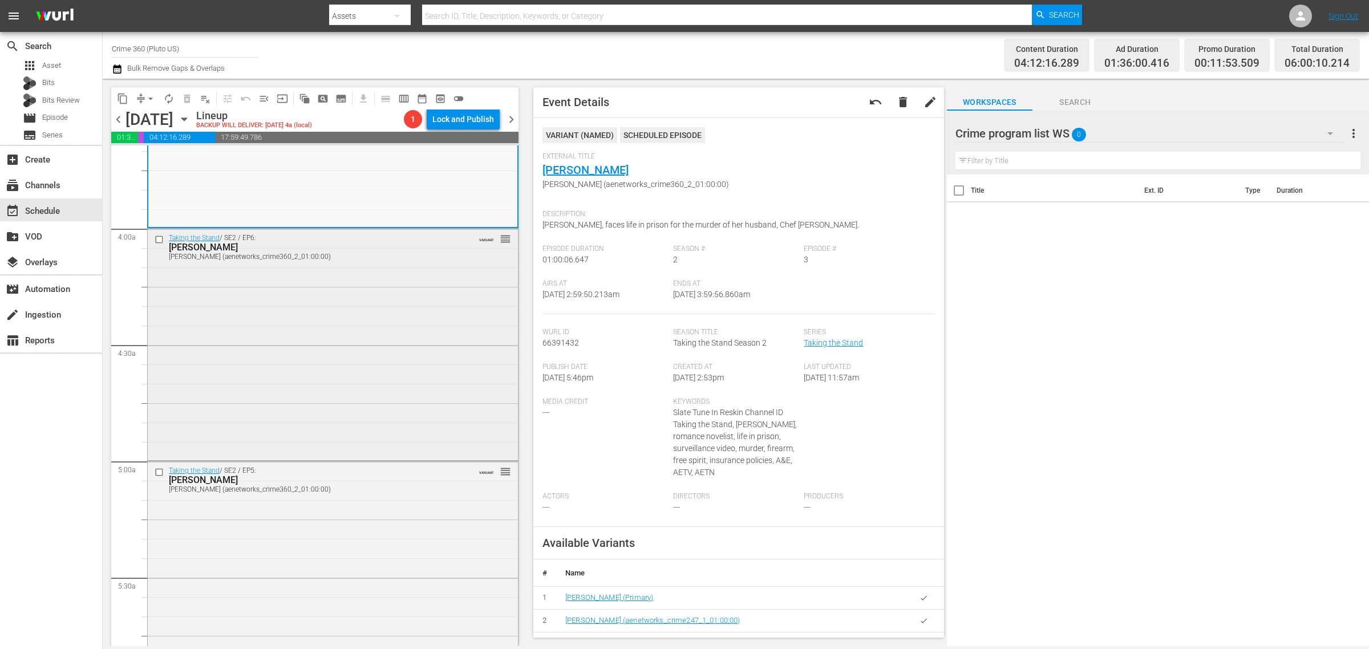
scroll to position [856, 0]
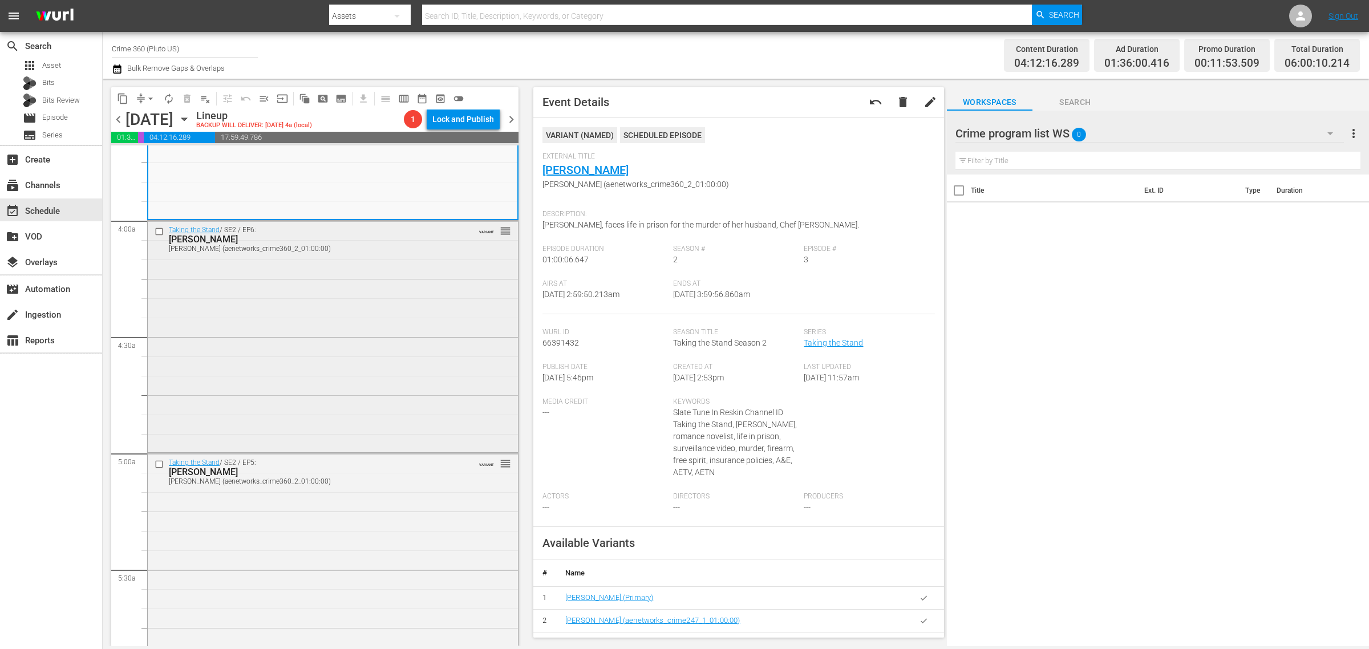
click at [274, 271] on div "Taking the Stand / SE2 / EP6: Cristhian Bahena Rivera Cristhian Bahena Rivera (…" at bounding box center [333, 335] width 370 height 229
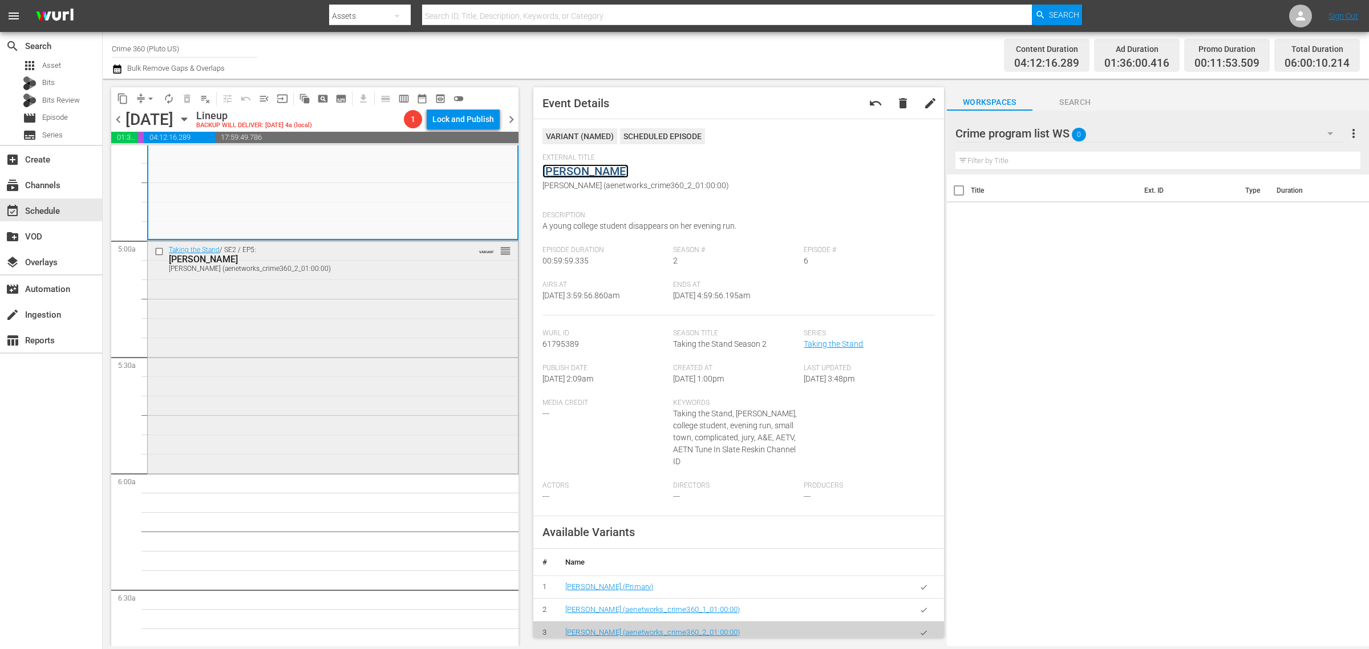
scroll to position [1070, 0]
click at [311, 305] on div "Taking the Stand / SE2 / EP5: Lynlee Renick Lynlee Renick (aenetworks_crime360_…" at bounding box center [333, 355] width 370 height 230
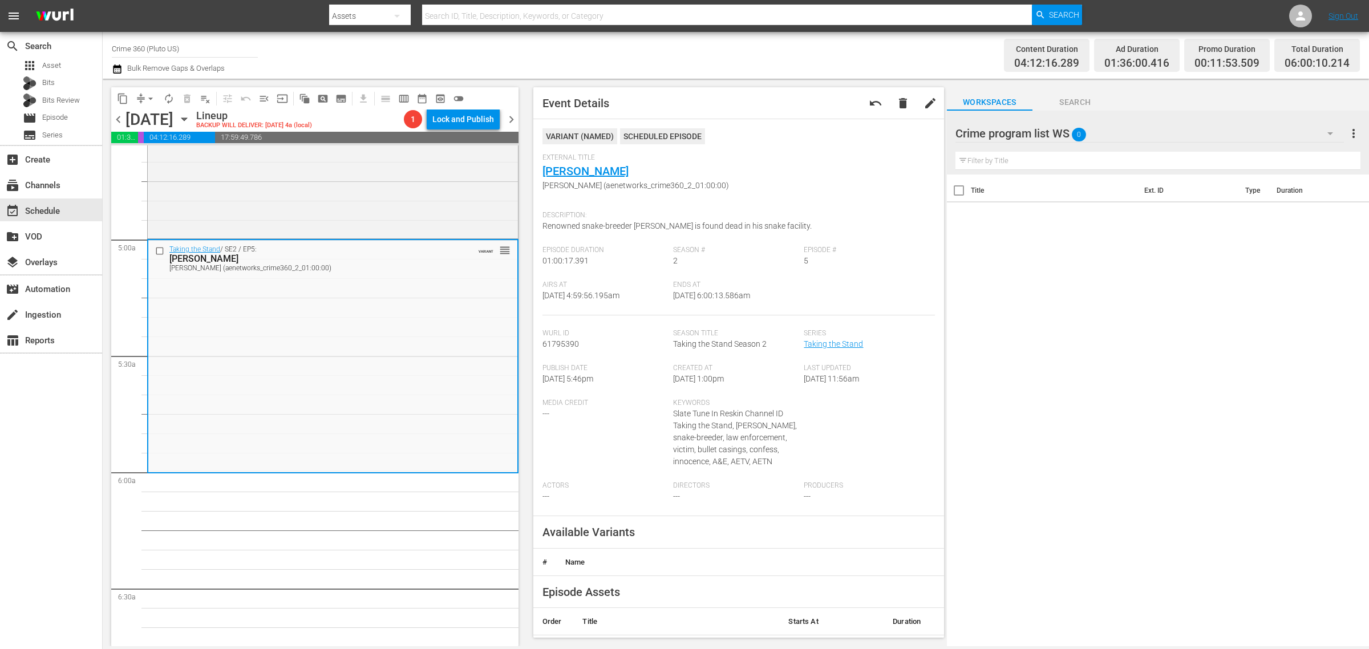
click at [691, 62] on div "Channel Title Crime 360 (Pluto US) Bulk Remove Gaps & Overlaps" at bounding box center [452, 55] width 681 height 41
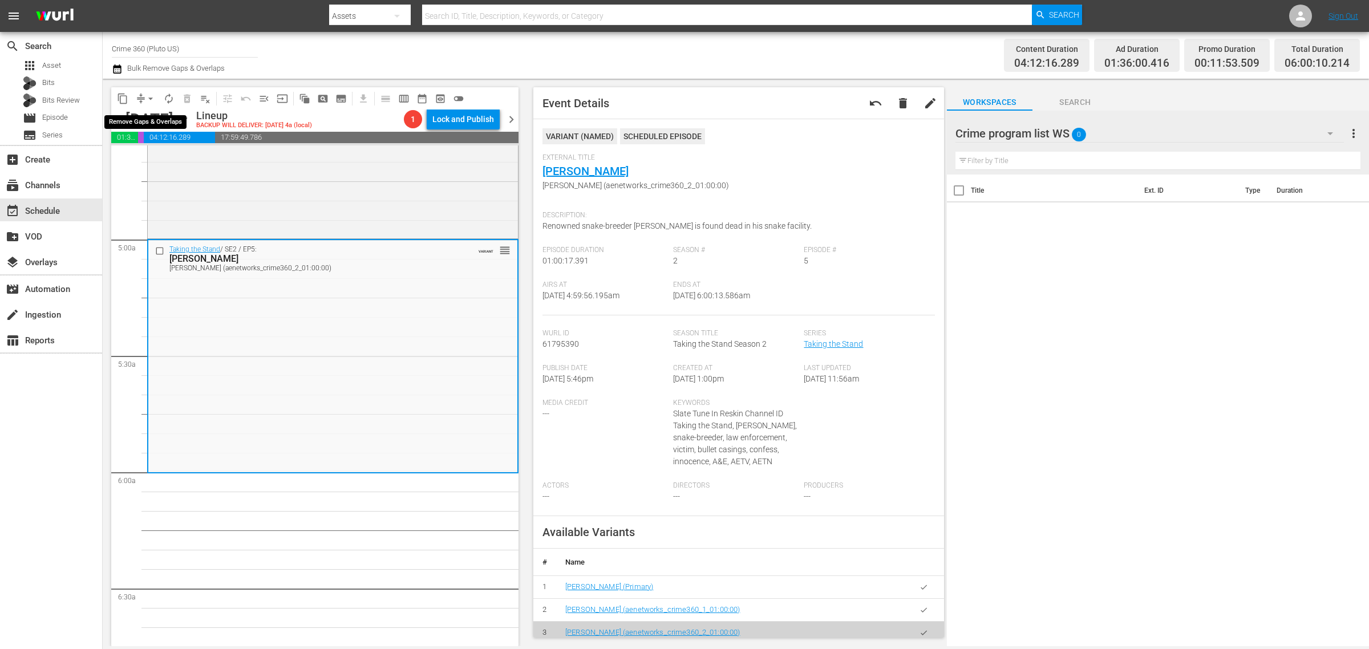
click at [152, 99] on span "arrow_drop_down" at bounding box center [150, 98] width 11 height 11
click at [152, 112] on li "Align to Midnight" at bounding box center [151, 121] width 120 height 19
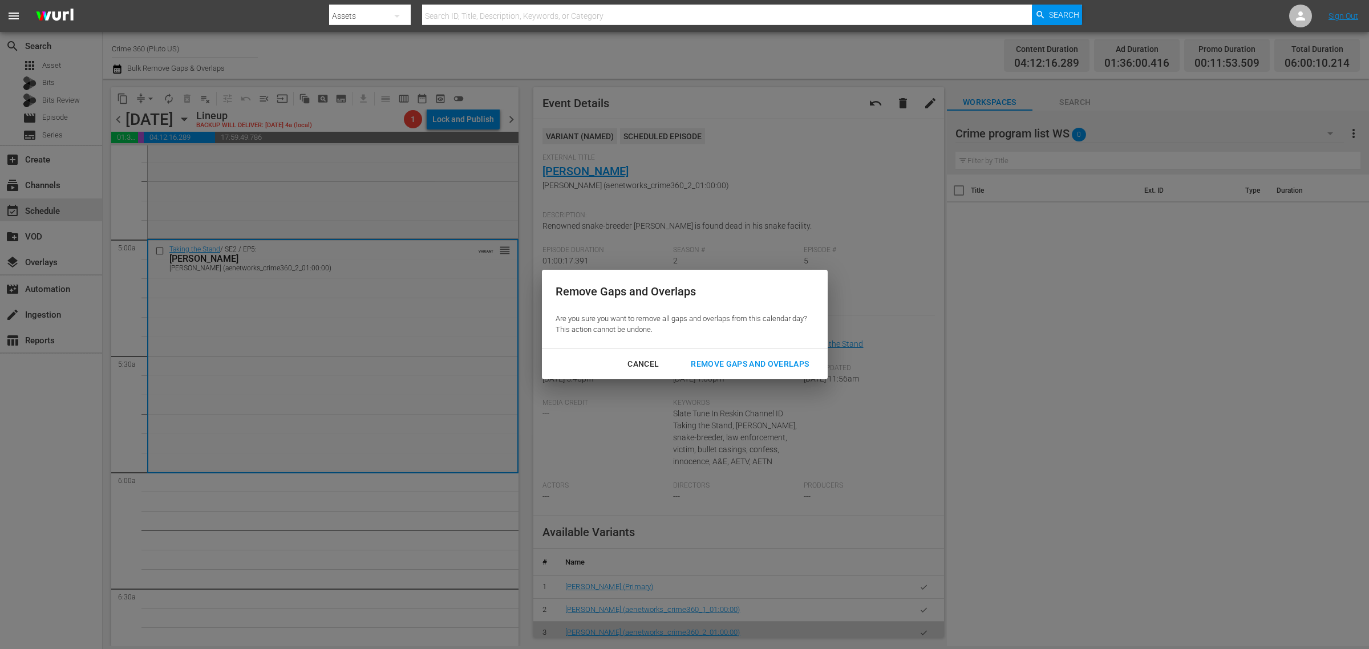
click at [752, 362] on div "Remove Gaps and Overlaps" at bounding box center [750, 364] width 136 height 14
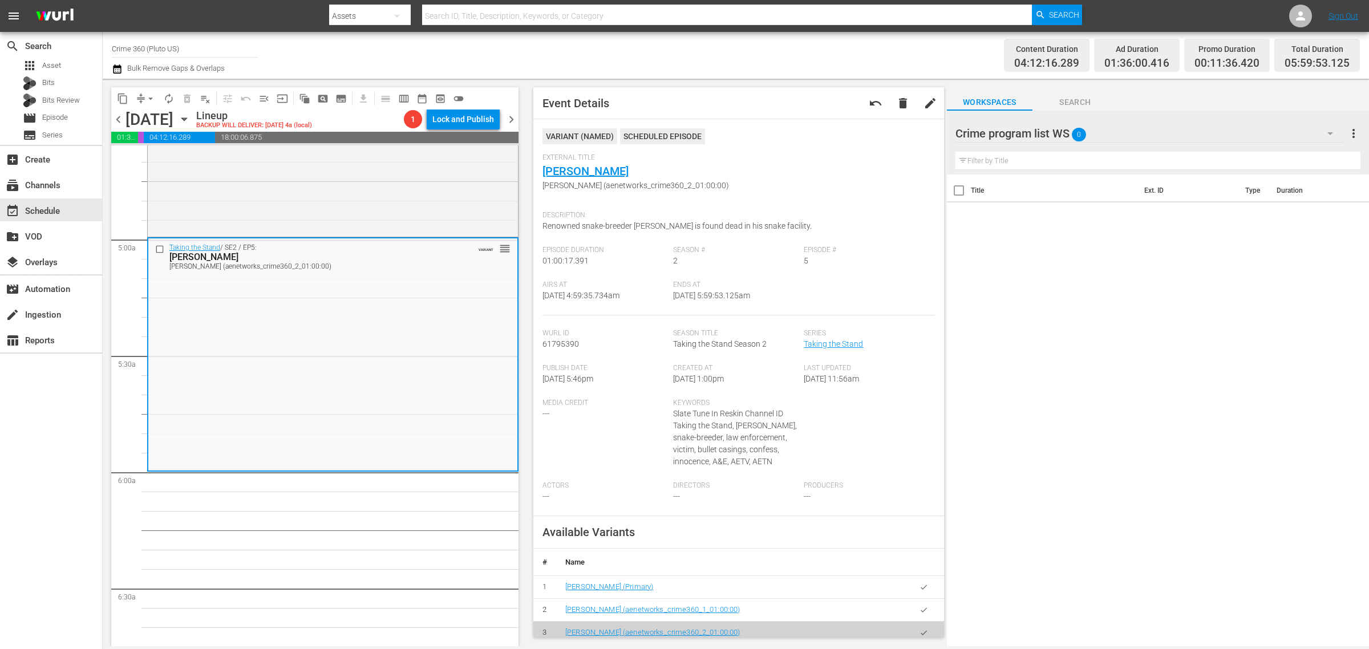
click at [612, 47] on div "Channel Title Crime 360 (Pluto US) Bulk Remove Gaps & Overlaps" at bounding box center [452, 55] width 681 height 41
click at [149, 96] on span "arrow_drop_down" at bounding box center [150, 98] width 11 height 11
click at [156, 112] on li "Align to Midnight" at bounding box center [151, 121] width 120 height 19
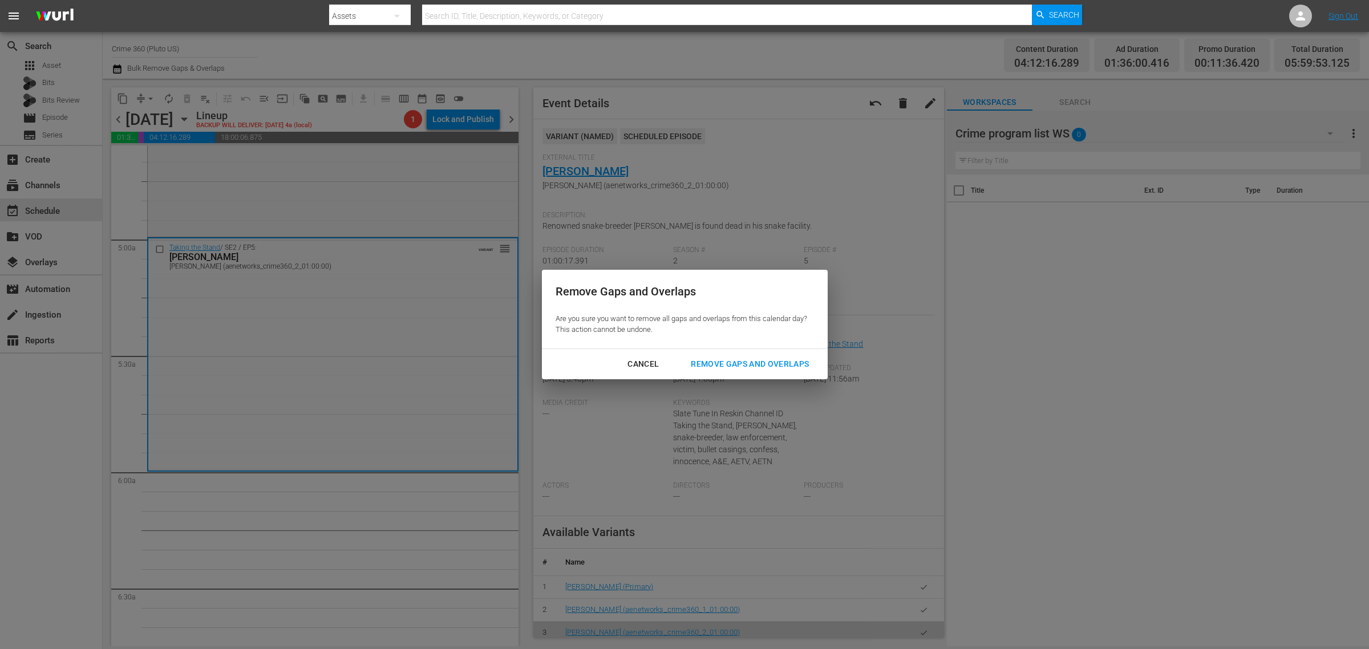
click at [705, 365] on div "Remove Gaps and Overlaps" at bounding box center [750, 364] width 136 height 14
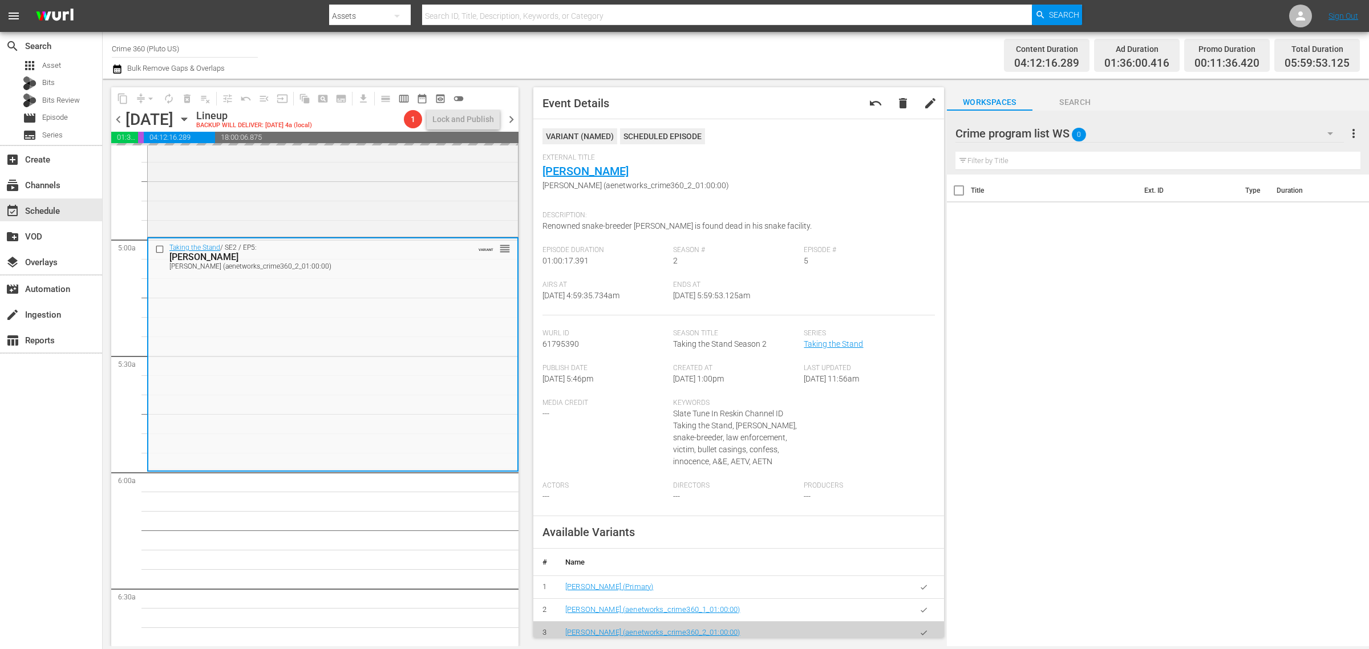
click at [699, 39] on div "Channel Title Crime 360 (Pluto US) Bulk Remove Gaps & Overlaps" at bounding box center [452, 55] width 681 height 41
click at [762, 58] on div "Channel Title Crime 360 (Pluto US) Bulk Remove Gaps & Overlaps" at bounding box center [452, 55] width 681 height 41
click at [172, 97] on span "autorenew_outlined" at bounding box center [168, 98] width 11 height 11
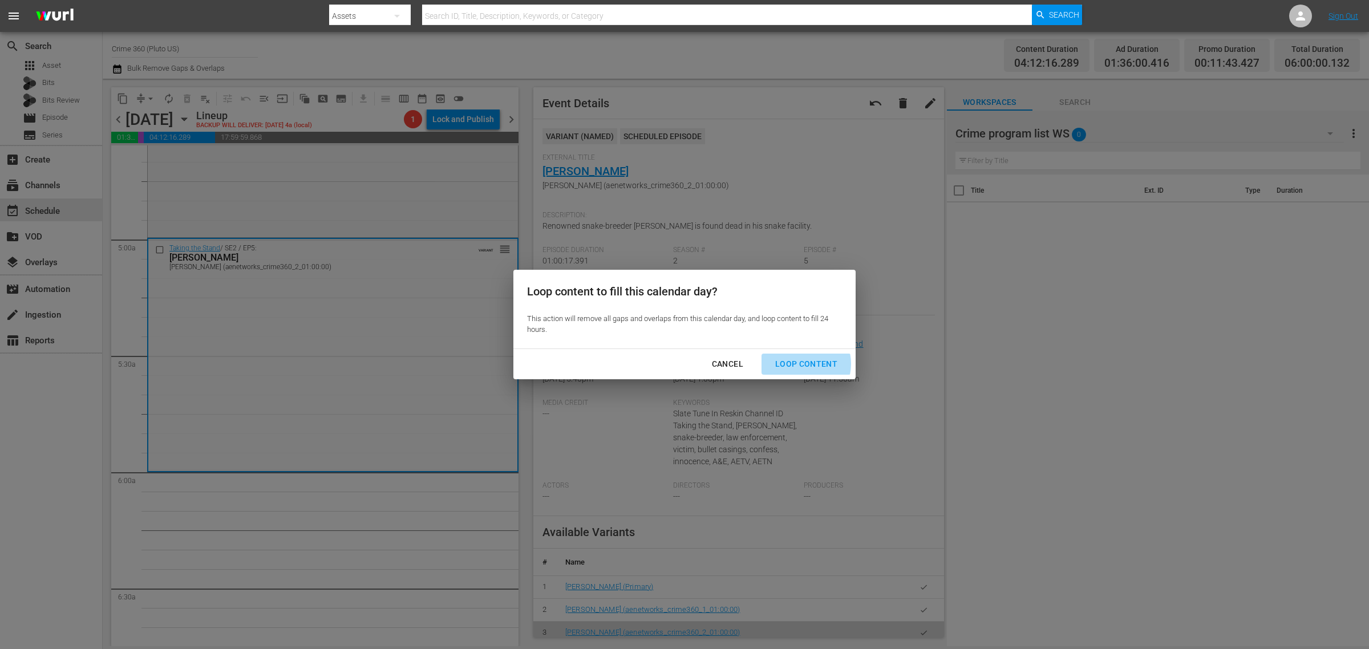
click at [799, 364] on div "Loop Content" at bounding box center [806, 364] width 80 height 14
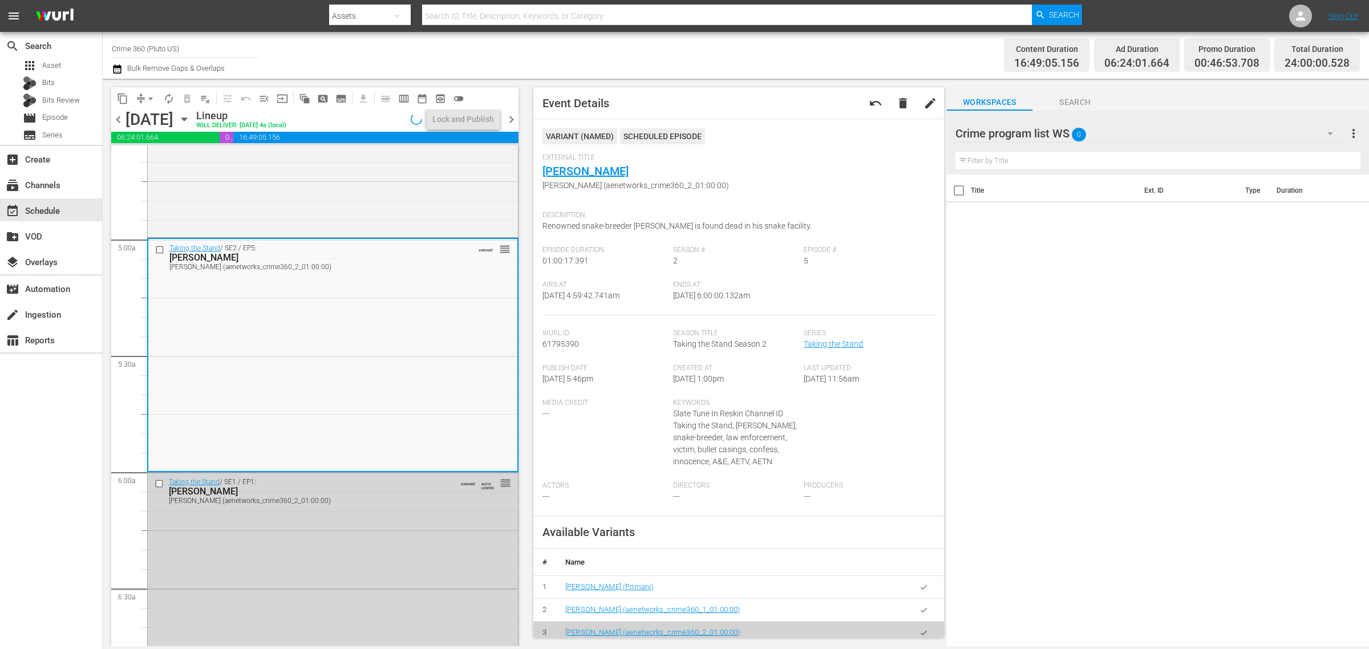
click at [628, 43] on div "Channel Title Crime 360 (Pluto US) Bulk Remove Gaps & Overlaps" at bounding box center [452, 55] width 681 height 41
click at [454, 123] on div "Lock and Publish" at bounding box center [463, 119] width 62 height 21
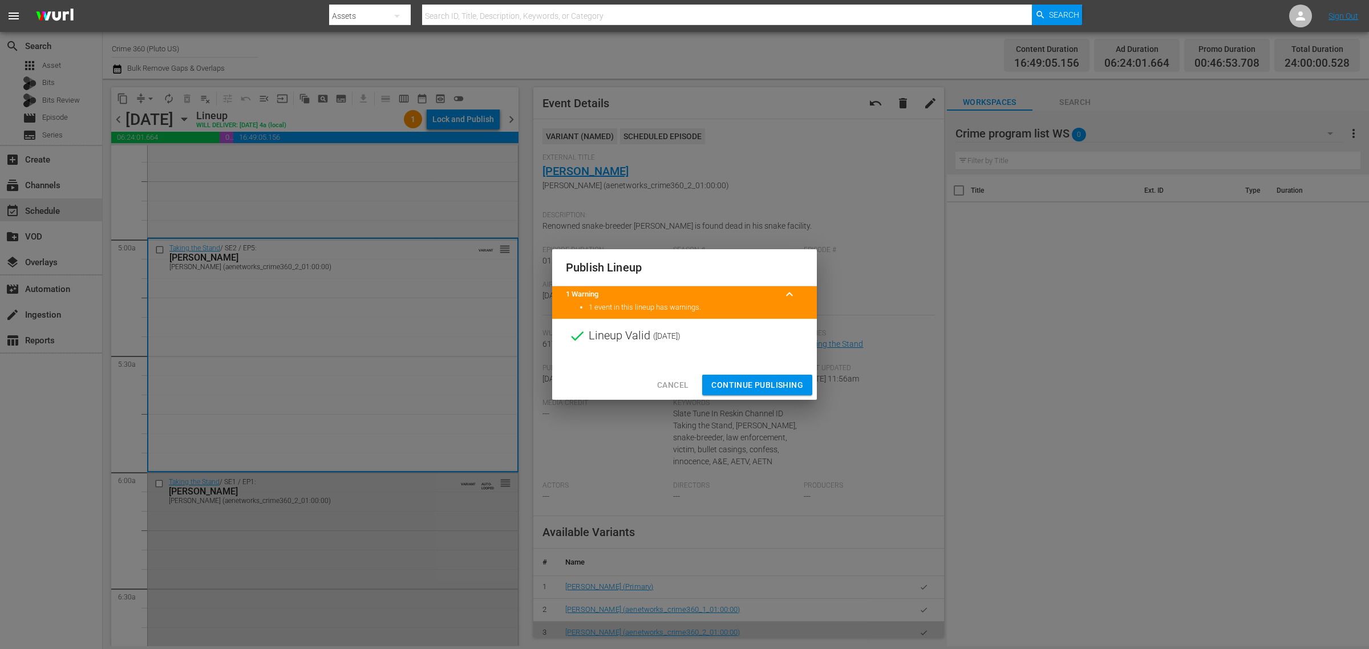
click at [756, 383] on span "Continue Publishing" at bounding box center [757, 385] width 92 height 14
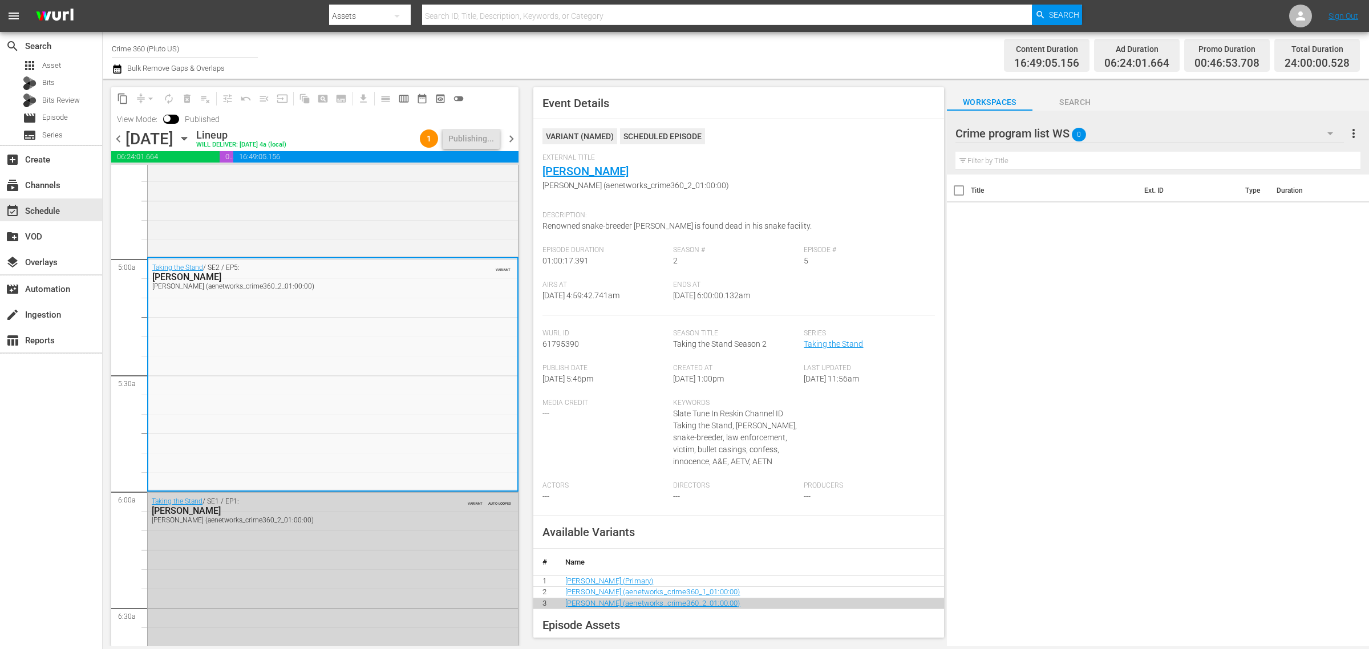
click at [669, 57] on div "Channel Title Crime 360 (Pluto US) Bulk Remove Gaps & Overlaps" at bounding box center [452, 55] width 681 height 41
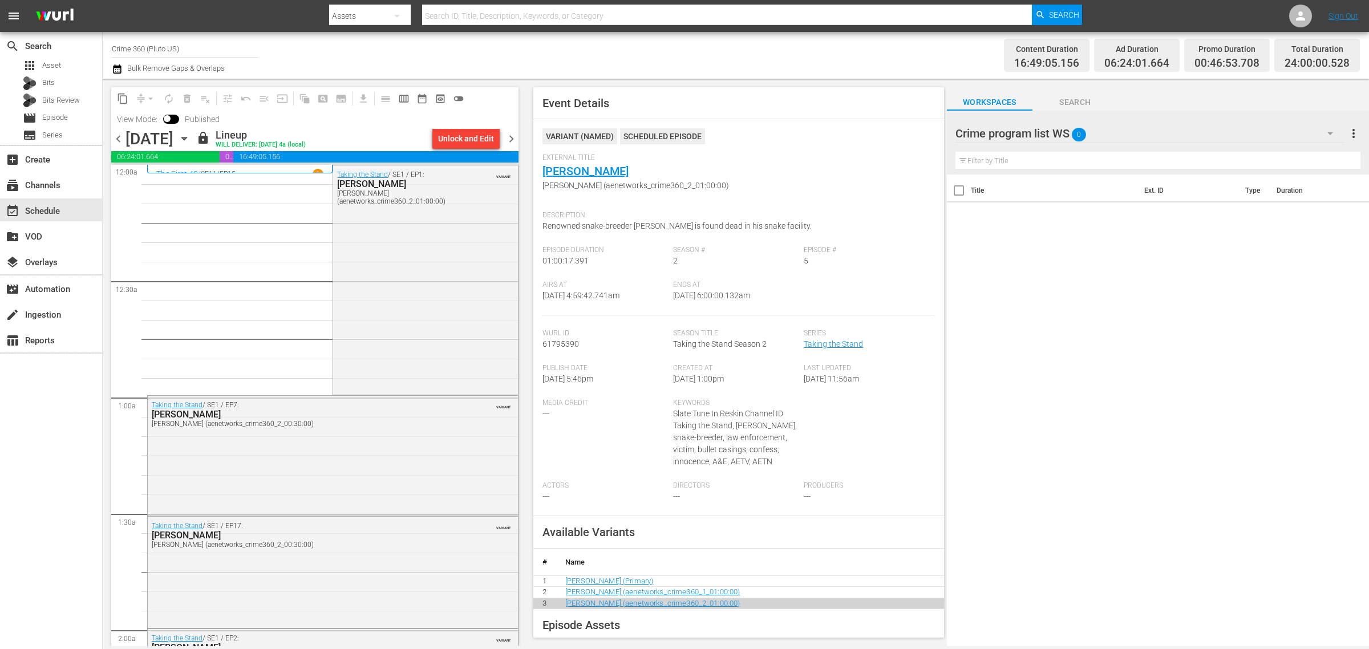
click at [513, 140] on span "chevron_right" at bounding box center [511, 139] width 14 height 14
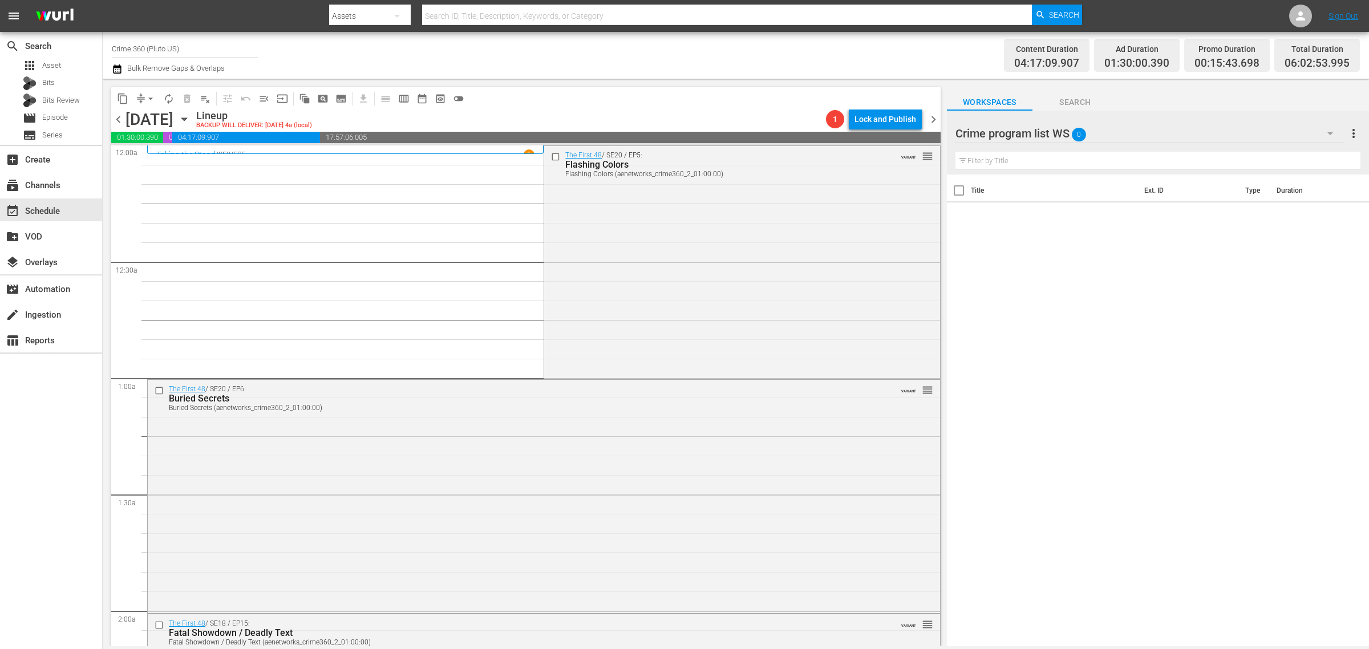
click at [686, 255] on div "The First 48 / SE20 / EP5: Flashing Colors Flashing Colors (aenetworks_crime360…" at bounding box center [741, 261] width 395 height 231
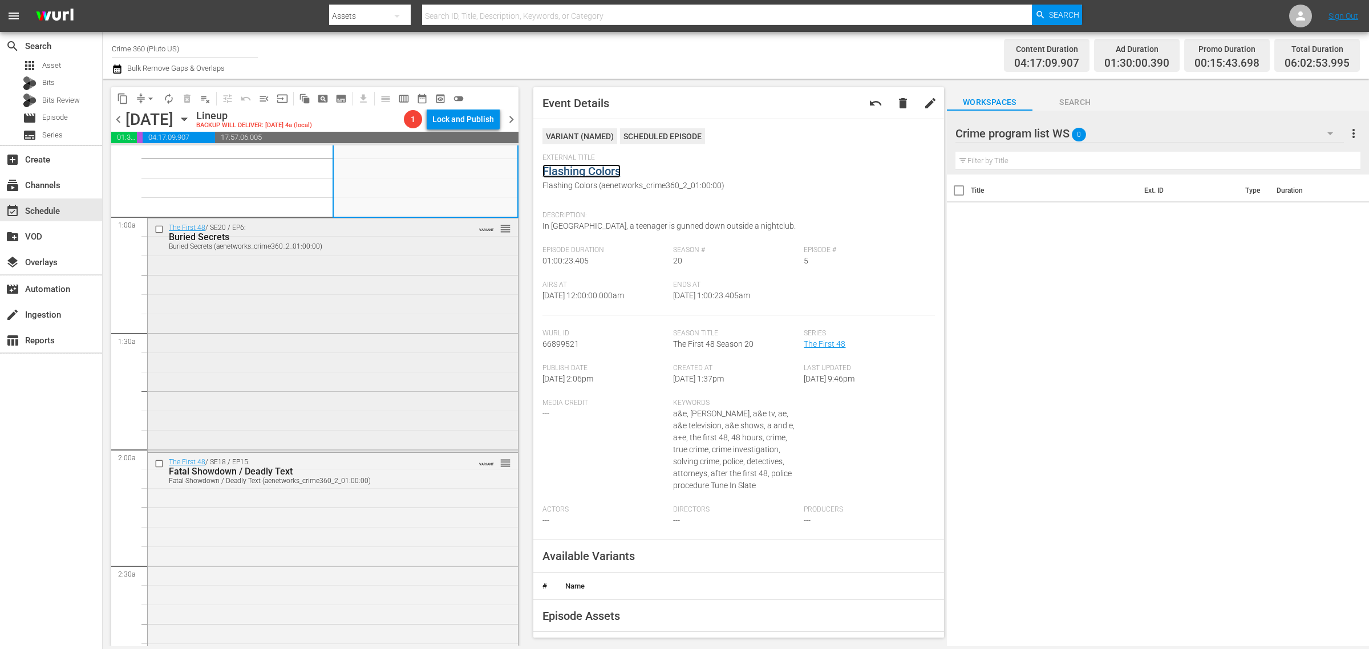
scroll to position [214, 0]
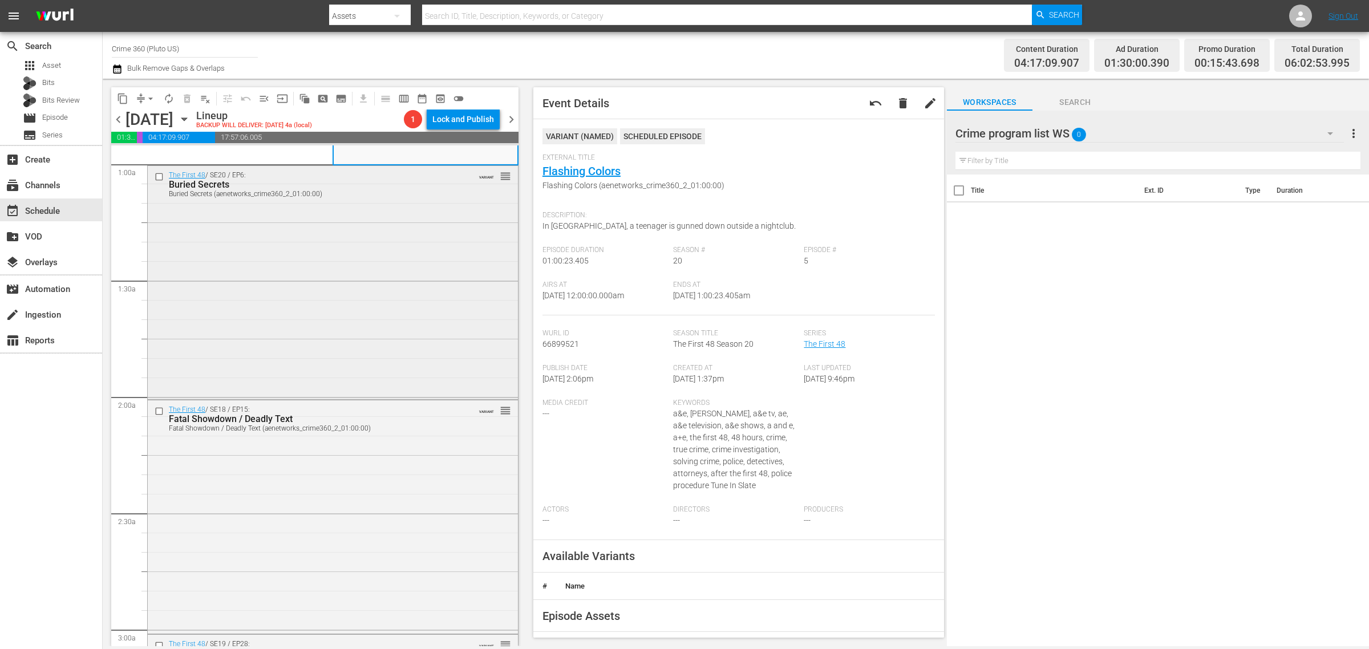
click at [368, 248] on div "The First 48 / SE20 / EP6: Buried Secrets Buried Secrets (aenetworks_crime360_2…" at bounding box center [333, 281] width 370 height 231
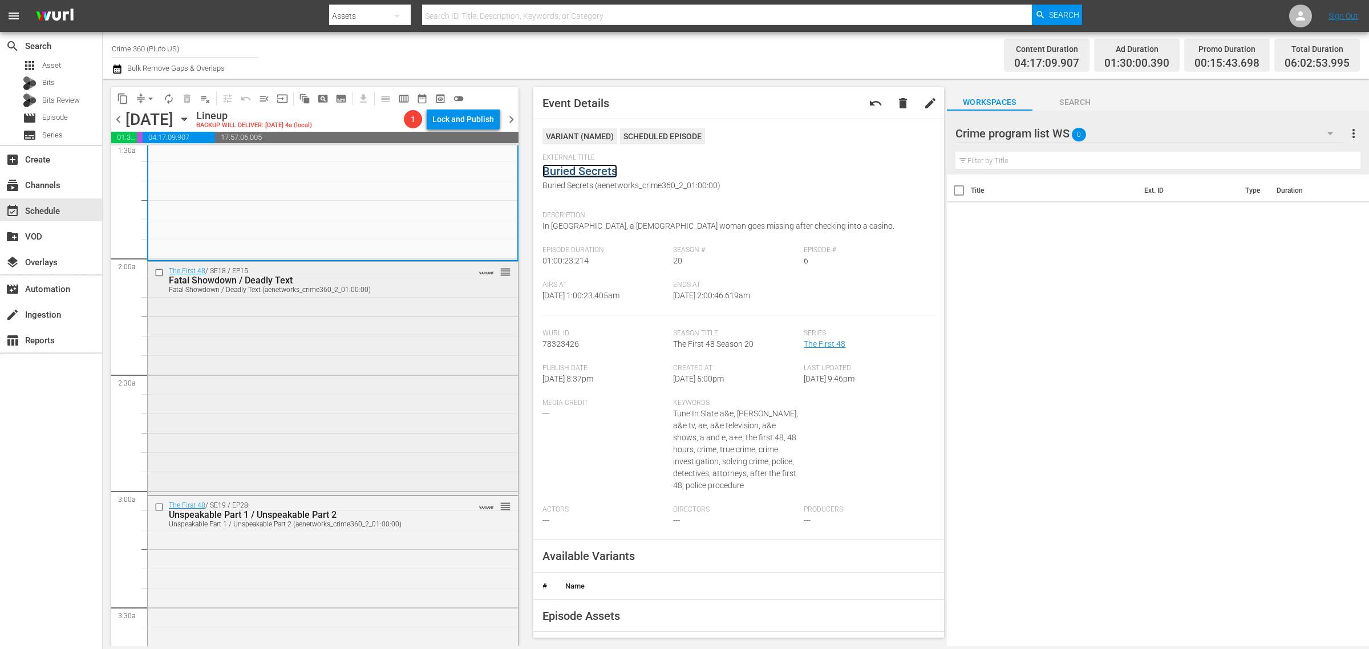
scroll to position [357, 0]
click at [287, 315] on div "The First 48 / SE18 / EP15: Fatal Showdown / Deadly Text Fatal Showdown / Deadl…" at bounding box center [333, 373] width 370 height 231
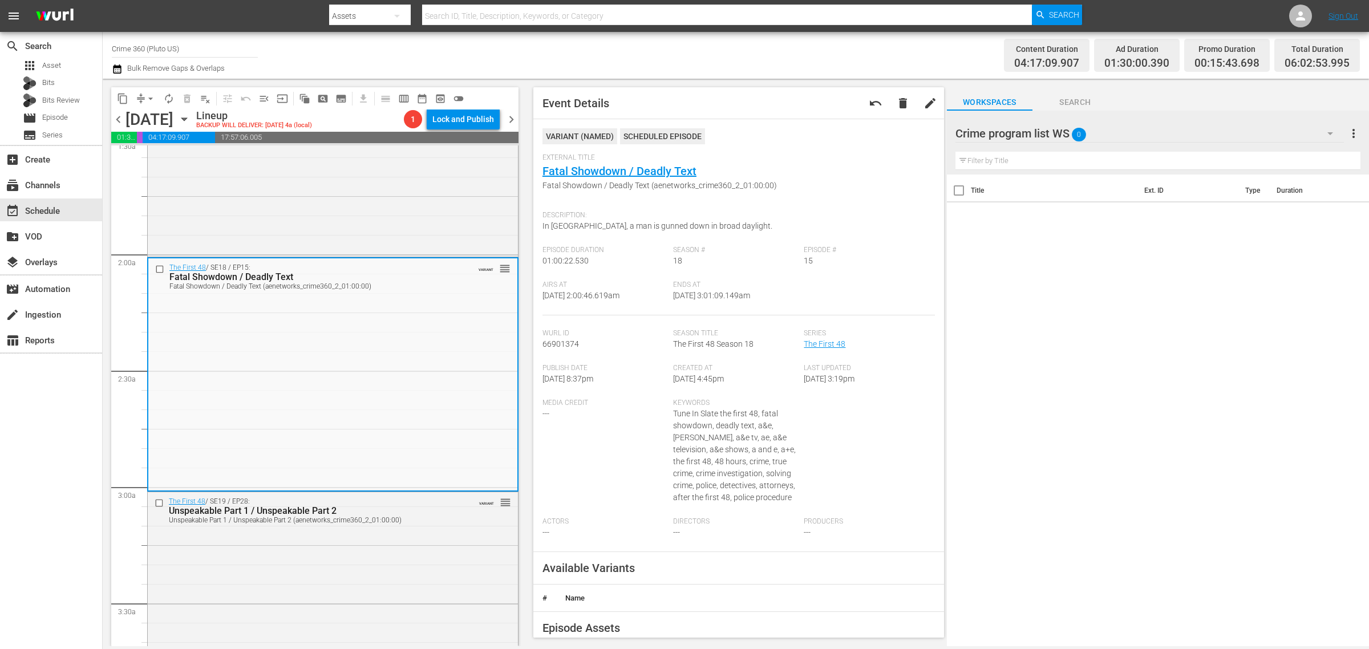
click at [745, 41] on div "Channel Title Crime 360 (Pluto US) Bulk Remove Gaps & Overlaps" at bounding box center [452, 55] width 681 height 41
click at [775, 54] on div "Channel Title Crime 360 (Pluto US) Bulk Remove Gaps & Overlaps" at bounding box center [452, 55] width 681 height 41
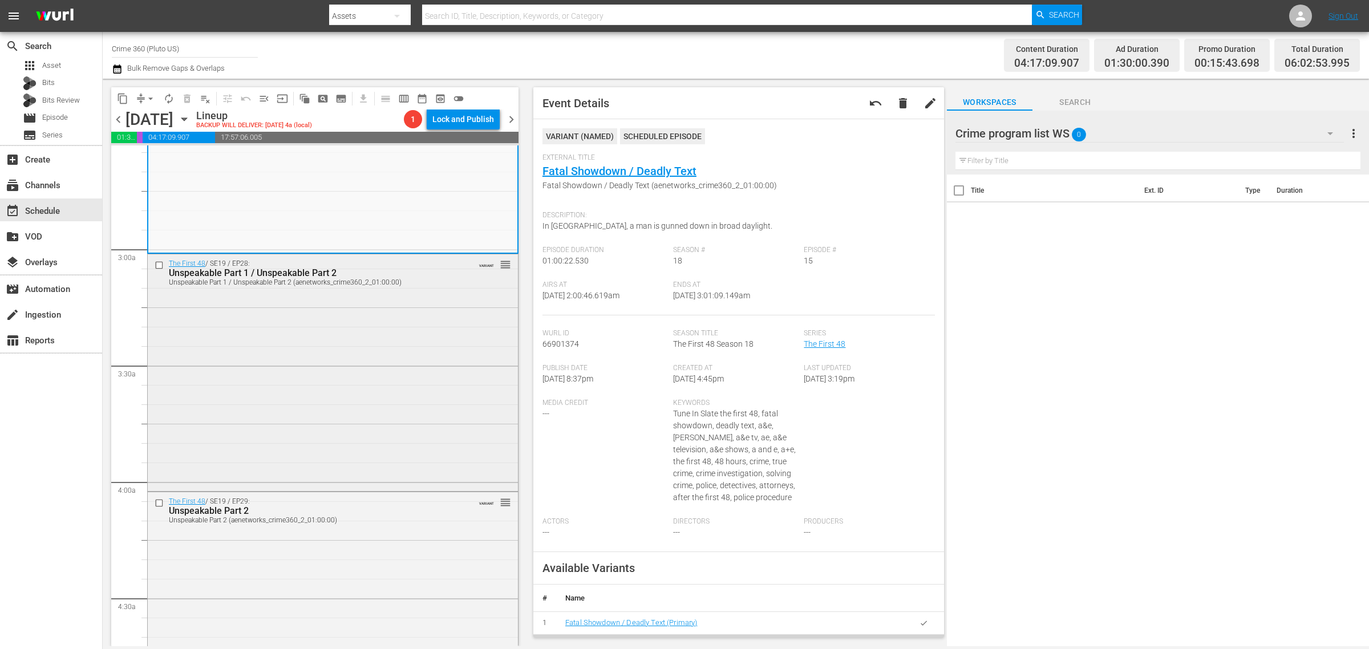
scroll to position [642, 0]
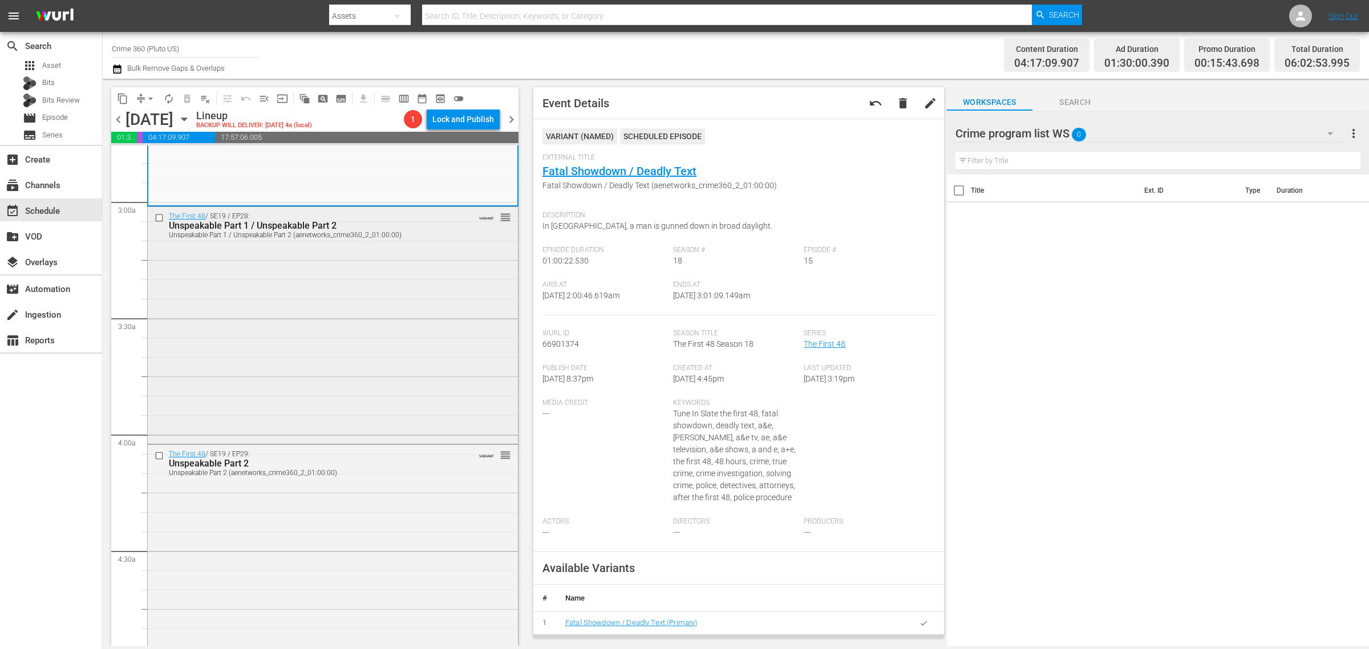
click at [272, 329] on div "The First 48 / SE19 / EP28: Unspeakable Part 1 / Unspeakable Part 2 Unspeakable…" at bounding box center [333, 324] width 370 height 234
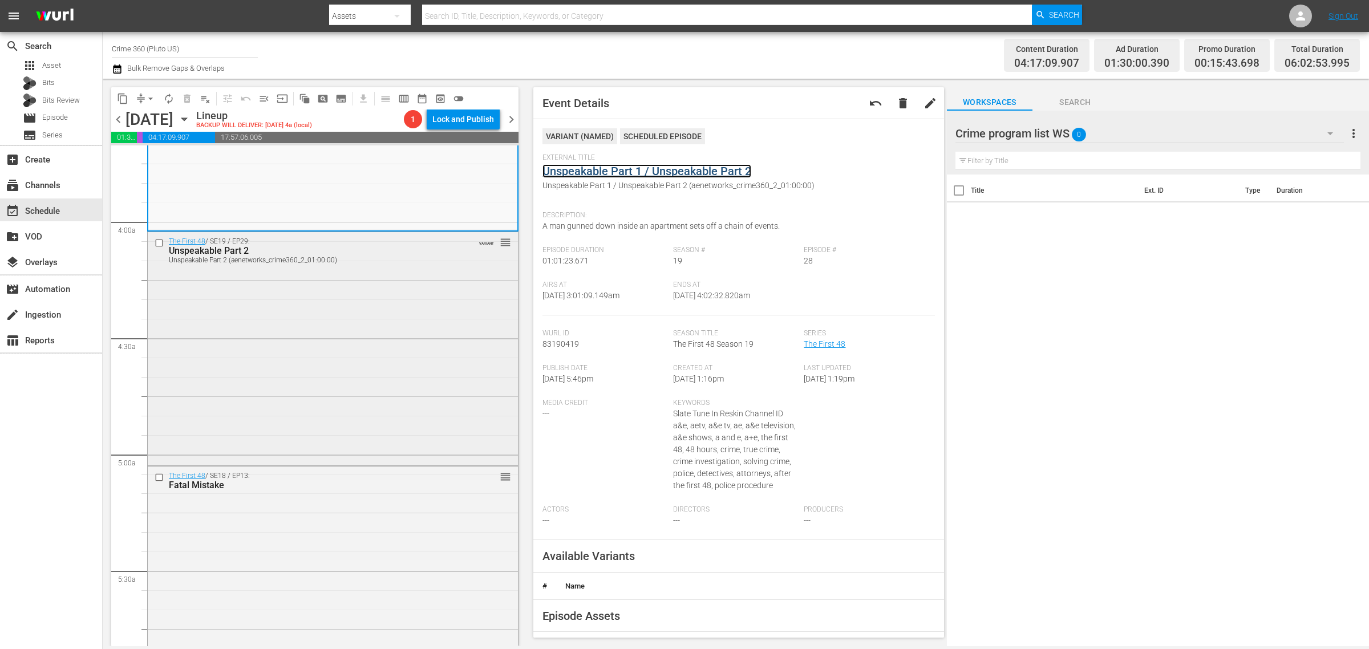
scroll to position [856, 0]
click at [272, 321] on div "The First 48 / SE19 / EP29: Unspeakable Part 2 Unspeakable Part 2 (aenetworks_c…" at bounding box center [333, 346] width 370 height 231
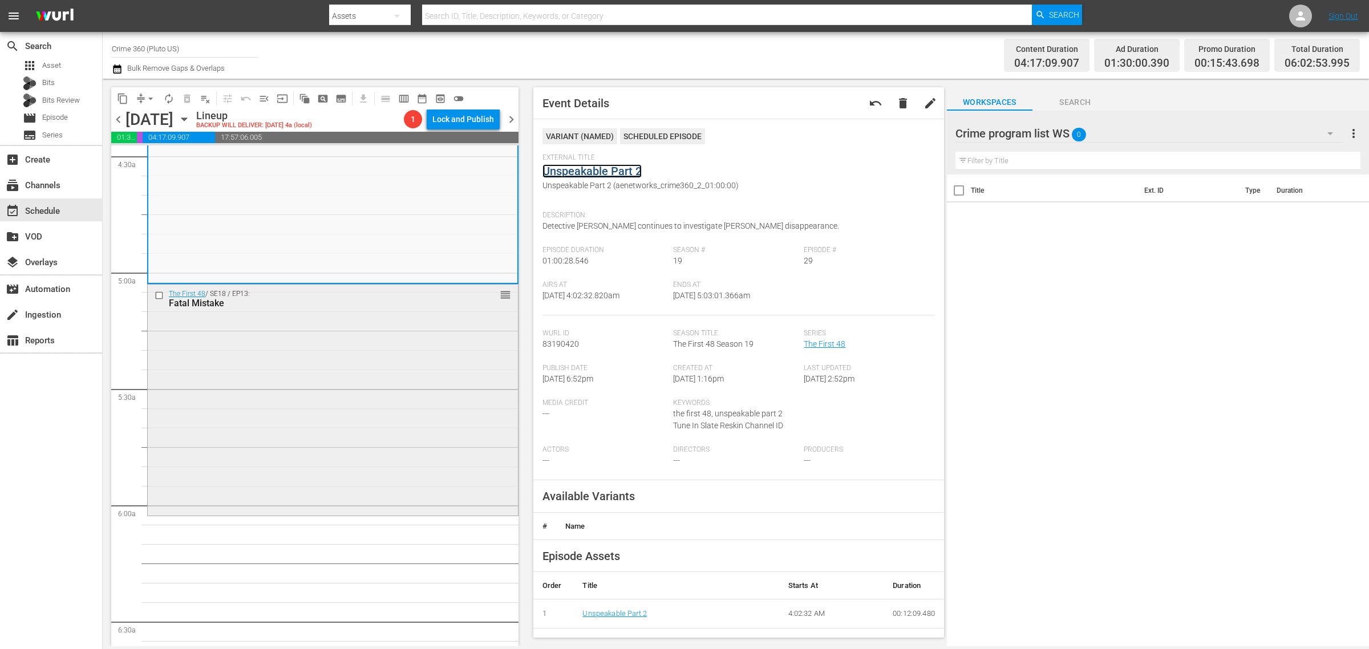
scroll to position [1070, 0]
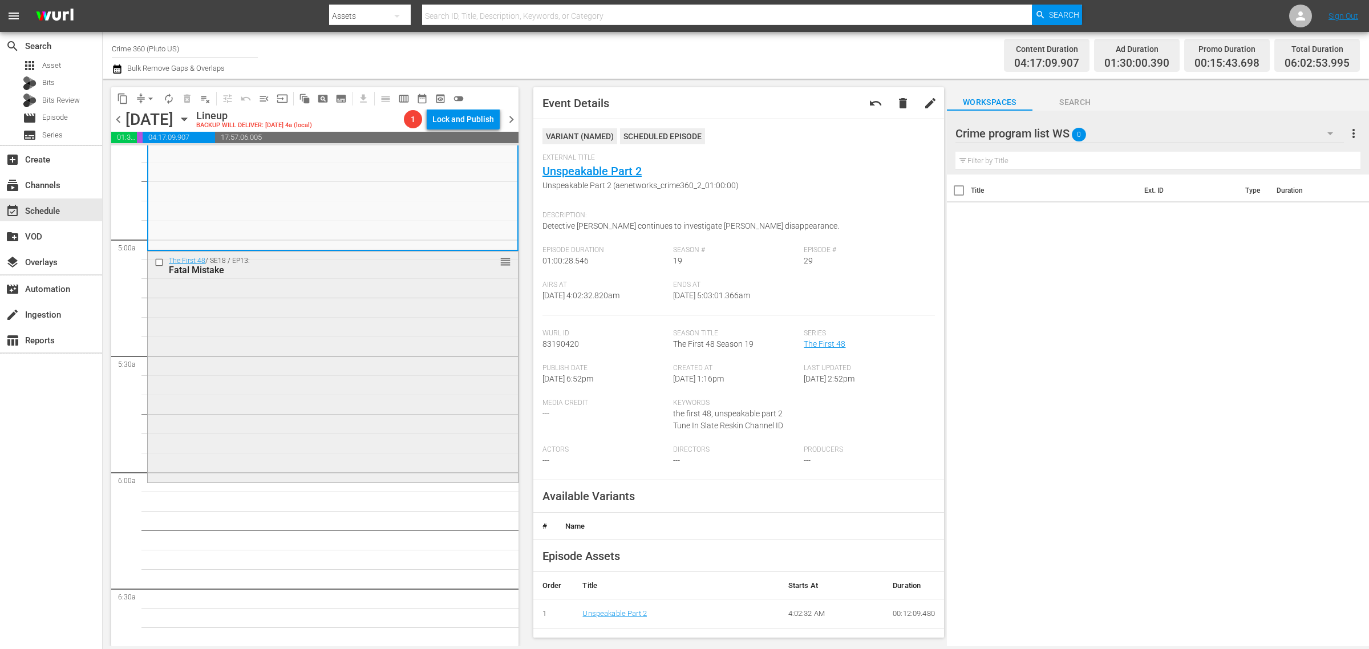
click at [315, 309] on div "The First 48 / SE18 / EP13: Fatal Mistake reorder" at bounding box center [333, 366] width 370 height 229
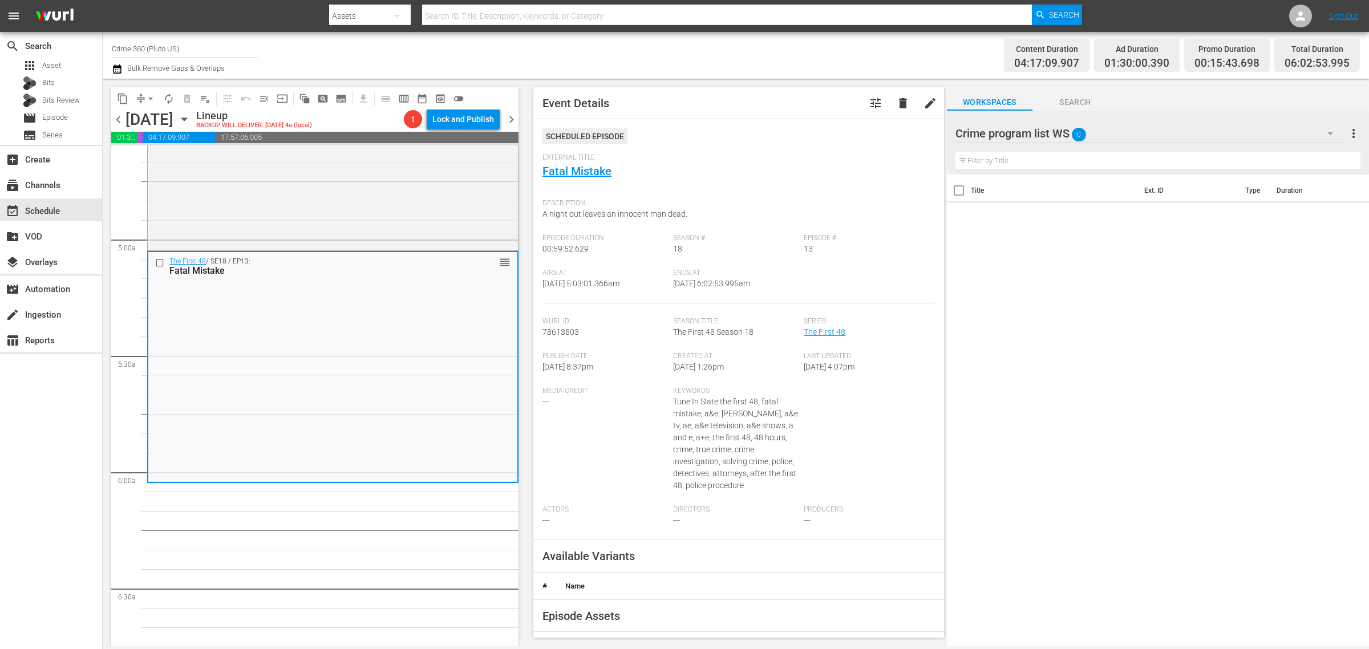
click at [665, 54] on div "Channel Title Crime 360 (Pluto US) Bulk Remove Gaps & Overlaps" at bounding box center [452, 55] width 681 height 41
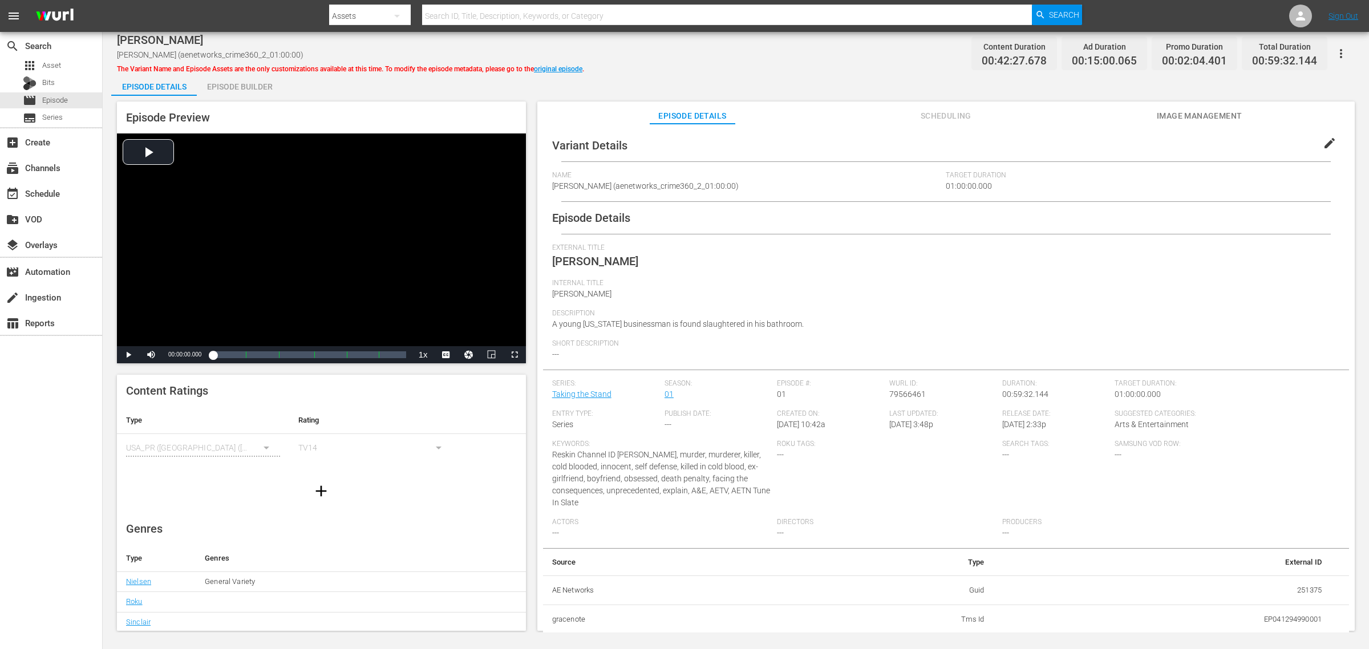
click at [236, 86] on div "Episode Builder" at bounding box center [240, 86] width 86 height 27
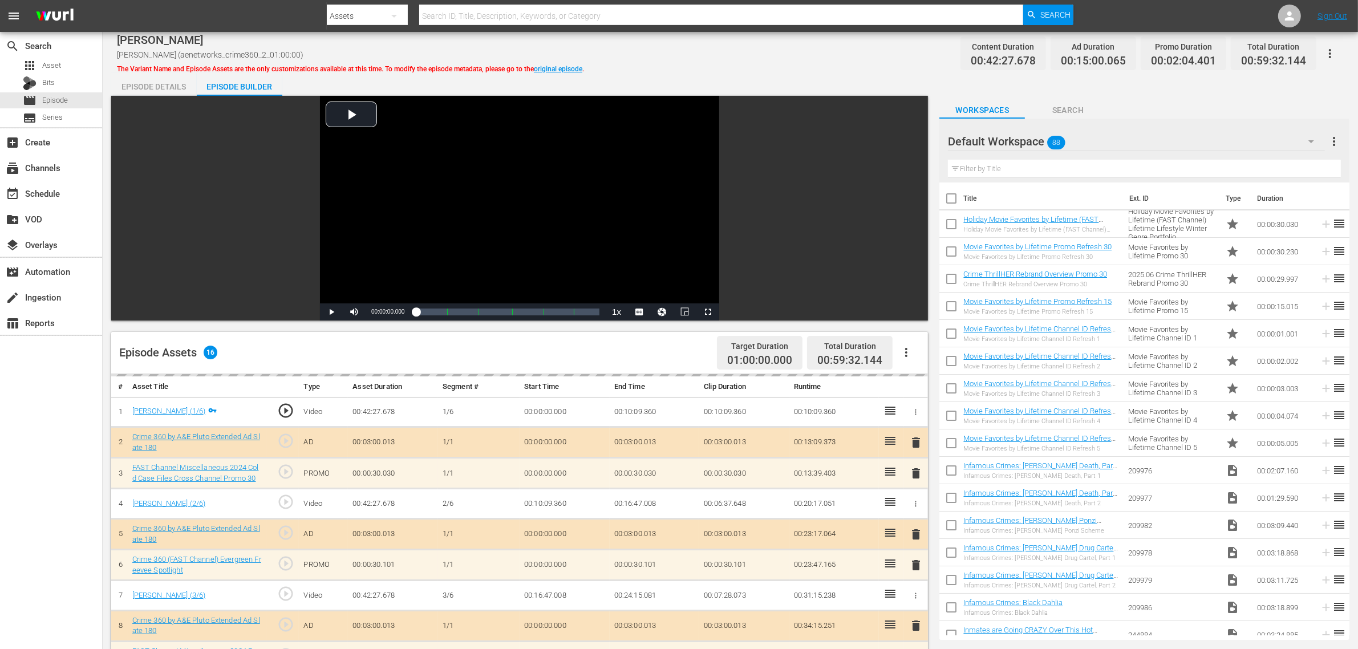
click at [809, 70] on div "Jodi Arias Jodi Arias (aenetworks_crime360_2_01:00:00) The Variant Name and Epi…" at bounding box center [731, 489] width 1256 height 914
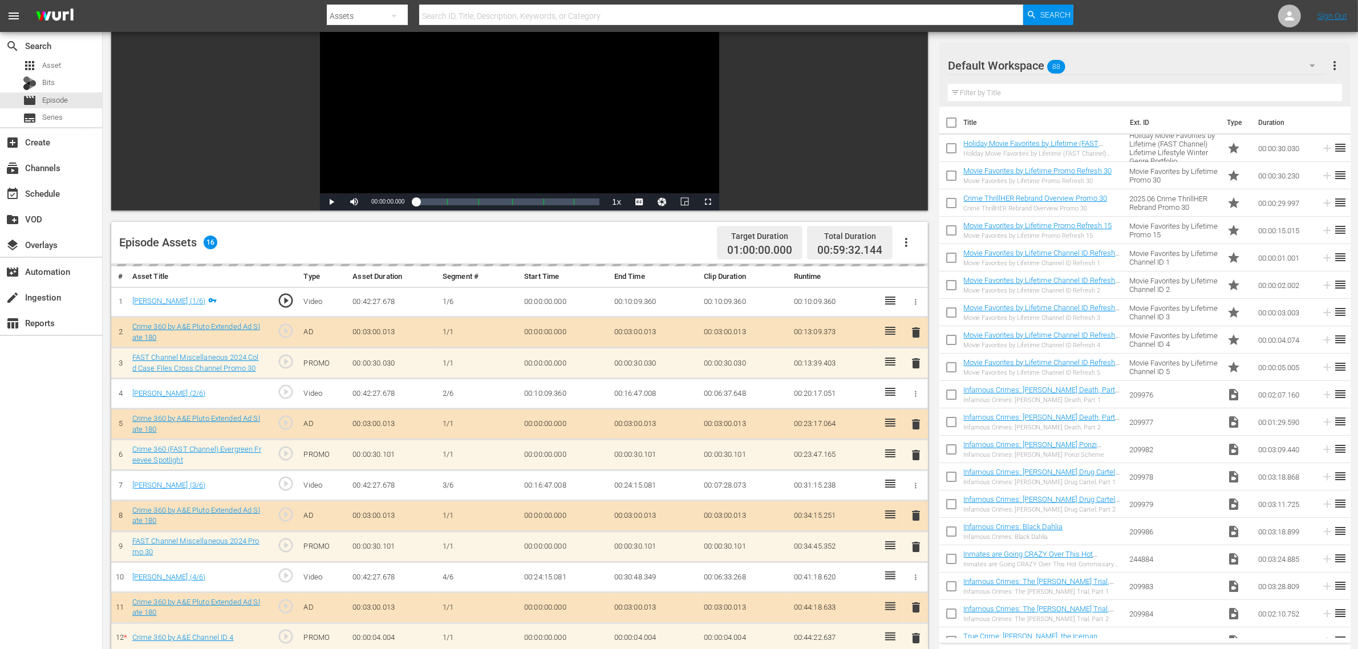
scroll to position [285, 0]
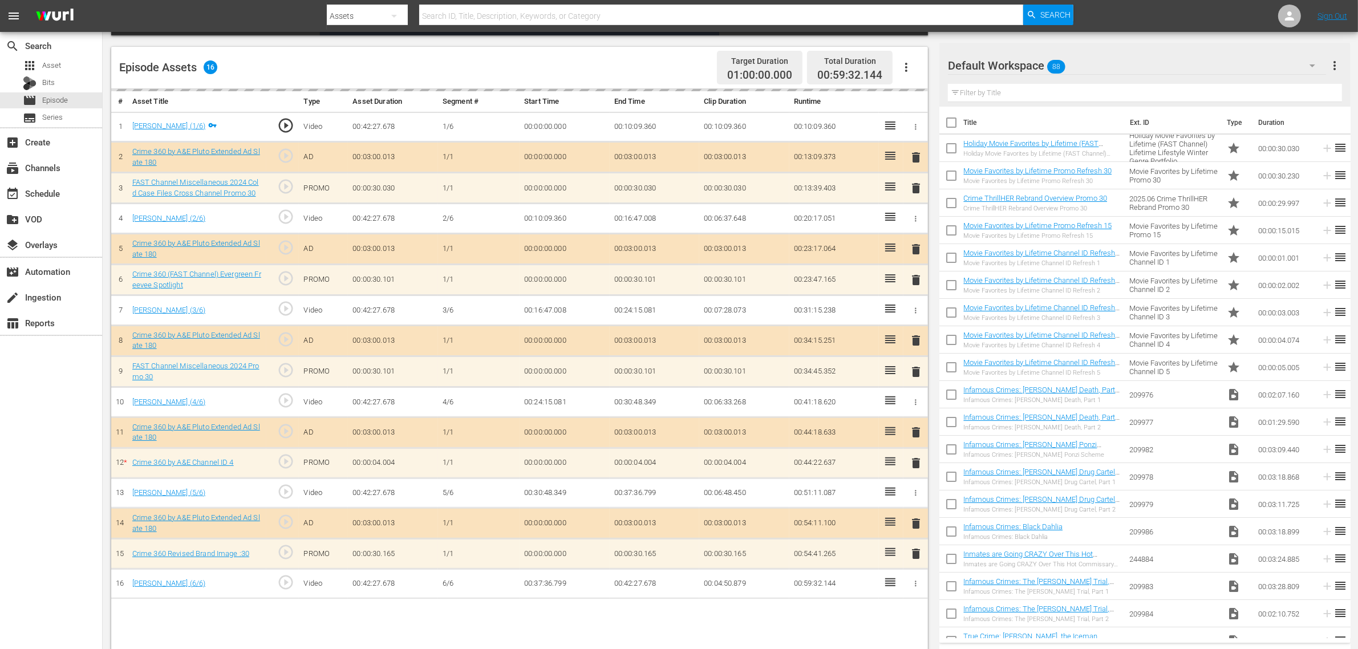
click at [1095, 68] on div "Default Workspace 88" at bounding box center [1137, 66] width 378 height 32
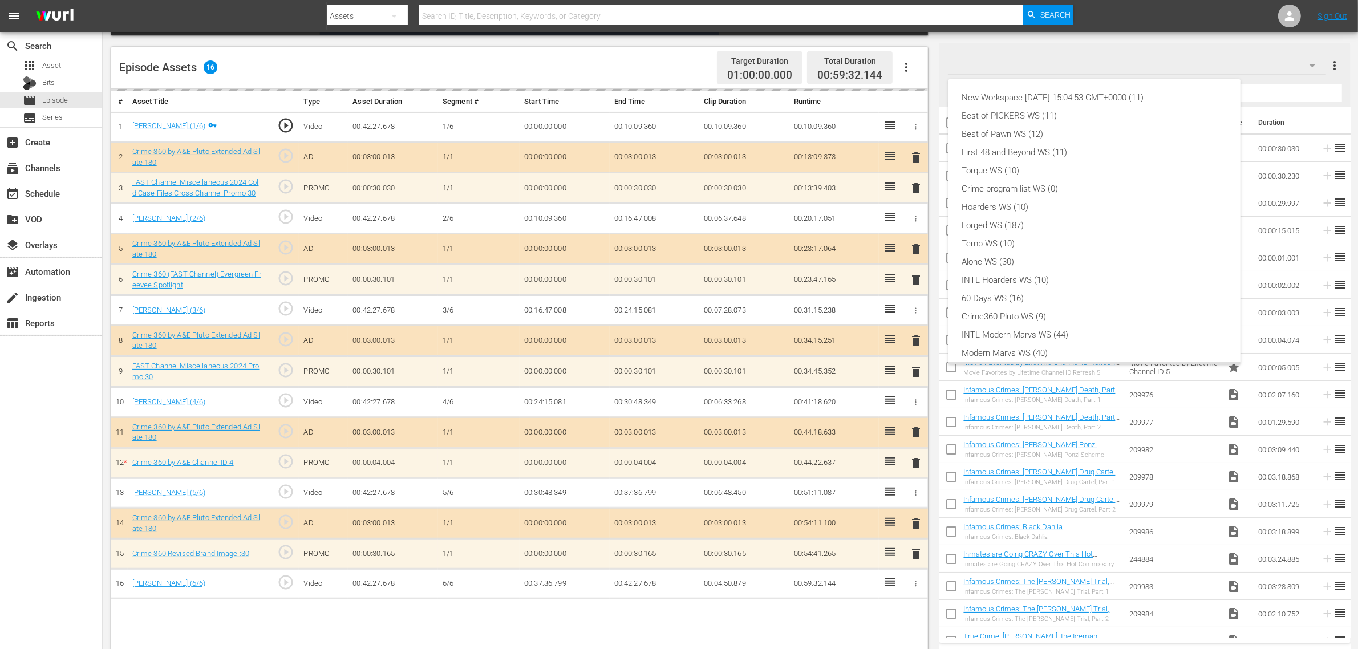
scroll to position [25, 0]
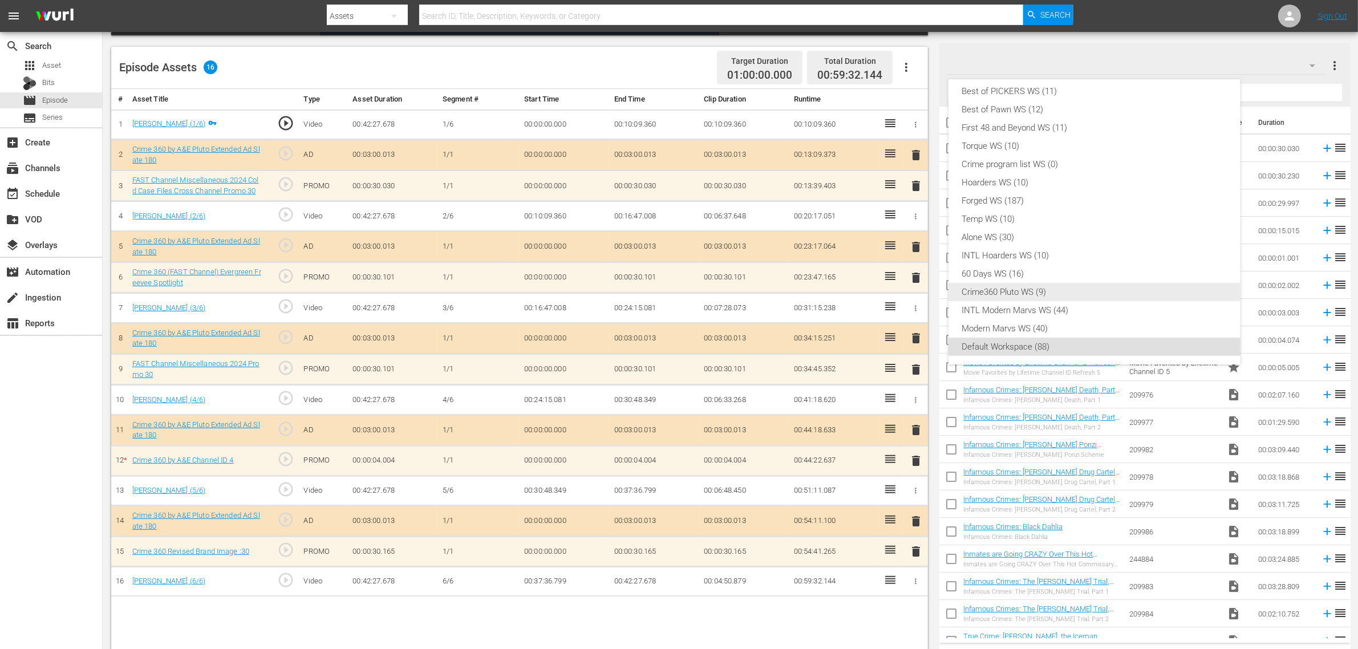
click at [1045, 284] on div "Crime360 Pluto WS (9)" at bounding box center [1094, 292] width 265 height 18
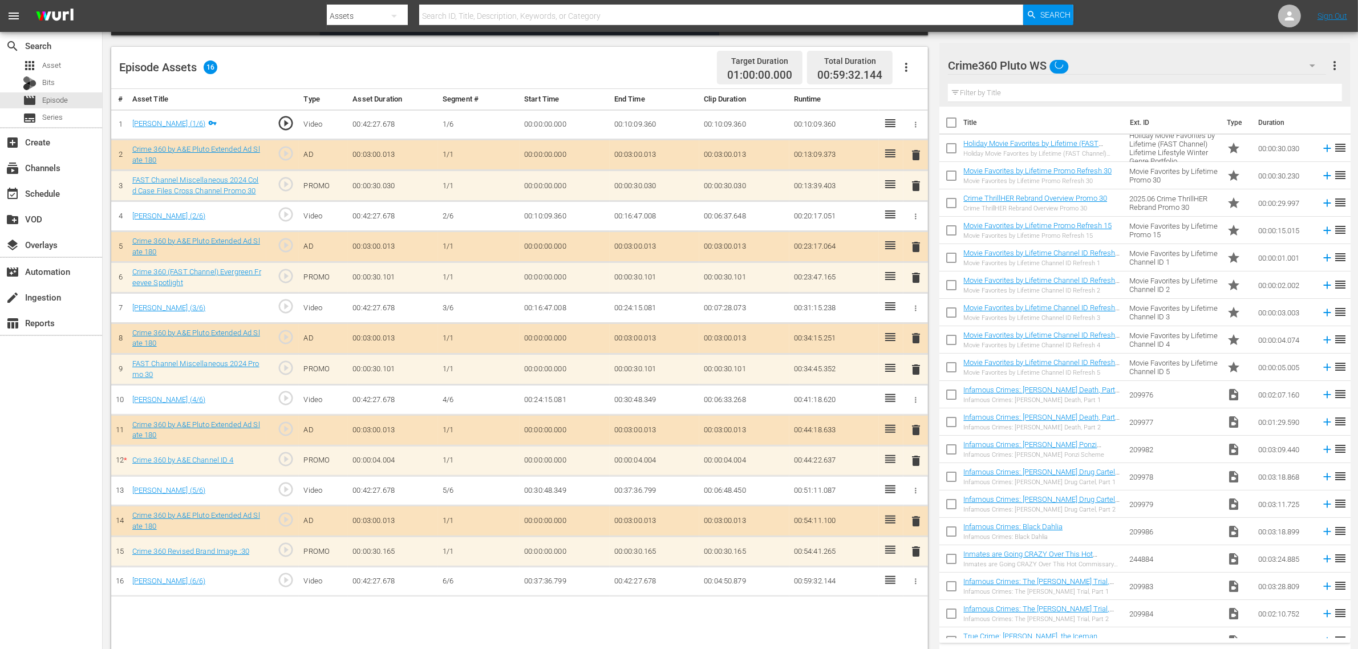
click at [672, 60] on div "Episode Assets 16 Target Duration 01:00:00.000 Total Duration 00:59:32.144" at bounding box center [519, 68] width 817 height 42
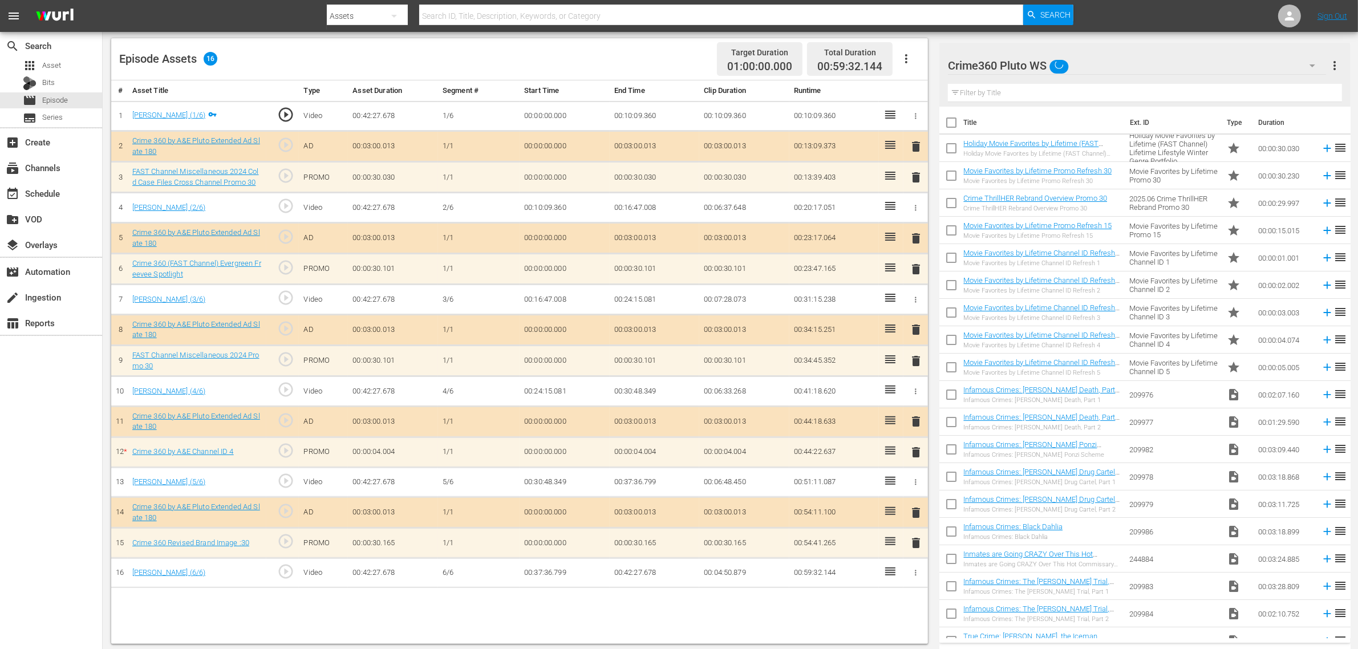
scroll to position [297, 0]
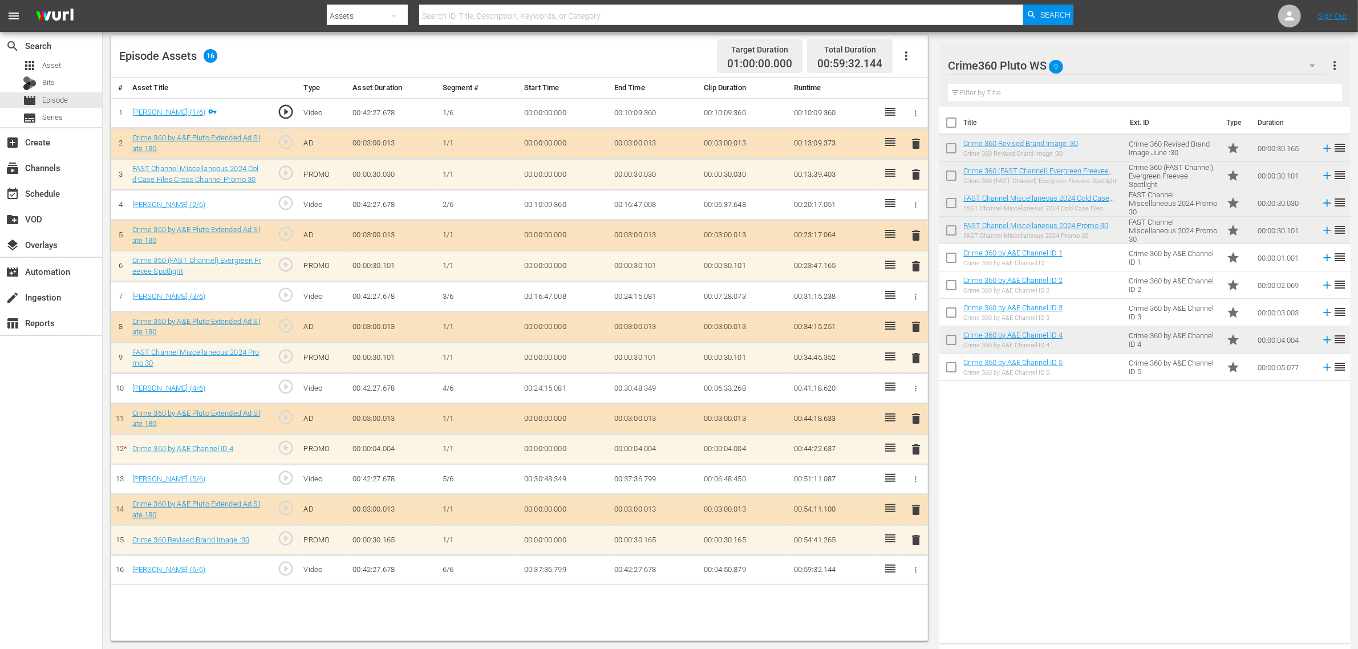
click at [916, 454] on span "delete" at bounding box center [916, 450] width 14 height 14
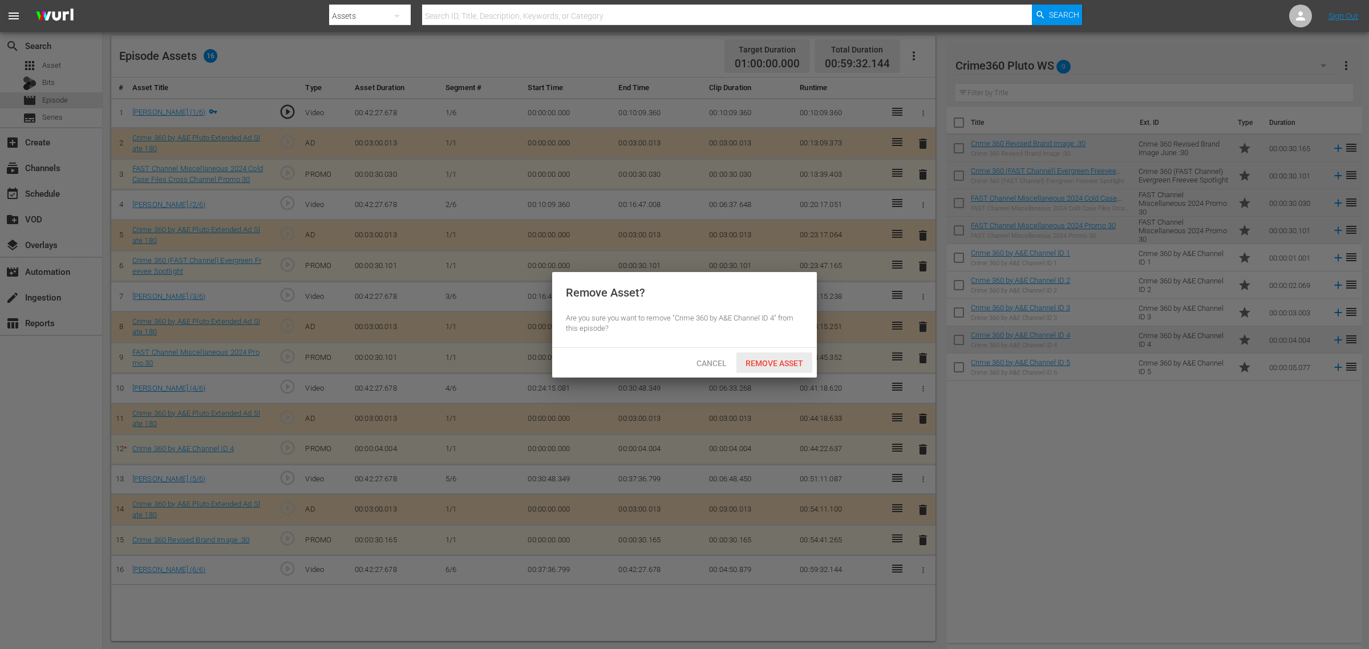
click at [784, 359] on span "Remove Asset" at bounding box center [774, 363] width 76 height 9
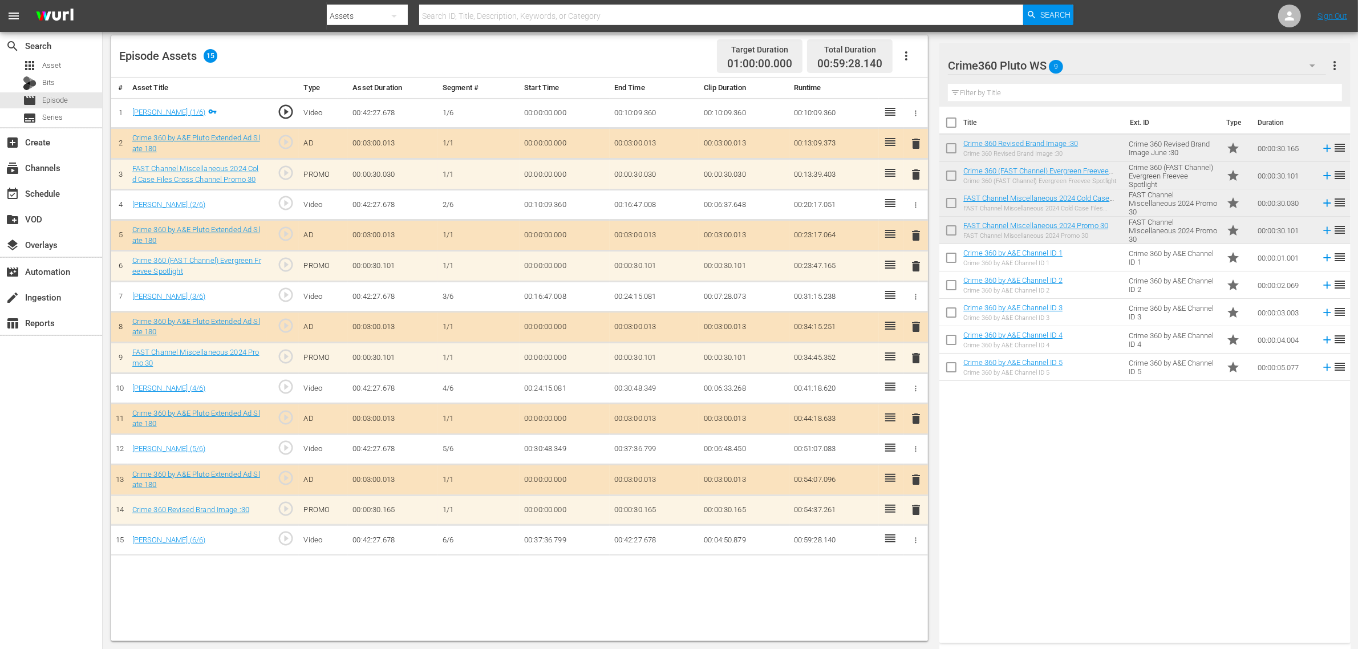
click at [1095, 480] on div "Title Ext. ID Type Duration Crime 360 Revised Brand Image :30 Crime 360 Revised…" at bounding box center [1145, 373] width 411 height 532
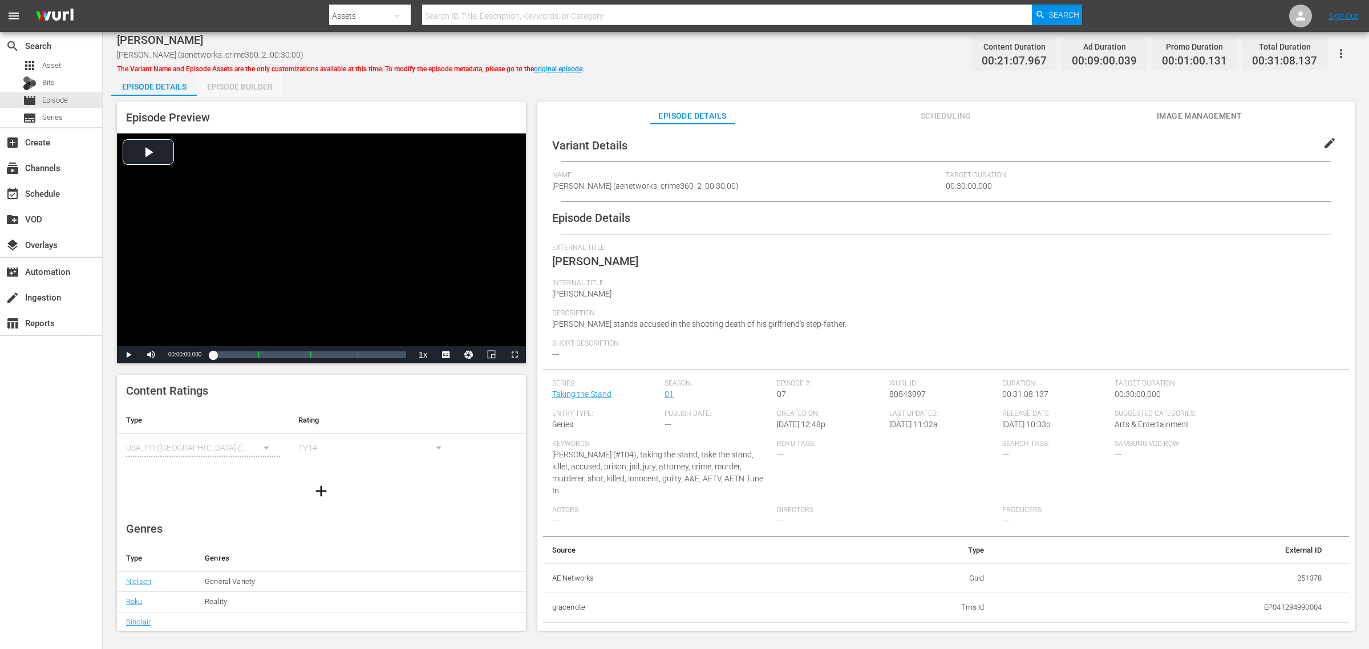
click at [266, 80] on div "Episode Builder" at bounding box center [240, 86] width 86 height 27
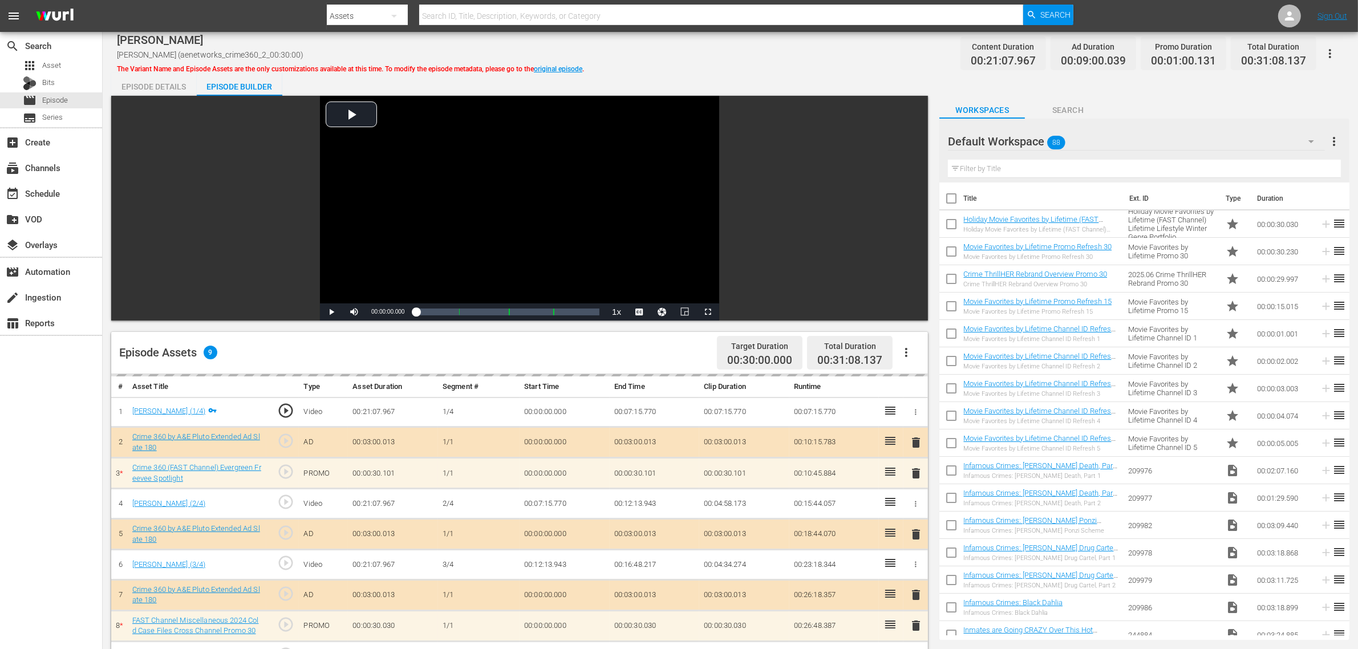
click at [670, 67] on div "SEAN FOLEY SEAN FOLEY (aenetworks_crime360_2_00:30:00) The Variant Name and Epi…" at bounding box center [731, 489] width 1256 height 914
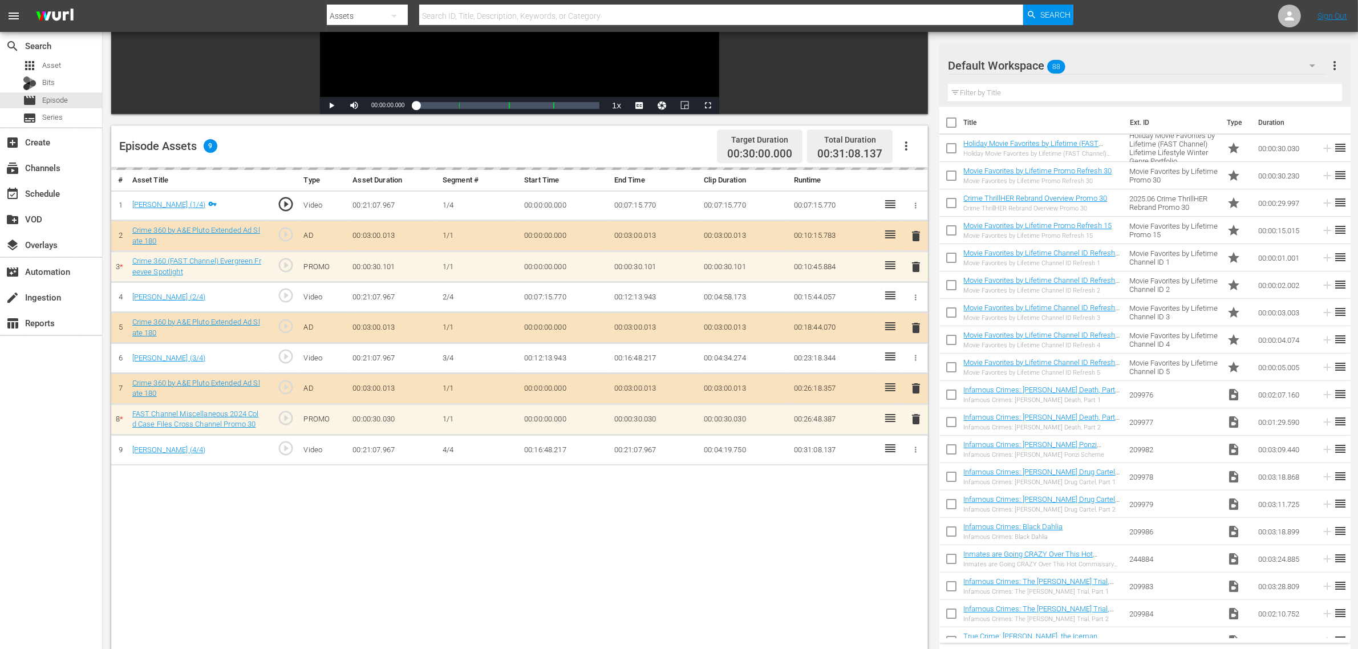
scroll to position [214, 0]
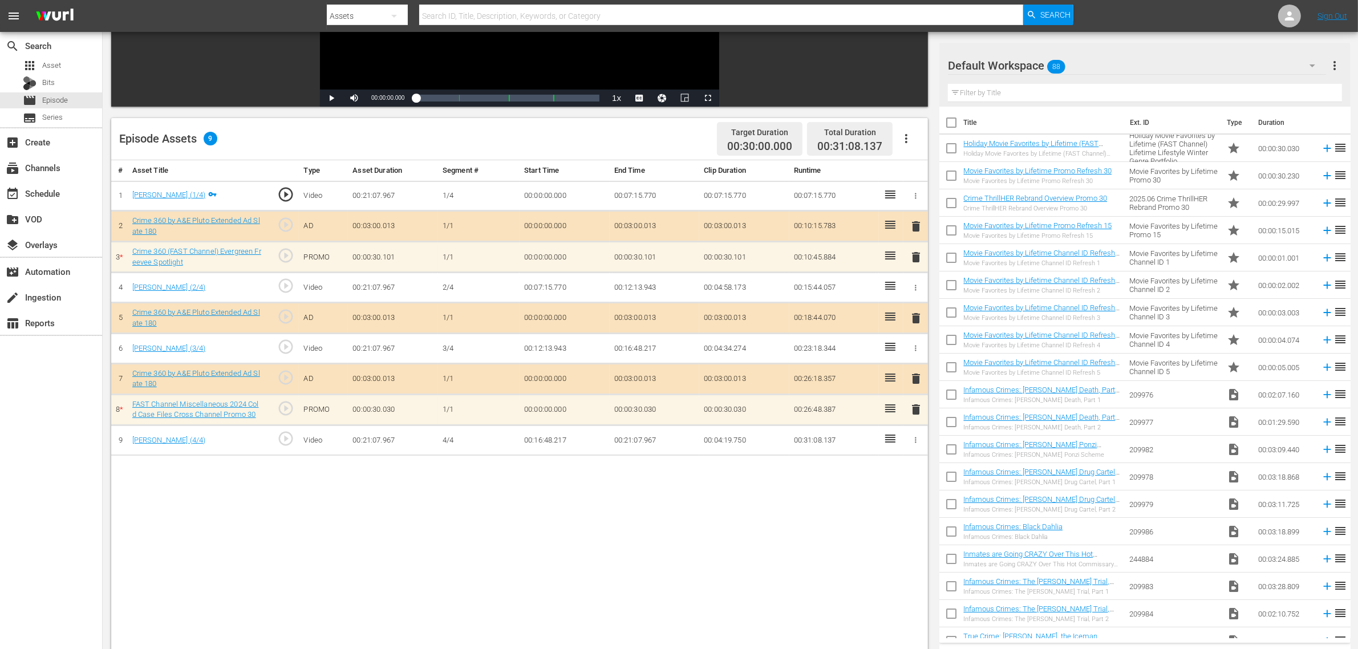
click at [1095, 59] on div "Default Workspace 88" at bounding box center [1137, 66] width 378 height 32
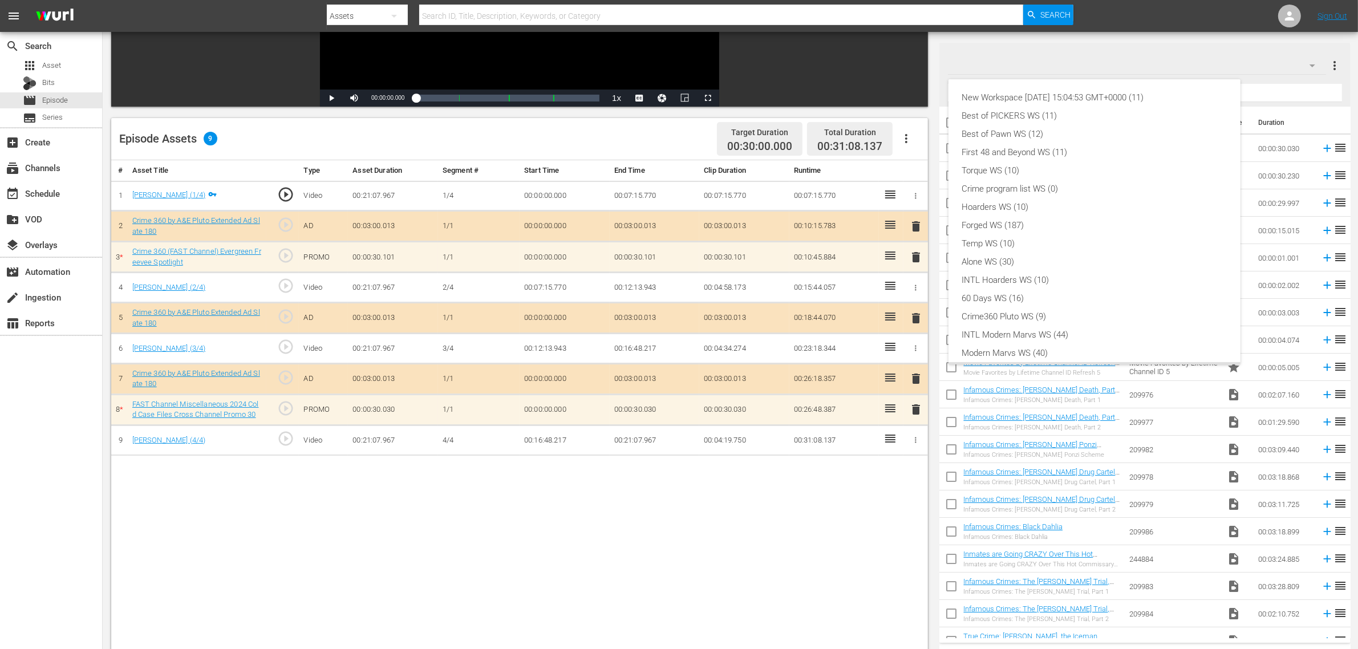
scroll to position [25, 0]
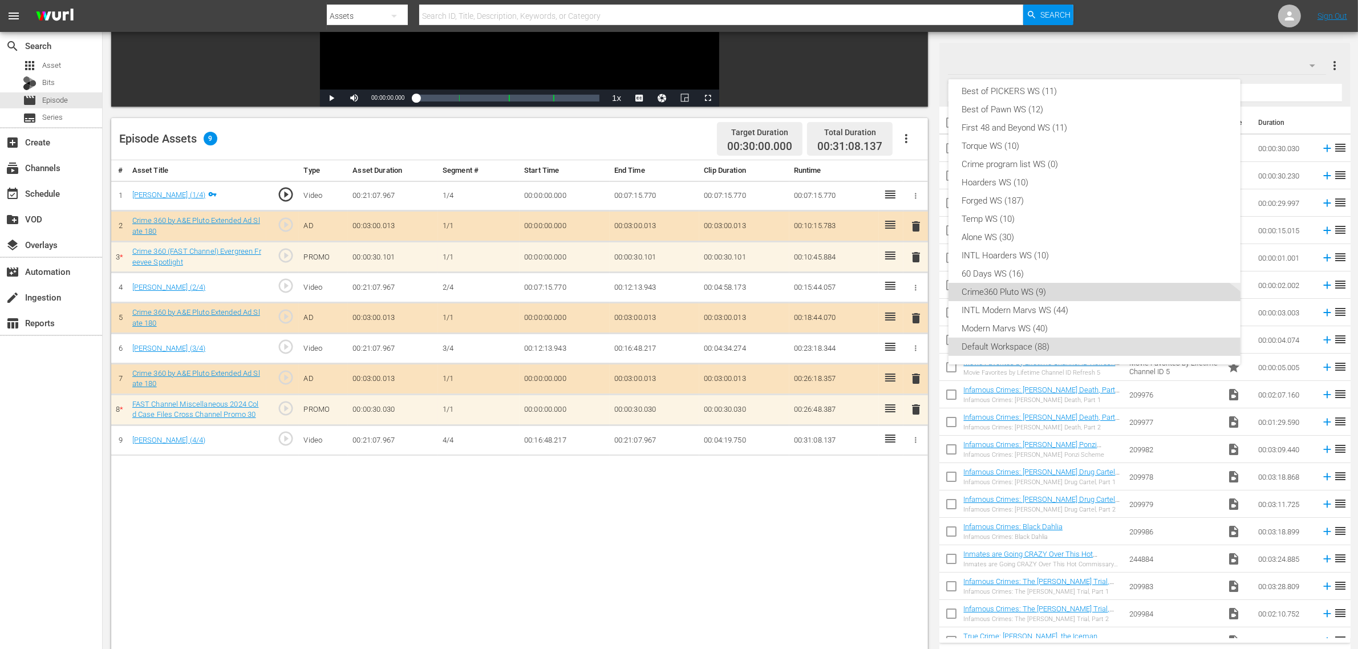
click at [1067, 289] on div "Crime360 Pluto WS (9)" at bounding box center [1094, 292] width 265 height 18
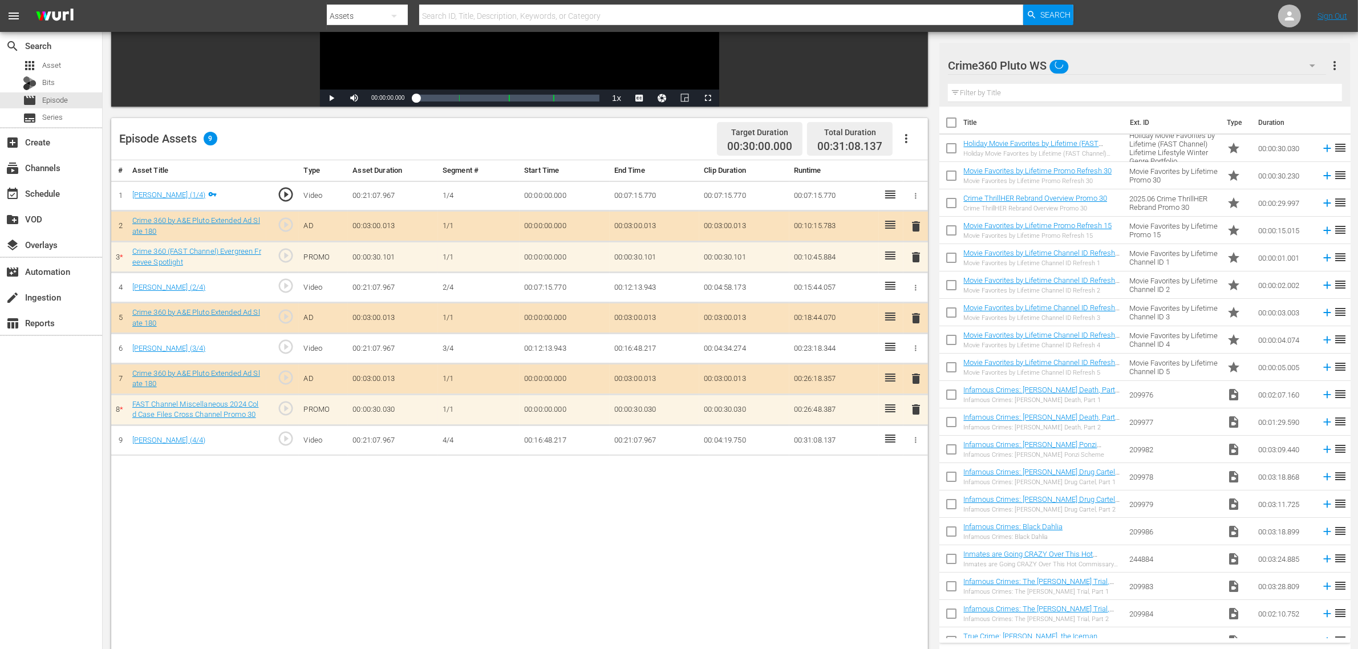
click at [659, 137] on div "Episode Assets 9 Target Duration 00:30:00.000 Total Duration 00:31:08.137" at bounding box center [519, 139] width 817 height 42
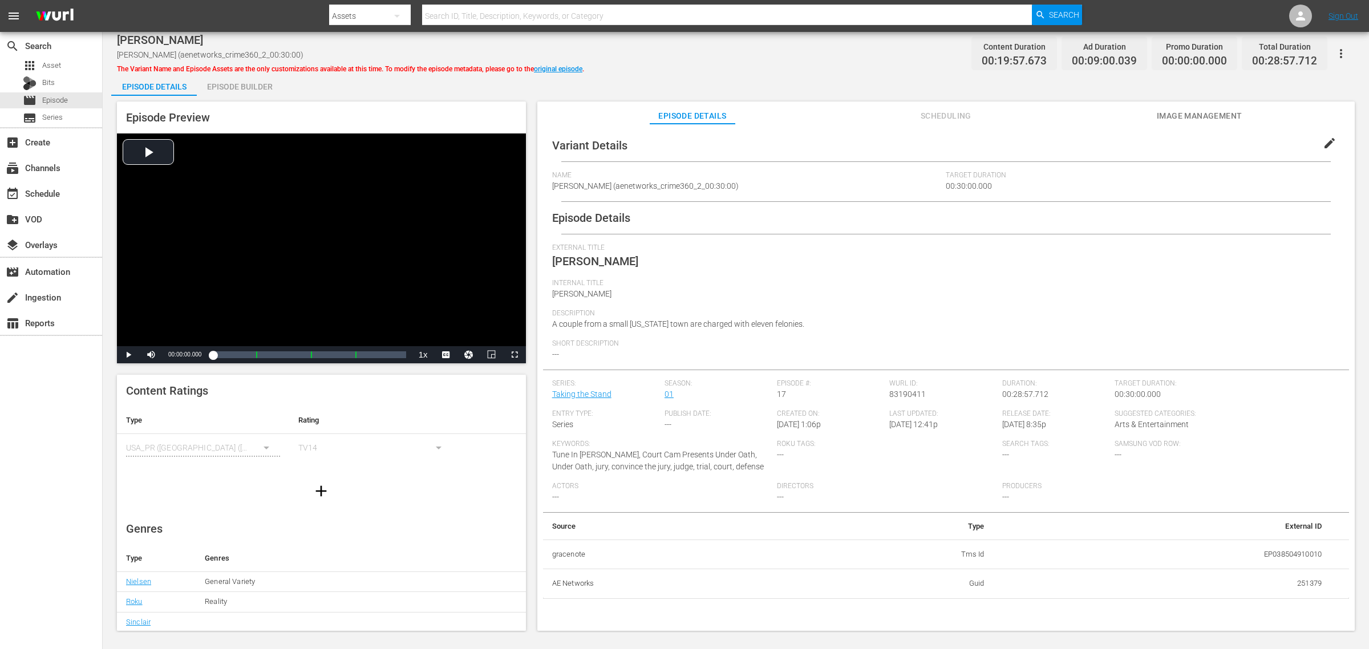
click at [258, 88] on div "Episode Builder" at bounding box center [240, 86] width 86 height 27
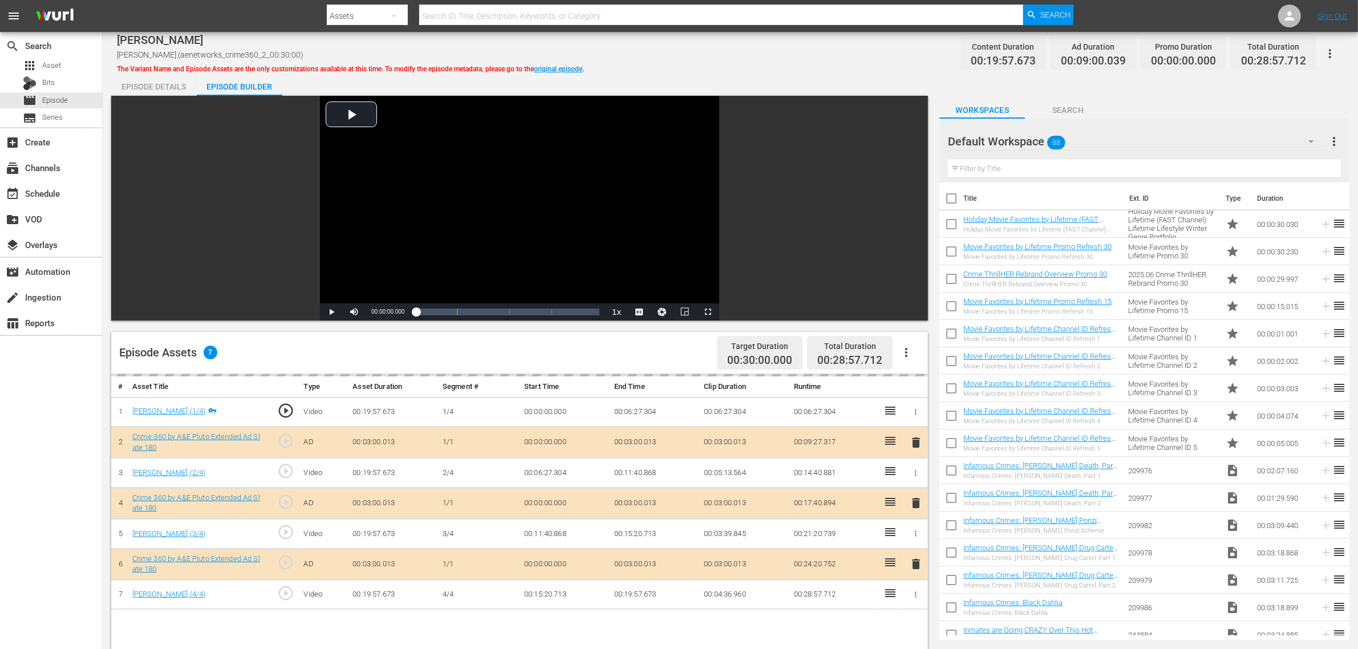
click at [663, 55] on div "Jessica Groves Jessica Groves (aenetworks_crime360_2_00:30:00) The Variant Name…" at bounding box center [730, 54] width 1227 height 26
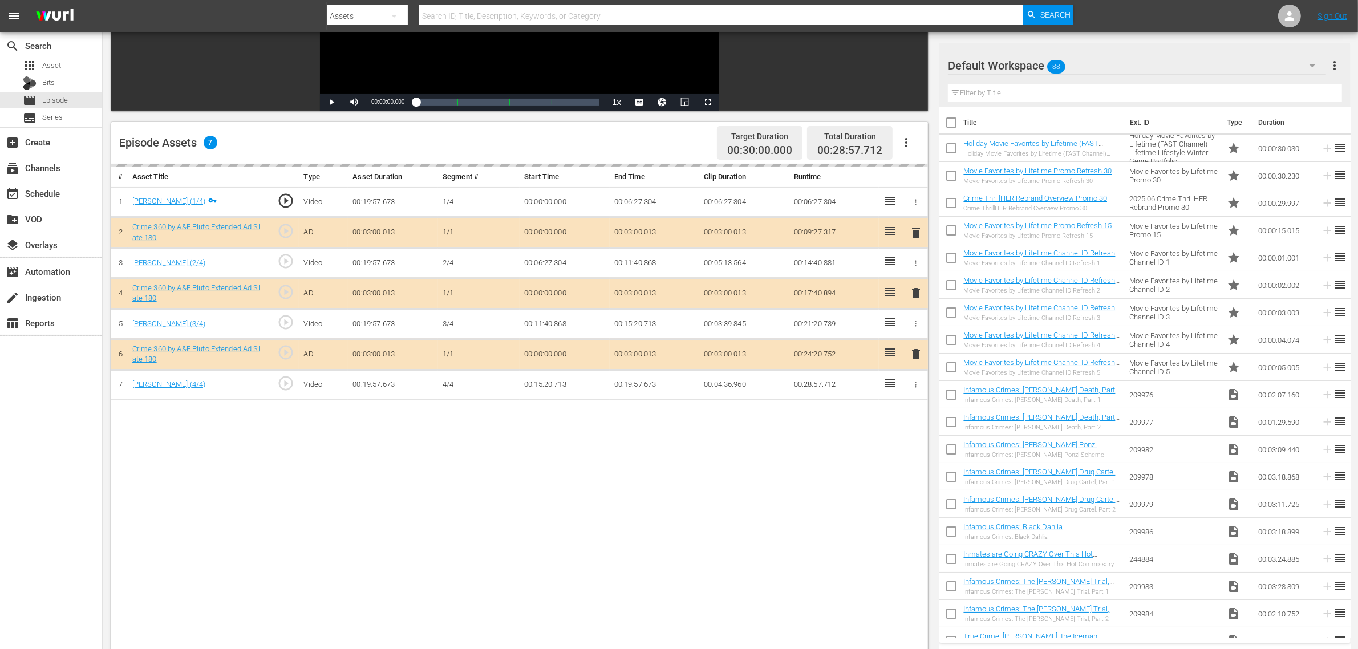
scroll to position [214, 0]
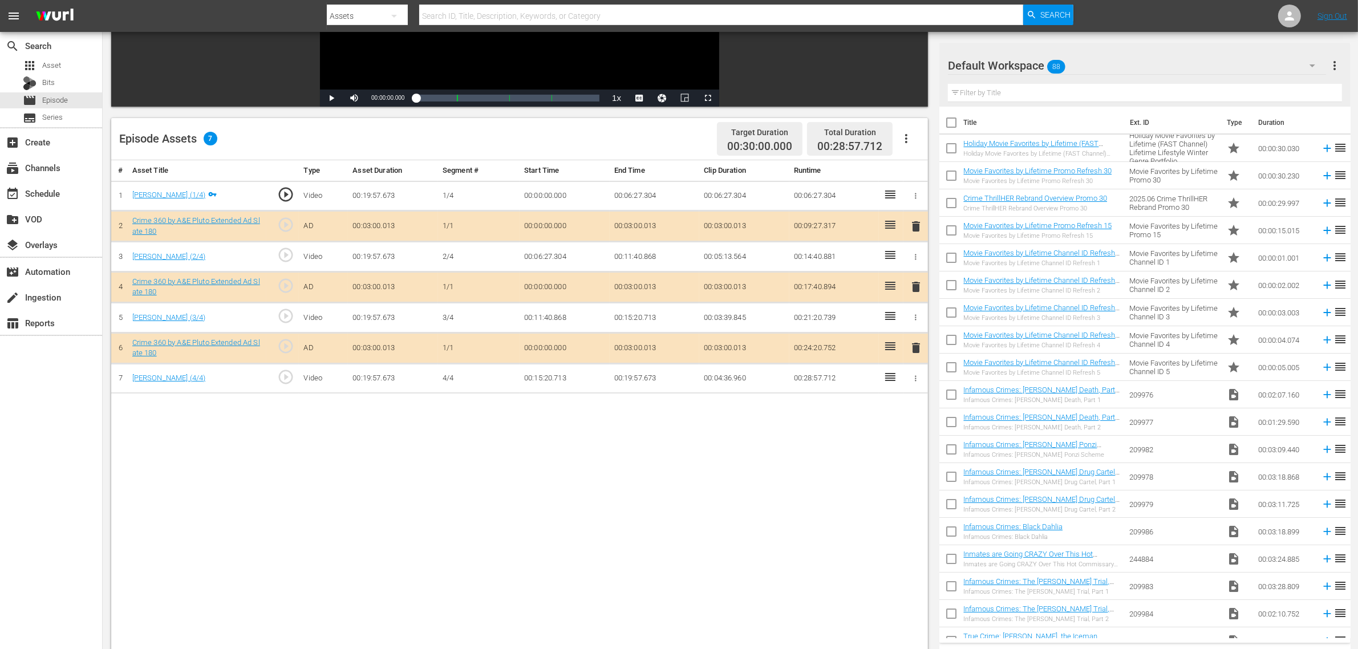
click at [1095, 63] on div "Default Workspace 88" at bounding box center [1137, 66] width 378 height 32
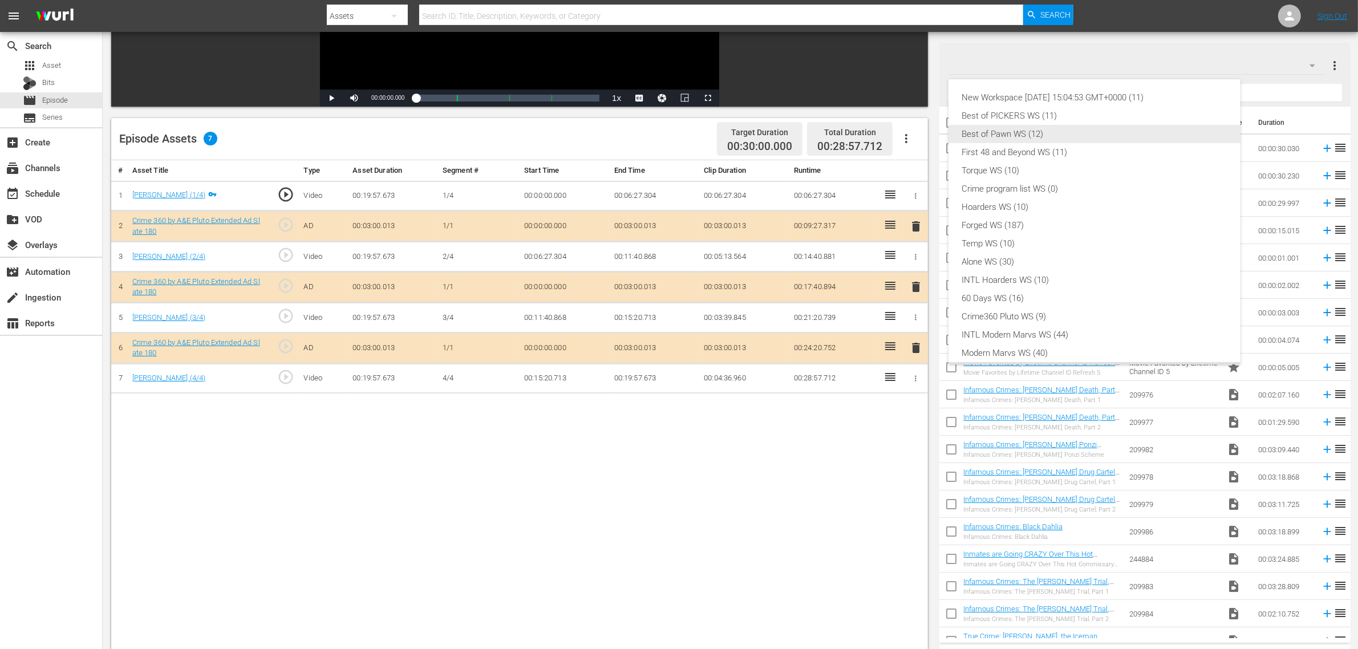
scroll to position [25, 0]
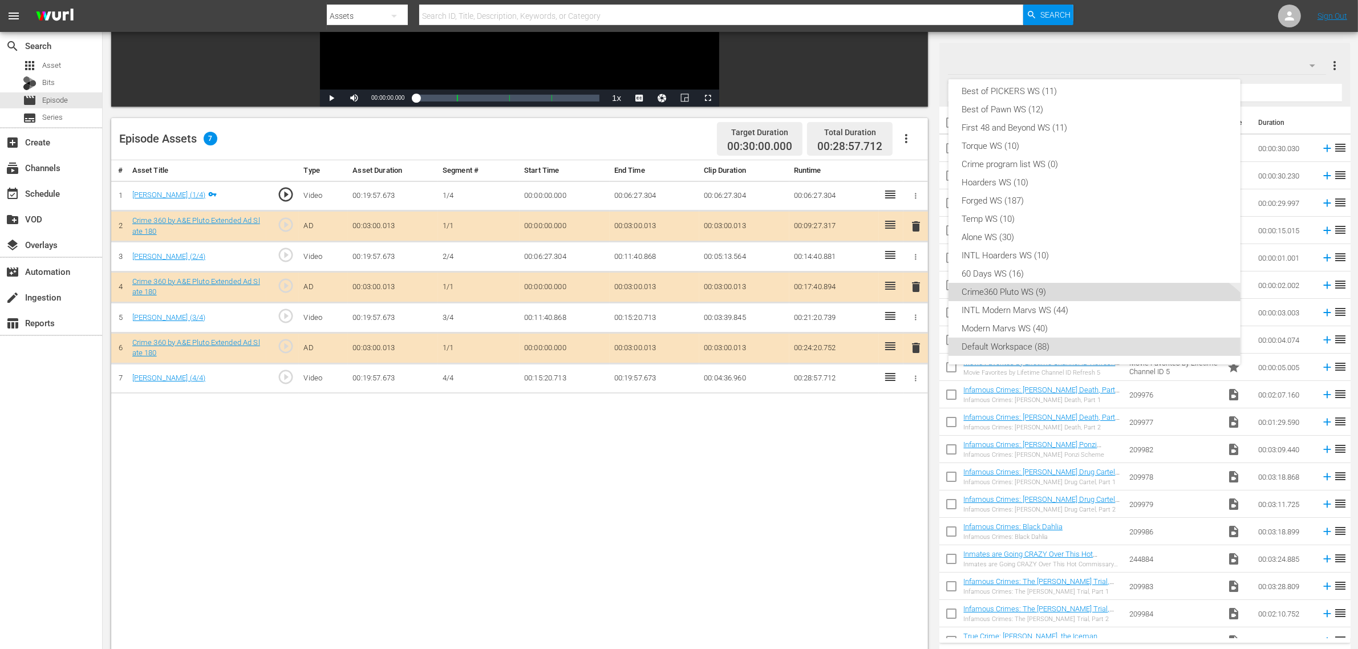
click at [1050, 294] on div "Crime360 Pluto WS (9)" at bounding box center [1094, 292] width 265 height 18
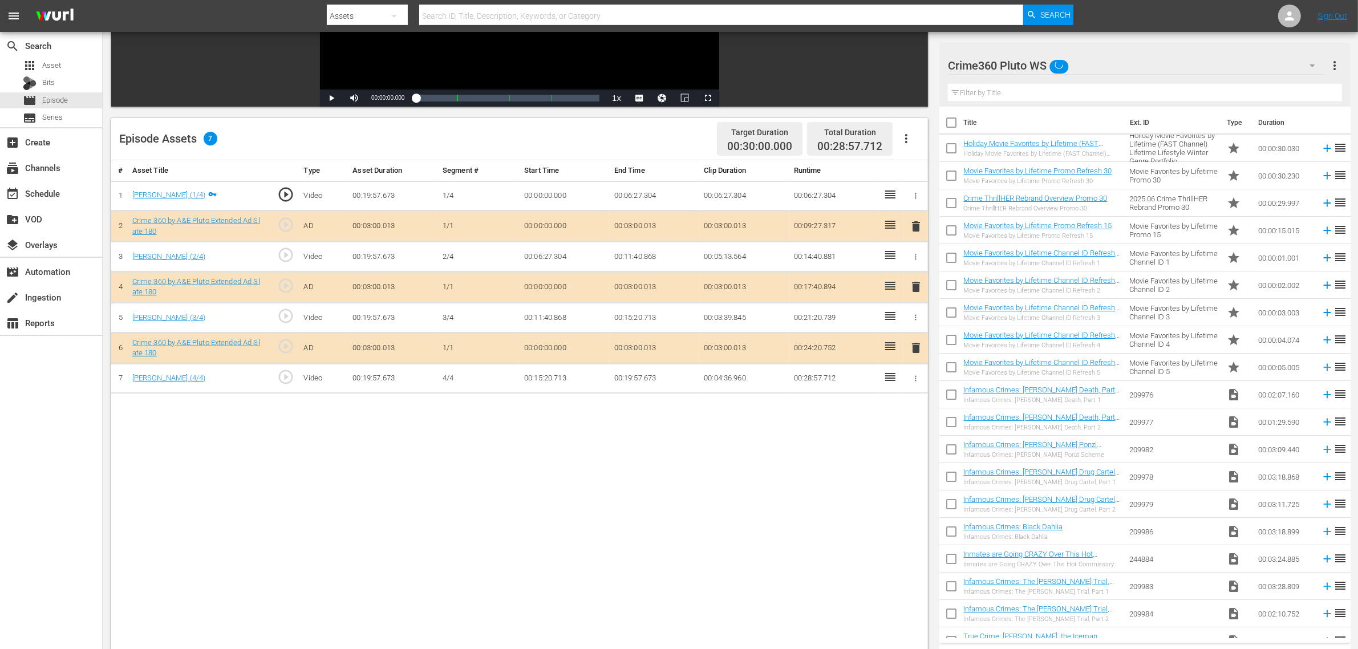
click at [687, 139] on div "Episode Assets 7 Target Duration 00:30:00.000 Total Duration 00:28:57.712" at bounding box center [519, 139] width 817 height 42
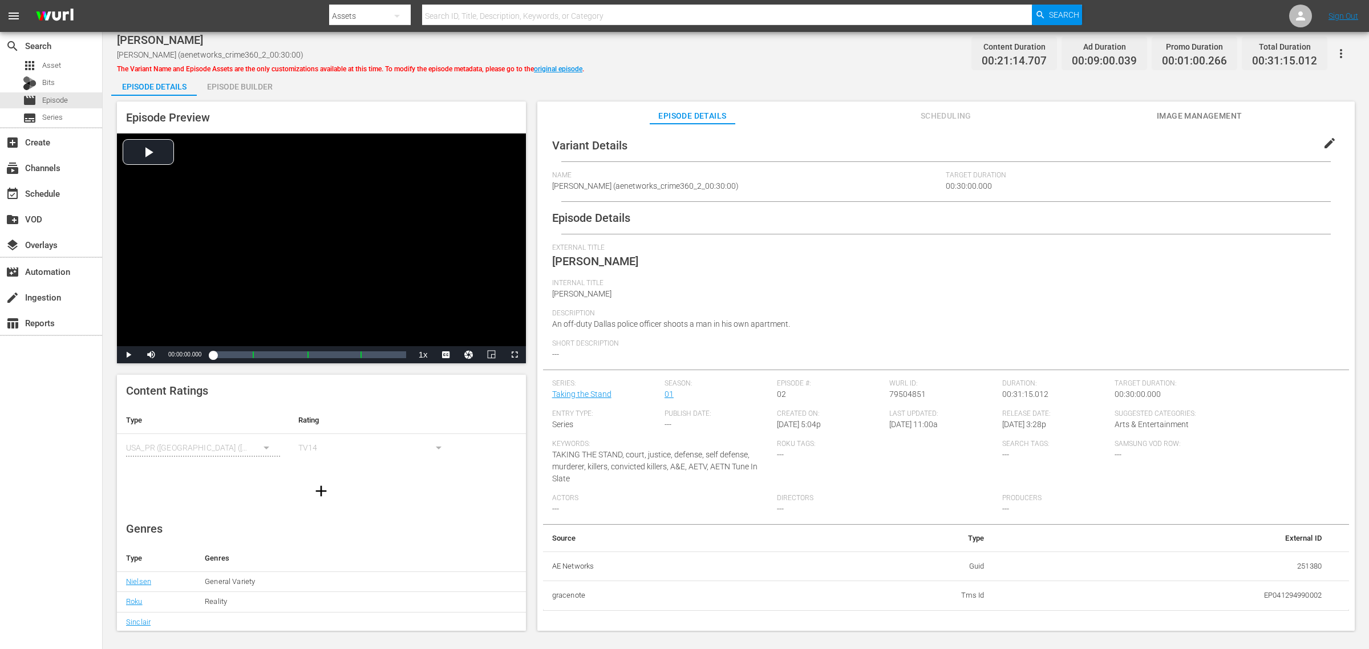
click at [766, 70] on div "Amber Guyger Amber Guyger (aenetworks_crime360_2_00:30:00) The Variant Name and…" at bounding box center [736, 332] width 1266 height 601
click at [258, 89] on div "Episode Builder" at bounding box center [240, 86] width 86 height 27
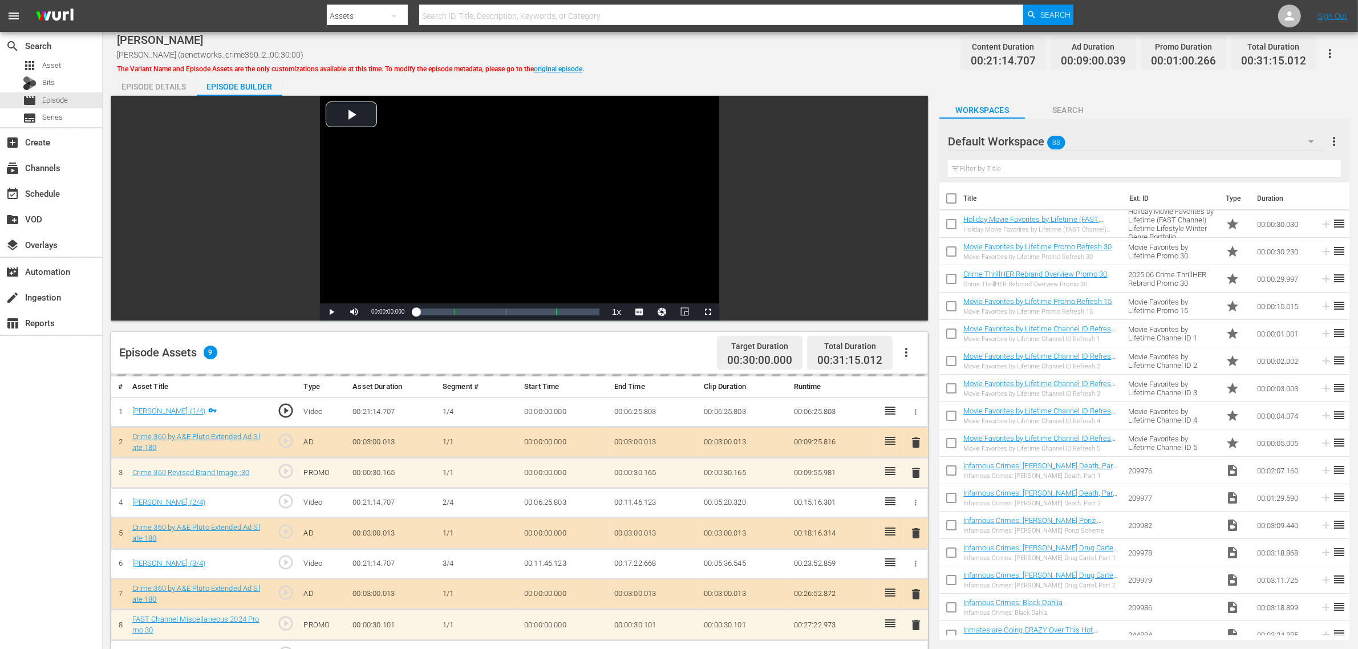
click at [711, 63] on div "Amber Guyger Amber Guyger (aenetworks_crime360_2_00:30:00) The Variant Name and…" at bounding box center [730, 54] width 1227 height 26
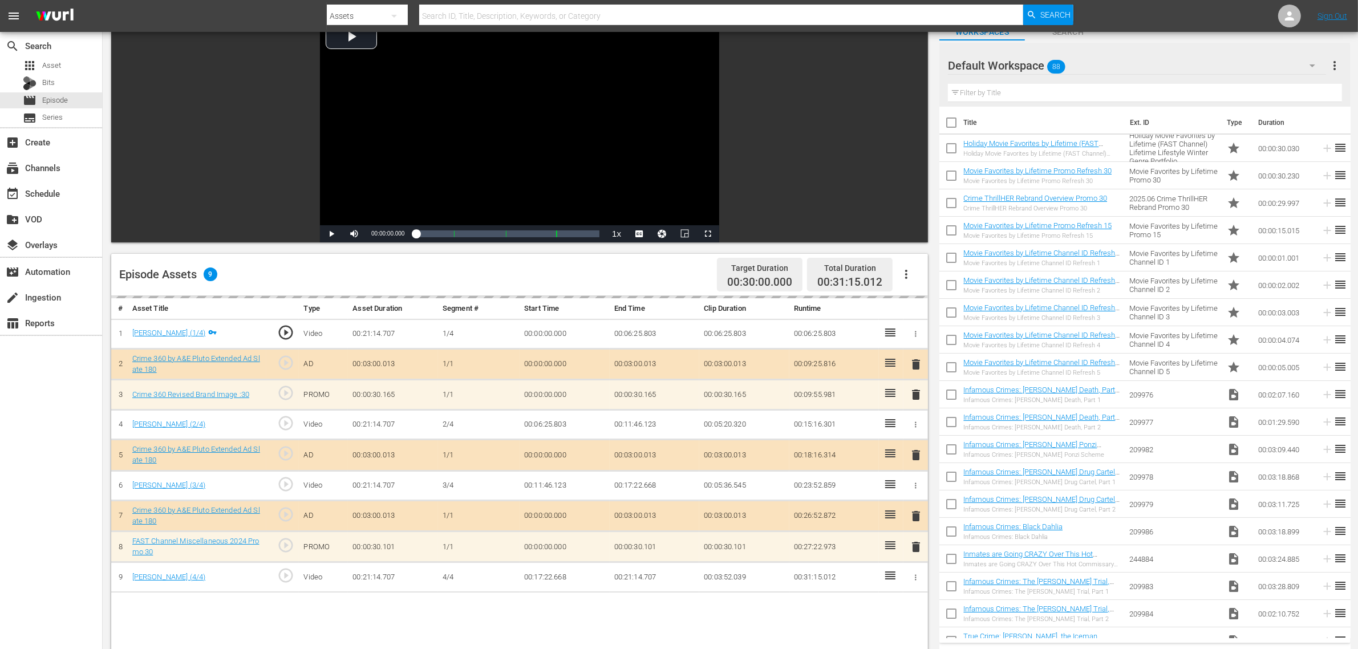
scroll to position [214, 0]
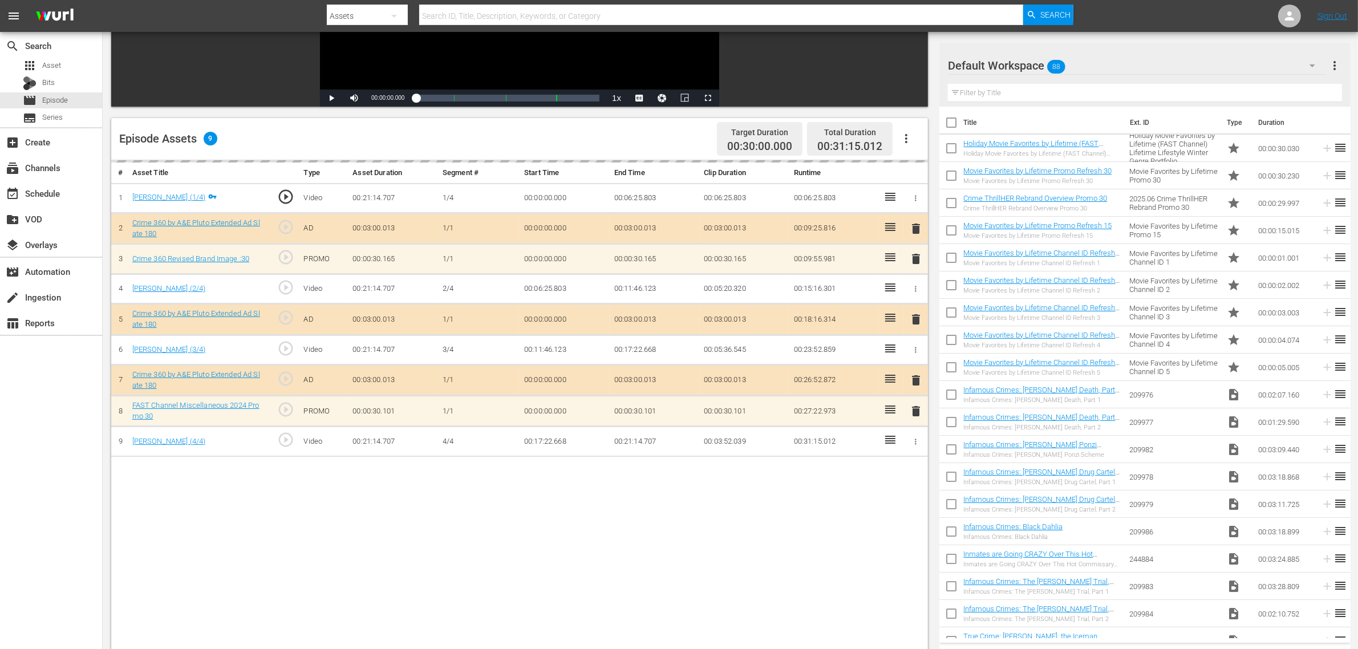
click at [1088, 66] on div "Default Workspace 88" at bounding box center [1137, 66] width 378 height 32
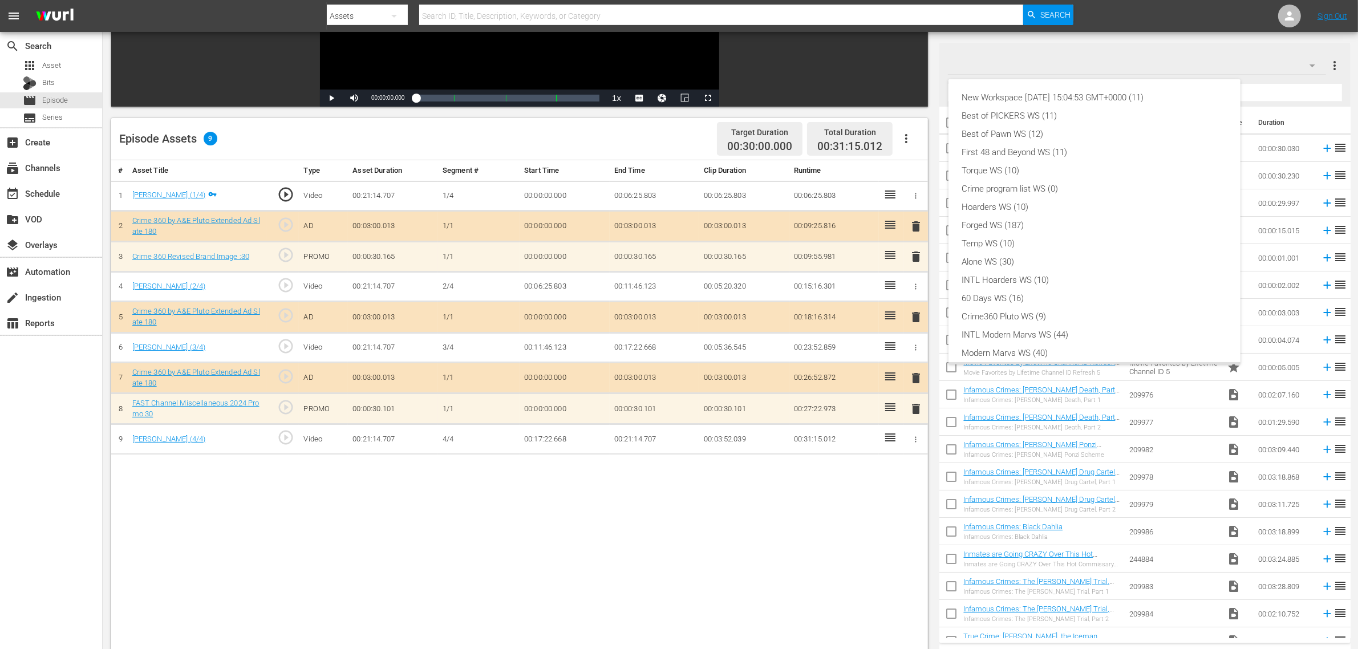
scroll to position [25, 0]
click at [1030, 291] on div "Crime360 Pluto WS (9)" at bounding box center [1094, 292] width 265 height 18
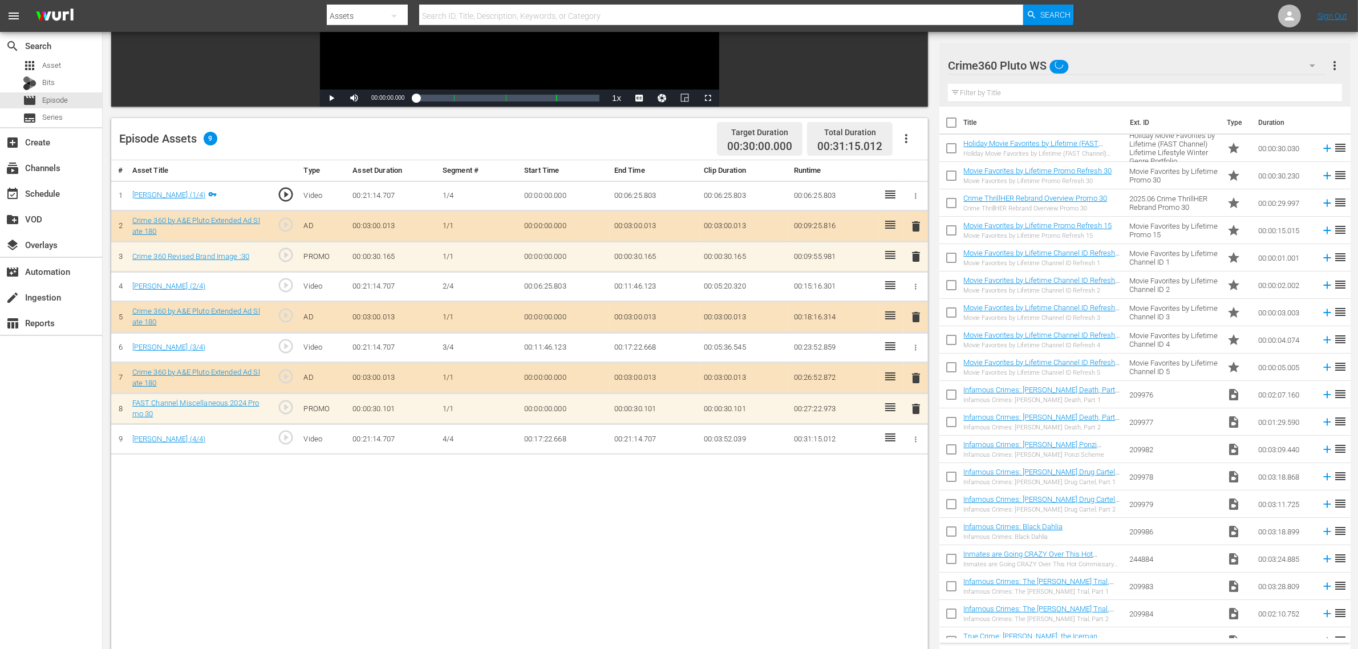
click at [628, 137] on div "Episode Assets 9 Target Duration 00:30:00.000 Total Duration 00:31:15.012" at bounding box center [519, 139] width 817 height 42
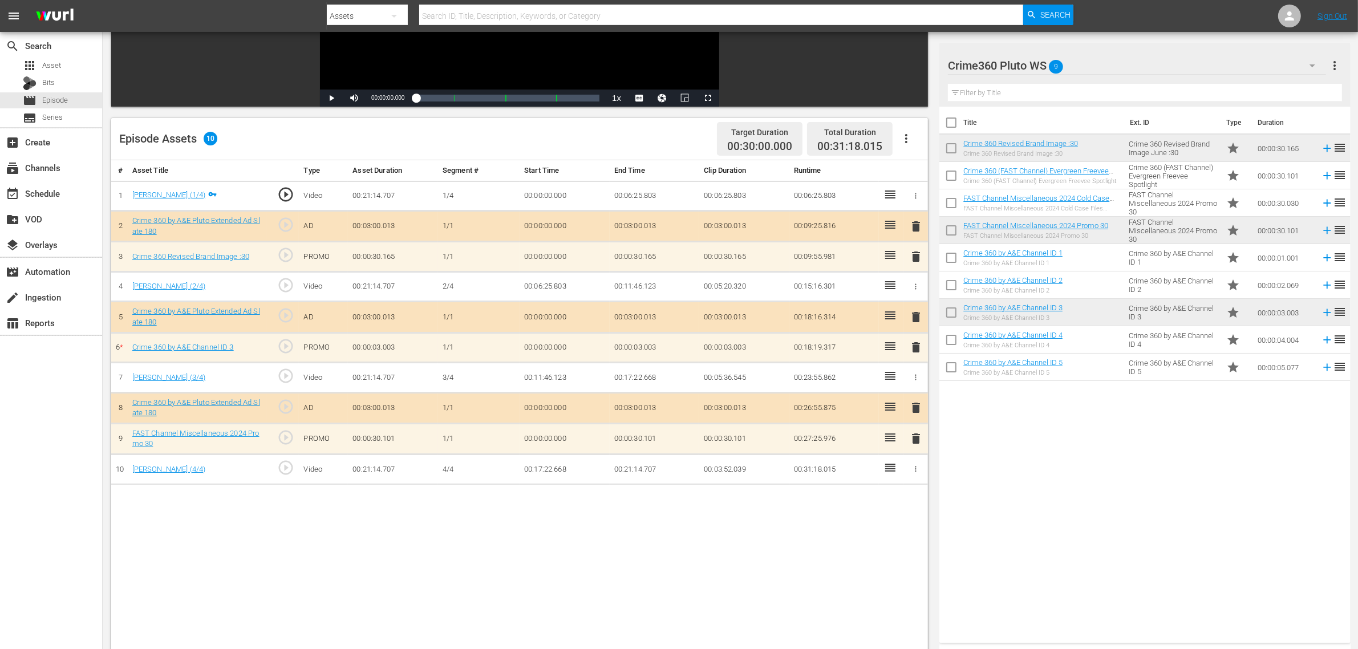
click at [597, 519] on div "# Asset Title Type Asset Duration Segment # Start Time End Time Clip Duration R…" at bounding box center [519, 442] width 817 height 564
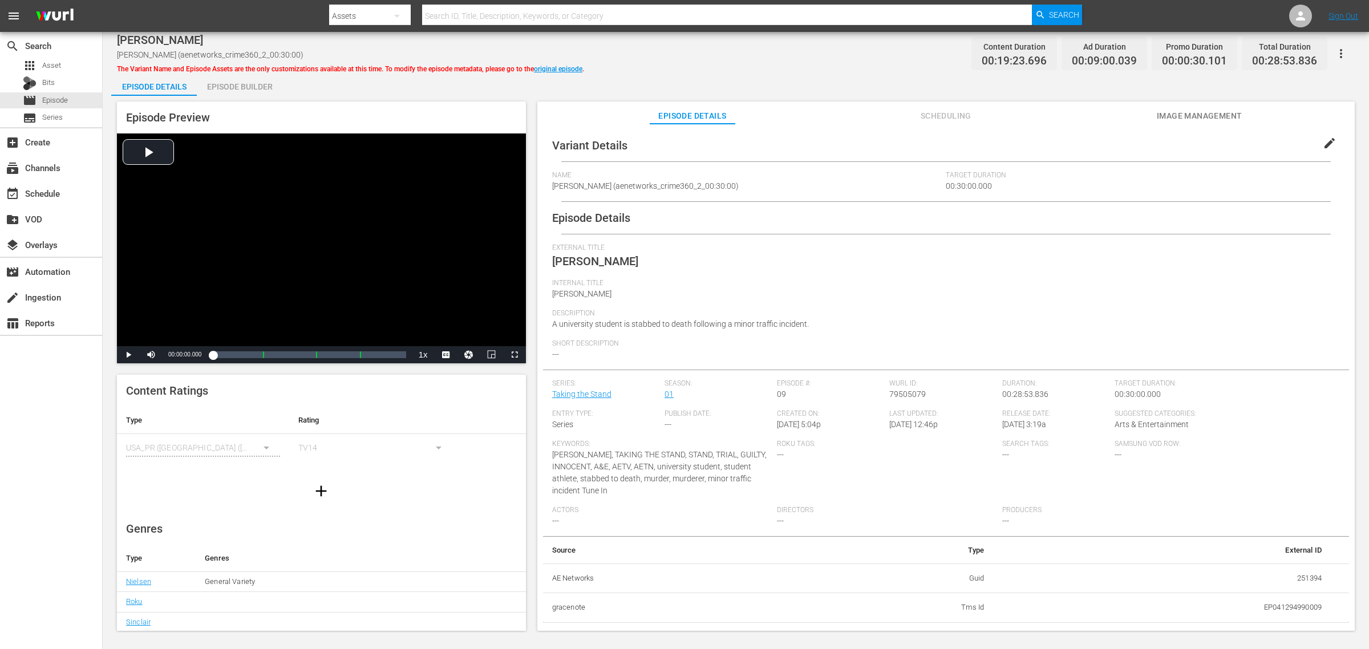
click at [254, 92] on div "Episode Builder" at bounding box center [240, 86] width 86 height 27
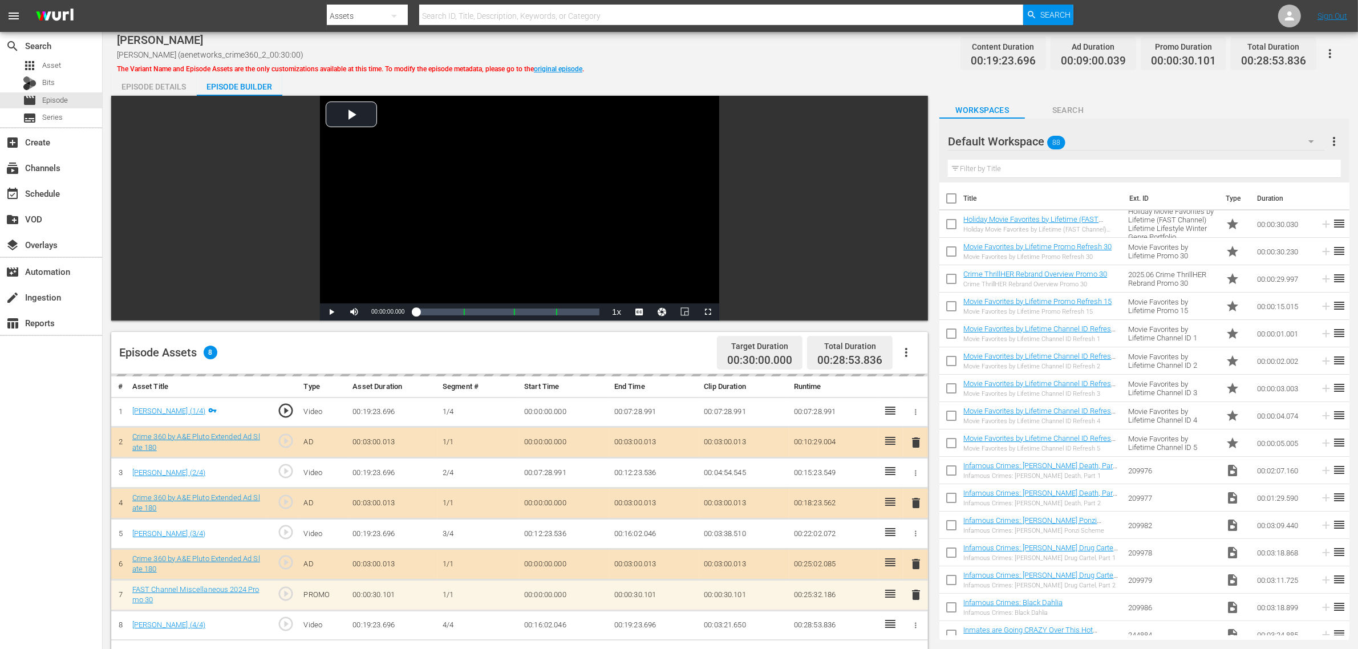
click at [666, 49] on div "[PERSON_NAME] [PERSON_NAME] (aenetworks_crime360_2_00:30:00) The Variant Name a…" at bounding box center [730, 54] width 1227 height 26
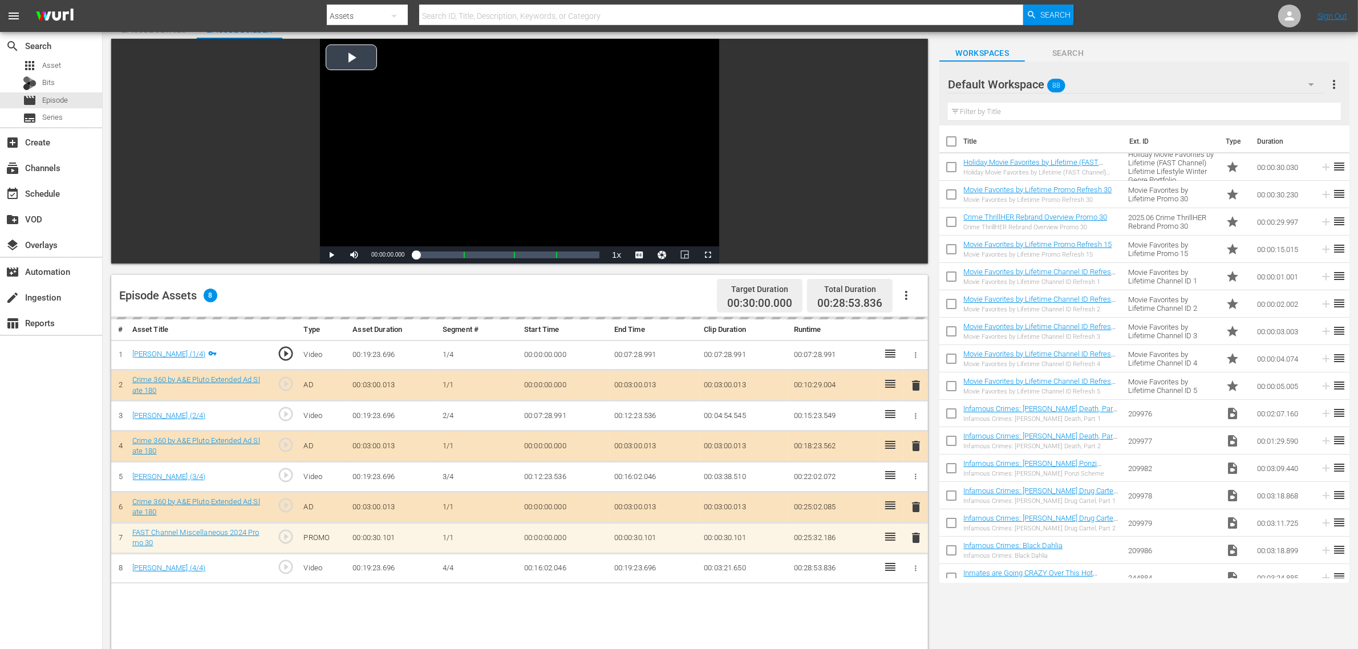
scroll to position [214, 0]
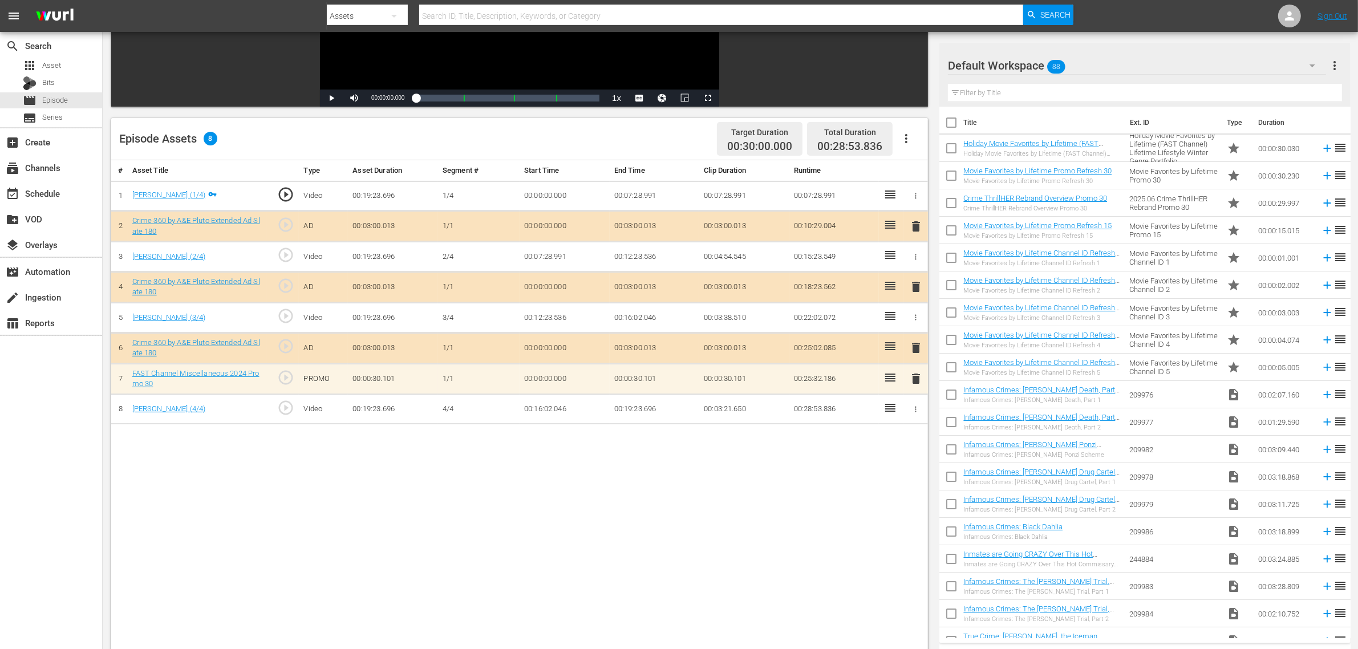
click at [1095, 63] on div "Default Workspace 88" at bounding box center [1137, 66] width 378 height 32
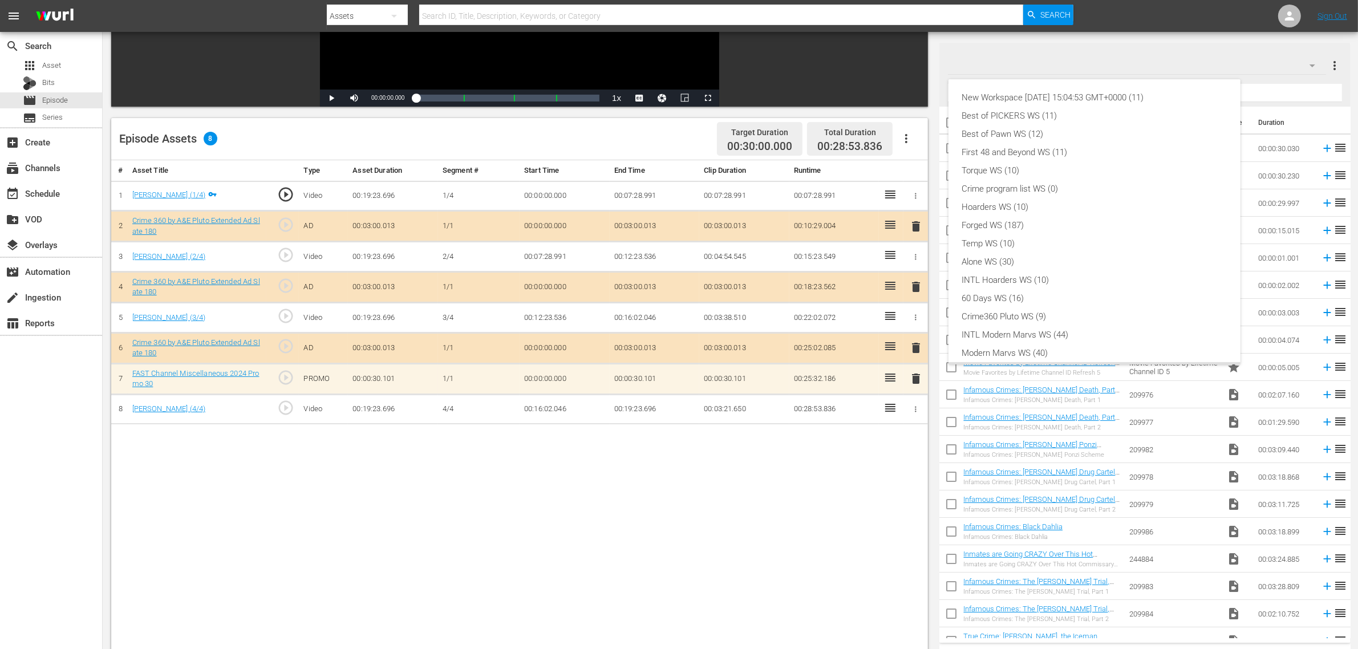
scroll to position [25, 0]
click at [1050, 294] on div "Crime360 Pluto WS (9)" at bounding box center [1094, 292] width 265 height 18
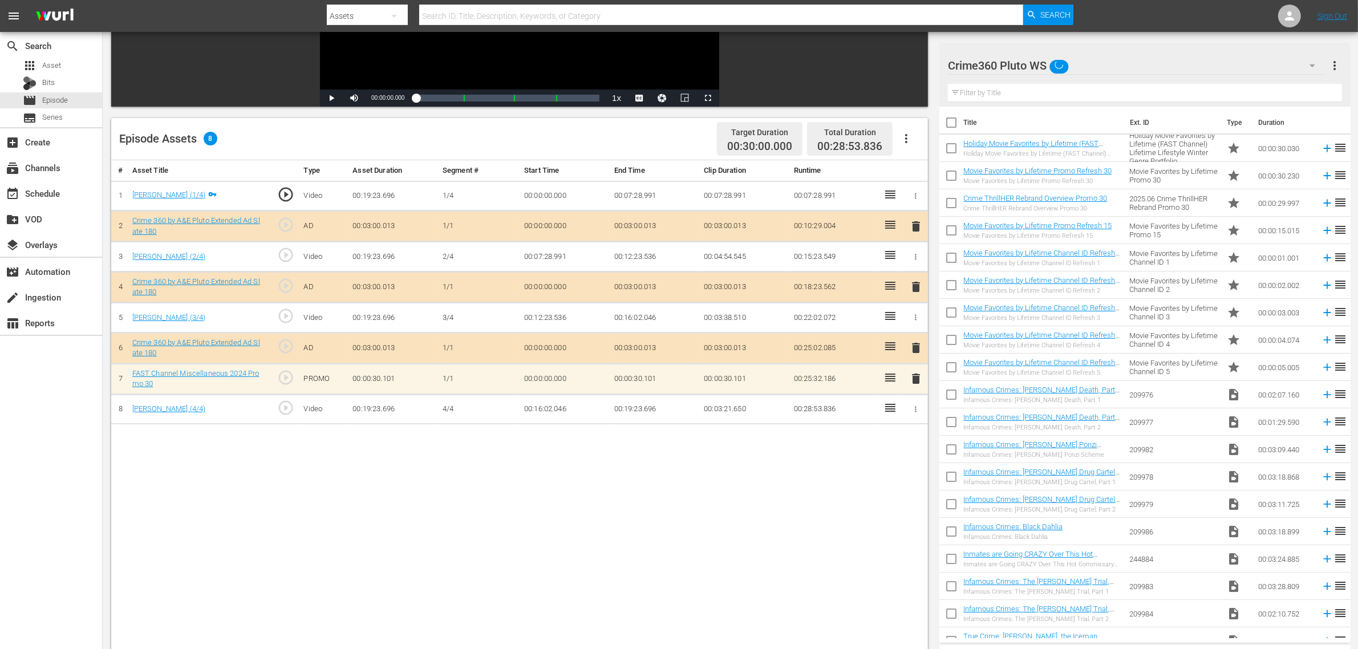
click at [656, 141] on div "Episode Assets 8 Target Duration 00:30:00.000 Total Duration 00:28:53.836" at bounding box center [519, 139] width 817 height 42
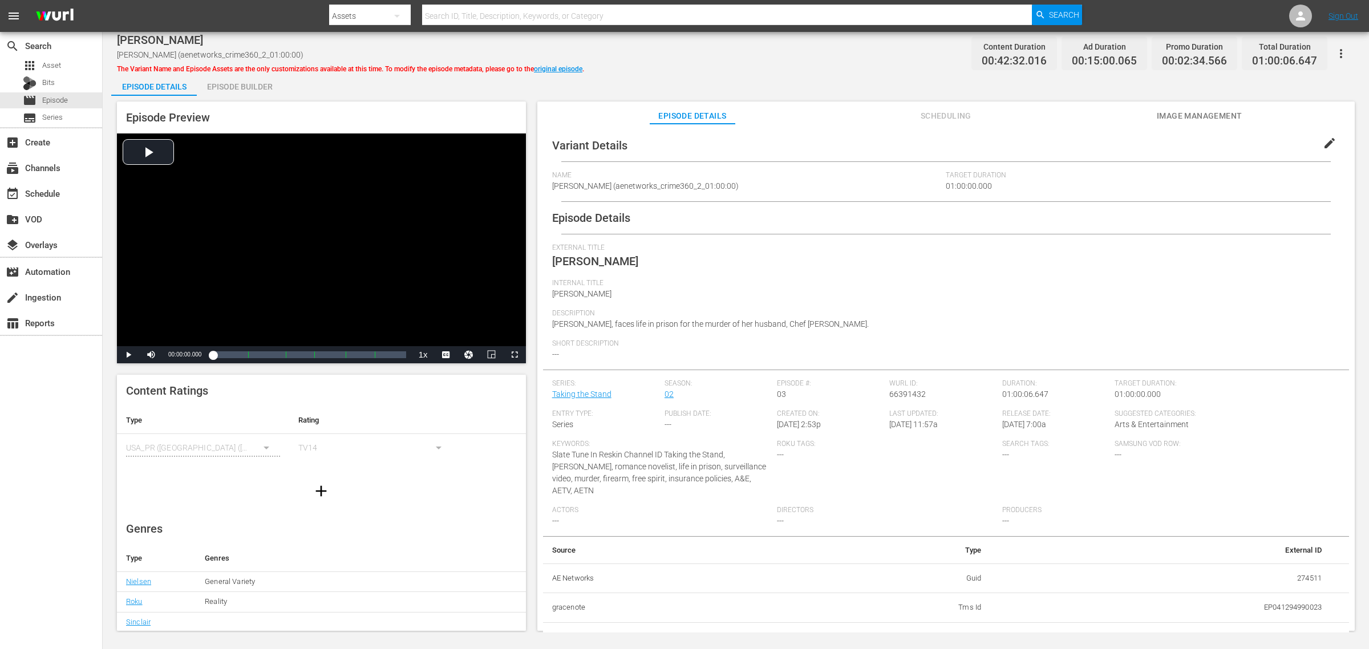
click at [254, 87] on div "Episode Builder" at bounding box center [240, 86] width 86 height 27
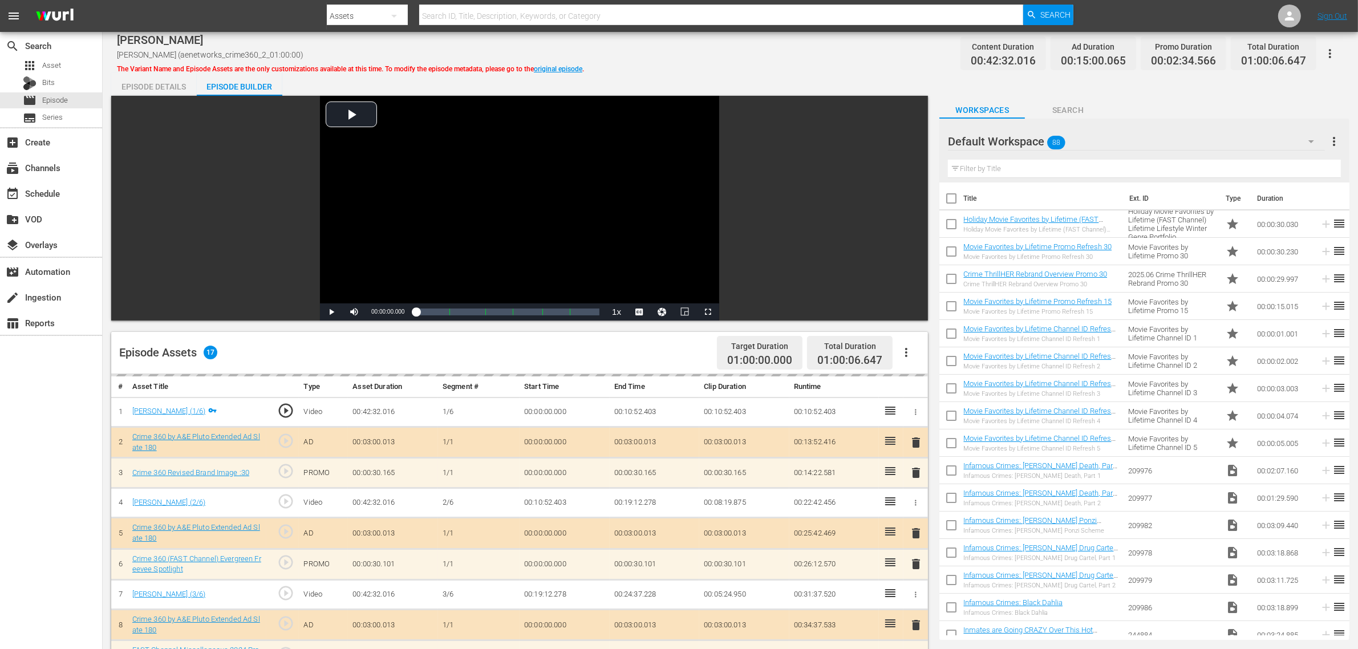
click at [748, 60] on div "[PERSON_NAME] [PERSON_NAME] (aenetworks_crime360_2_01:00:00) The Variant Name a…" at bounding box center [730, 54] width 1227 height 26
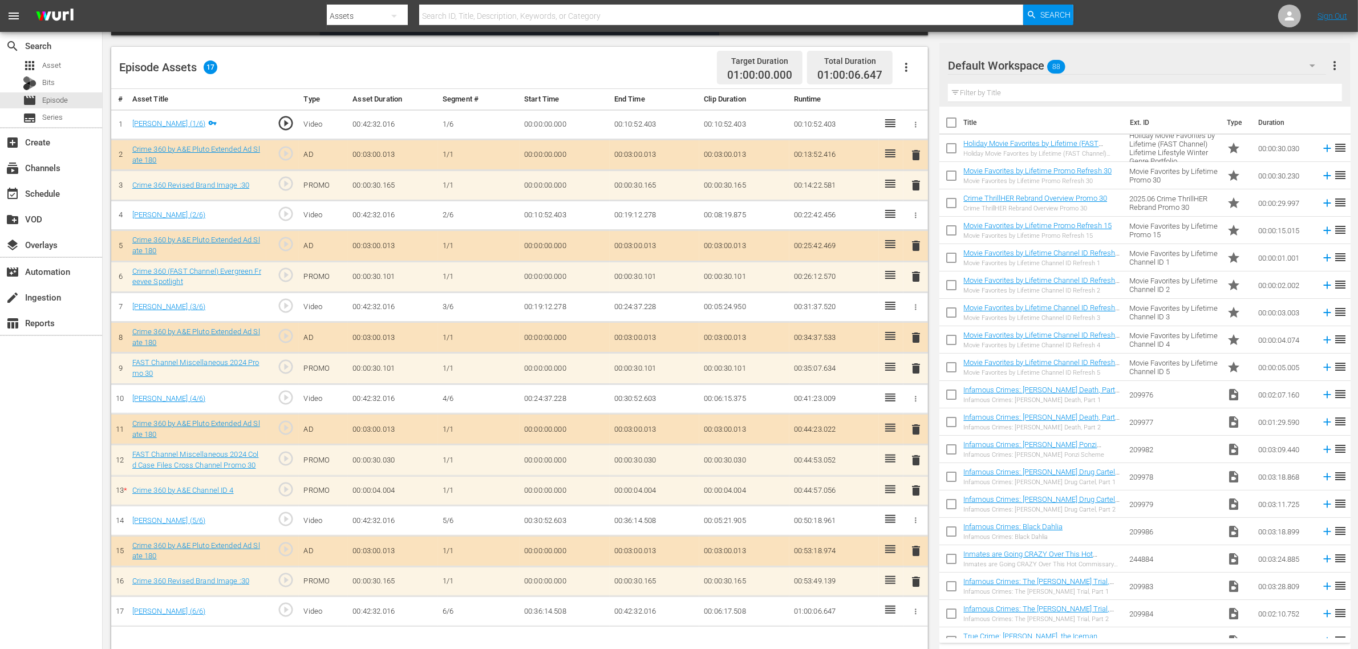
click at [1095, 63] on div "Default Workspace 88" at bounding box center [1137, 66] width 378 height 32
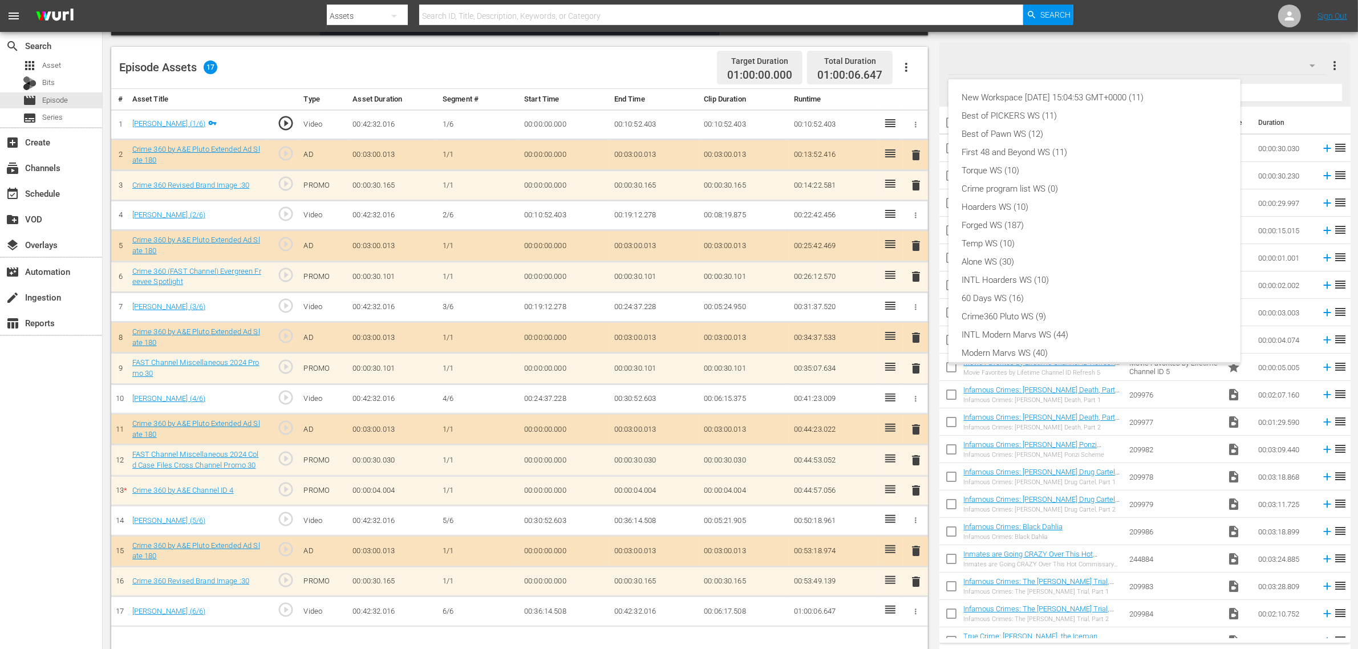
scroll to position [25, 0]
click at [1042, 289] on div "Crime360 Pluto WS (9)" at bounding box center [1094, 292] width 265 height 18
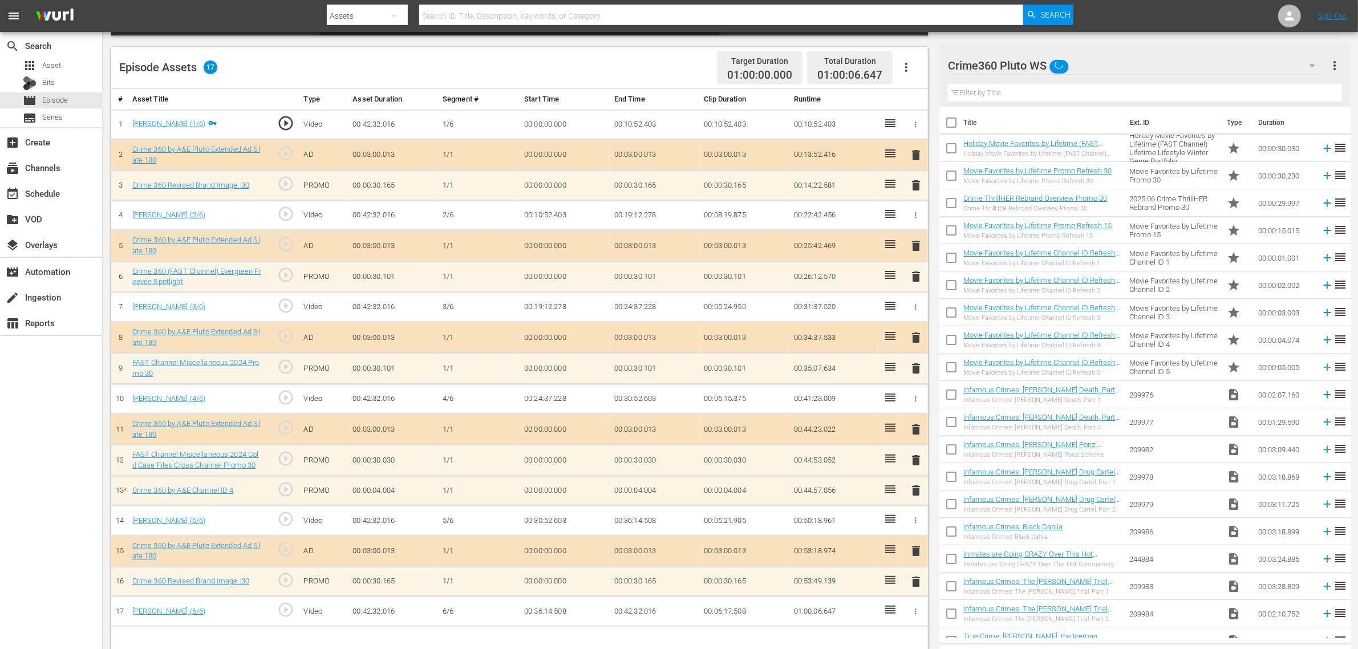
click at [612, 63] on div "Episode Assets 17 Target Duration 01:00:00.000 Total Duration 01:00:06.647" at bounding box center [519, 68] width 817 height 42
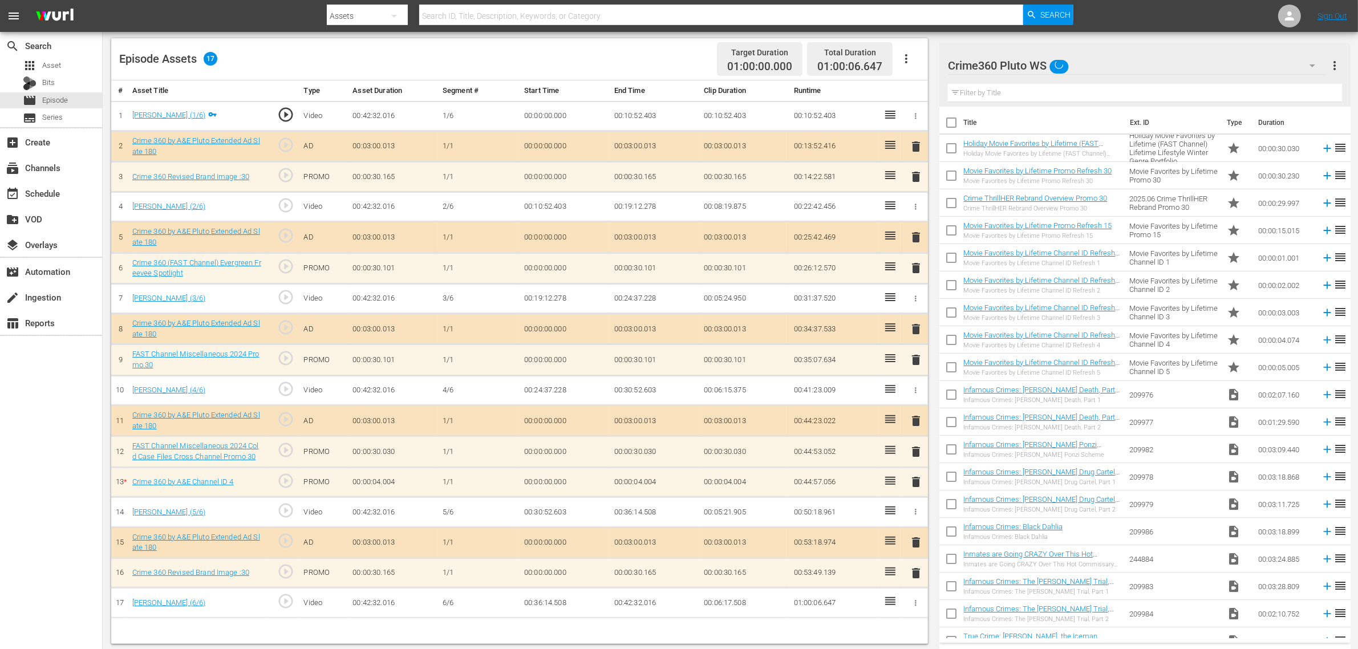
scroll to position [297, 0]
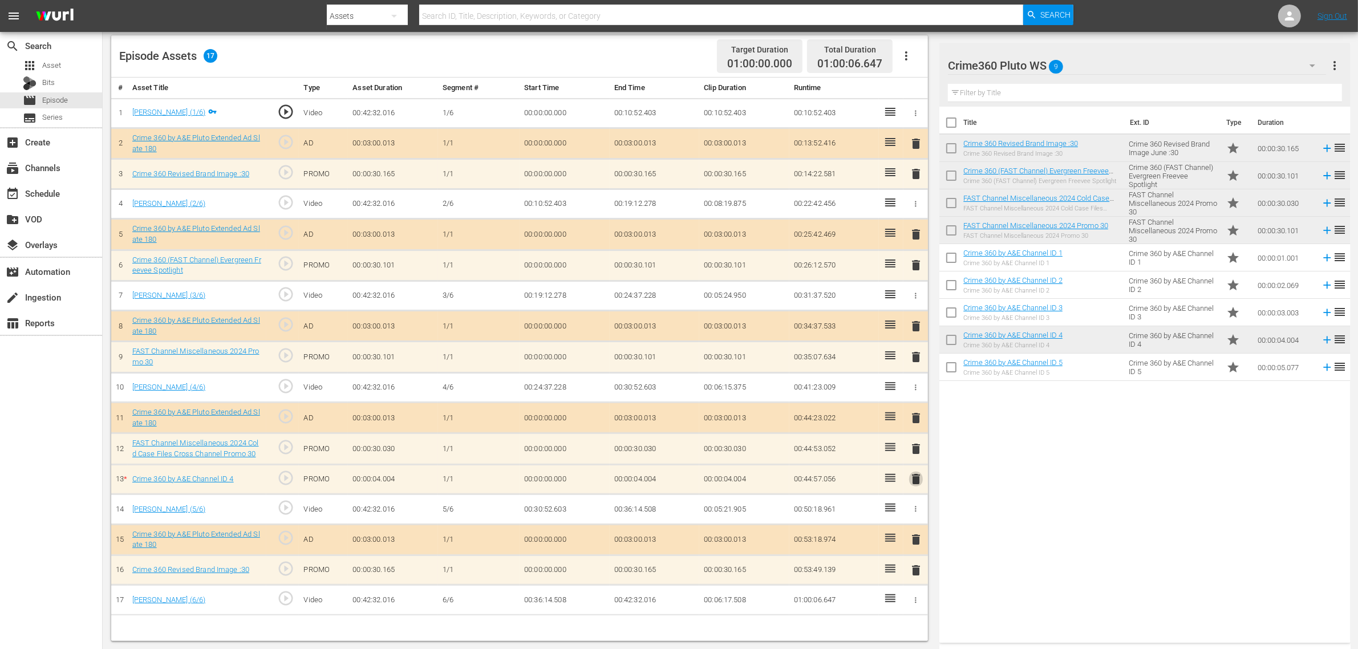
click at [918, 485] on span "delete" at bounding box center [916, 479] width 14 height 14
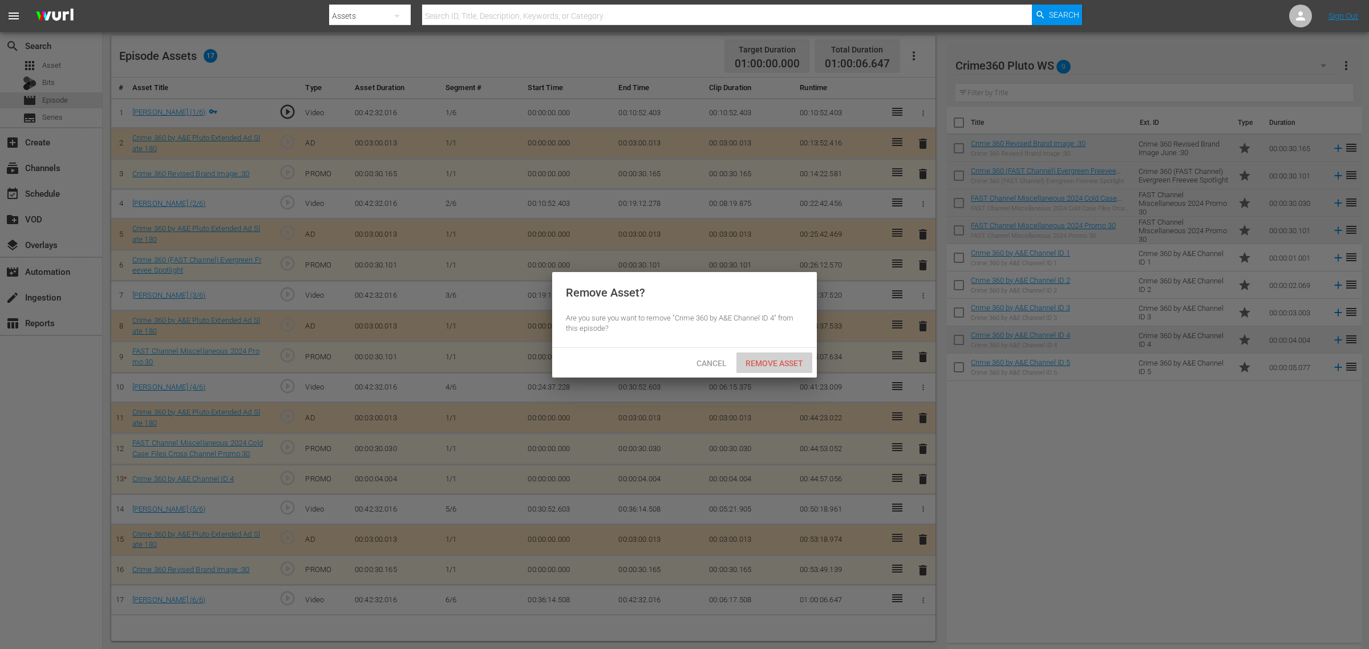
click at [789, 368] on span "Remove Asset" at bounding box center [774, 363] width 76 height 9
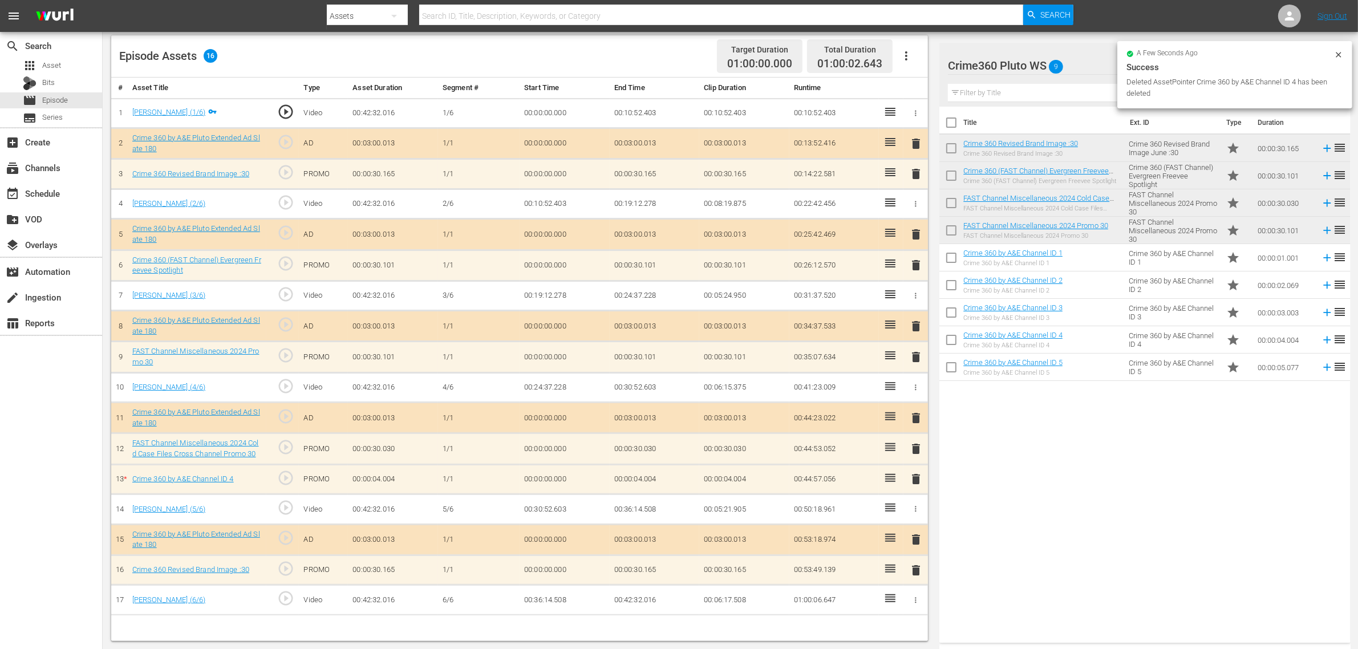
click at [1095, 15] on nav "menu Search By Assets Search ID, Title, Description, Keywords, or Category Sear…" at bounding box center [679, 16] width 1358 height 32
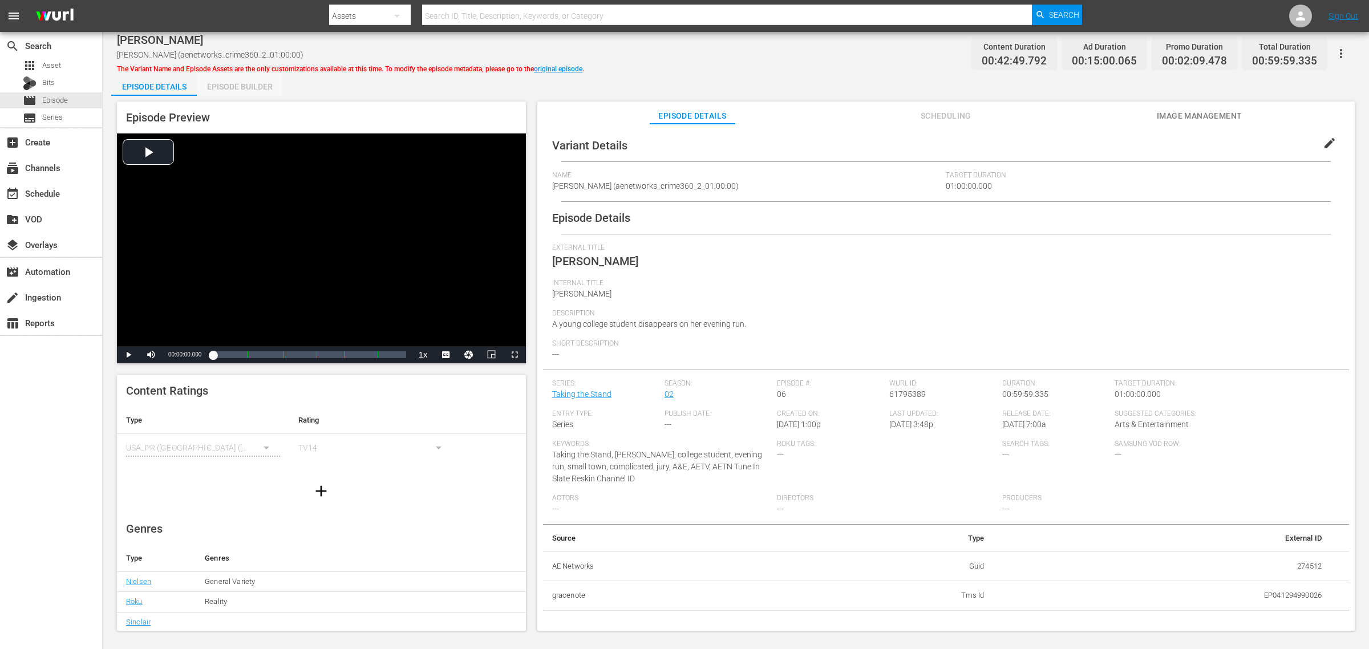
drag, startPoint x: 258, startPoint y: 84, endPoint x: 649, endPoint y: 92, distance: 390.8
click at [258, 84] on div "Episode Builder" at bounding box center [240, 86] width 86 height 27
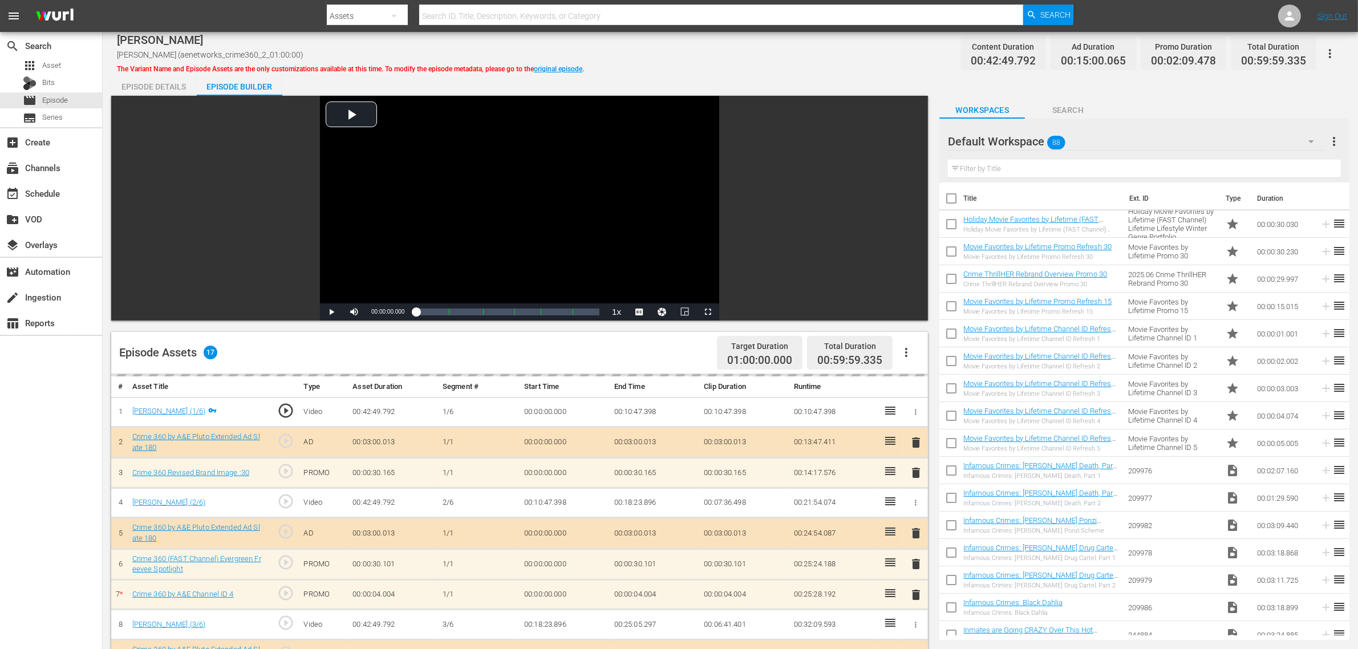
click at [794, 58] on div "[PERSON_NAME] [PERSON_NAME] [PERSON_NAME] (aenetworks_crime360_2_01:00:00) The …" at bounding box center [730, 54] width 1227 height 26
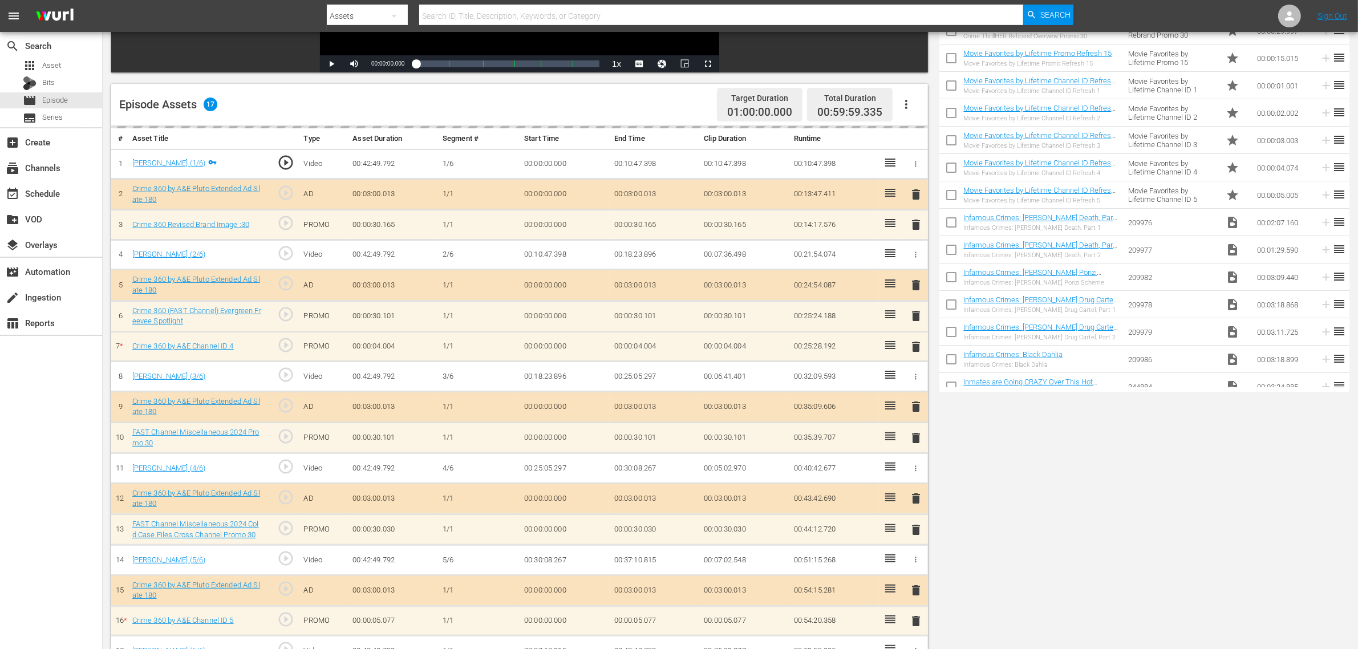
scroll to position [285, 0]
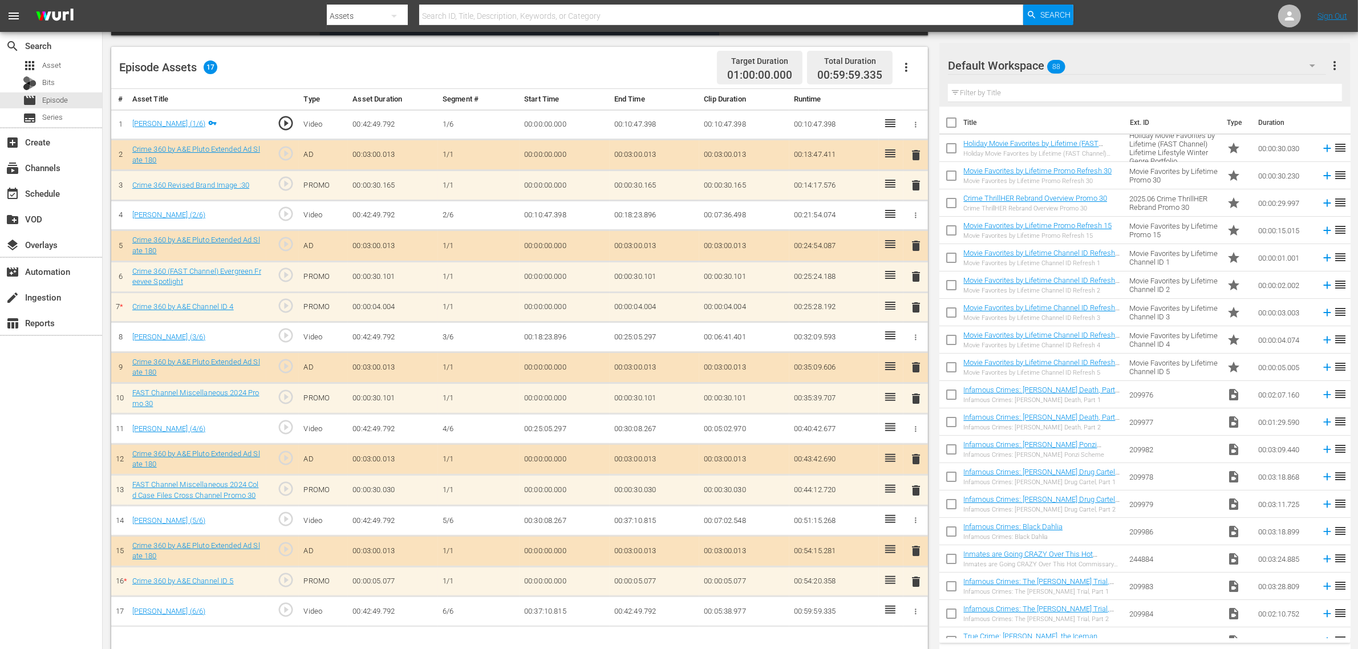
click at [917, 310] on span "delete" at bounding box center [916, 308] width 14 height 14
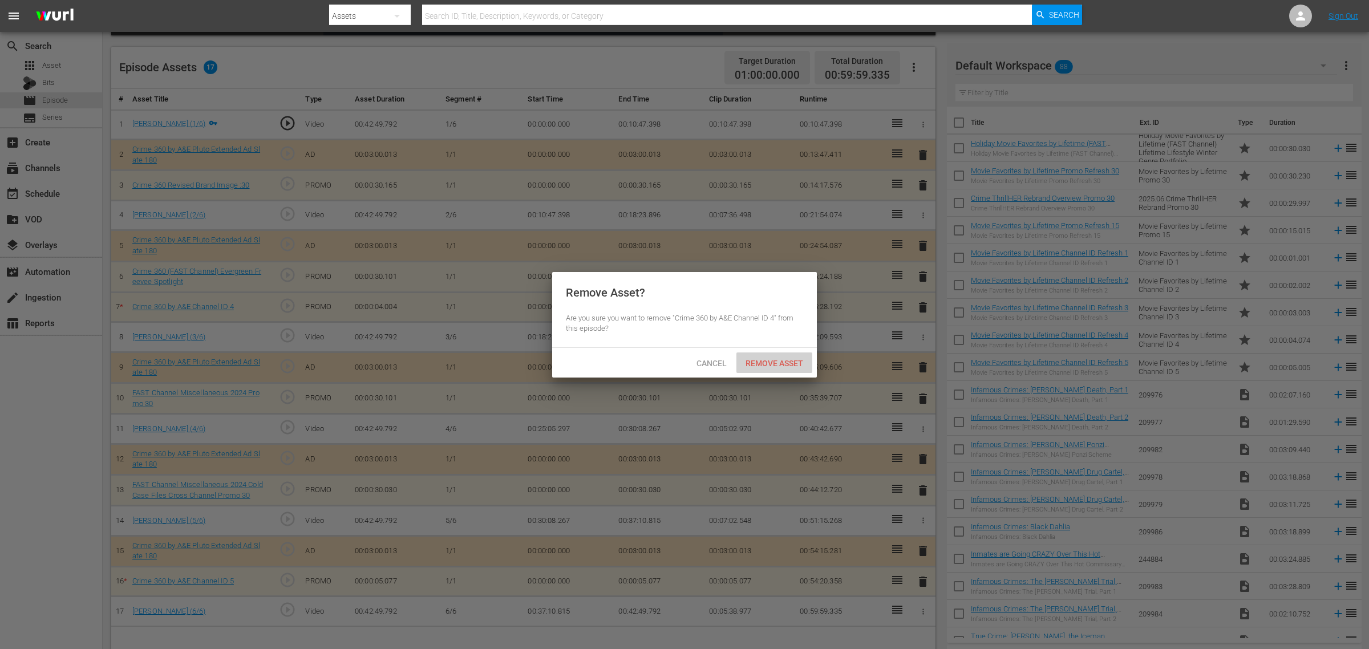
click at [779, 360] on span "Remove Asset" at bounding box center [774, 363] width 76 height 9
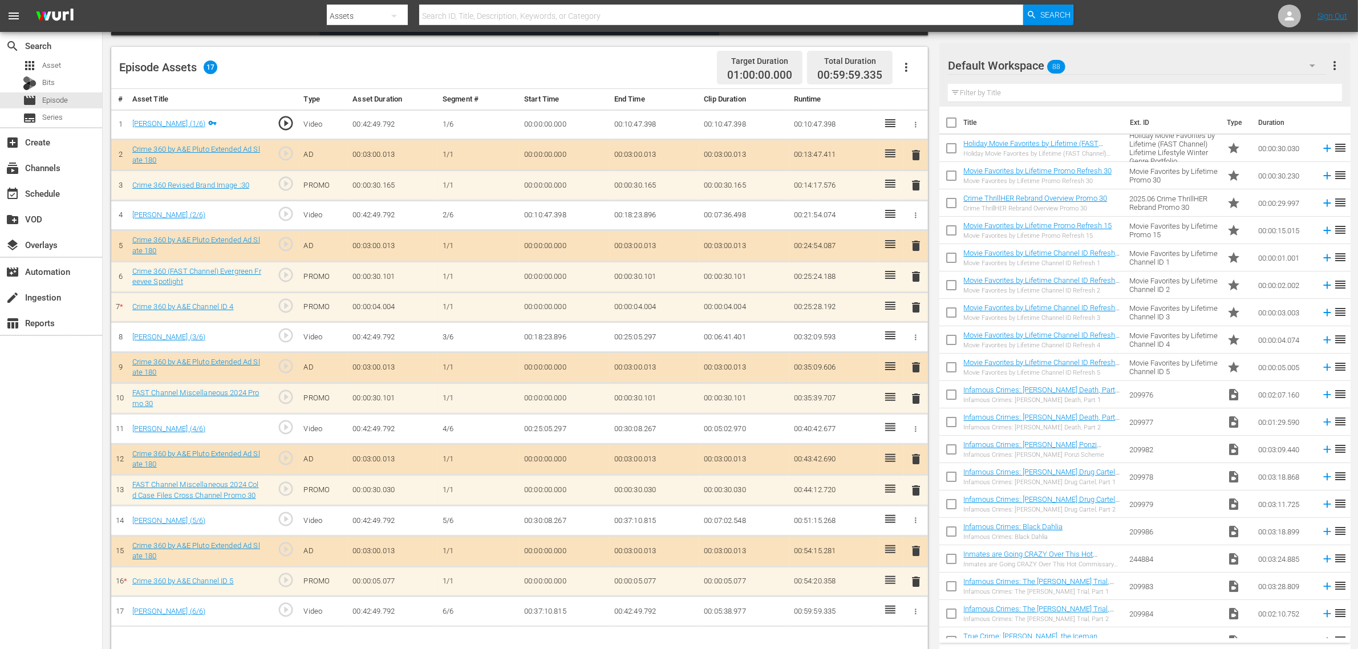
click at [661, 72] on div "Episode Assets 17 Target Duration 01:00:00.000 Total Duration 00:59:59.335" at bounding box center [519, 68] width 817 height 42
click at [1095, 64] on div "Default Workspace 88" at bounding box center [1137, 66] width 378 height 32
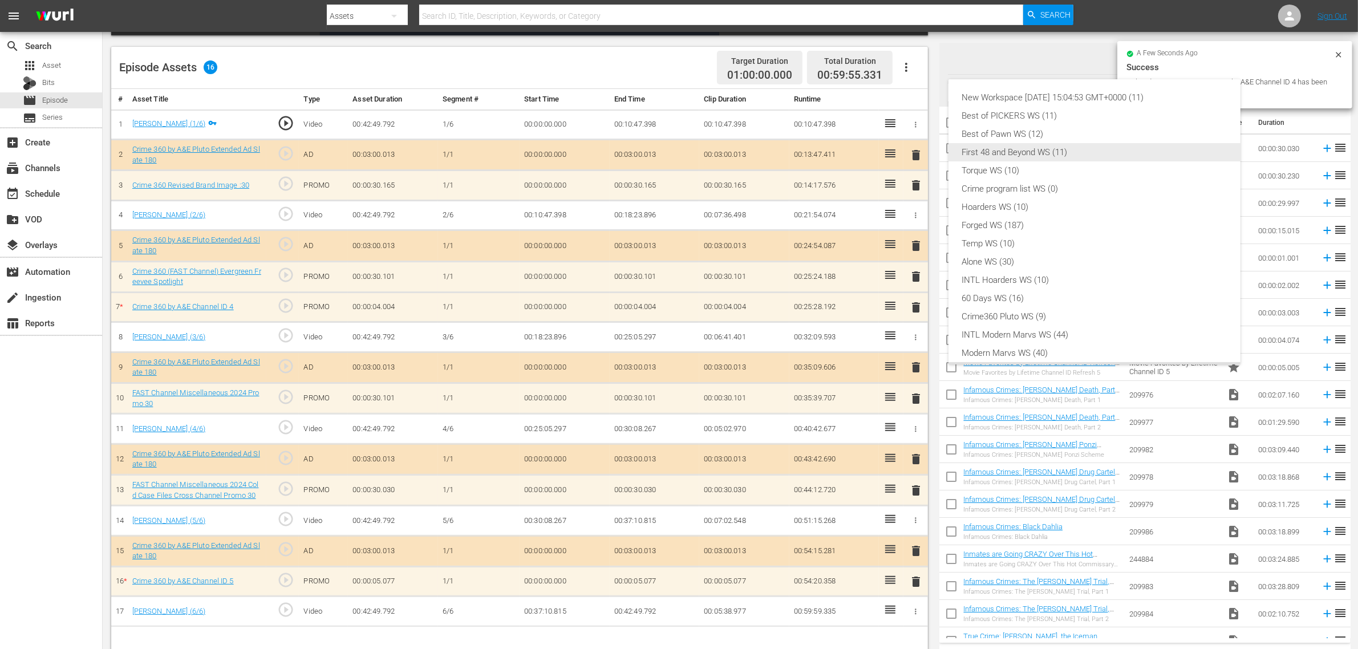
scroll to position [25, 0]
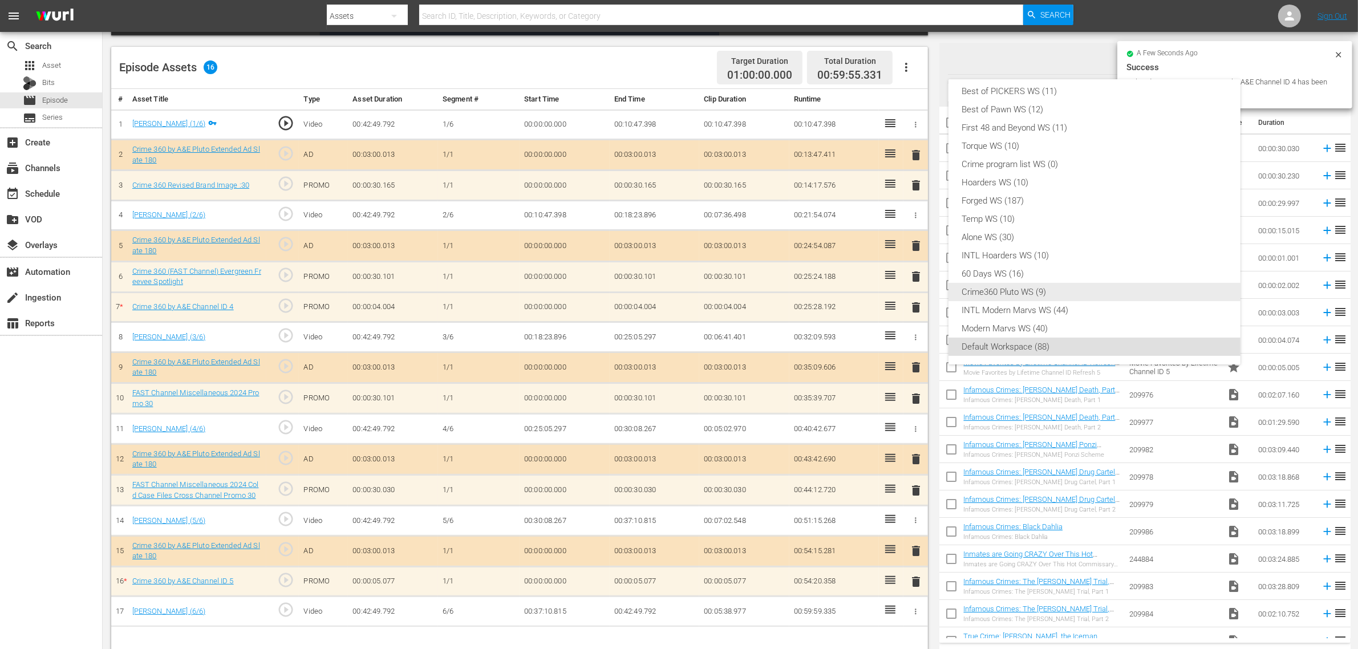
click at [1021, 289] on div "Crime360 Pluto WS (9)" at bounding box center [1094, 292] width 265 height 18
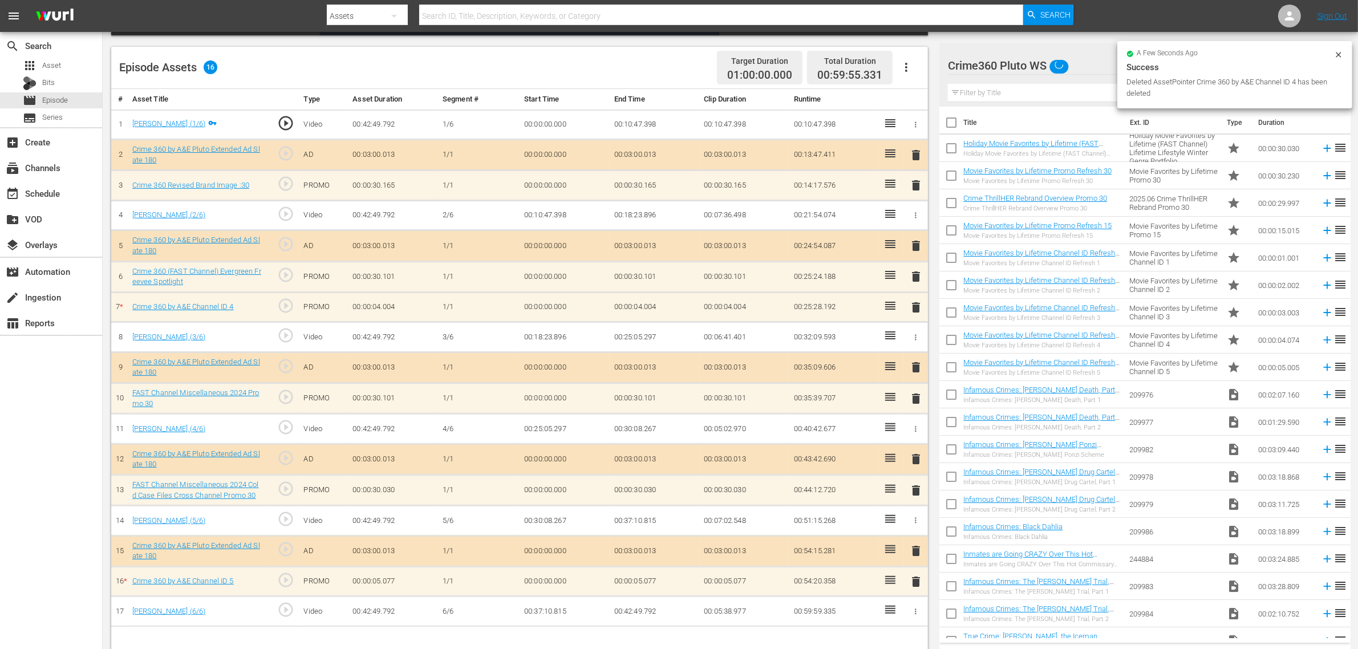
click at [653, 68] on div "Episode Assets 16 Target Duration 01:00:00.000 Total Duration 00:59:55.331" at bounding box center [519, 68] width 817 height 42
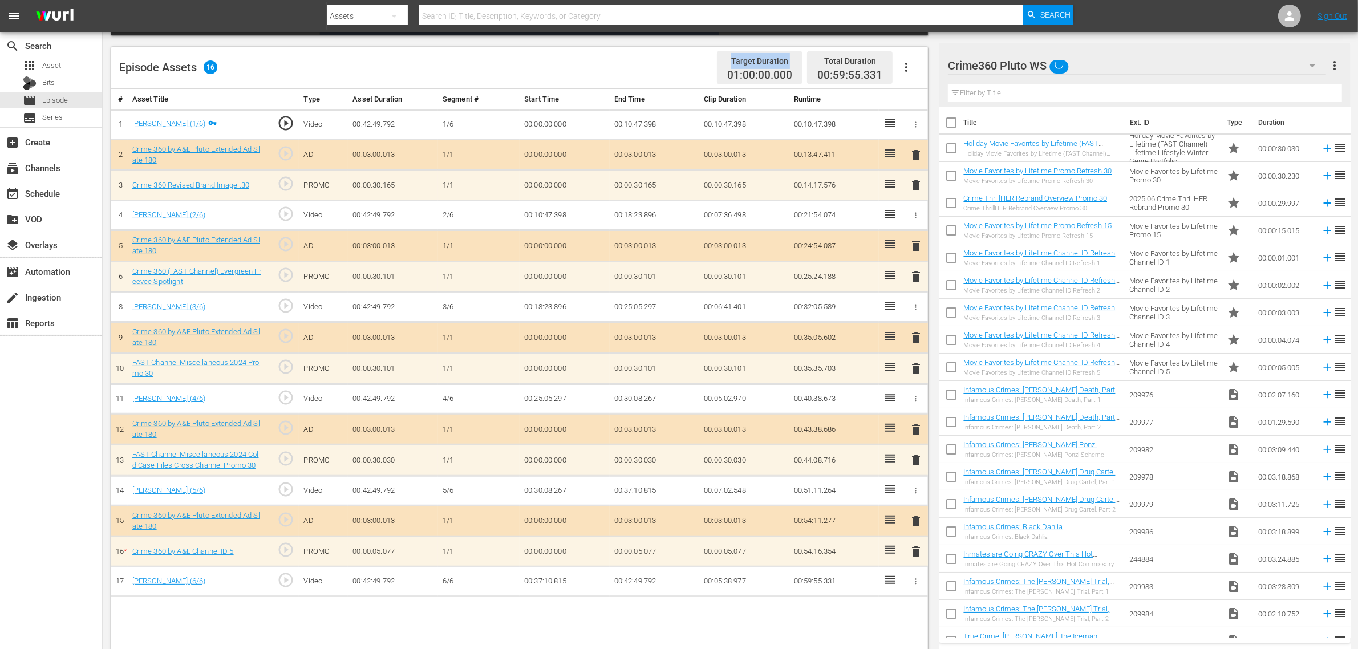
click at [641, 59] on div "Episode Assets 16 Target Duration 01:00:00.000 Total Duration 00:59:55.331" at bounding box center [519, 68] width 817 height 42
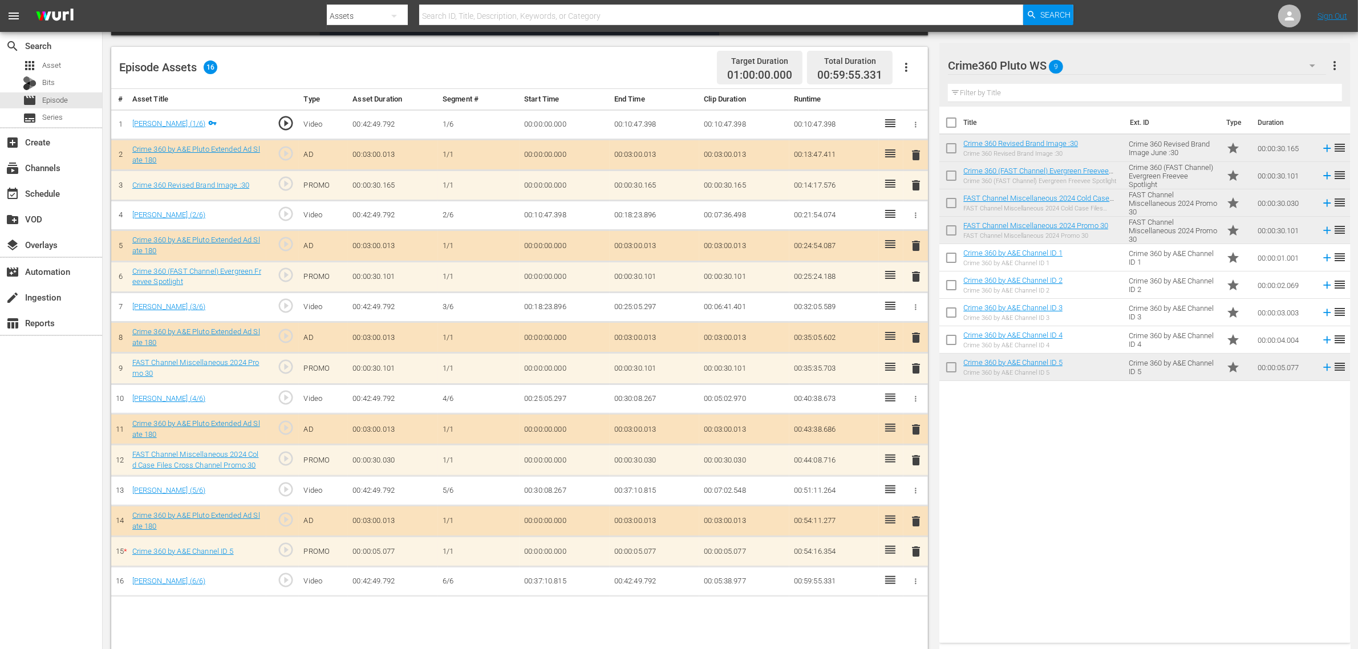
click at [920, 519] on span "delete" at bounding box center [916, 552] width 14 height 14
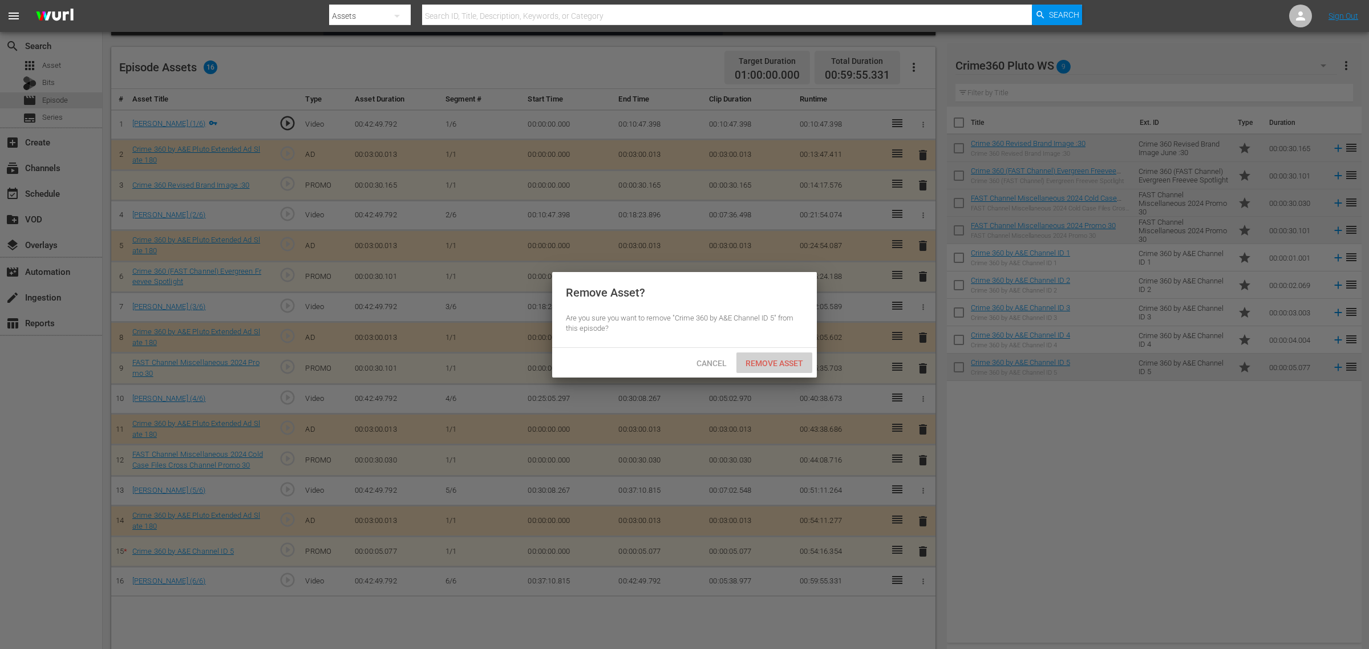
click at [779, 357] on div "Remove Asset" at bounding box center [774, 363] width 76 height 21
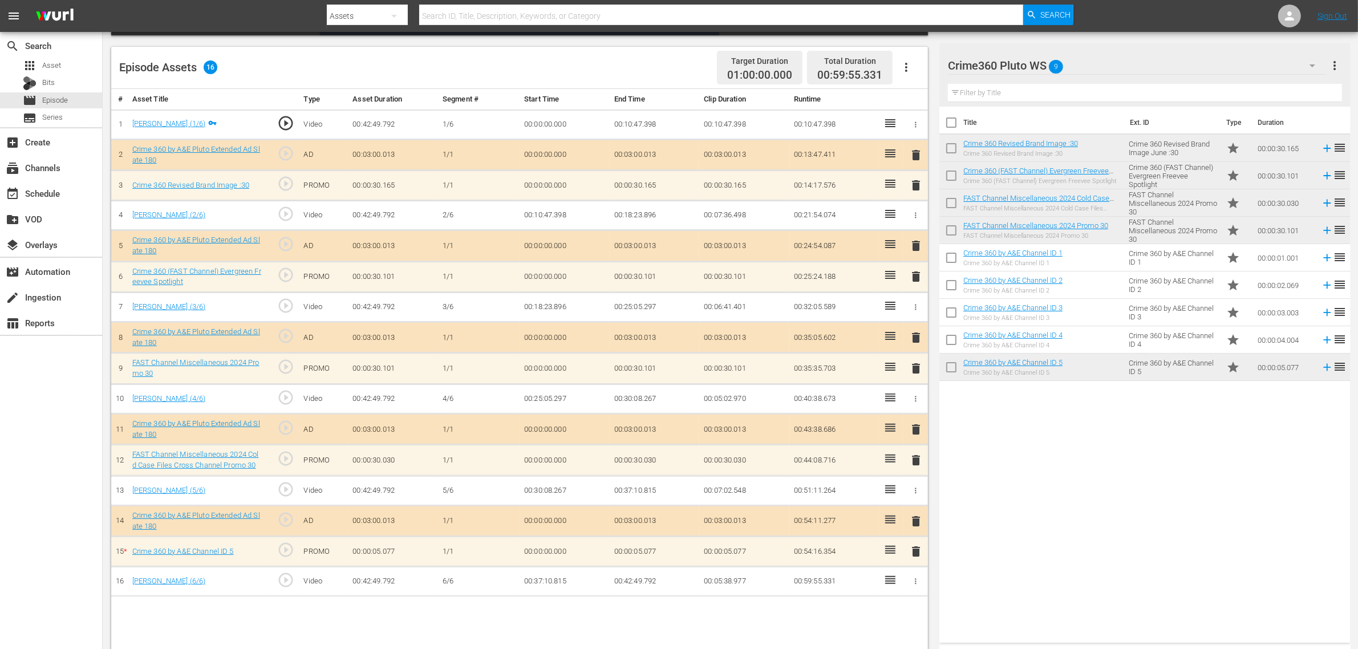
drag, startPoint x: 1013, startPoint y: 478, endPoint x: 1025, endPoint y: 476, distance: 12.7
click at [1011, 477] on div "Title Ext. ID Type Duration Crime 360 Revised Brand Image :30 Crime 360 Revised…" at bounding box center [1145, 373] width 411 height 532
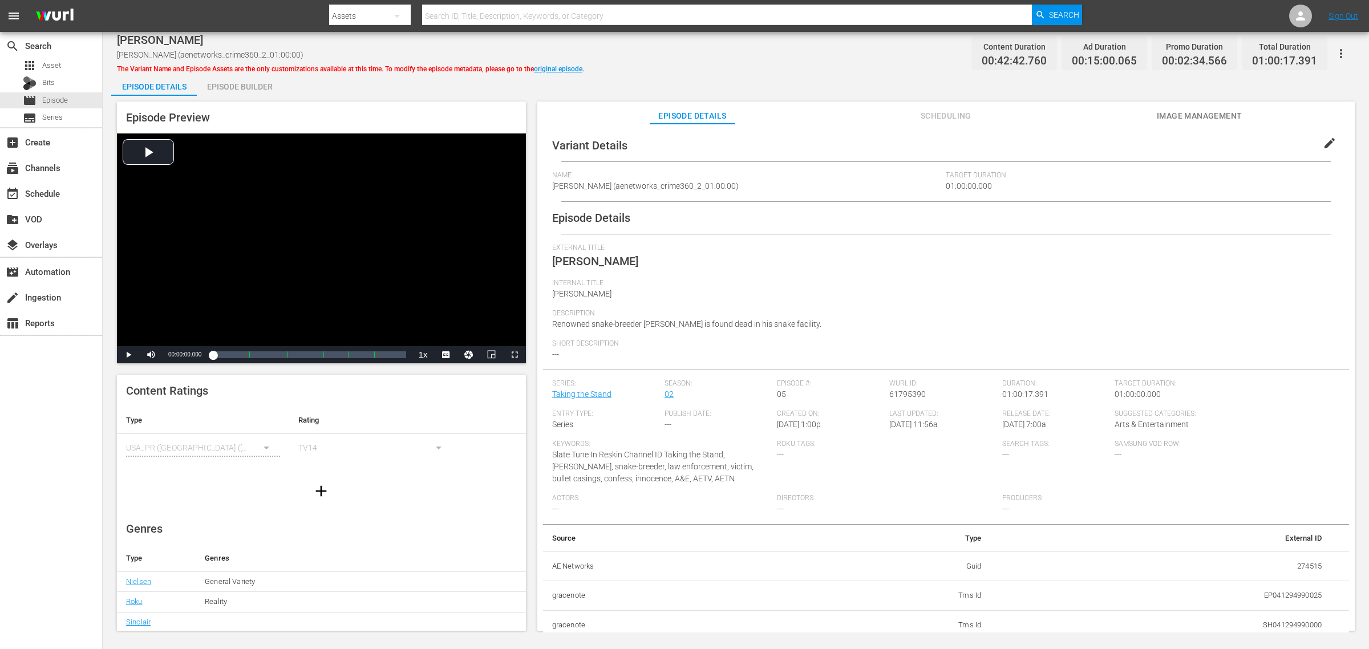
click at [263, 82] on div "Episode Builder" at bounding box center [240, 86] width 86 height 27
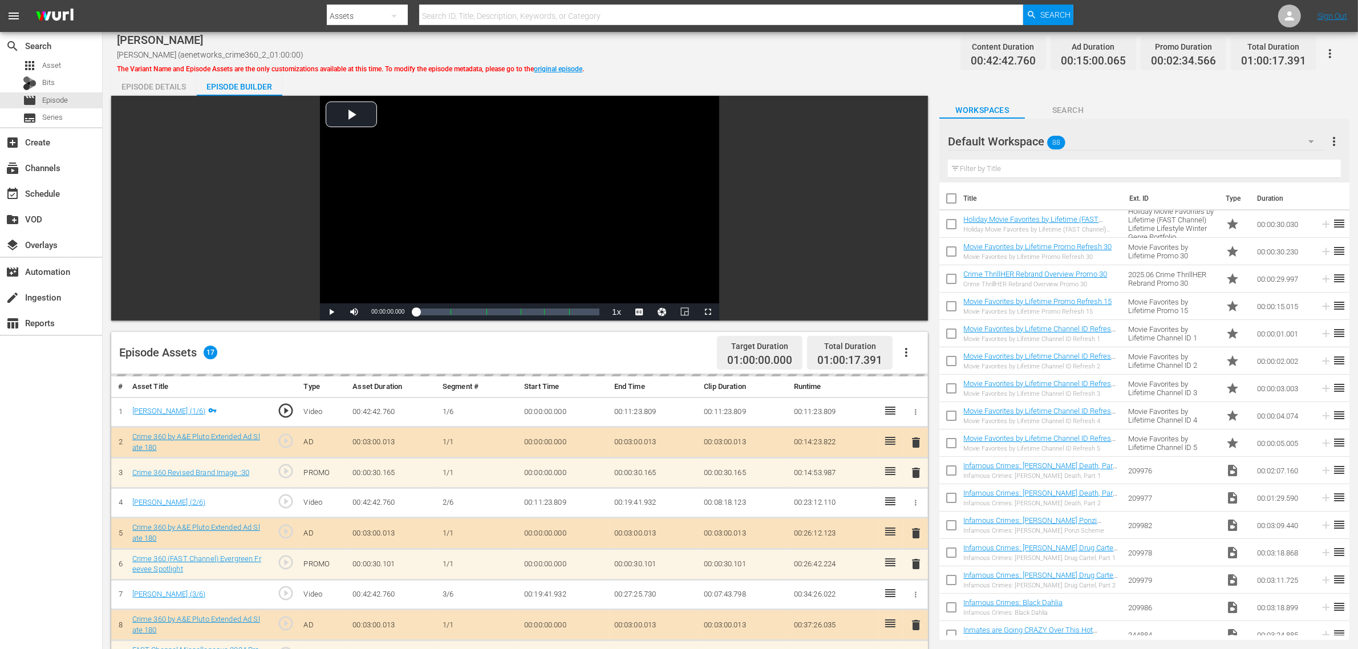
click at [660, 55] on div "[PERSON_NAME] [PERSON_NAME] (aenetworks_crime360_2_01:00:00) The Variant Name a…" at bounding box center [730, 54] width 1227 height 26
click at [1095, 145] on div "Default Workspace 88" at bounding box center [1136, 142] width 377 height 32
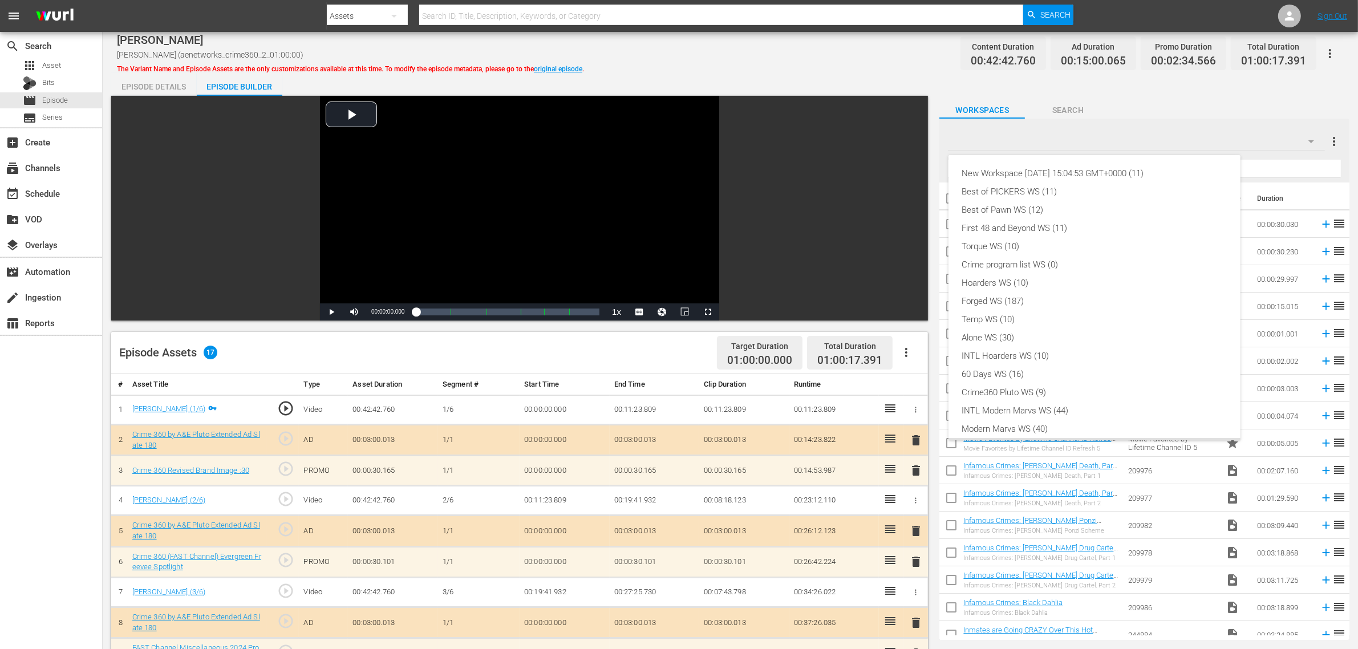
scroll to position [25, 0]
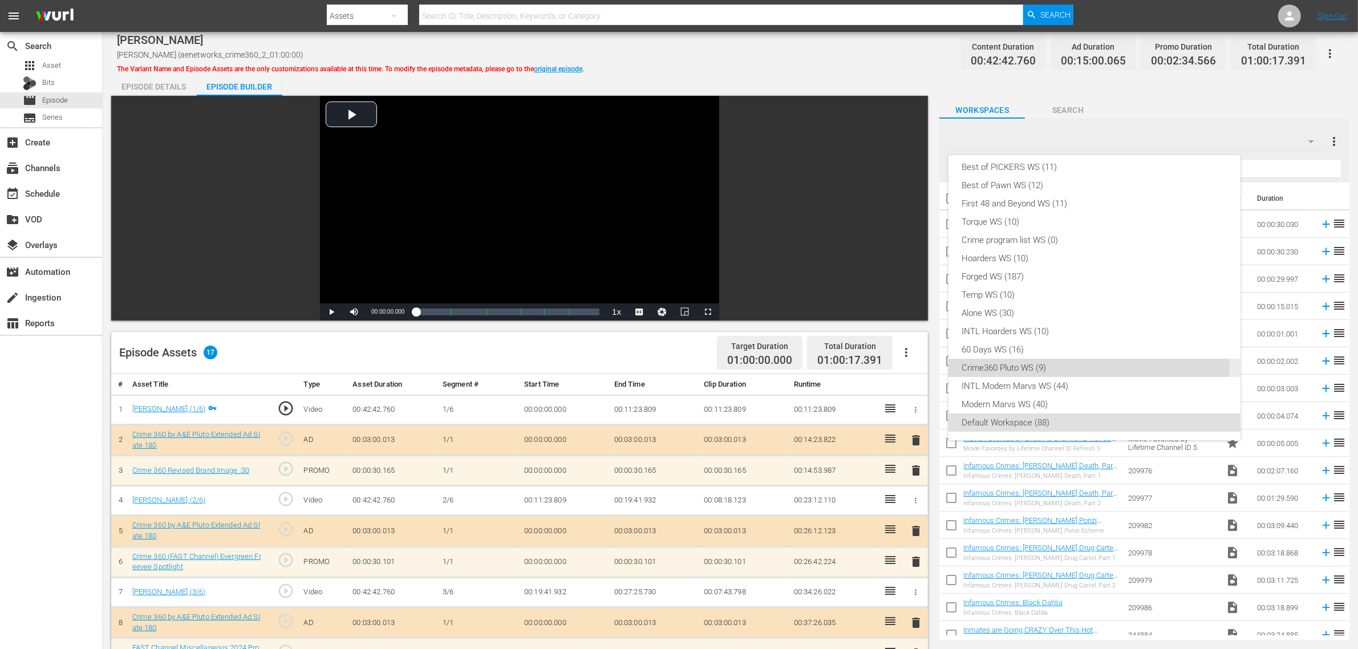
click at [1038, 366] on div "Crime360 Pluto WS (9)" at bounding box center [1094, 368] width 265 height 18
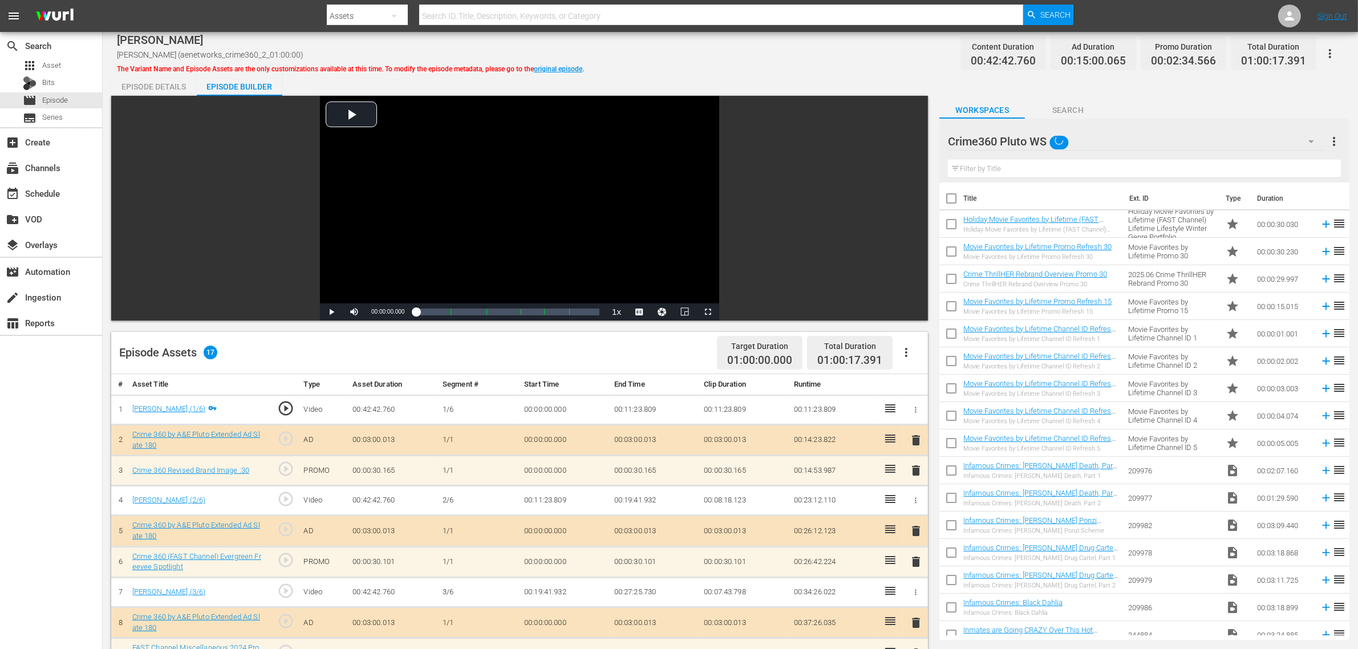
click at [790, 44] on div "[PERSON_NAME] [PERSON_NAME] (aenetworks_crime360_2_01:00:00) The Variant Name a…" at bounding box center [730, 54] width 1227 height 26
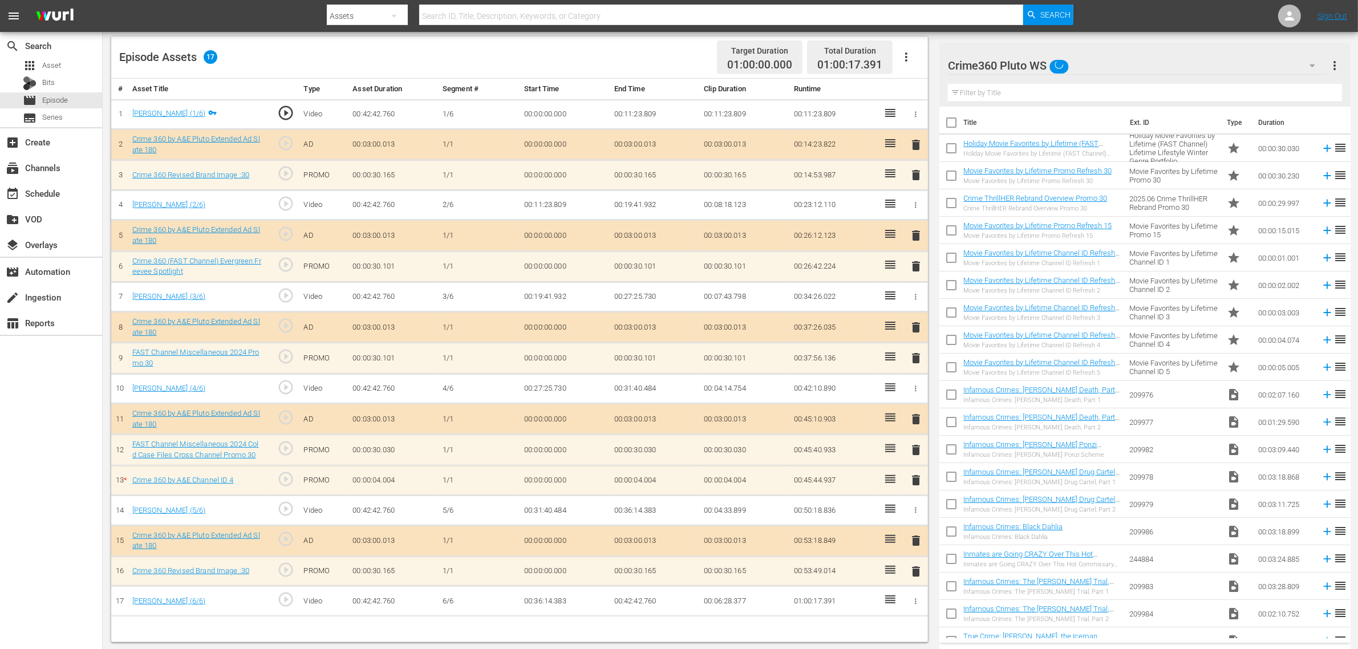
scroll to position [297, 0]
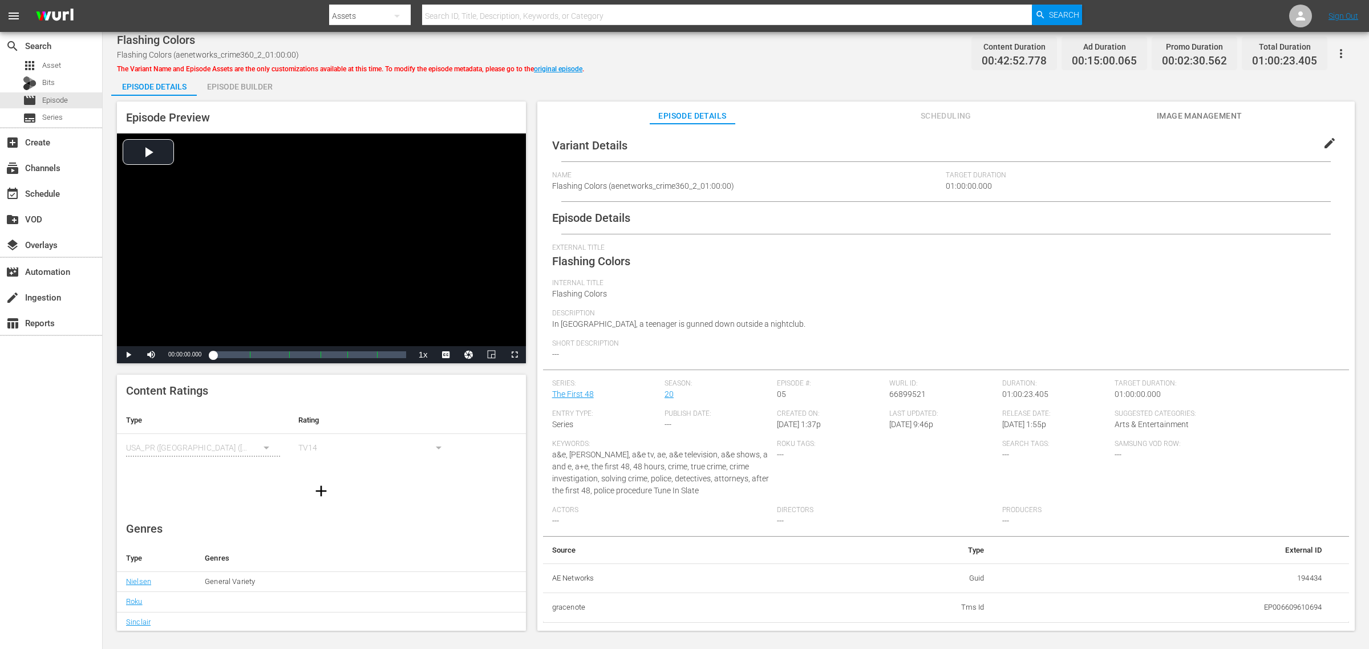
click at [768, 60] on div "Flashing Colors Flashing Colors (aenetworks_crime360_2_01:00:00) The Variant Na…" at bounding box center [736, 54] width 1238 height 26
